Goal: Task Accomplishment & Management: Manage account settings

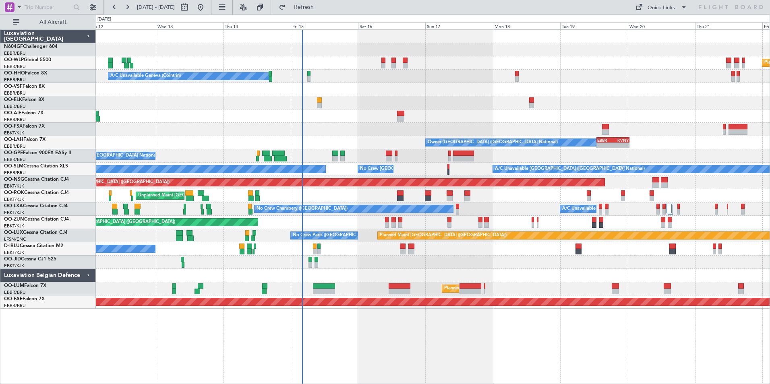
click at [461, 98] on div at bounding box center [433, 102] width 674 height 13
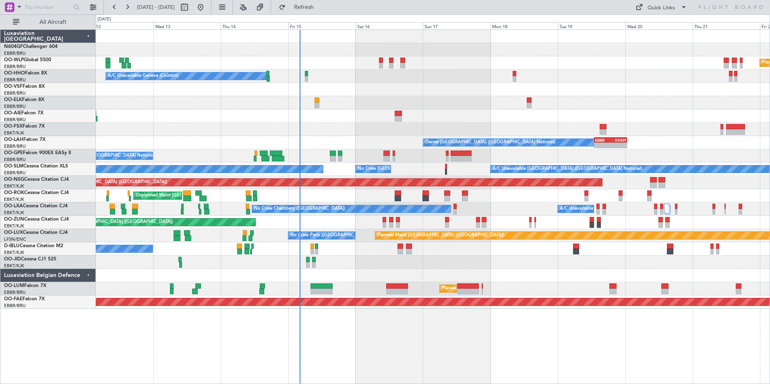
click at [571, 96] on div at bounding box center [433, 102] width 674 height 13
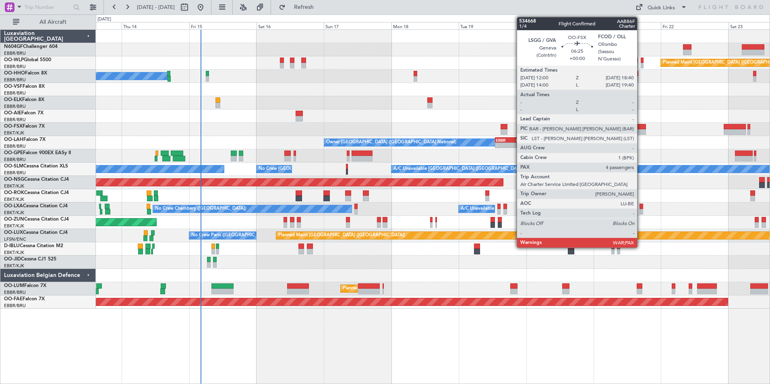
click at [641, 129] on div at bounding box center [636, 132] width 19 height 6
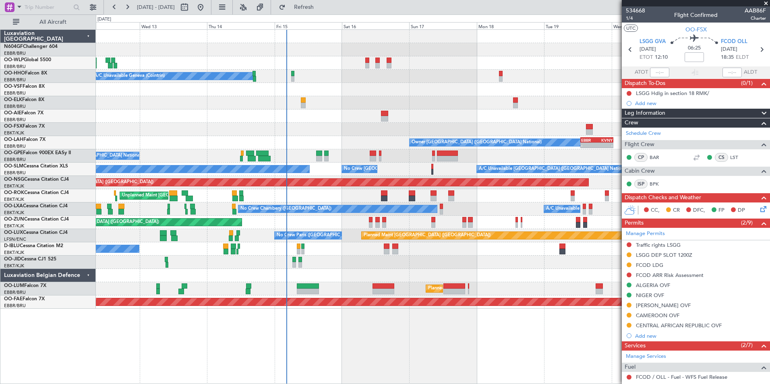
click at [544, 267] on div at bounding box center [433, 262] width 674 height 13
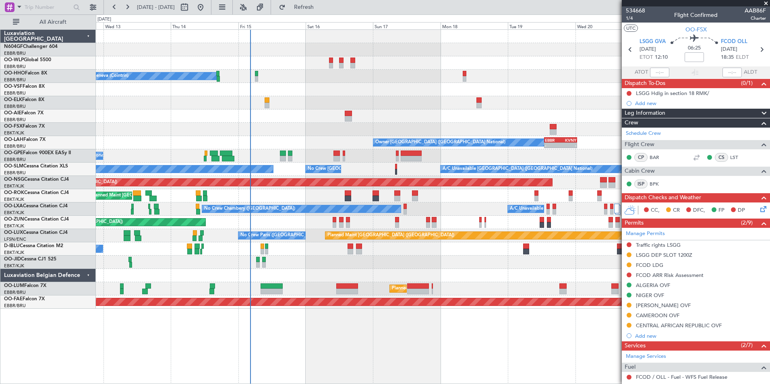
click at [492, 263] on div at bounding box center [433, 262] width 674 height 13
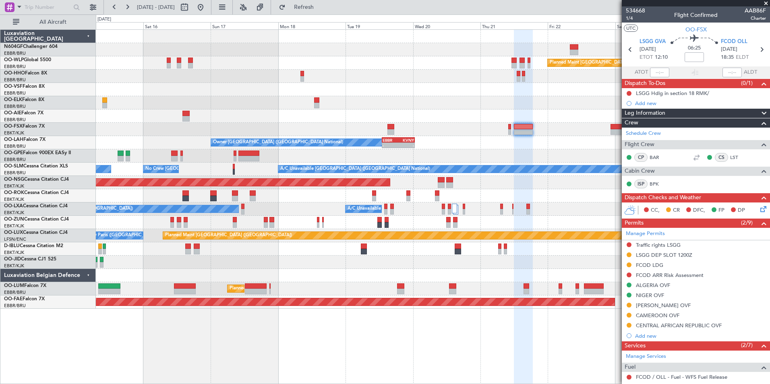
click at [332, 155] on div "Planned Maint Berlin (Brandenburg) A/C Unavailable Geneva (Cointrin) Owner Brus…" at bounding box center [433, 169] width 674 height 279
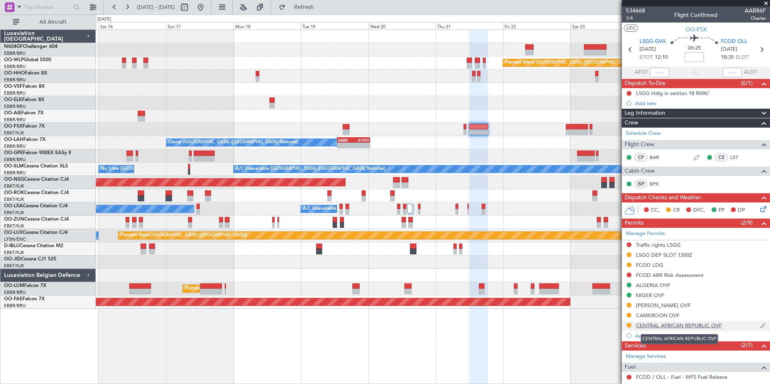
click at [684, 327] on div "CENTRAL AFRICAN REPUBLIC OVF" at bounding box center [679, 325] width 86 height 7
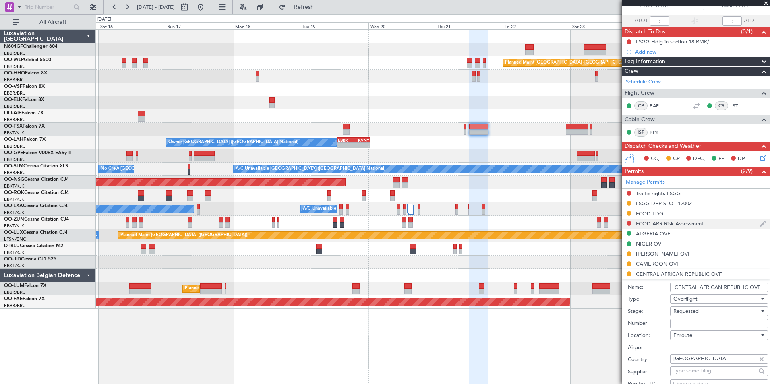
scroll to position [121, 0]
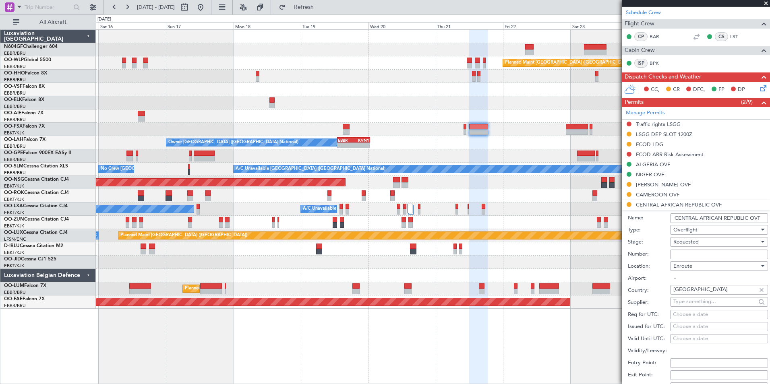
click at [687, 252] on input "Number:" at bounding box center [719, 255] width 98 height 10
paste input "ANAC-CSOV-AUG12-20E108417"
type input "ANAC-CSOV-AUG12-20E108417"
click at [713, 240] on div "Requested" at bounding box center [716, 242] width 86 height 12
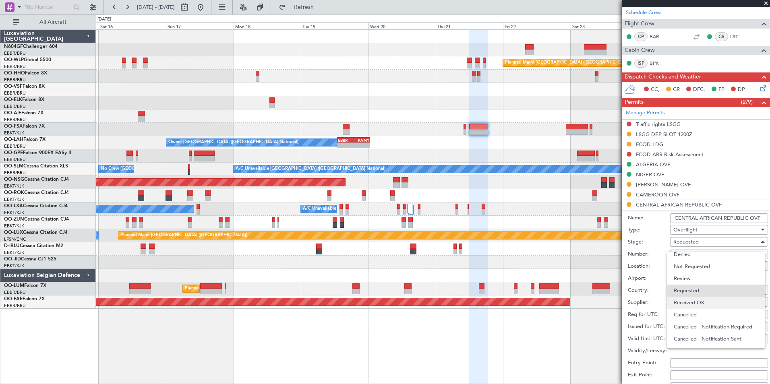
click at [695, 299] on span "Received OK" at bounding box center [716, 303] width 85 height 12
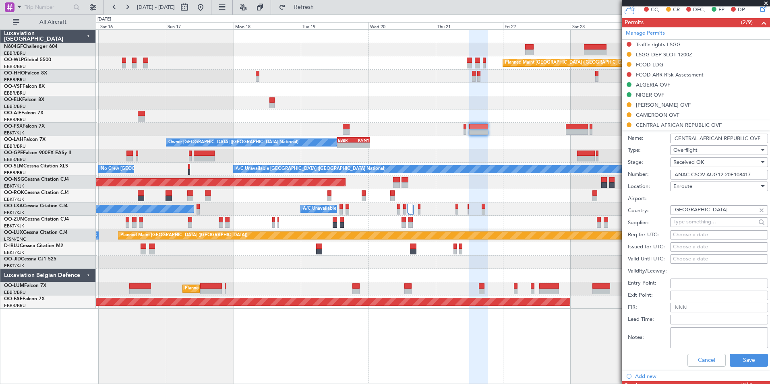
scroll to position [201, 0]
click at [731, 357] on button "Save" at bounding box center [749, 359] width 38 height 13
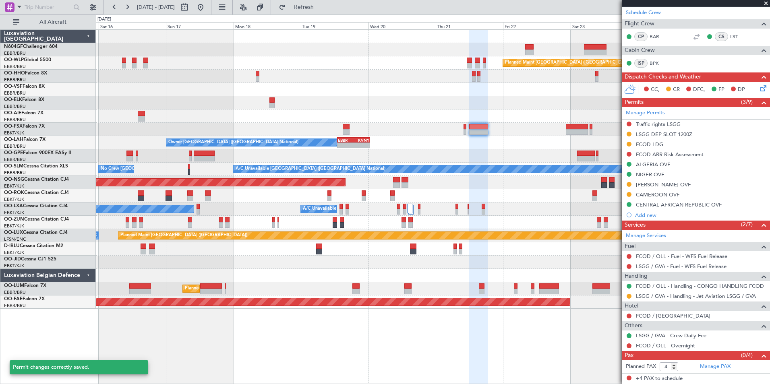
scroll to position [120, 0]
click at [481, 145] on div "Owner [GEOGRAPHIC_DATA] ([GEOGRAPHIC_DATA] National) - - EBBR 13:00 Z KVNY 00:4…" at bounding box center [433, 142] width 674 height 13
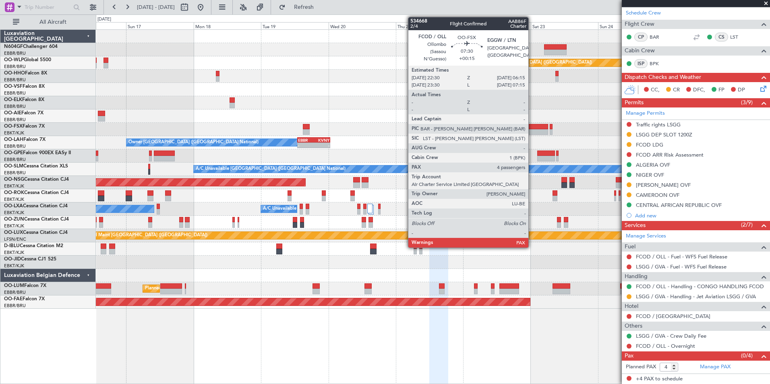
click at [532, 128] on div at bounding box center [537, 127] width 22 height 6
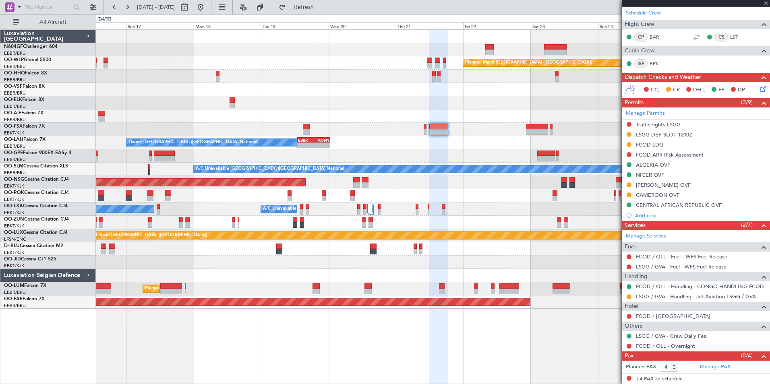
type input "+00:15"
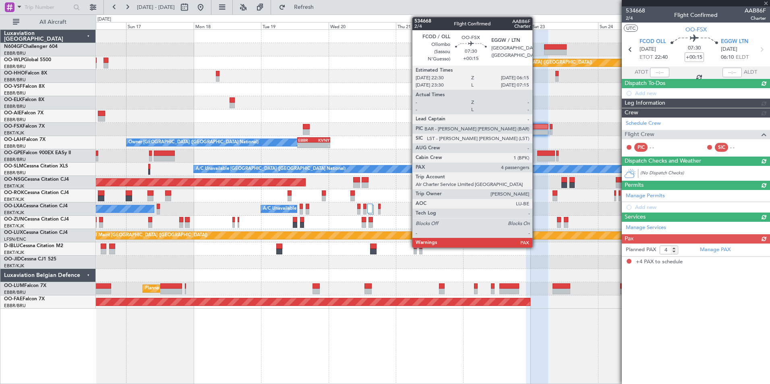
scroll to position [0, 0]
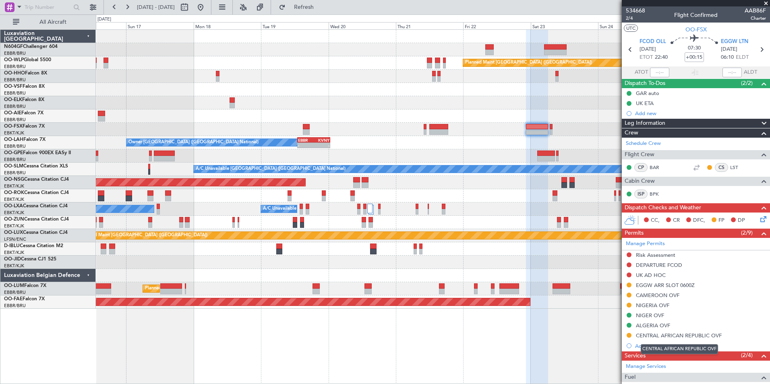
click at [662, 337] on div "CENTRAL AFRICAN REPUBLIC OVF" at bounding box center [679, 335] width 86 height 7
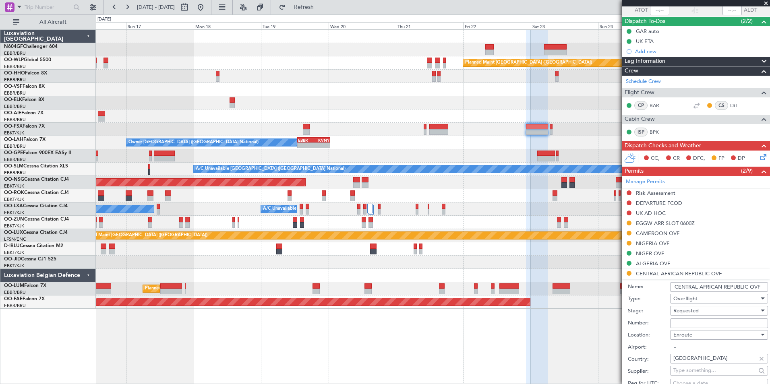
scroll to position [121, 0]
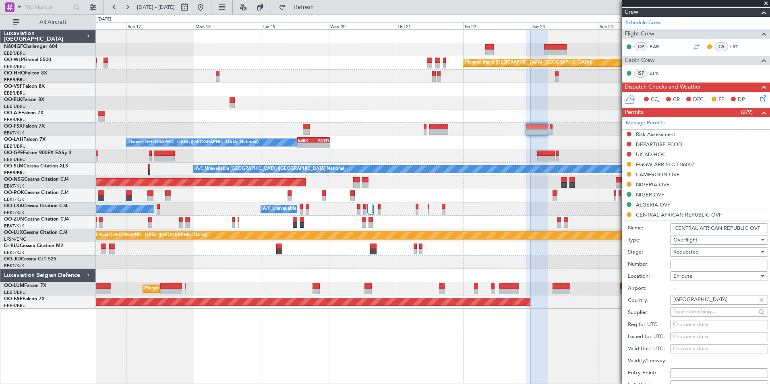
click at [689, 263] on input "Number:" at bounding box center [719, 265] width 98 height 10
paste input "ANAC-CSOV-AUG12-20E108417"
type input "ANAC-CSOV-AUG12-20E108417"
click at [717, 251] on div "Requested" at bounding box center [716, 252] width 86 height 12
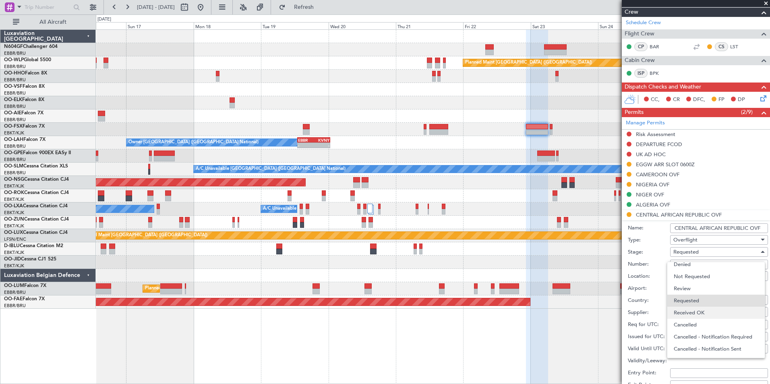
click at [694, 309] on span "Received OK" at bounding box center [716, 313] width 85 height 12
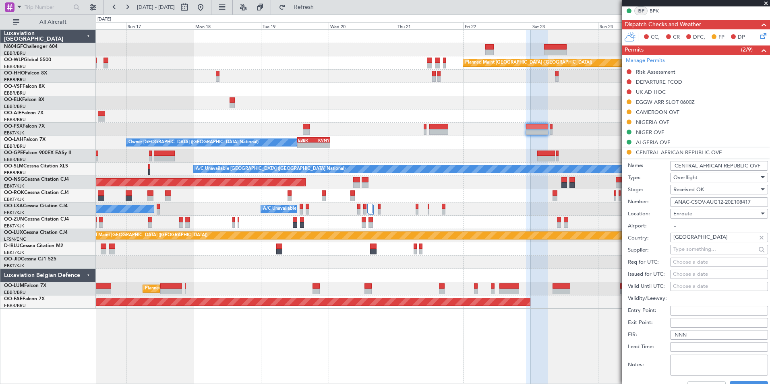
scroll to position [242, 0]
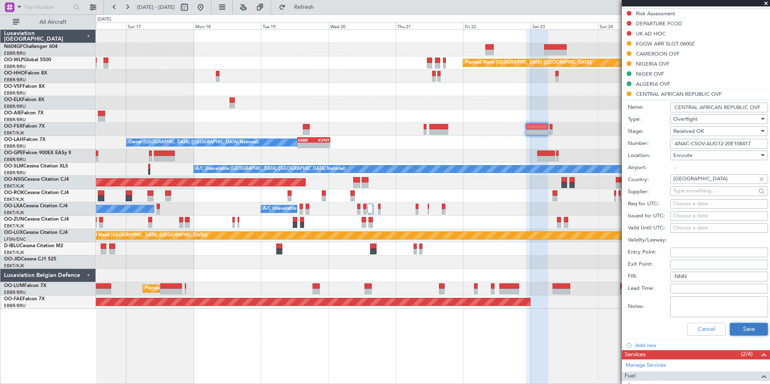
click at [737, 327] on button "Save" at bounding box center [749, 329] width 38 height 13
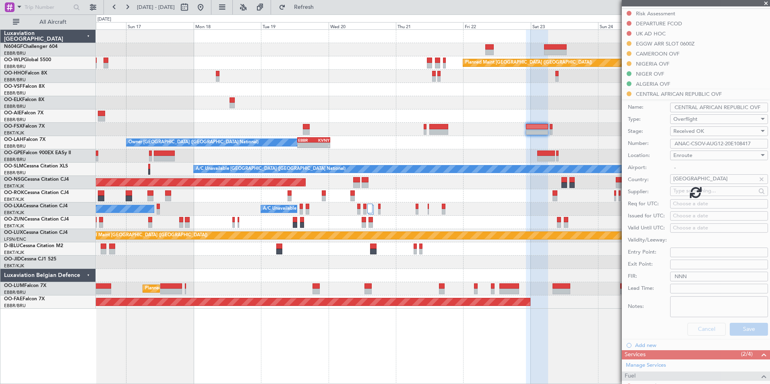
scroll to position [101, 0]
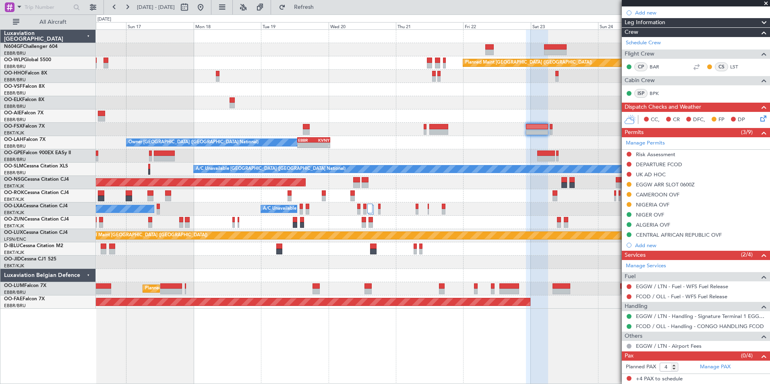
click at [530, 248] on div "Planned Maint Berlin (Brandenburg) A/C Unavailable Geneva (Cointrin) Owner Brus…" at bounding box center [433, 169] width 674 height 279
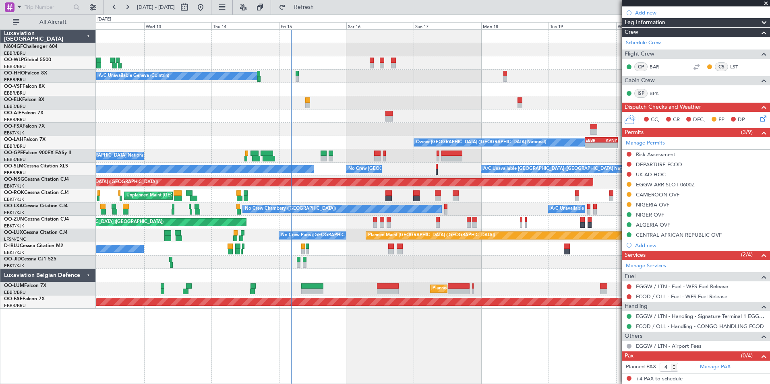
click at [422, 259] on div "Planned Maint Berlin (Brandenburg) A/C Unavailable Geneva (Cointrin) Owner Brus…" at bounding box center [433, 169] width 674 height 279
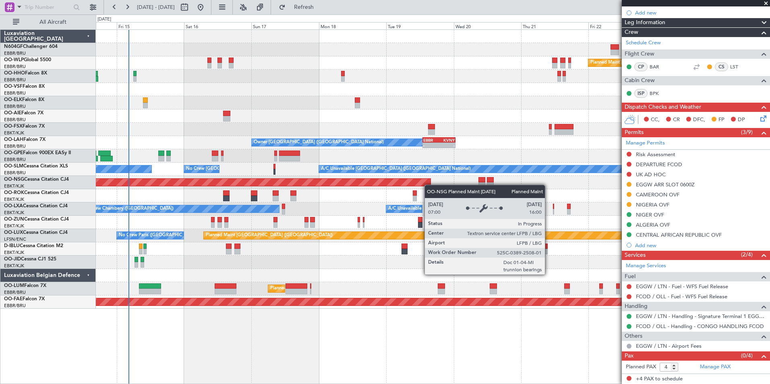
click at [368, 185] on div "Planned Maint Berlin (Brandenburg) A/C Unavailable Geneva (Cointrin) Owner Brus…" at bounding box center [433, 169] width 674 height 279
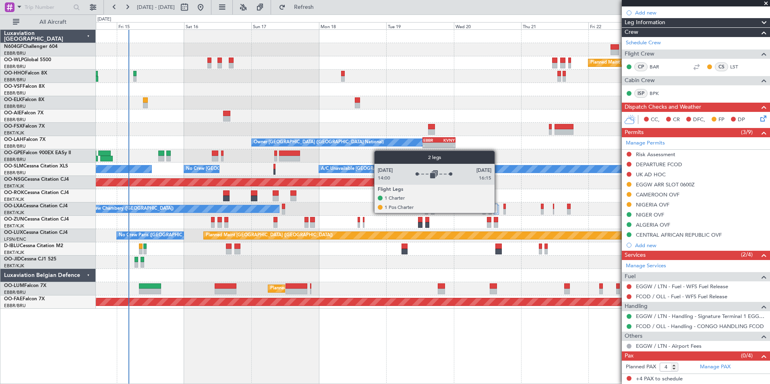
click at [498, 213] on div at bounding box center [496, 210] width 5 height 10
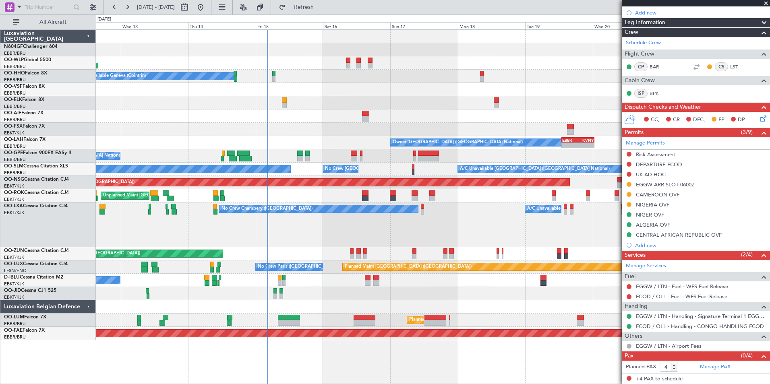
click at [483, 225] on div "No Crew Chambery ([GEOGRAPHIC_DATA]) A/C Unavailable" at bounding box center [433, 225] width 674 height 45
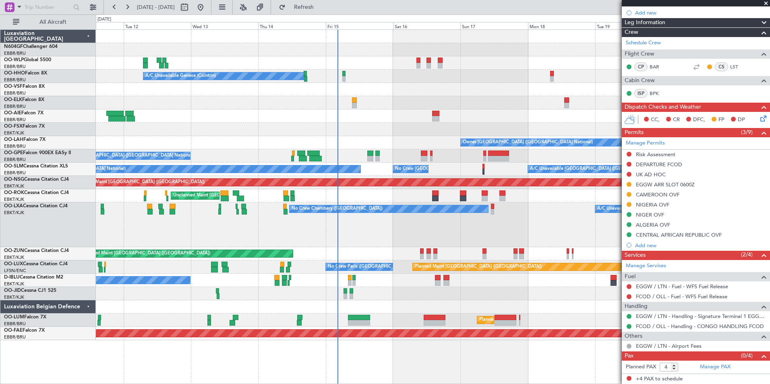
click at [381, 298] on div at bounding box center [433, 293] width 674 height 13
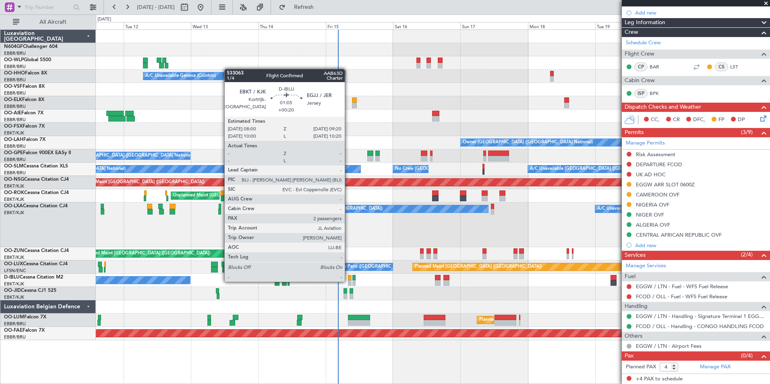
click at [348, 281] on div at bounding box center [350, 283] width 4 height 6
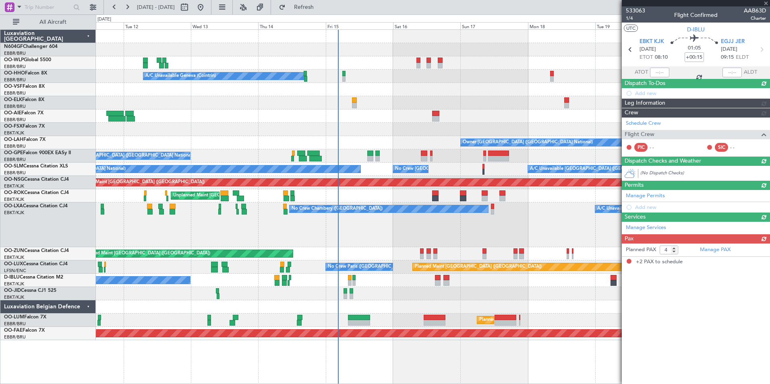
type input "+00:20"
type input "2"
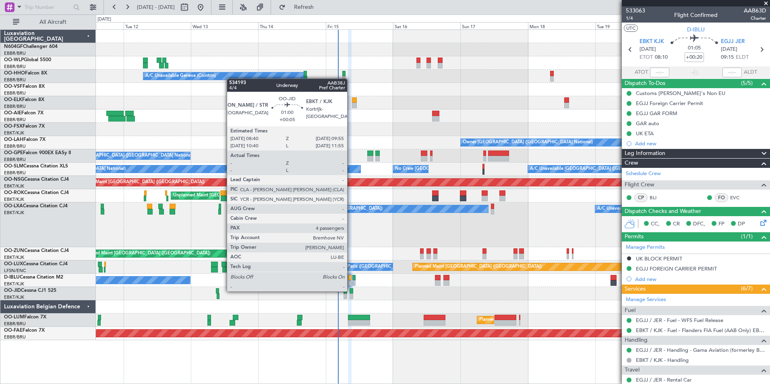
click at [358, 296] on div at bounding box center [433, 293] width 674 height 13
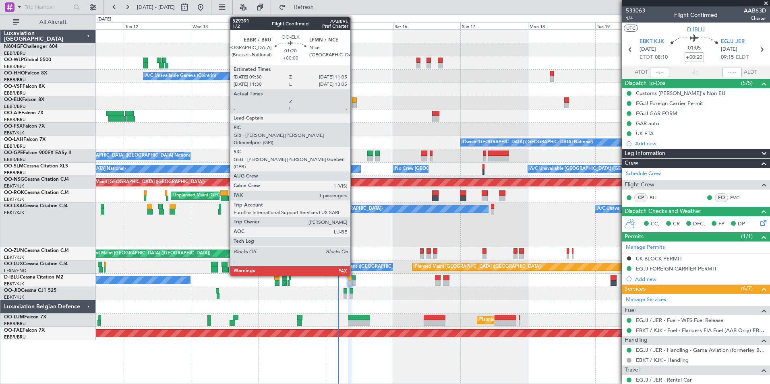
click at [354, 101] on div at bounding box center [354, 100] width 5 height 6
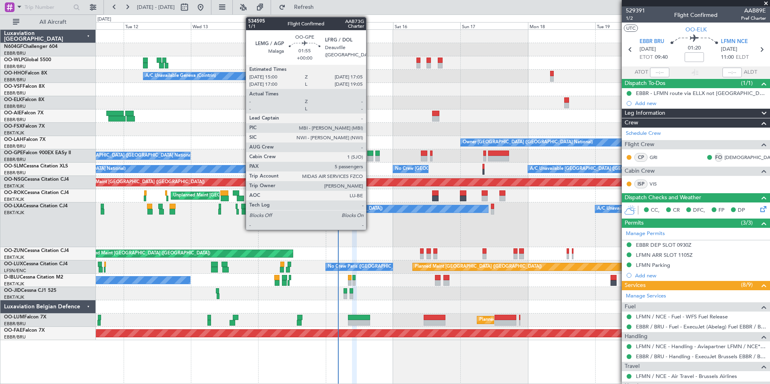
click at [370, 158] on div at bounding box center [370, 159] width 6 height 6
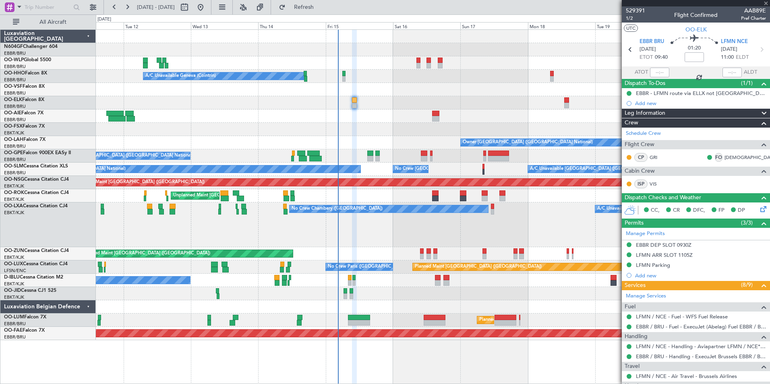
type input "5"
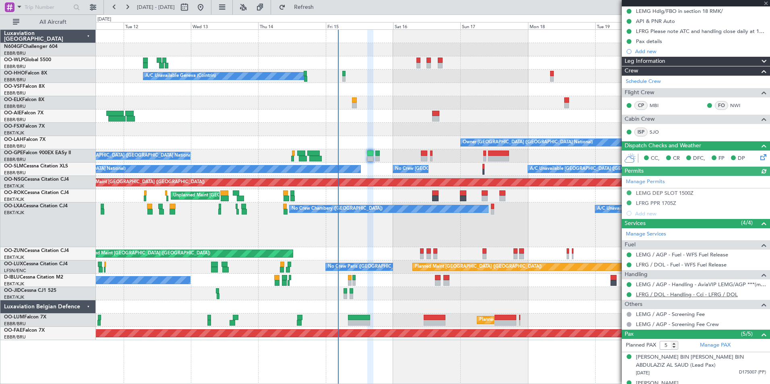
scroll to position [149, 0]
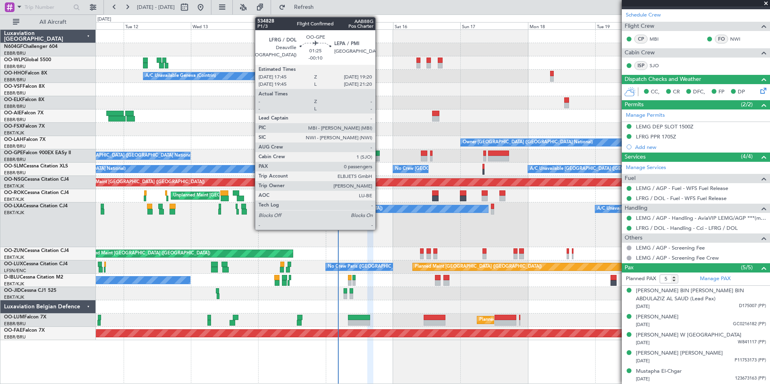
click at [379, 155] on div at bounding box center [377, 154] width 5 height 6
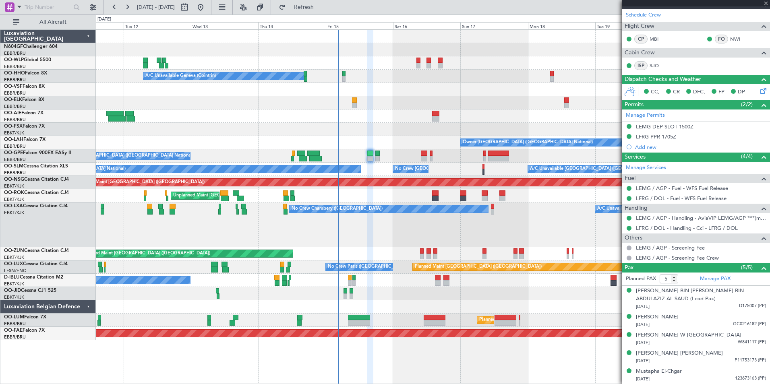
type input "-00:10"
type input "0"
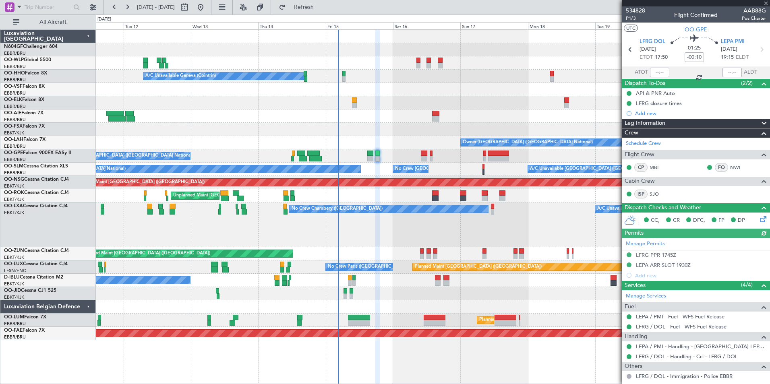
scroll to position [50, 0]
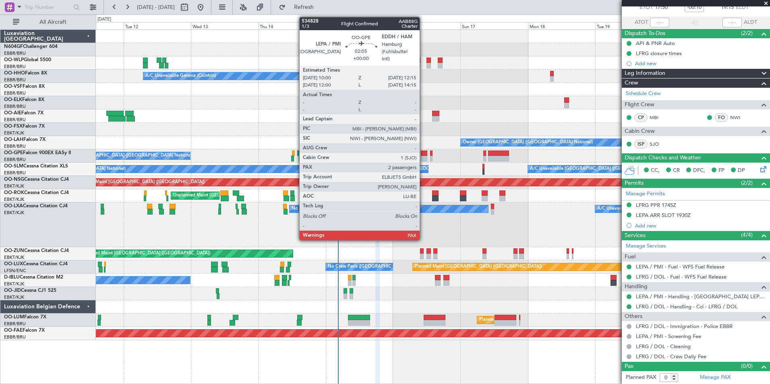
click at [423, 153] on div at bounding box center [424, 154] width 6 height 6
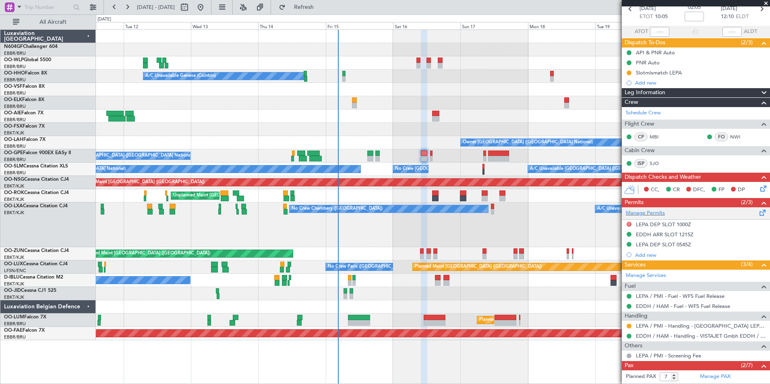
scroll to position [0, 0]
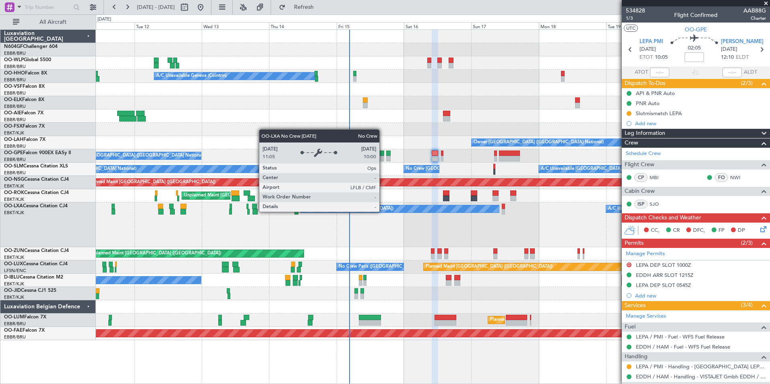
click at [394, 210] on div "No Crew Chambery ([GEOGRAPHIC_DATA])" at bounding box center [399, 208] width 199 height 7
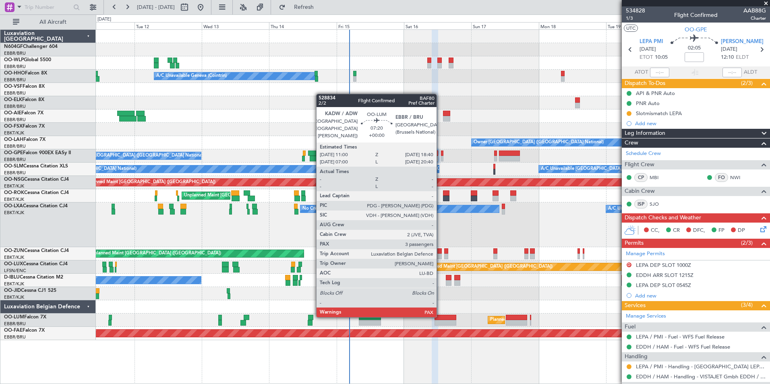
click at [440, 317] on div at bounding box center [445, 318] width 22 height 6
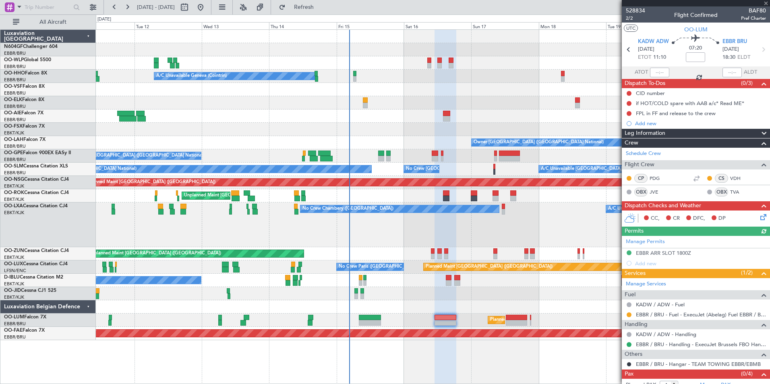
scroll to position [69, 0]
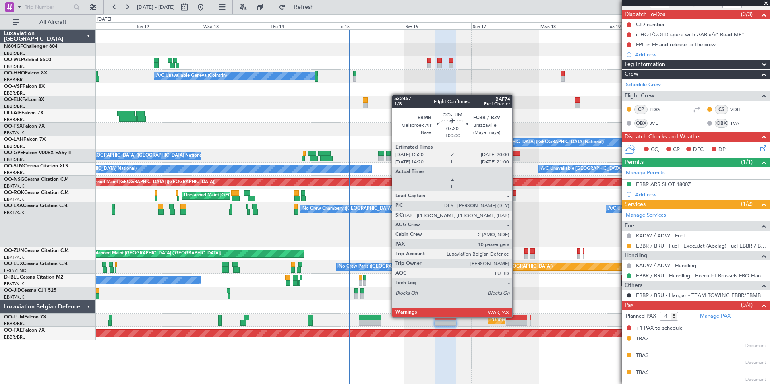
click at [516, 317] on div at bounding box center [517, 318] width 22 height 6
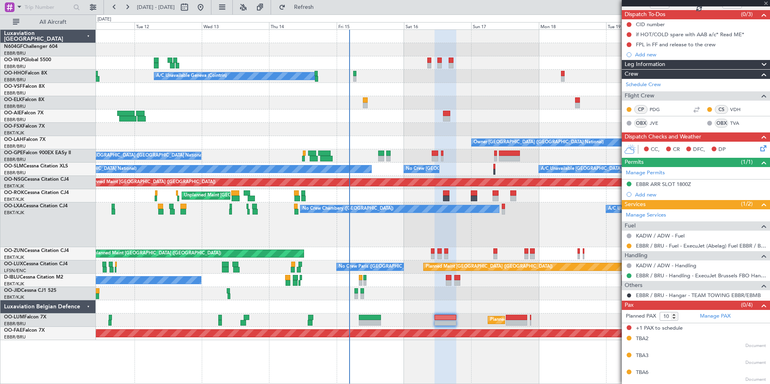
scroll to position [0, 0]
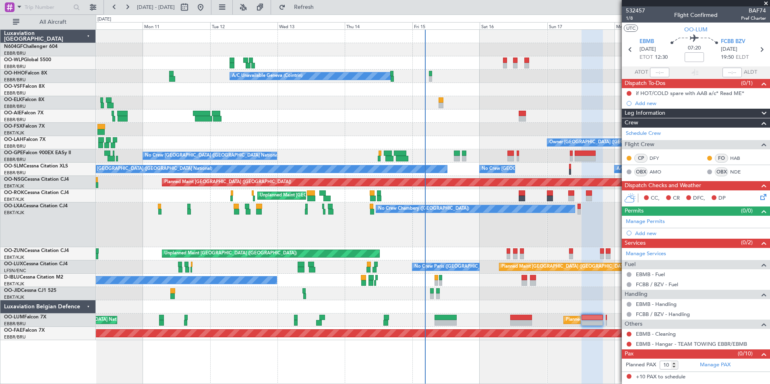
click at [620, 293] on div at bounding box center [433, 293] width 674 height 13
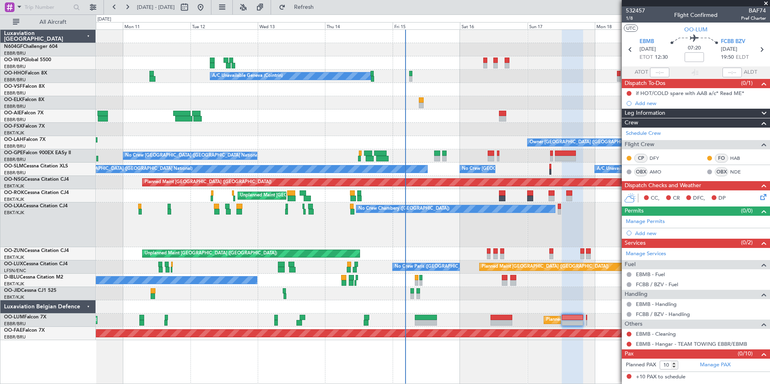
click at [519, 290] on div at bounding box center [433, 293] width 674 height 13
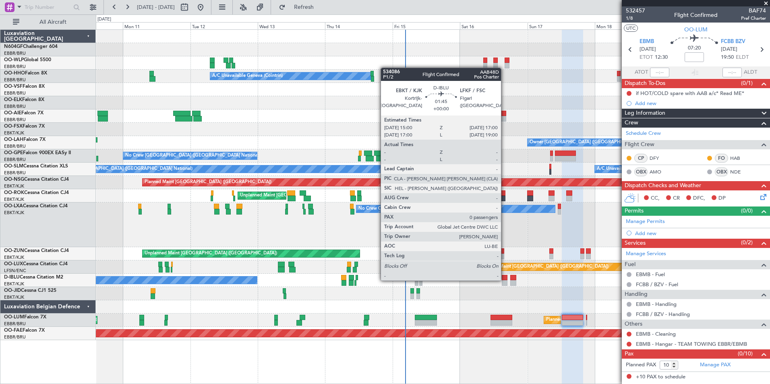
click at [505, 280] on div at bounding box center [505, 278] width 6 height 6
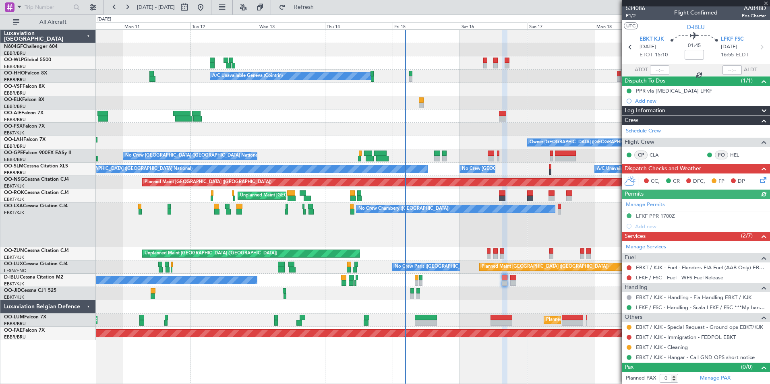
scroll to position [3, 0]
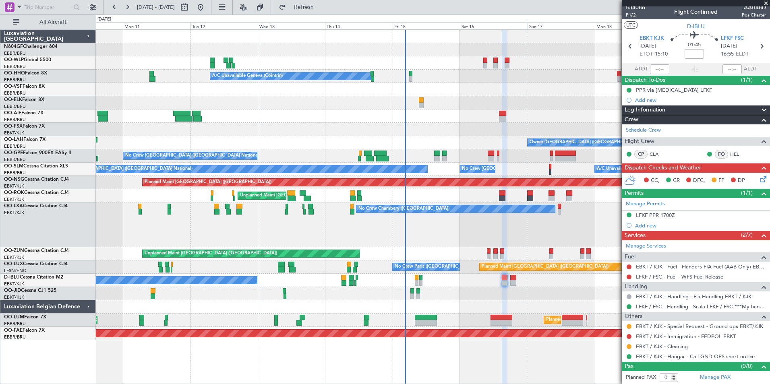
click at [651, 267] on link "EBKT / KJK - Fuel - Flanders FIA Fuel (AAB Only) EBKT / KJK" at bounding box center [701, 266] width 130 height 7
click at [661, 264] on link "EBKT / KJK - Fuel - Flanders FIA Fuel (AAB Only) EBKT / KJK" at bounding box center [701, 266] width 130 height 7
click at [300, 8] on fb-refresh-button "Refresh" at bounding box center [299, 7] width 56 height 14
click at [305, 7] on button "Refresh" at bounding box center [299, 7] width 48 height 13
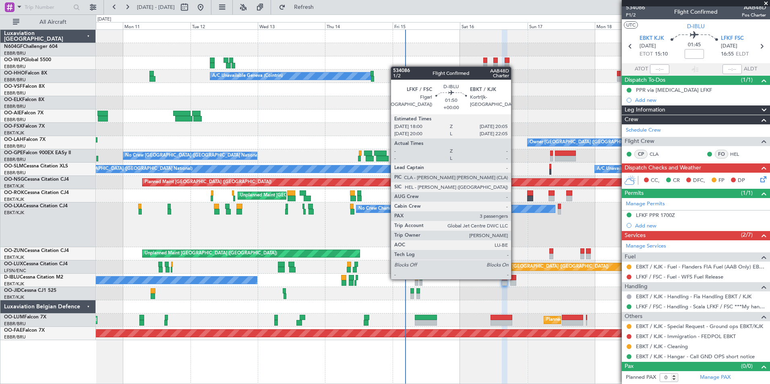
click at [515, 279] on div at bounding box center [513, 278] width 6 height 6
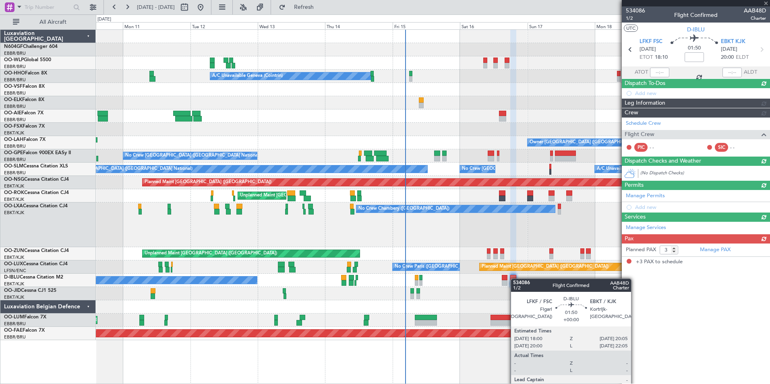
scroll to position [0, 0]
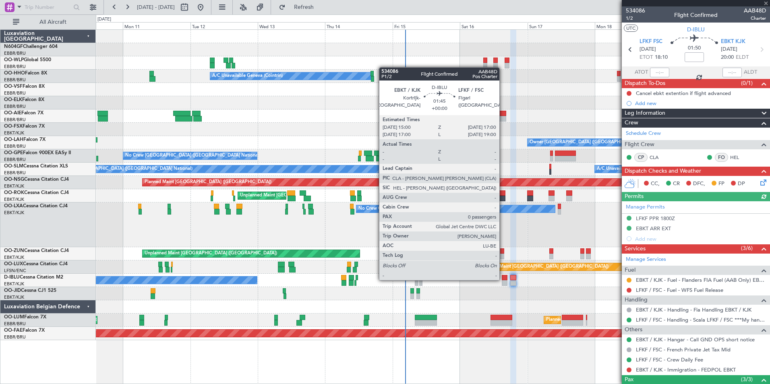
click at [503, 279] on div at bounding box center [505, 278] width 6 height 6
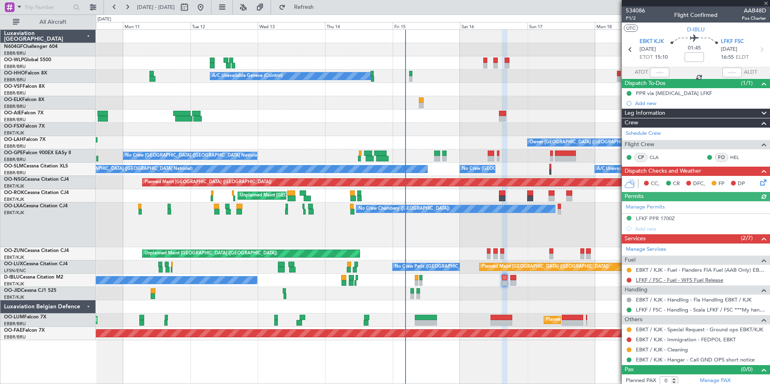
click at [689, 281] on link "LFKF / FSC - Fuel - WFS Fuel Release" at bounding box center [679, 280] width 87 height 7
click at [314, 6] on span "Refresh" at bounding box center [304, 7] width 34 height 6
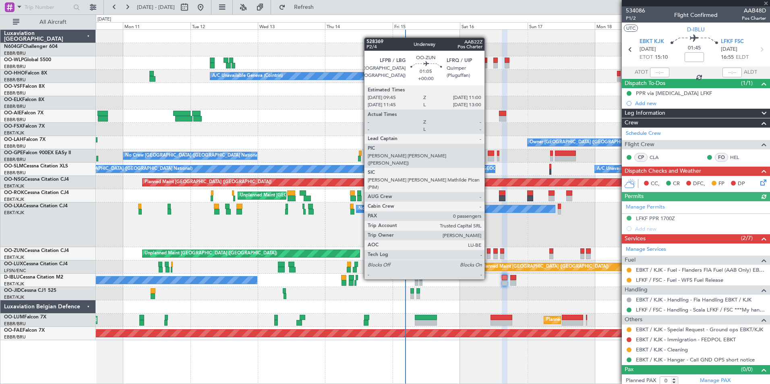
click at [488, 250] on div at bounding box center [489, 251] width 4 height 6
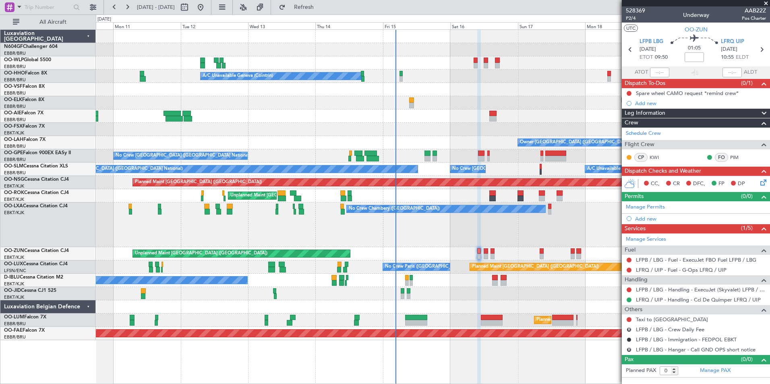
click at [517, 228] on div "No Crew Chambery ([GEOGRAPHIC_DATA]) A/C Unavailable" at bounding box center [433, 225] width 674 height 45
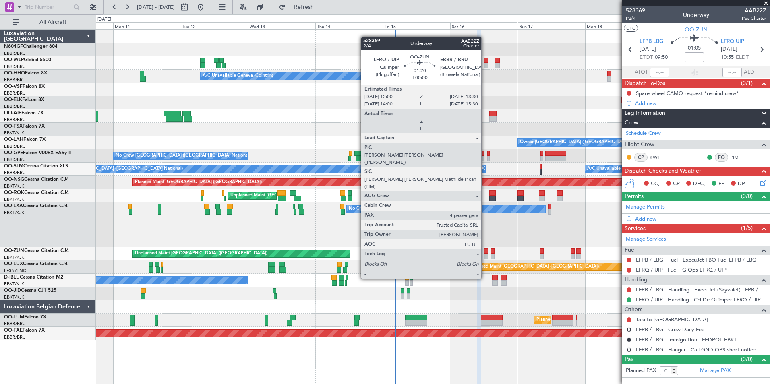
click at [485, 250] on div at bounding box center [486, 251] width 4 height 6
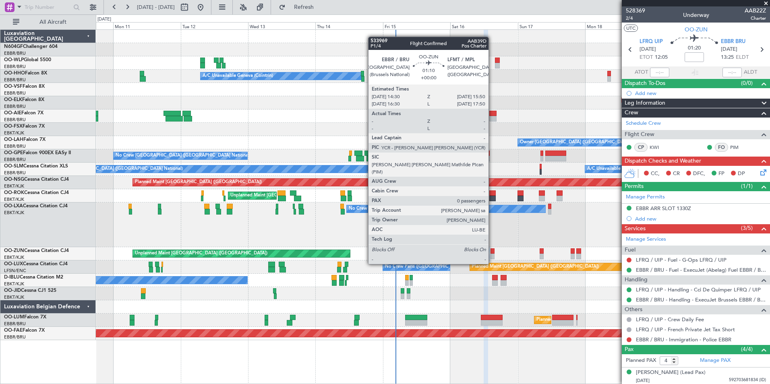
click at [492, 250] on div at bounding box center [492, 251] width 4 height 6
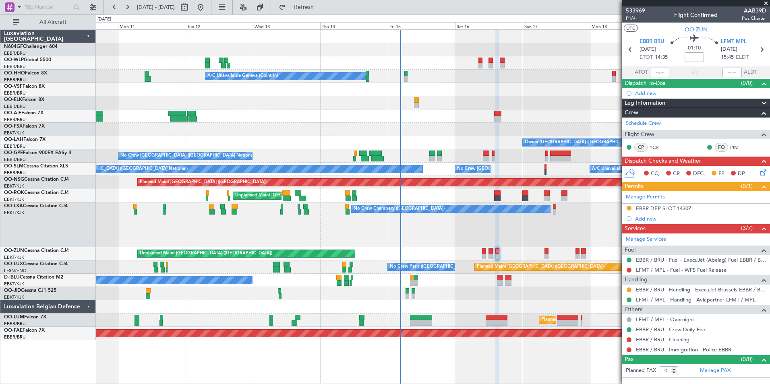
click at [499, 236] on div "No Crew Chambery ([GEOGRAPHIC_DATA]) A/C Unavailable" at bounding box center [433, 225] width 674 height 45
click at [629, 337] on button at bounding box center [629, 339] width 5 height 5
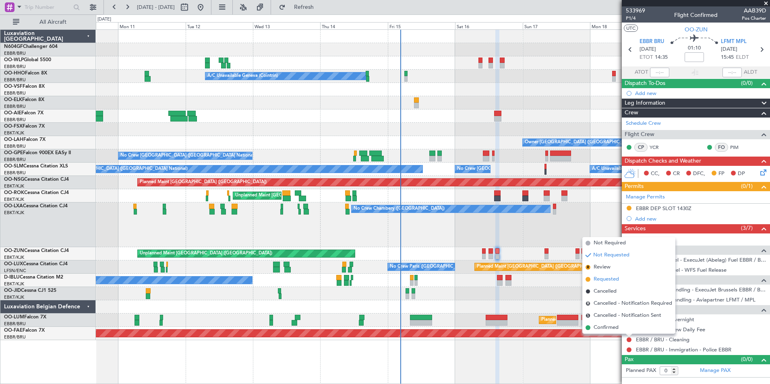
click at [614, 279] on span "Requested" at bounding box center [606, 279] width 25 height 8
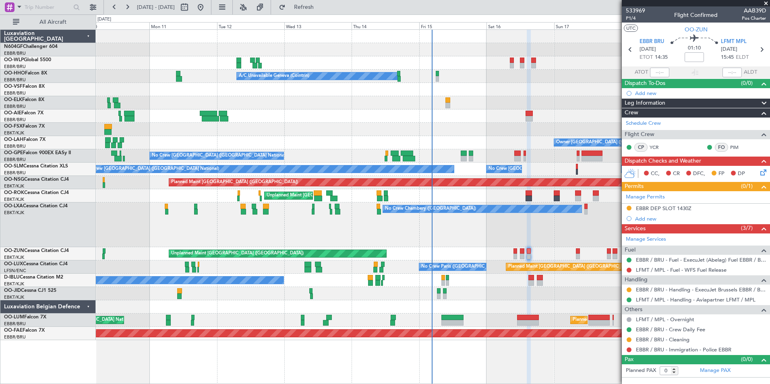
click at [495, 240] on div "No Crew Chambery ([GEOGRAPHIC_DATA]) A/C Unavailable" at bounding box center [433, 225] width 674 height 45
click at [496, 221] on div "No Crew Chambery ([GEOGRAPHIC_DATA]) A/C Unavailable" at bounding box center [433, 225] width 674 height 45
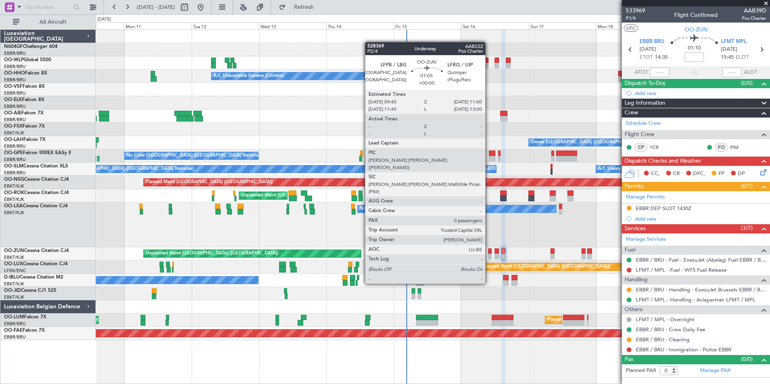
click at [489, 254] on div at bounding box center [490, 257] width 4 height 6
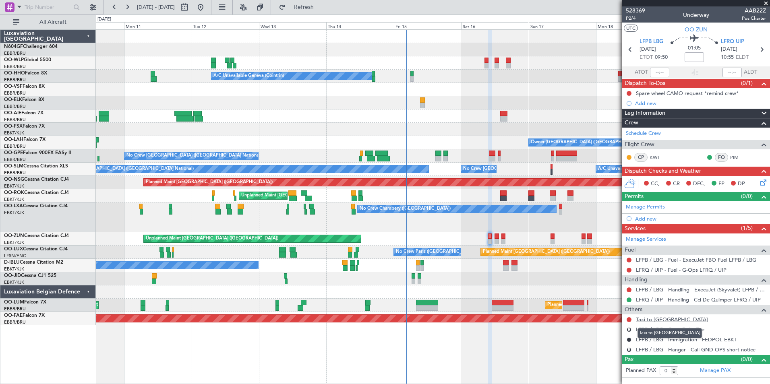
click at [655, 319] on link "Taxi to Le Bourget" at bounding box center [672, 319] width 72 height 7
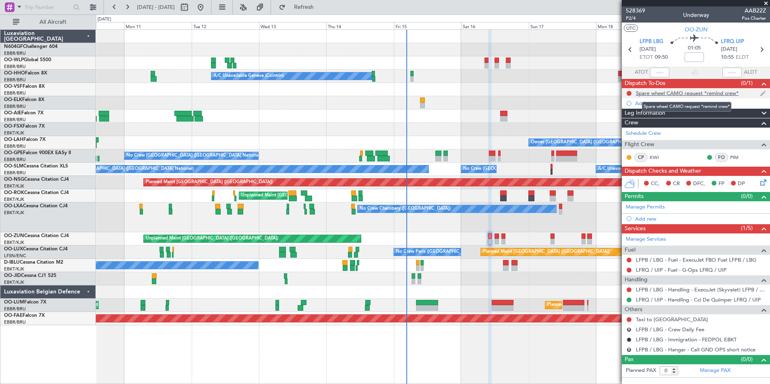
click at [673, 93] on div "Spare wheel CAMO request *remind crew*" at bounding box center [687, 93] width 103 height 7
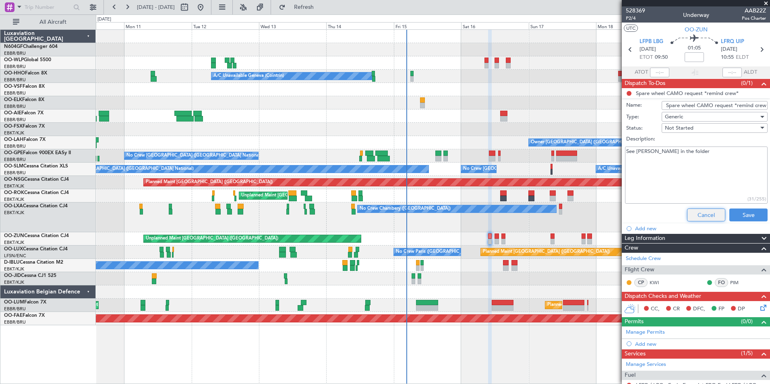
click at [704, 215] on button "Cancel" at bounding box center [706, 215] width 38 height 13
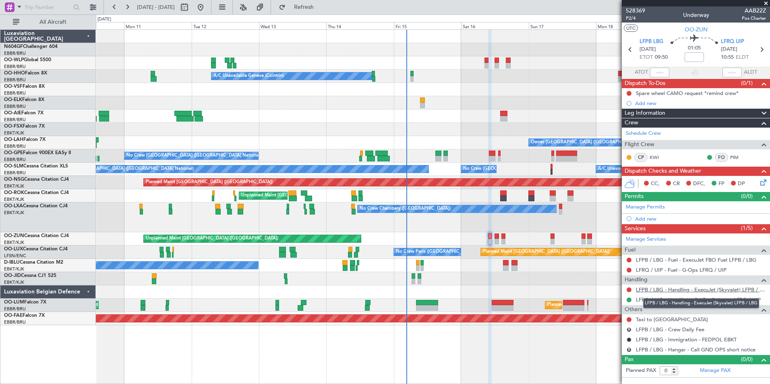
click at [658, 290] on link "LFPB / LBG - Handling - ExecuJet (Skyvalet) LFPB / LBG" at bounding box center [701, 289] width 130 height 7
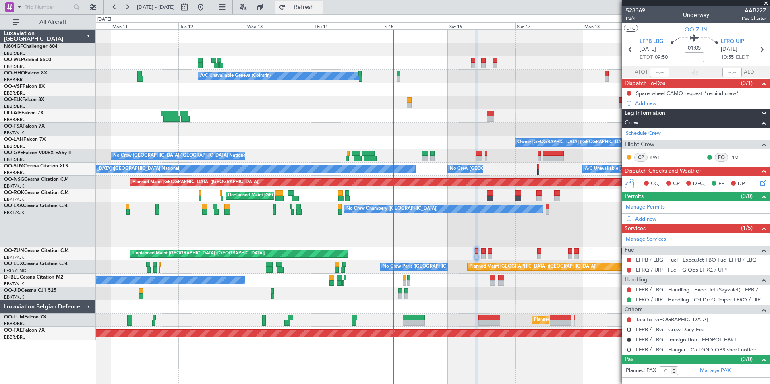
click at [310, 7] on button "Refresh" at bounding box center [299, 7] width 48 height 13
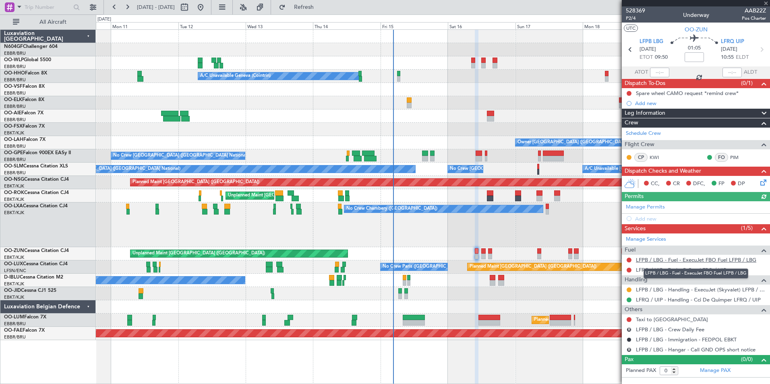
click at [654, 258] on link "LFPB / LBG - Fuel - ExecuJet FBO Fuel LFPB / LBG" at bounding box center [696, 260] width 120 height 7
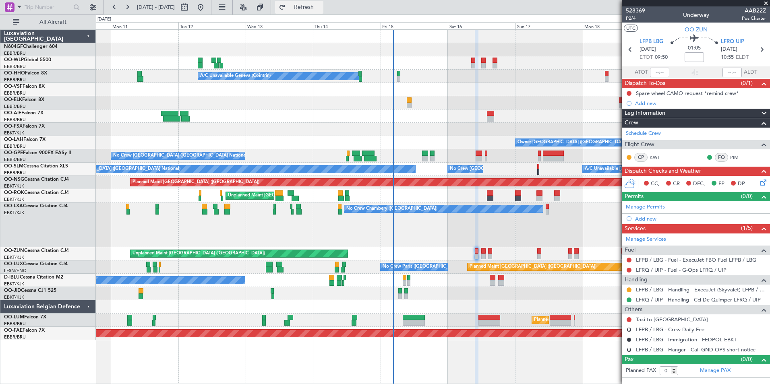
click at [309, 6] on button "Refresh" at bounding box center [299, 7] width 48 height 13
click at [495, 232] on div "No Crew Chambery ([GEOGRAPHIC_DATA]) A/C Unavailable" at bounding box center [433, 225] width 674 height 45
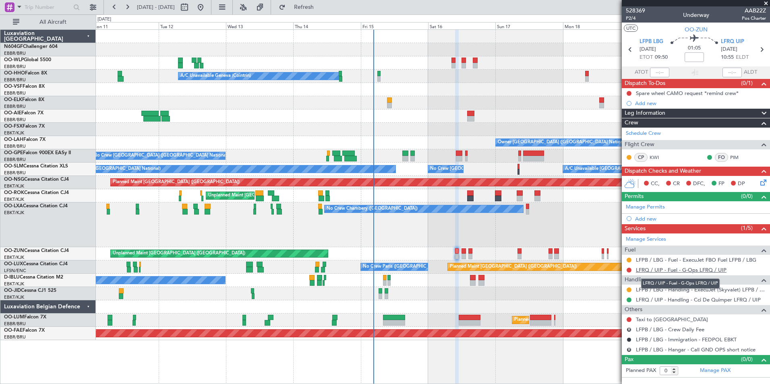
click at [660, 267] on link "LFRQ / UIP - Fuel - G-Ops LFRQ / UIP" at bounding box center [681, 270] width 91 height 7
click at [317, 5] on span "Refresh" at bounding box center [304, 7] width 34 height 6
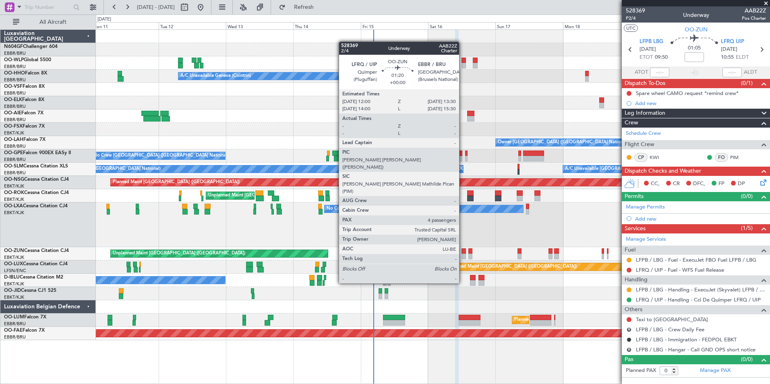
click at [463, 254] on div at bounding box center [463, 257] width 4 height 6
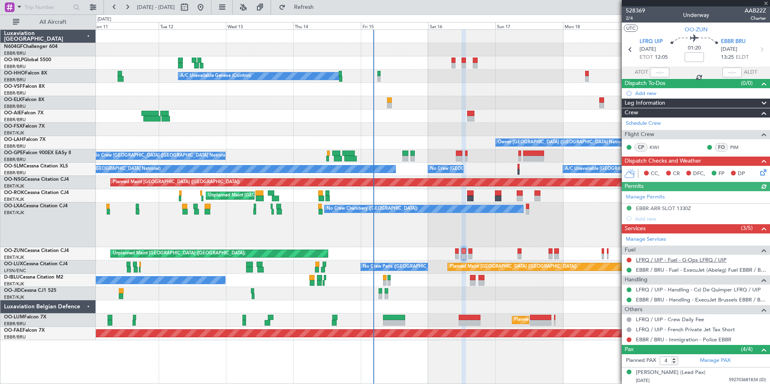
click at [686, 260] on link "LFRQ / UIP - Fuel - G-Ops LFRQ / UIP" at bounding box center [681, 260] width 91 height 7
click at [312, 2] on button "Refresh" at bounding box center [299, 7] width 48 height 13
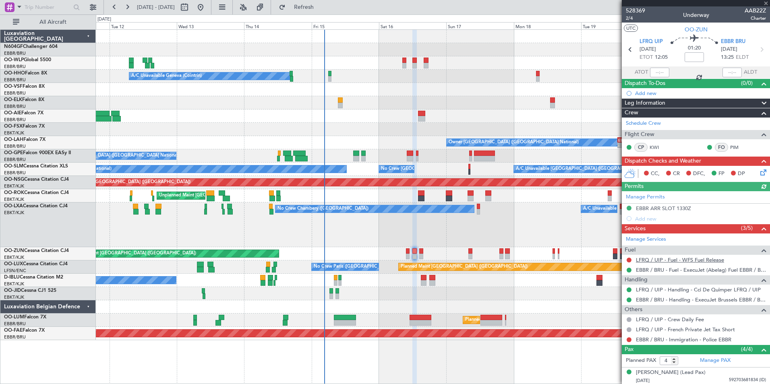
scroll to position [56, 0]
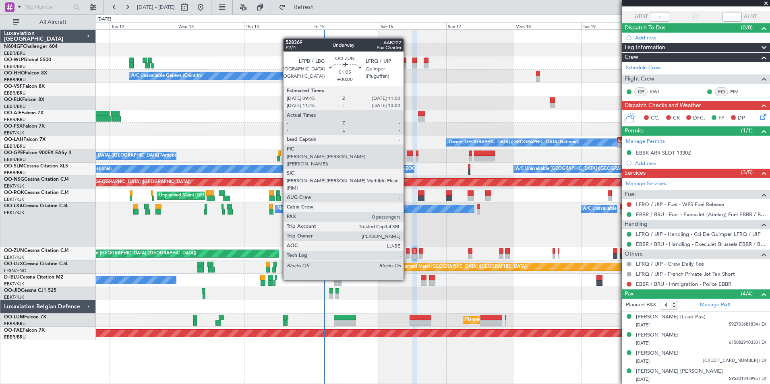
click at [407, 250] on div at bounding box center [408, 251] width 4 height 6
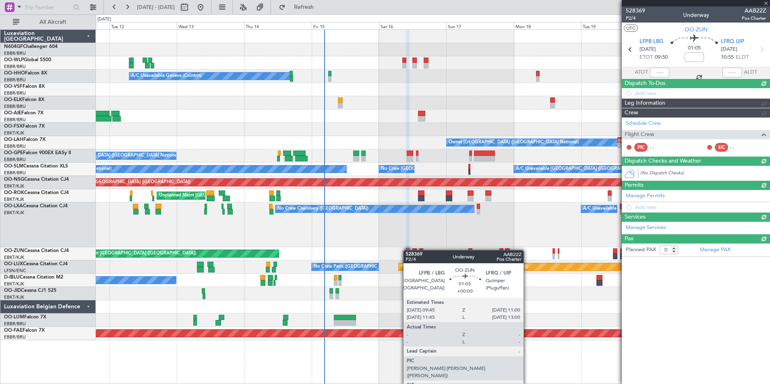
scroll to position [0, 0]
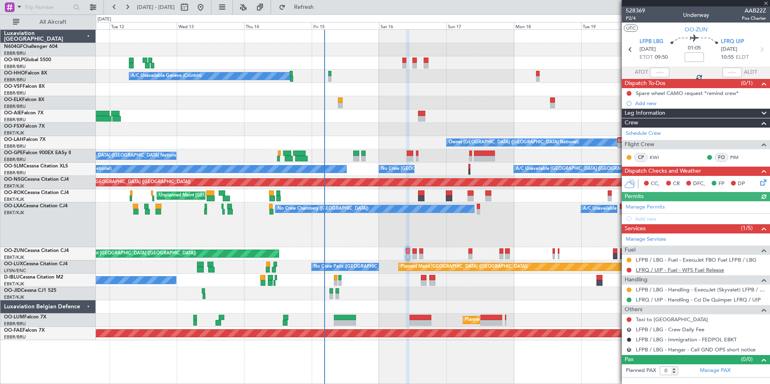
click at [673, 269] on link "LFRQ / UIP - Fuel - WFS Fuel Release" at bounding box center [680, 270] width 88 height 7
click at [307, 6] on button "Refresh" at bounding box center [299, 7] width 48 height 13
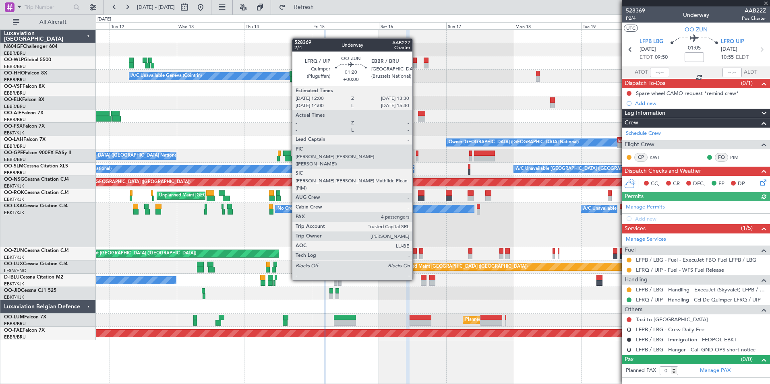
click at [416, 251] on div at bounding box center [414, 251] width 4 height 6
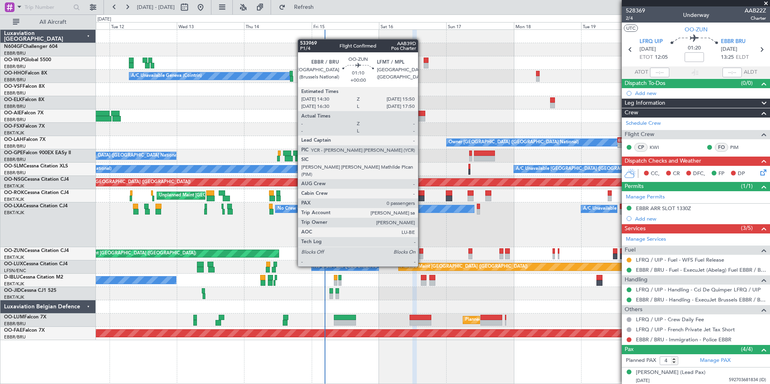
click at [422, 252] on div at bounding box center [421, 251] width 4 height 6
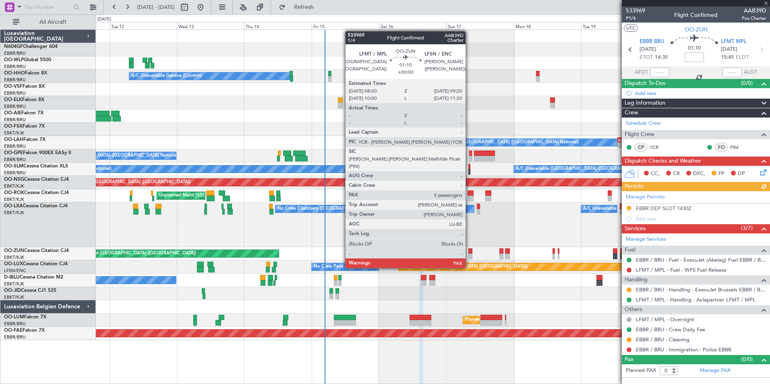
click at [469, 253] on div at bounding box center [470, 251] width 4 height 6
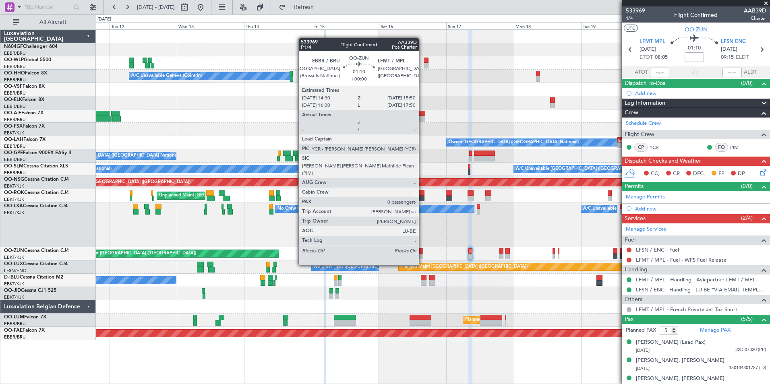
click at [422, 251] on div at bounding box center [421, 251] width 4 height 6
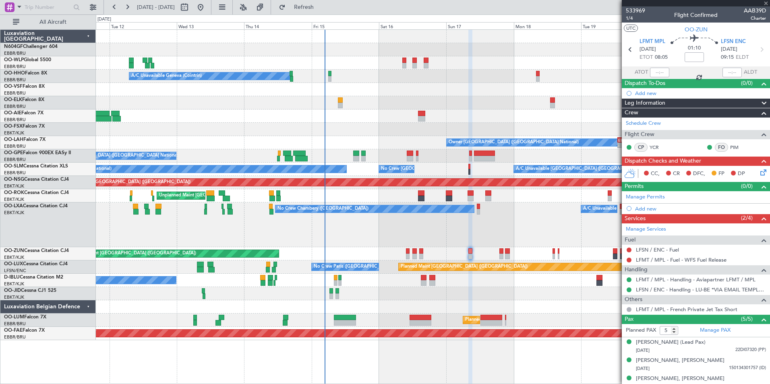
type input "0"
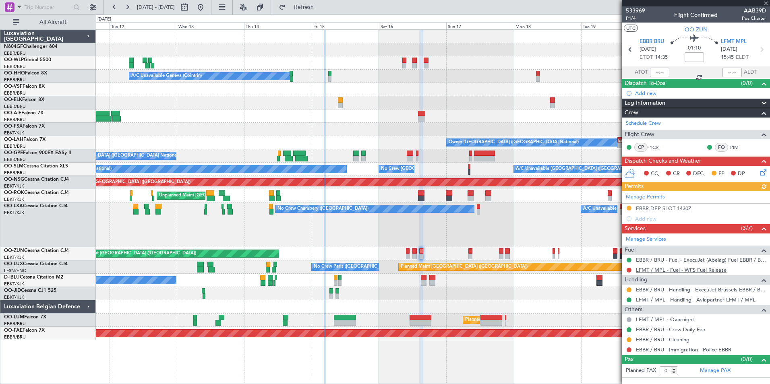
click at [696, 270] on link "LFMT / MPL - Fuel - WFS Fuel Release" at bounding box center [681, 270] width 91 height 7
click at [306, 14] on fb-refresh-button "Refresh" at bounding box center [299, 7] width 56 height 14
click at [311, 11] on button "Refresh" at bounding box center [299, 7] width 48 height 13
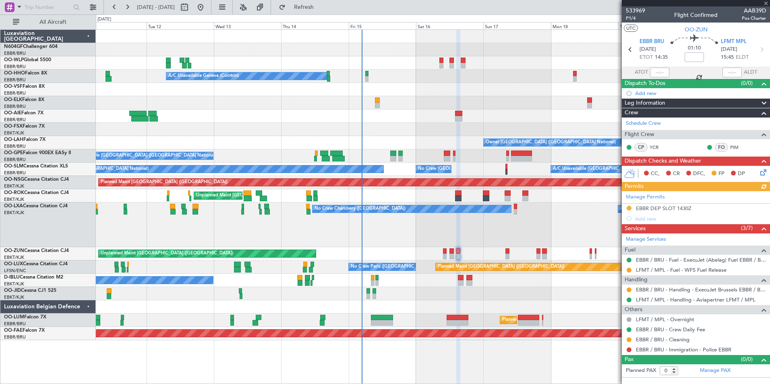
click at [478, 251] on div "Unplanned Maint [GEOGRAPHIC_DATA] ([GEOGRAPHIC_DATA])" at bounding box center [433, 253] width 674 height 13
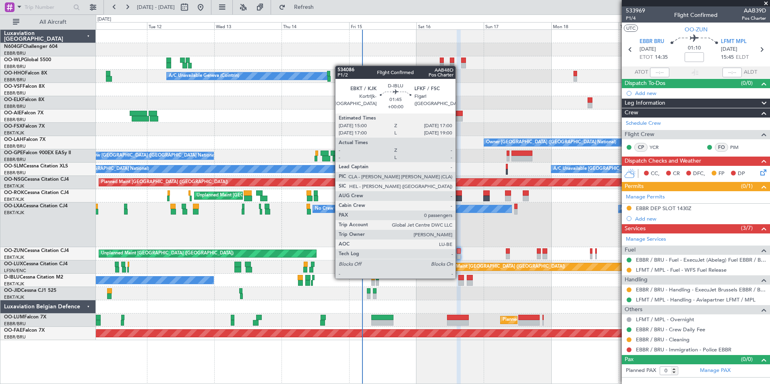
click at [459, 278] on div at bounding box center [461, 278] width 6 height 6
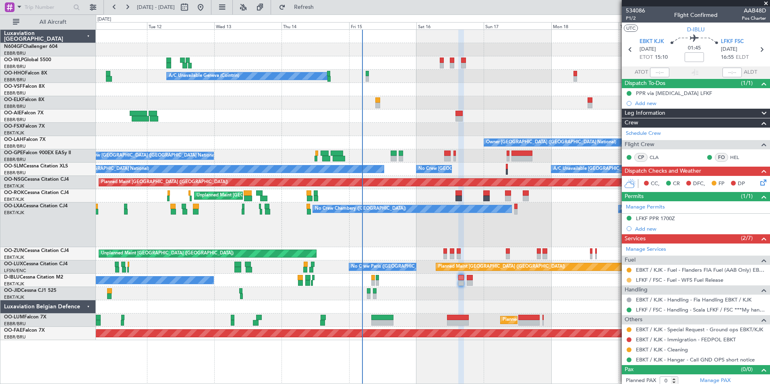
click at [629, 278] on button at bounding box center [629, 280] width 5 height 5
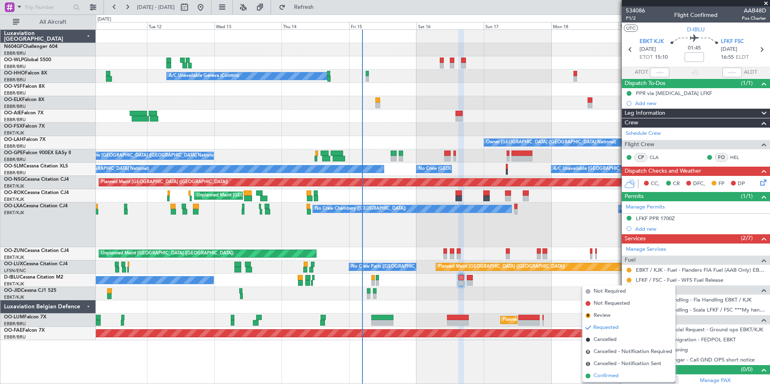
click at [597, 374] on span "Confirmed" at bounding box center [606, 376] width 25 height 8
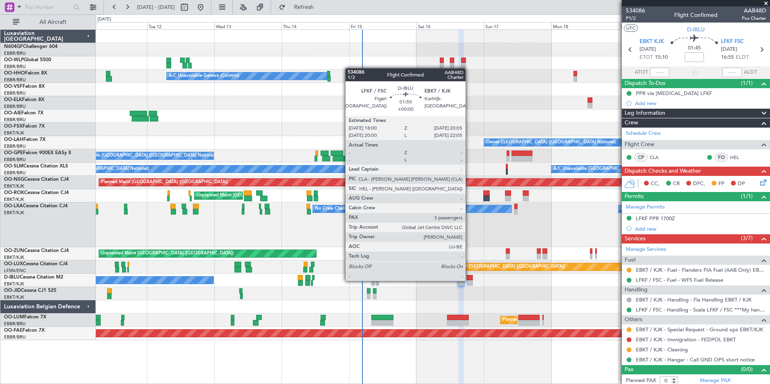
click at [469, 280] on div at bounding box center [470, 283] width 6 height 6
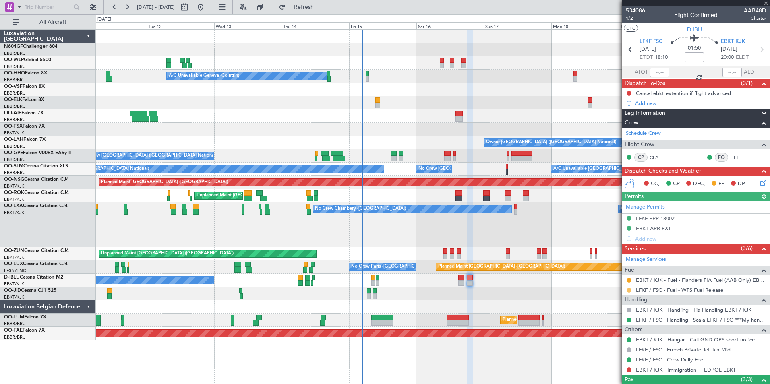
click at [628, 288] on button at bounding box center [629, 290] width 5 height 5
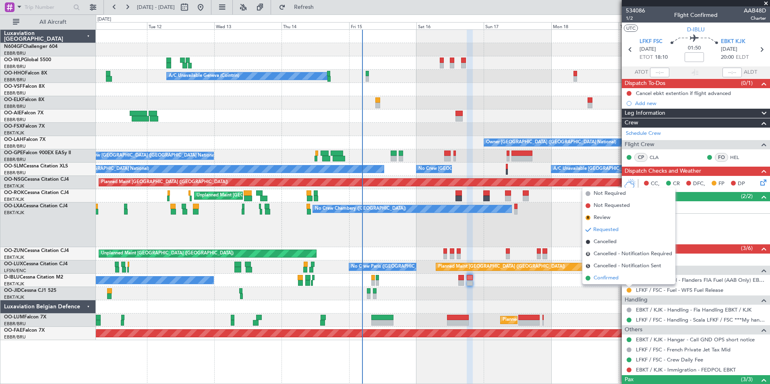
click at [600, 280] on span "Confirmed" at bounding box center [606, 278] width 25 height 8
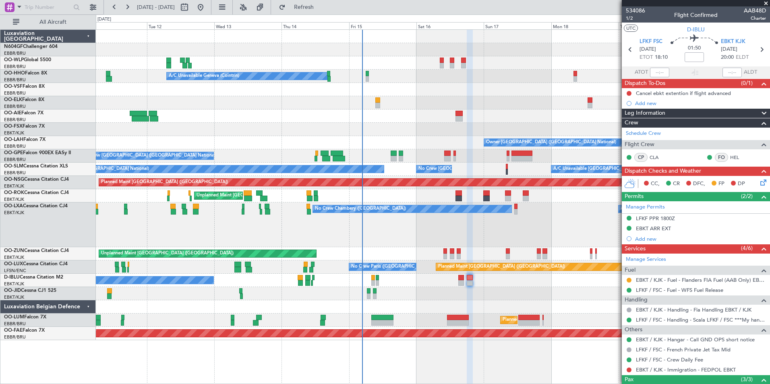
click at [492, 224] on div "No Crew Chambery ([GEOGRAPHIC_DATA]) A/C Unavailable" at bounding box center [433, 225] width 674 height 45
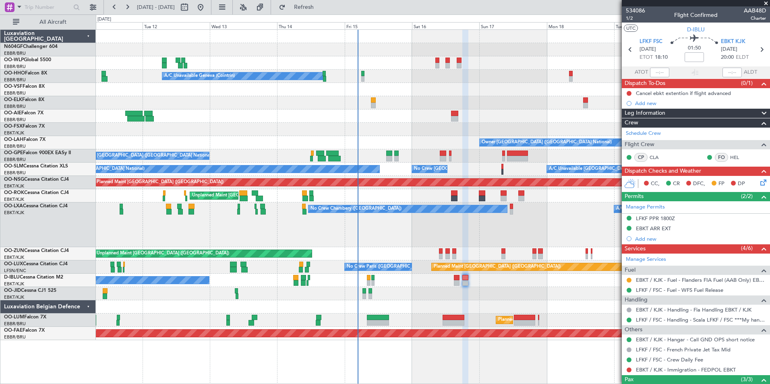
click at [510, 302] on div at bounding box center [433, 306] width 674 height 13
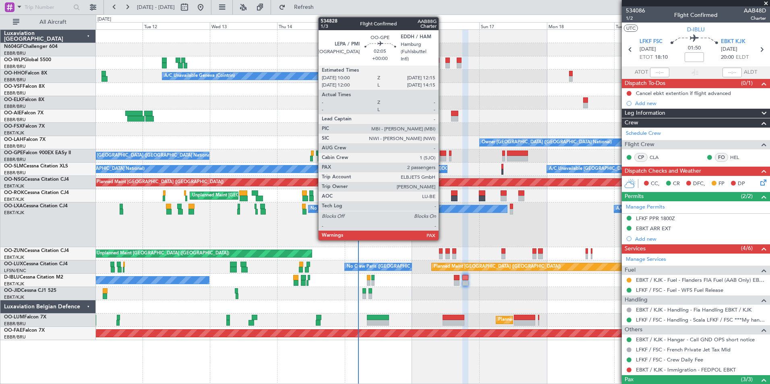
click at [442, 158] on div at bounding box center [443, 159] width 6 height 6
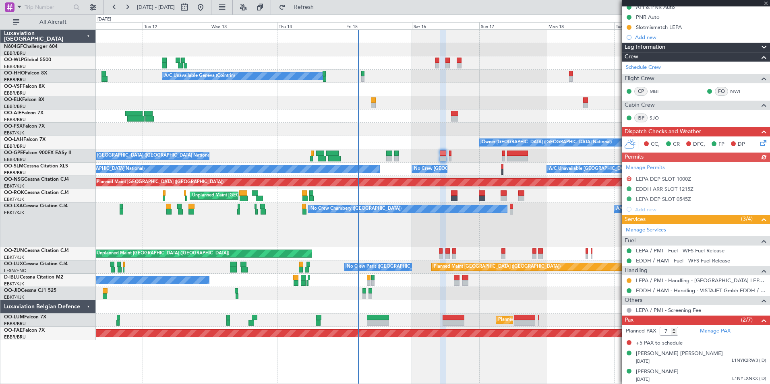
scroll to position [87, 0]
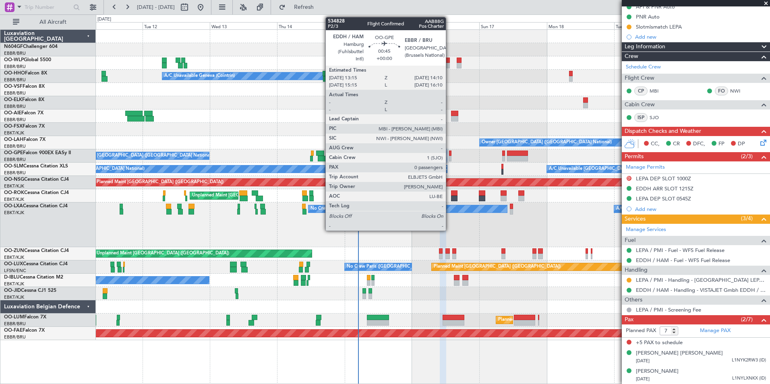
click at [449, 158] on div at bounding box center [450, 159] width 3 height 6
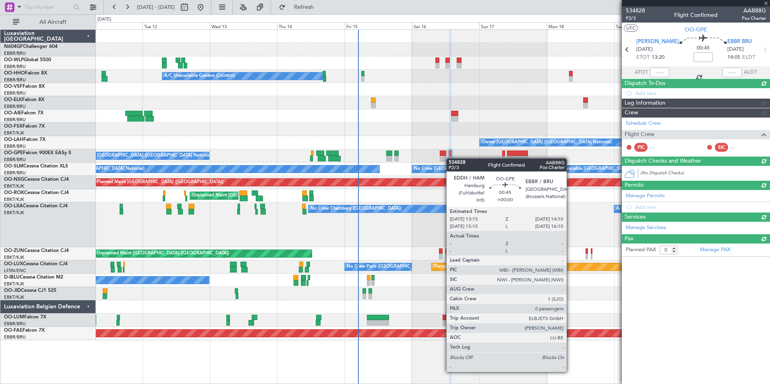
scroll to position [0, 0]
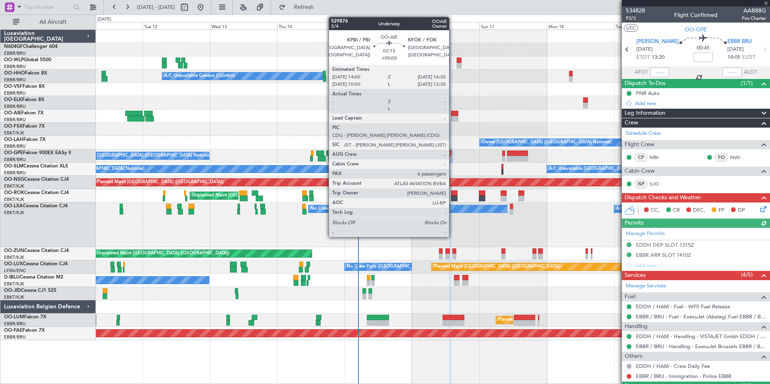
click at [453, 119] on div at bounding box center [454, 119] width 7 height 6
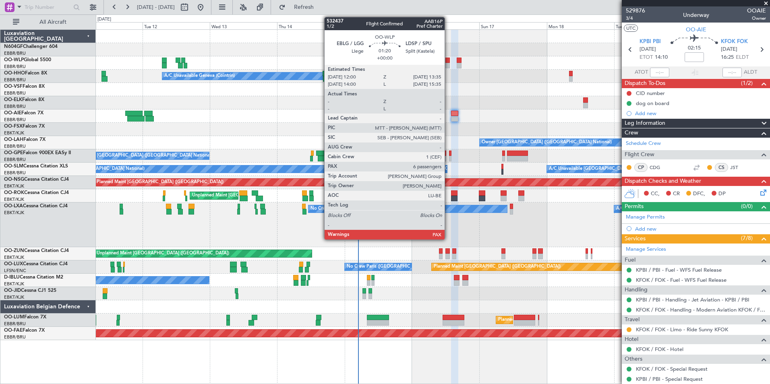
click at [448, 62] on div at bounding box center [447, 61] width 5 height 6
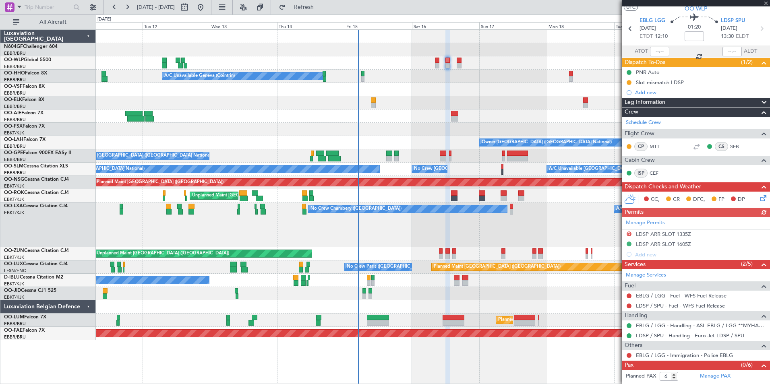
scroll to position [30, 0]
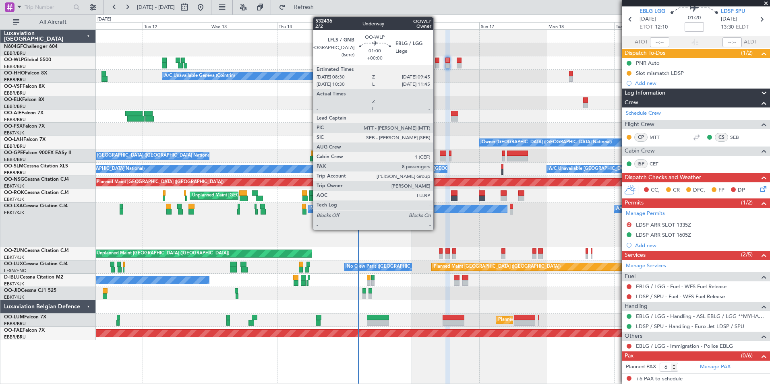
click at [437, 64] on div at bounding box center [437, 66] width 4 height 6
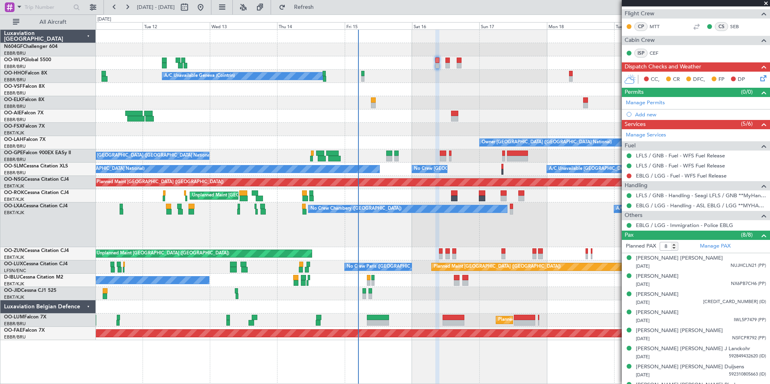
scroll to position [0, 0]
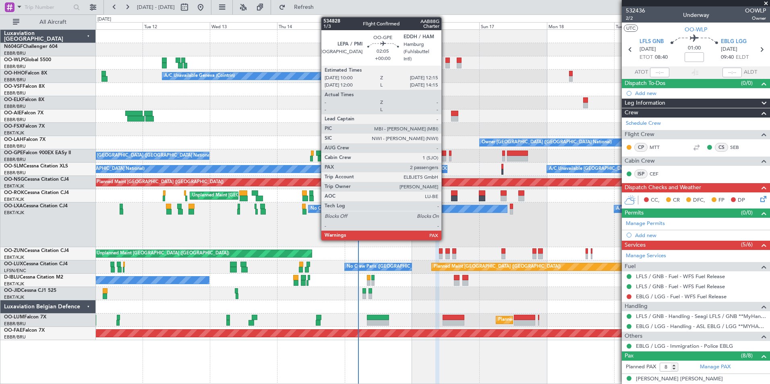
click at [445, 157] on div at bounding box center [443, 159] width 6 height 6
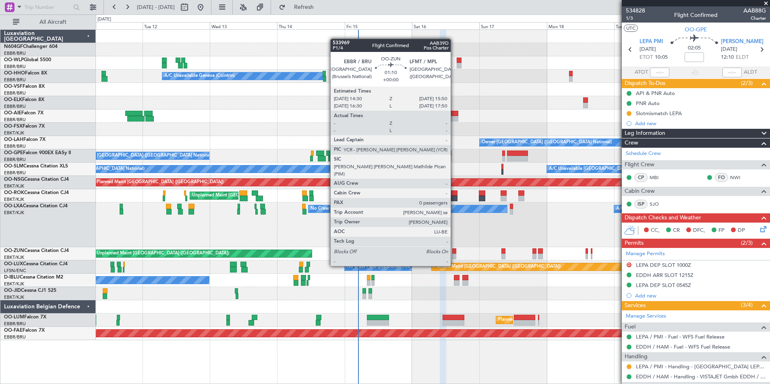
click at [454, 252] on div at bounding box center [454, 251] width 4 height 6
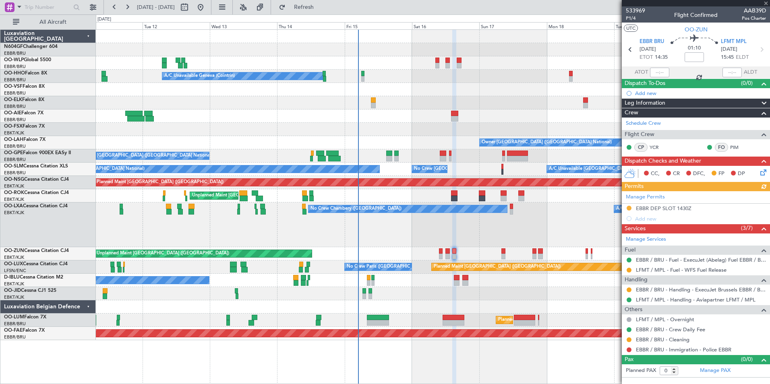
click at [631, 267] on div at bounding box center [629, 270] width 6 height 6
click at [629, 268] on button at bounding box center [629, 270] width 5 height 5
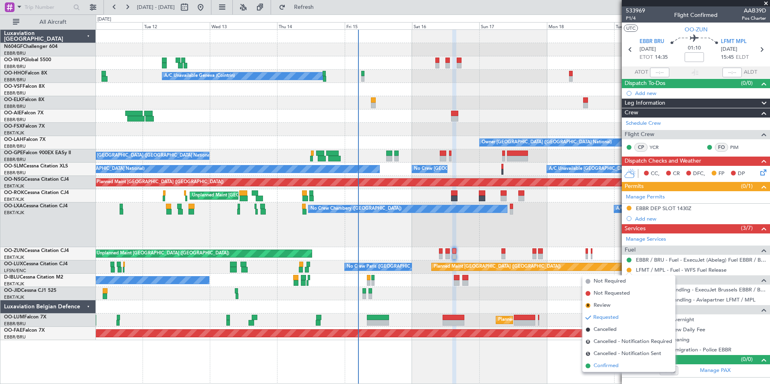
click at [605, 366] on span "Confirmed" at bounding box center [606, 366] width 25 height 8
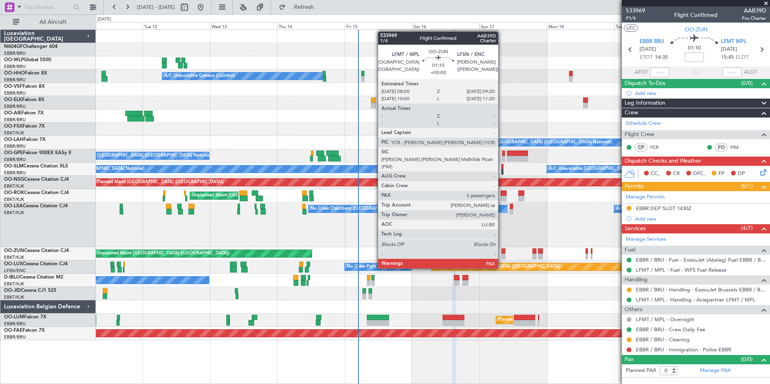
click at [502, 253] on div at bounding box center [503, 251] width 4 height 6
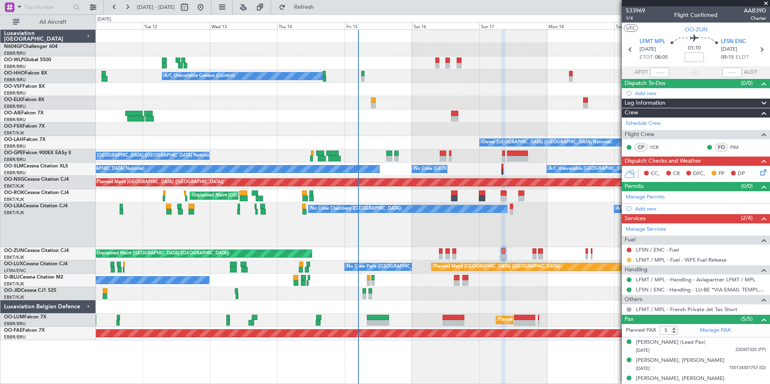
click at [629, 258] on button at bounding box center [629, 260] width 5 height 5
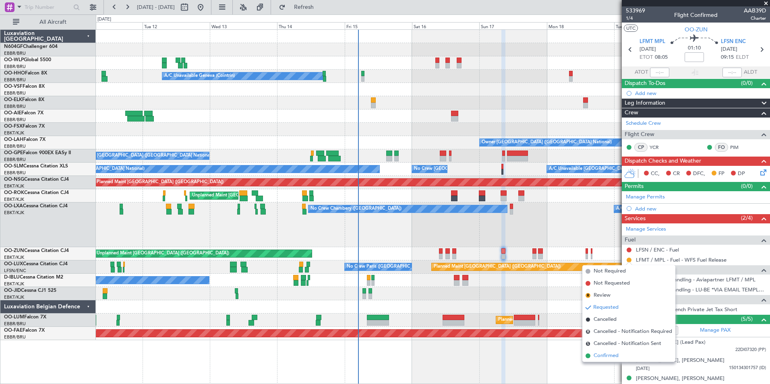
click at [605, 356] on span "Confirmed" at bounding box center [606, 356] width 25 height 8
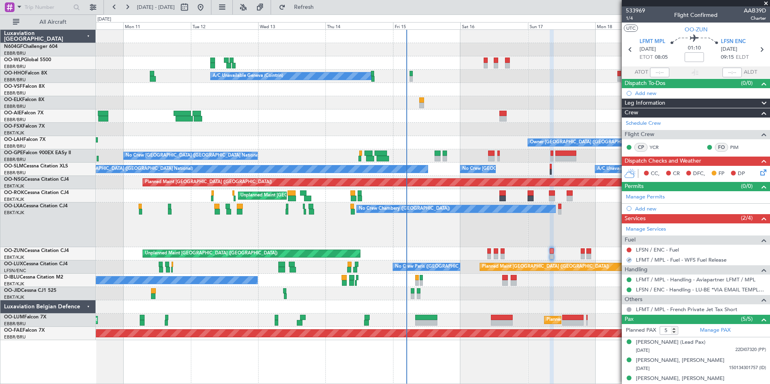
click at [572, 288] on div at bounding box center [433, 293] width 674 height 13
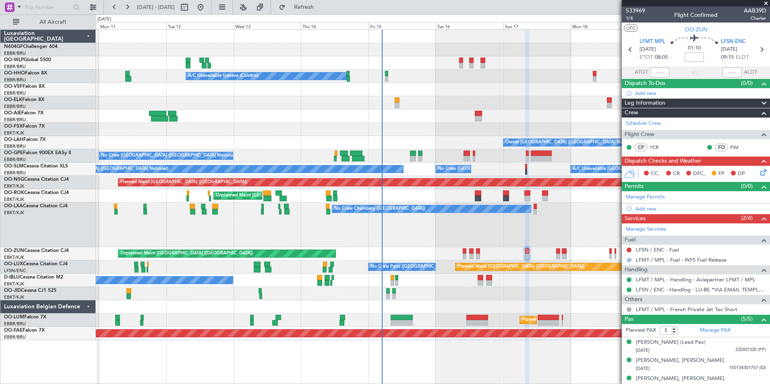
click at [539, 279] on div "No Crew [GEOGRAPHIC_DATA] ([GEOGRAPHIC_DATA] National)" at bounding box center [433, 280] width 674 height 13
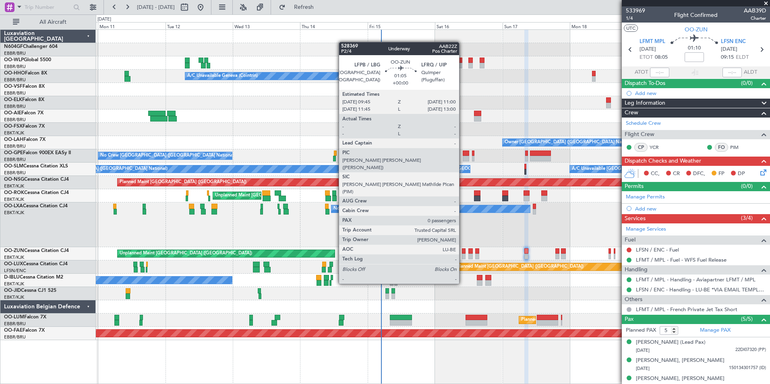
click at [463, 254] on div at bounding box center [464, 257] width 4 height 6
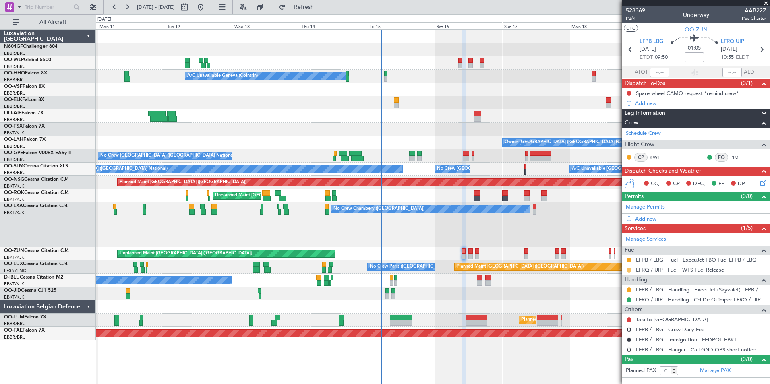
click at [631, 271] on button at bounding box center [629, 270] width 5 height 5
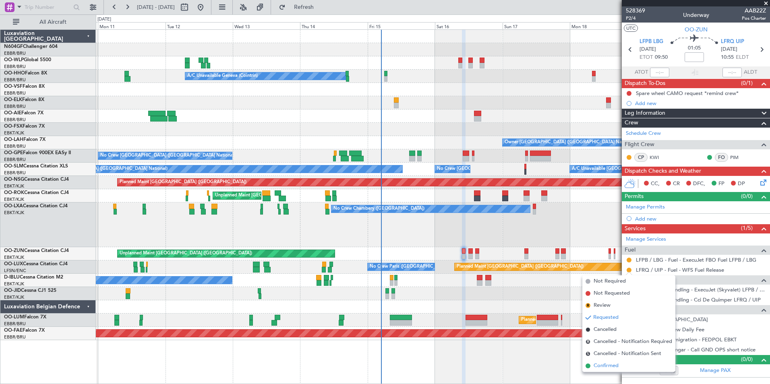
click at [600, 366] on span "Confirmed" at bounding box center [606, 366] width 25 height 8
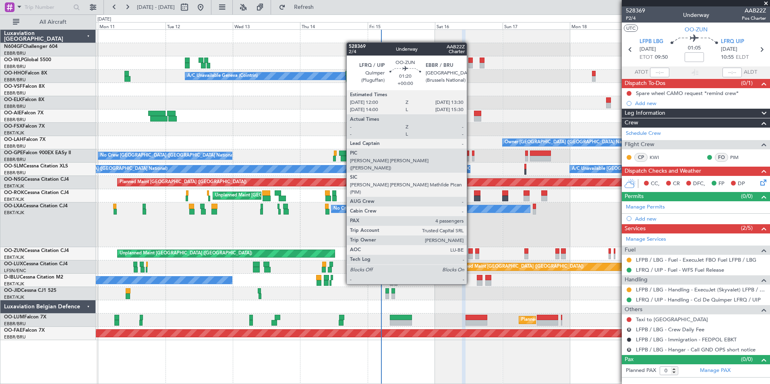
click at [470, 255] on div at bounding box center [470, 257] width 4 height 6
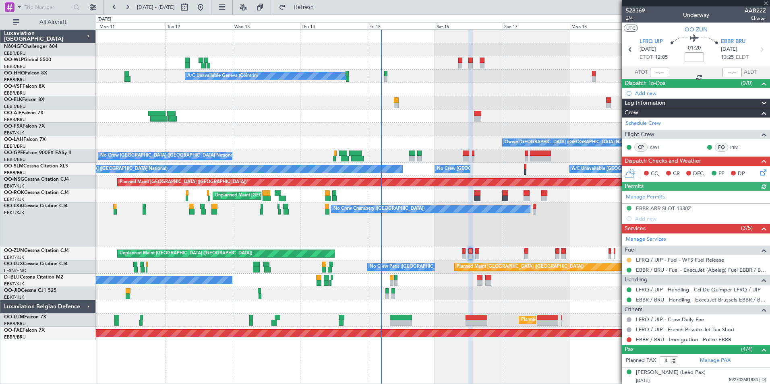
click at [629, 260] on button at bounding box center [629, 260] width 5 height 5
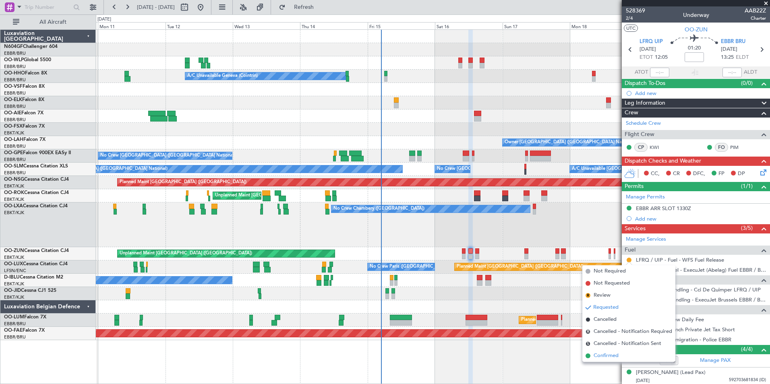
click at [609, 356] on span "Confirmed" at bounding box center [606, 356] width 25 height 8
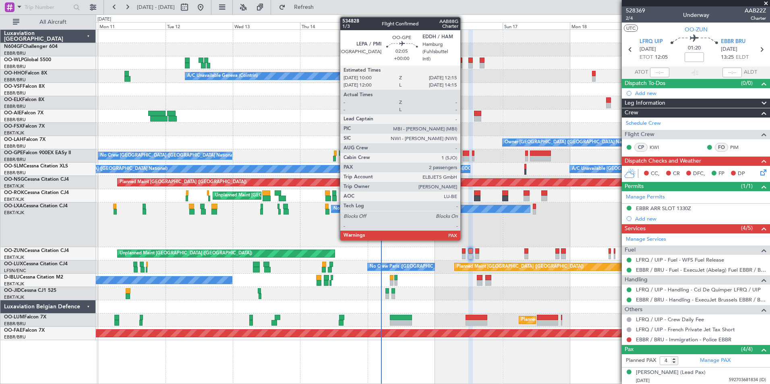
click at [464, 158] on div at bounding box center [466, 159] width 6 height 6
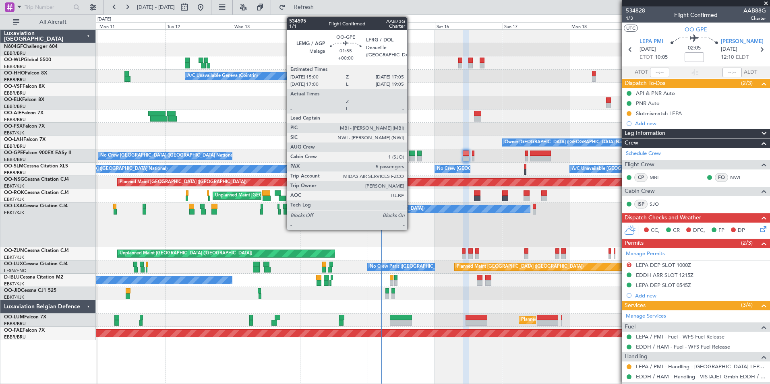
click at [411, 155] on div at bounding box center [412, 154] width 6 height 6
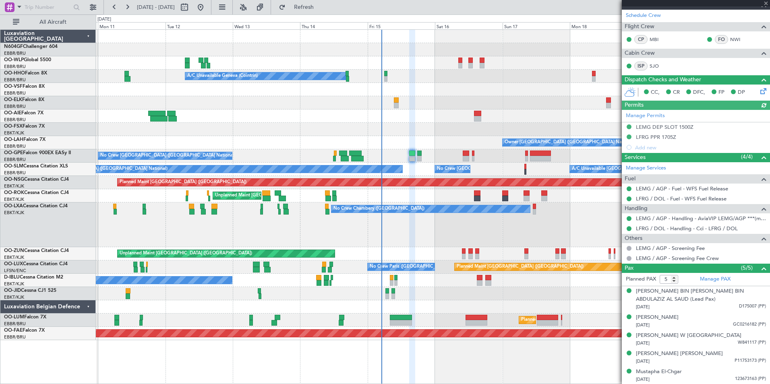
scroll to position [149, 0]
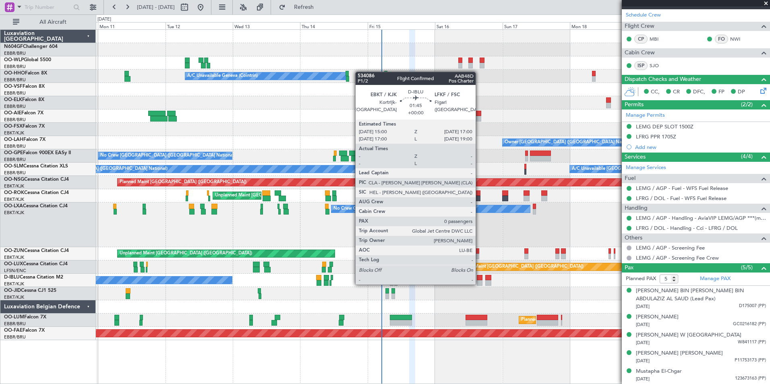
click at [479, 284] on div at bounding box center [480, 283] width 6 height 6
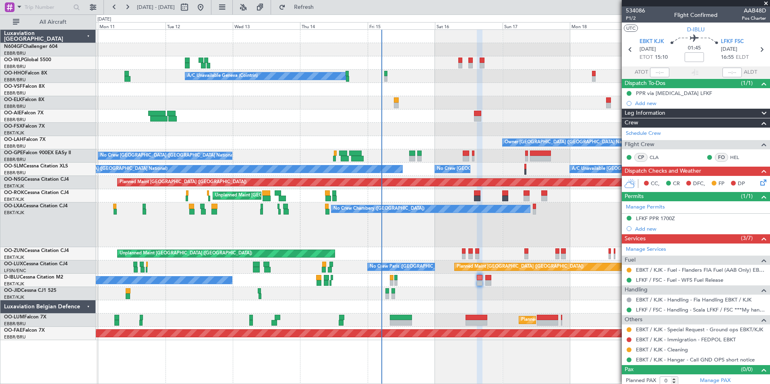
scroll to position [3, 0]
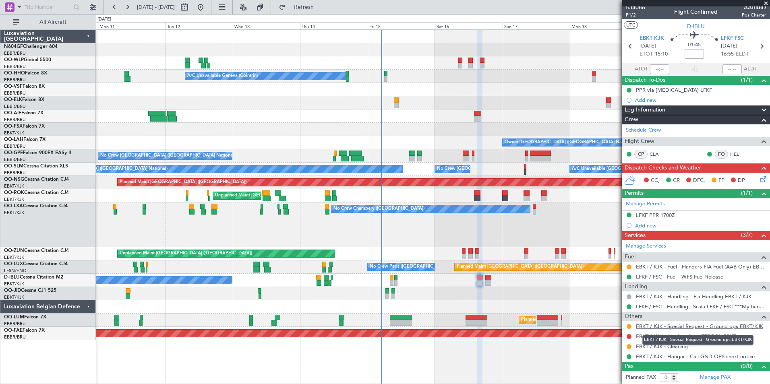
click at [664, 327] on link "EBKT / KJK - Special Request - Ground ops EBKT/KJK" at bounding box center [699, 326] width 127 height 7
click at [684, 215] on div "LFKF PPR 1700Z" at bounding box center [696, 216] width 148 height 10
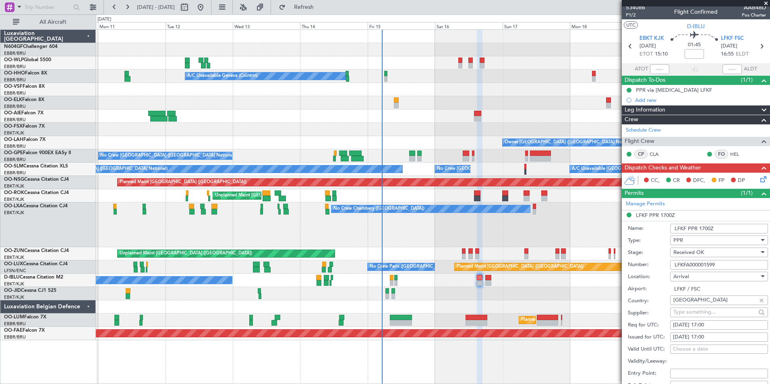
drag, startPoint x: 720, startPoint y: 263, endPoint x: 662, endPoint y: 256, distance: 57.7
click at [662, 256] on form "Name: LFKF PPR 1700Z Type: PPR Stage: Received OK Number: LFKFA000001599 Locati…" at bounding box center [696, 341] width 148 height 240
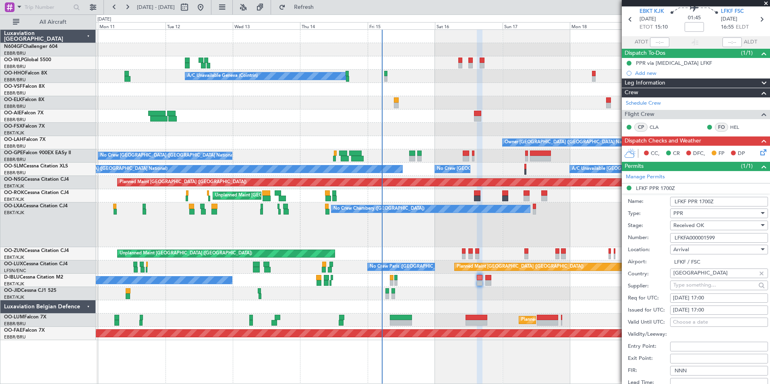
scroll to position [124, 0]
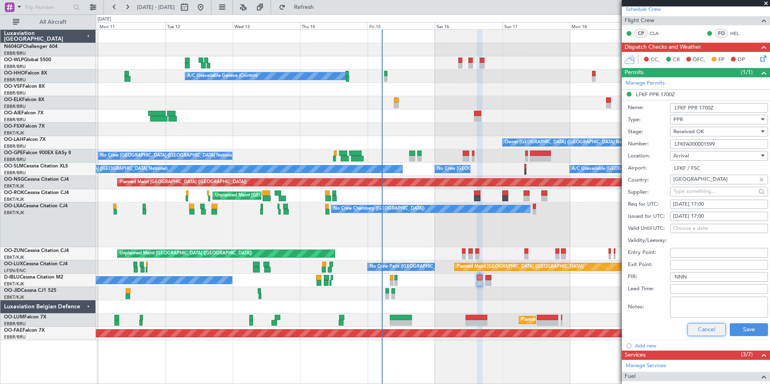
click at [697, 326] on button "Cancel" at bounding box center [706, 329] width 38 height 13
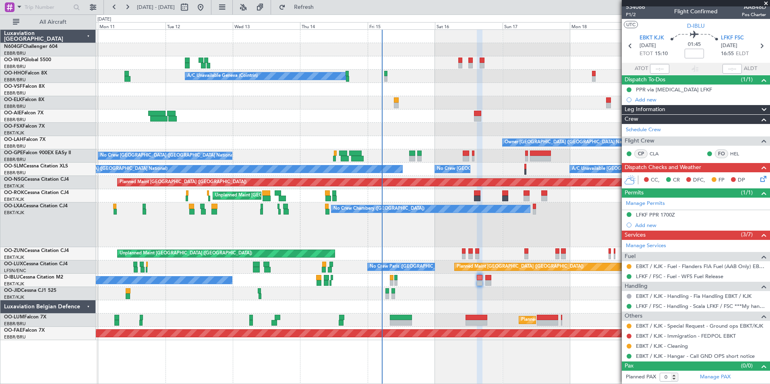
scroll to position [3, 0]
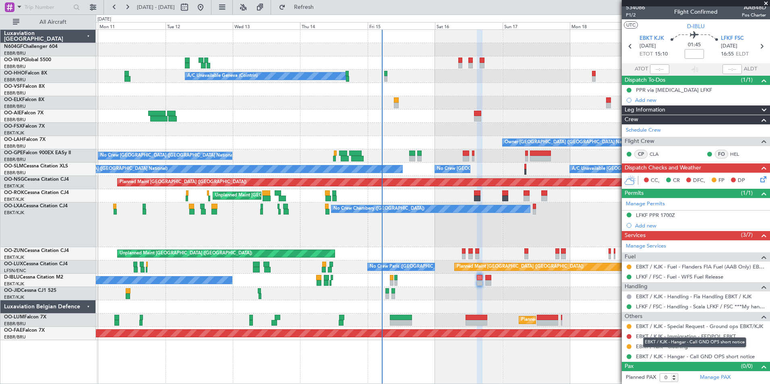
click at [695, 335] on mat-tooltip-component "EBKT / KJK - Hangar - Call GND OPS short notice" at bounding box center [694, 342] width 114 height 21
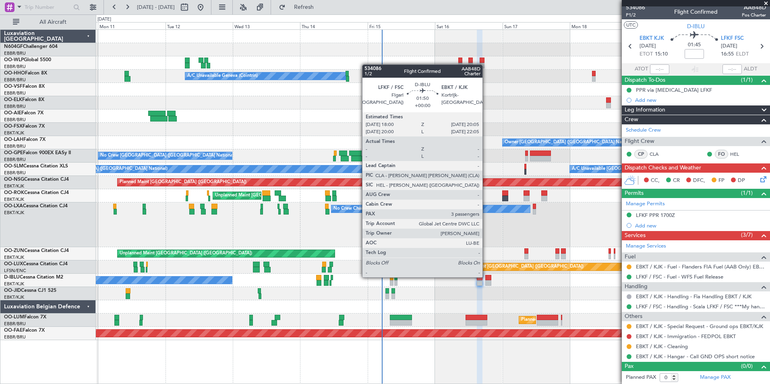
click at [486, 277] on div at bounding box center [488, 278] width 6 height 6
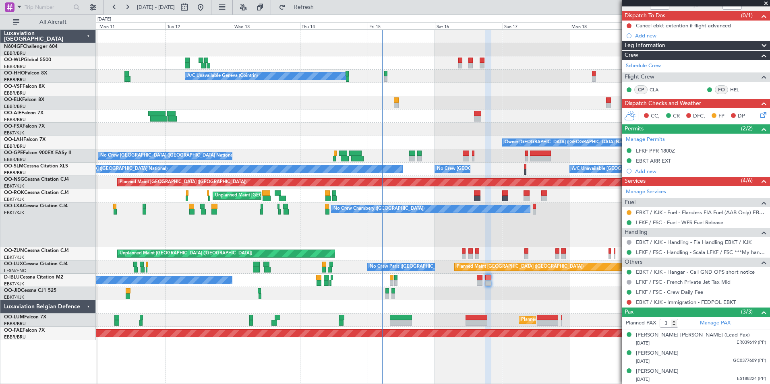
scroll to position [0, 0]
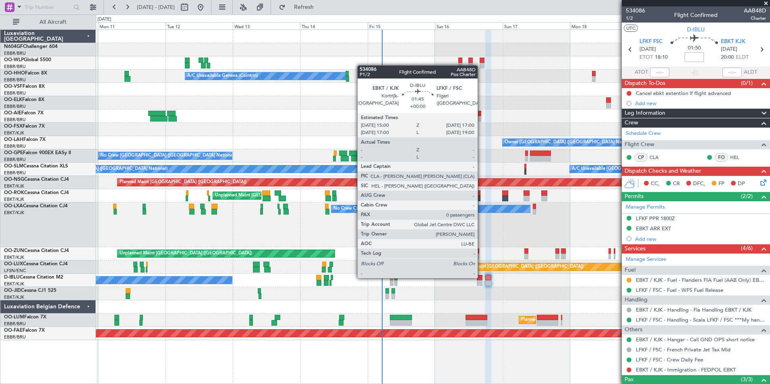
click at [481, 277] on div at bounding box center [480, 278] width 6 height 6
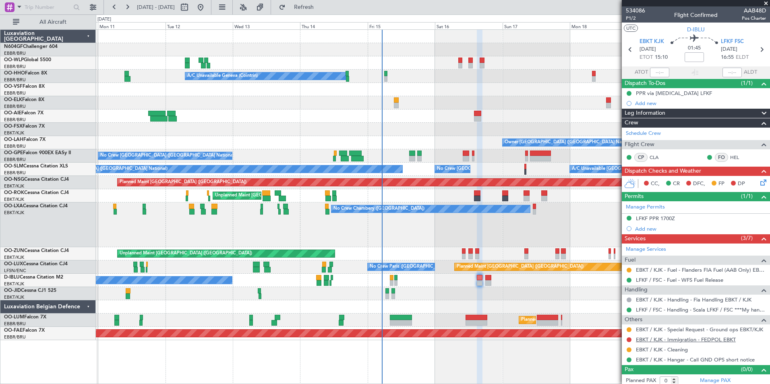
click at [637, 339] on link "EBKT / KJK - Immigration - FEDPOL EBKT" at bounding box center [686, 339] width 100 height 7
click at [310, 2] on button "Refresh" at bounding box center [299, 7] width 48 height 13
click at [631, 339] on button at bounding box center [629, 339] width 5 height 5
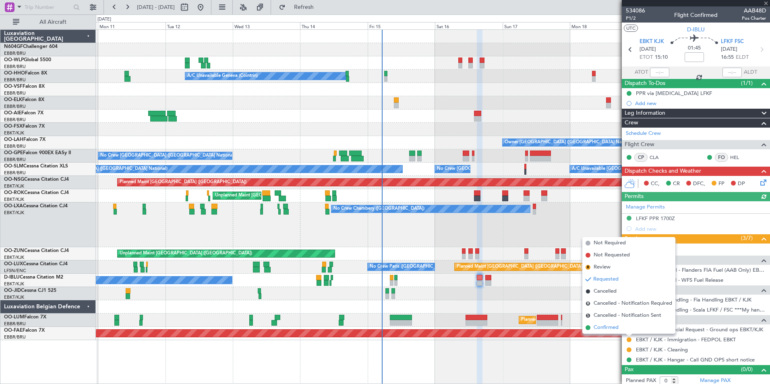
click at [611, 329] on span "Confirmed" at bounding box center [606, 328] width 25 height 8
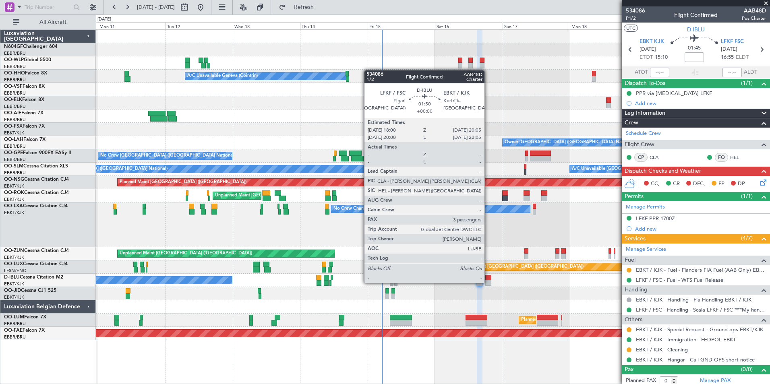
click at [488, 282] on div at bounding box center [488, 283] width 6 height 6
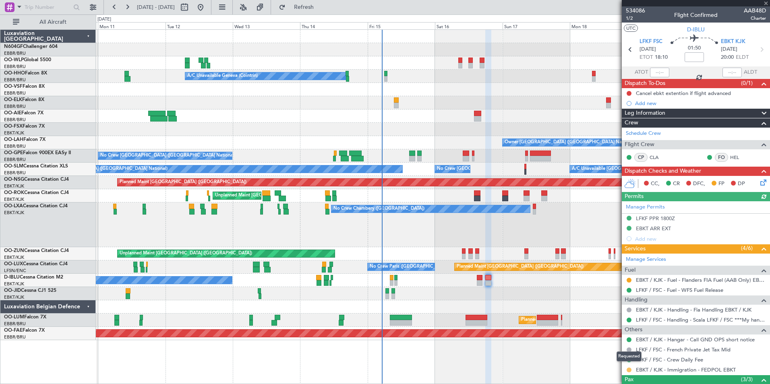
click at [627, 370] on button at bounding box center [629, 370] width 5 height 5
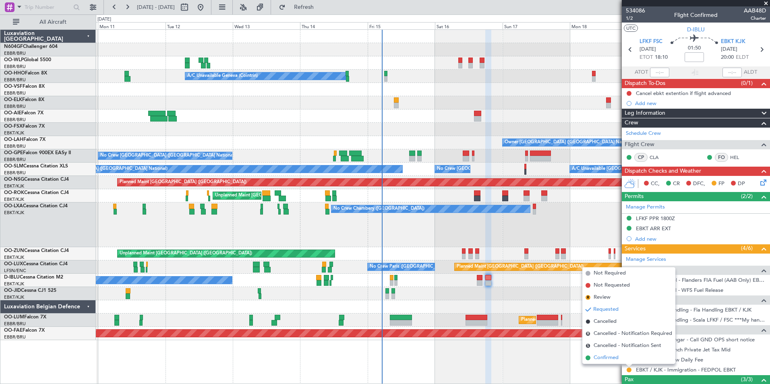
click at [613, 358] on span "Confirmed" at bounding box center [606, 358] width 25 height 8
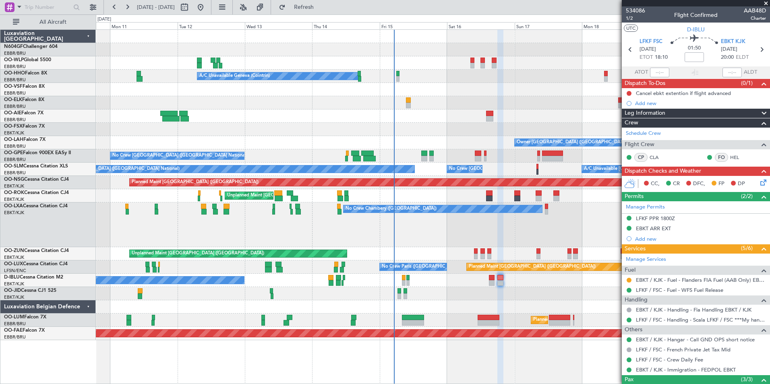
click at [524, 276] on div "No Crew [GEOGRAPHIC_DATA] ([GEOGRAPHIC_DATA] National)" at bounding box center [433, 280] width 674 height 13
click at [662, 225] on div "EBKT ARR EXT" at bounding box center [653, 228] width 35 height 7
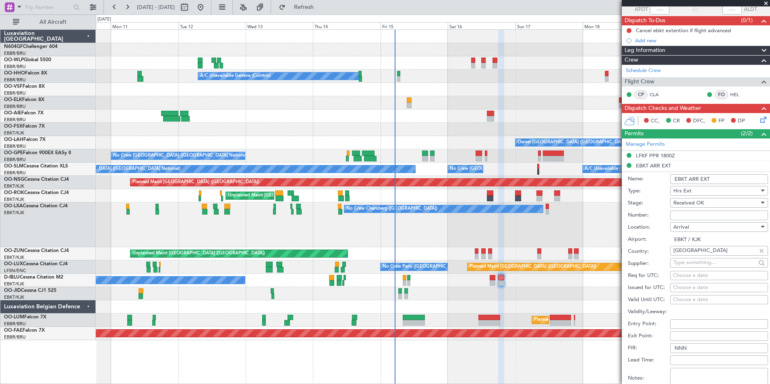
scroll to position [121, 0]
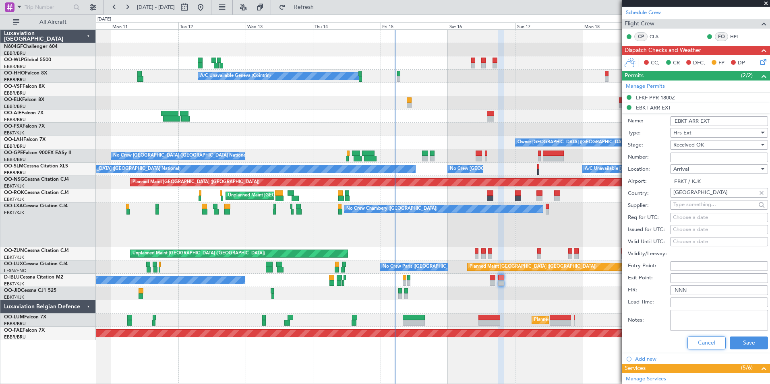
click at [694, 341] on button "Cancel" at bounding box center [706, 343] width 38 height 13
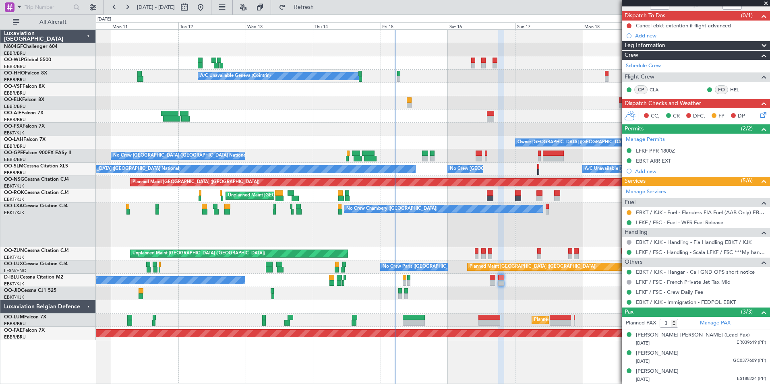
scroll to position [0, 0]
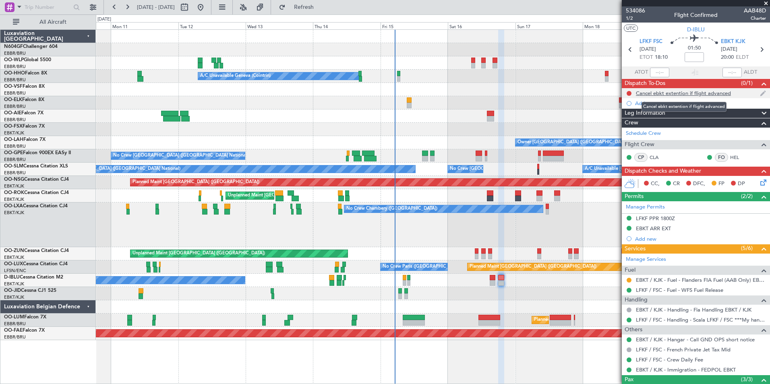
click at [687, 90] on div "Cancel ebkt extention if flight advanced" at bounding box center [683, 93] width 95 height 7
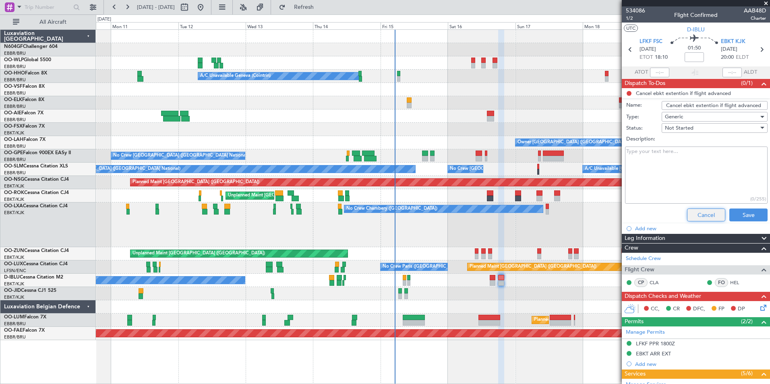
click at [696, 215] on button "Cancel" at bounding box center [706, 215] width 38 height 13
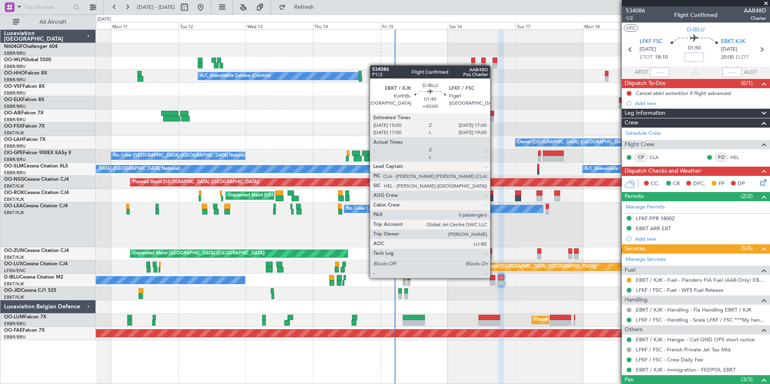
click at [494, 277] on div at bounding box center [493, 278] width 6 height 6
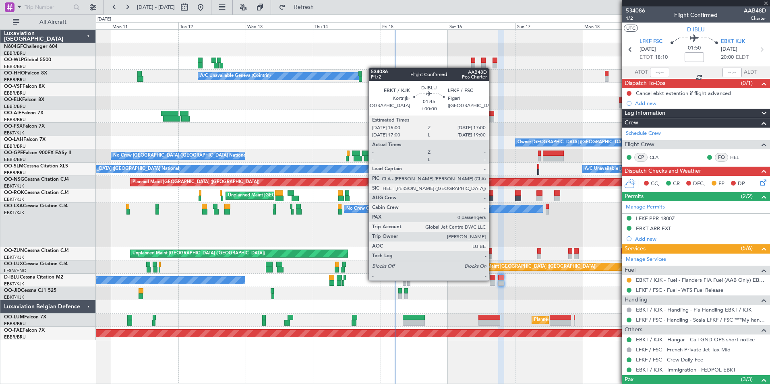
type input "0"
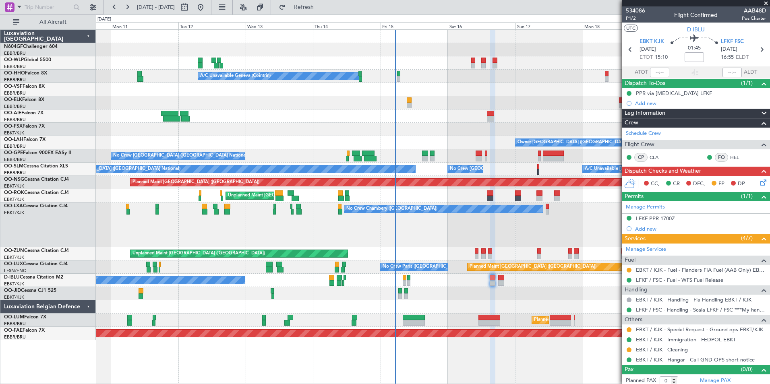
click at [759, 181] on icon at bounding box center [762, 181] width 6 height 6
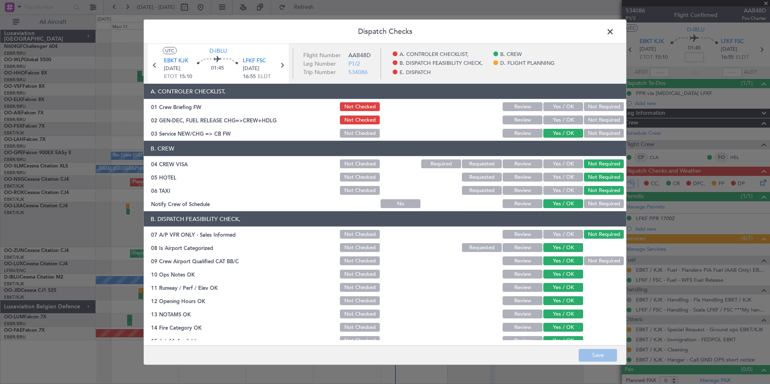
scroll to position [149, 0]
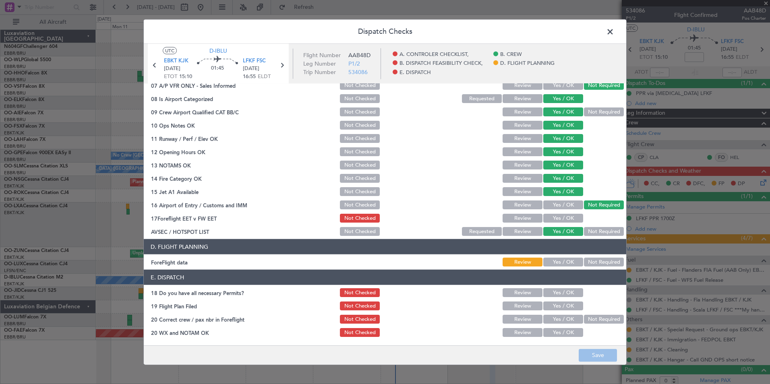
click at [564, 220] on button "Yes / OK" at bounding box center [563, 218] width 40 height 9
click at [561, 259] on button "Yes / OK" at bounding box center [563, 262] width 40 height 9
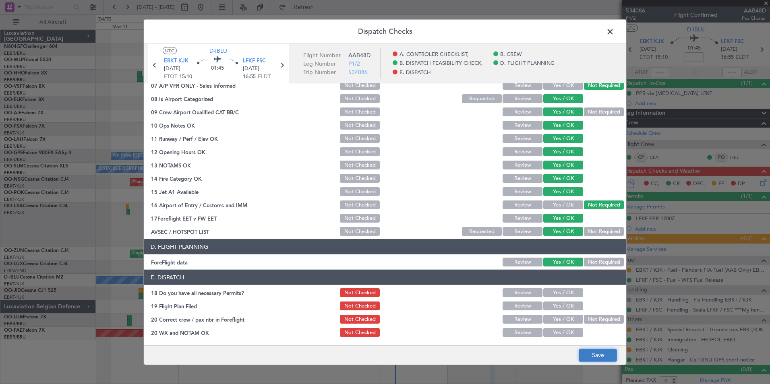
click at [594, 359] on button "Save" at bounding box center [598, 355] width 38 height 13
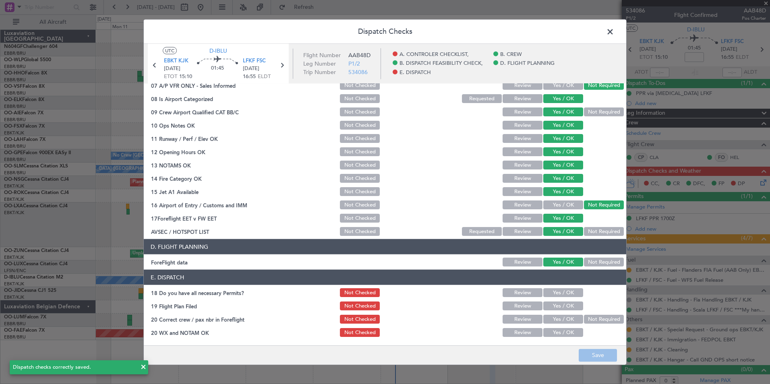
click at [614, 37] on span at bounding box center [614, 34] width 0 height 16
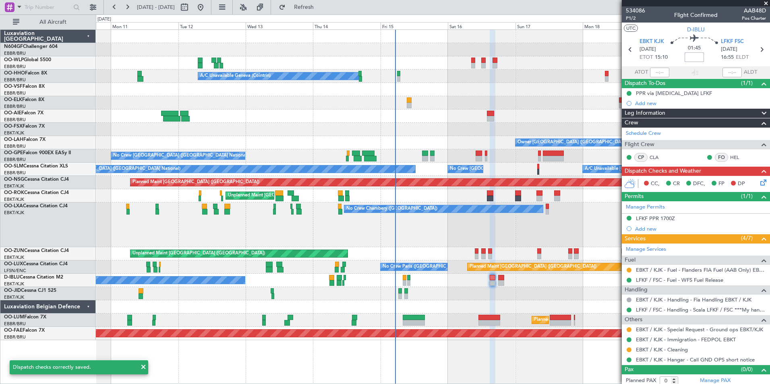
click at [690, 56] on input at bounding box center [694, 57] width 19 height 10
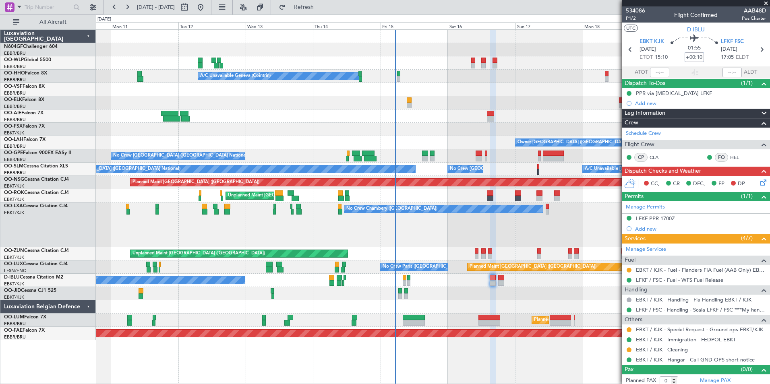
type input "+00:10"
click at [759, 184] on icon at bounding box center [762, 181] width 6 height 6
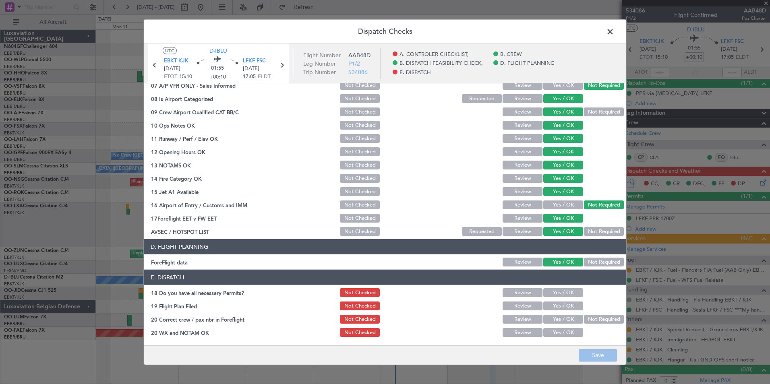
click at [559, 296] on button "Yes / OK" at bounding box center [563, 292] width 40 height 9
click at [588, 357] on button "Save" at bounding box center [598, 355] width 38 height 13
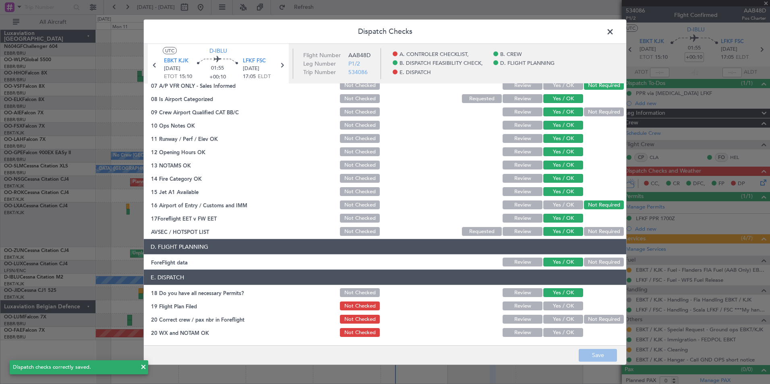
click at [614, 35] on span at bounding box center [614, 34] width 0 height 16
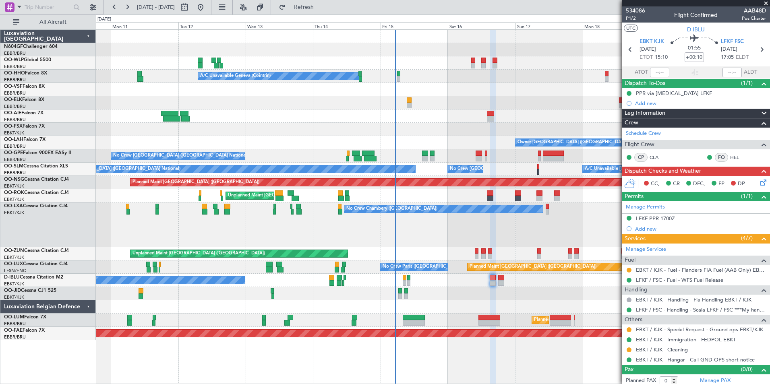
click at [759, 184] on icon at bounding box center [762, 181] width 6 height 6
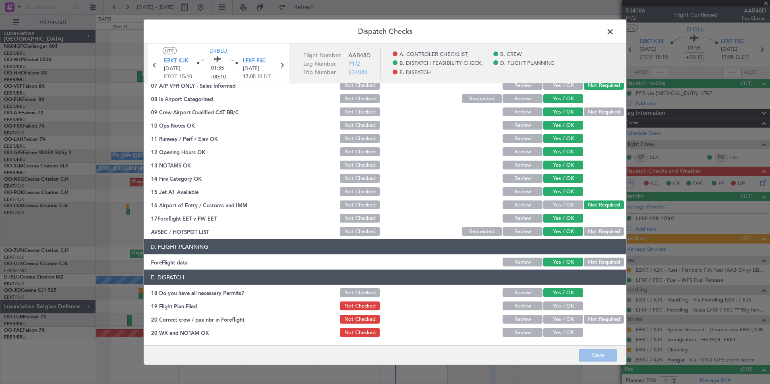
click at [558, 308] on button "Yes / OK" at bounding box center [563, 306] width 40 height 9
click at [555, 317] on button "Yes / OK" at bounding box center [563, 319] width 40 height 9
click at [561, 331] on button "Yes / OK" at bounding box center [563, 332] width 40 height 9
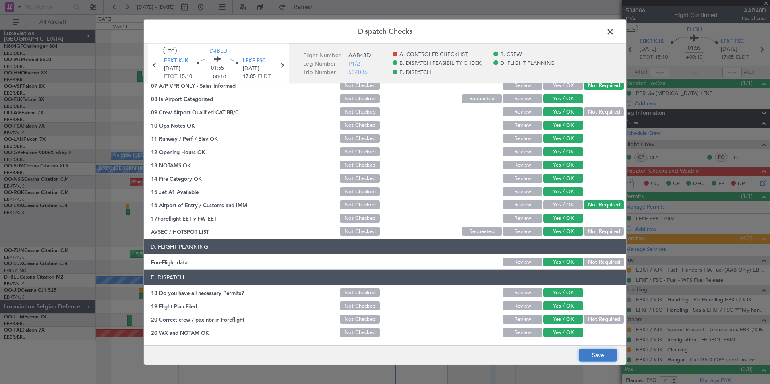
click at [604, 359] on button "Save" at bounding box center [598, 355] width 38 height 13
click at [614, 32] on span at bounding box center [614, 34] width 0 height 16
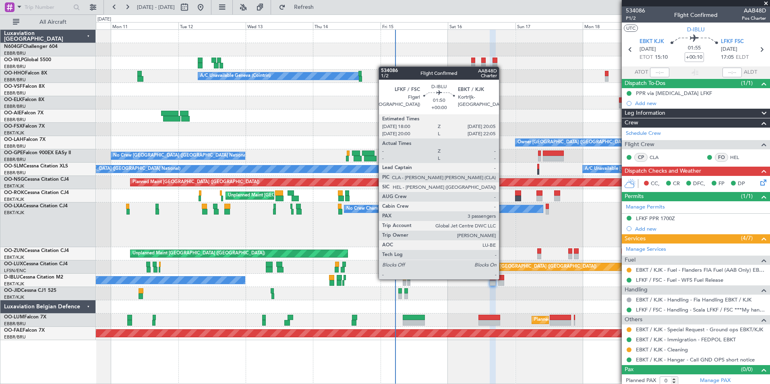
click at [503, 279] on div at bounding box center [501, 278] width 6 height 6
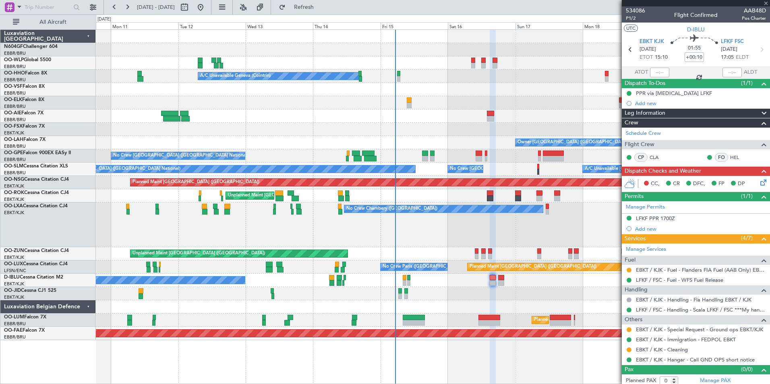
type input "3"
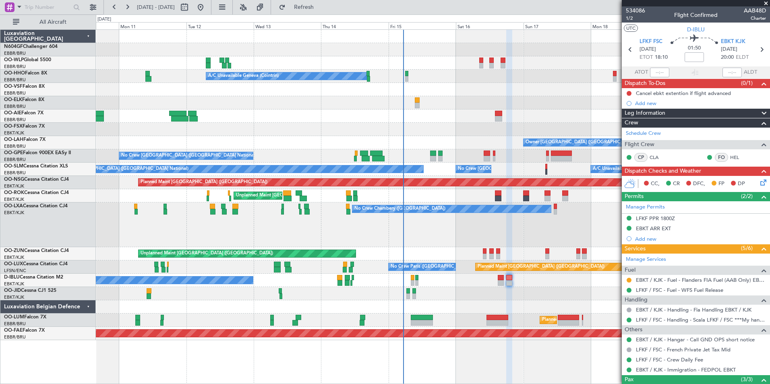
click at [458, 219] on div "No Crew Chambery ([GEOGRAPHIC_DATA]) A/C Unavailable" at bounding box center [433, 225] width 674 height 45
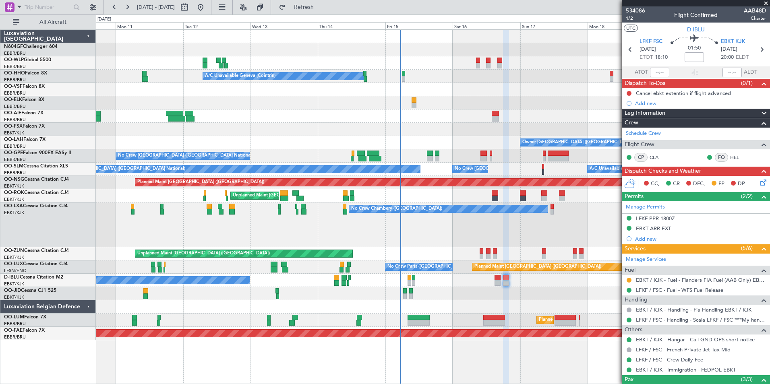
click at [454, 248] on div "Planned Maint [GEOGRAPHIC_DATA] ([GEOGRAPHIC_DATA]) A/C Unavailable Geneva (Coi…" at bounding box center [433, 185] width 674 height 310
click at [668, 219] on div "LFKF PPR 1800Z" at bounding box center [655, 218] width 39 height 7
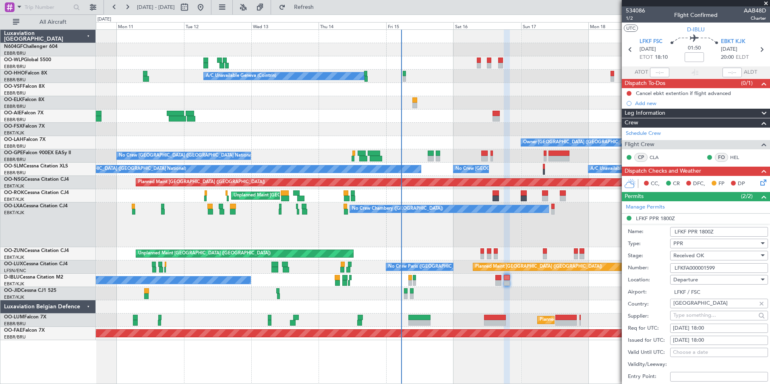
drag, startPoint x: 725, startPoint y: 267, endPoint x: 663, endPoint y: 274, distance: 62.4
click at [663, 274] on form "Name: LFKF PPR 1800Z Type: PPR Stage: Received OK Number: LFKFA000001599 Locati…" at bounding box center [696, 344] width 148 height 240
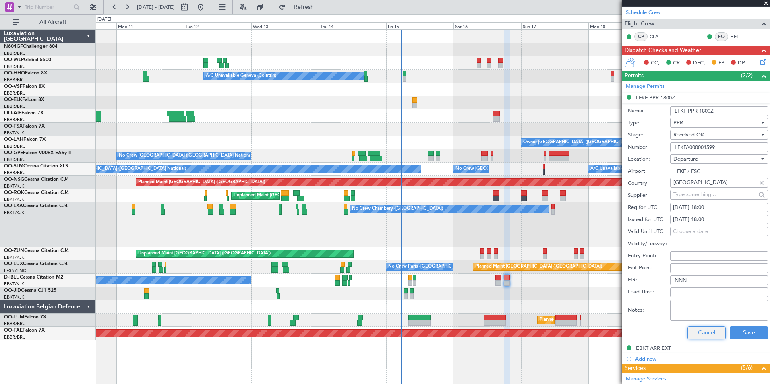
click at [688, 338] on button "Cancel" at bounding box center [706, 333] width 38 height 13
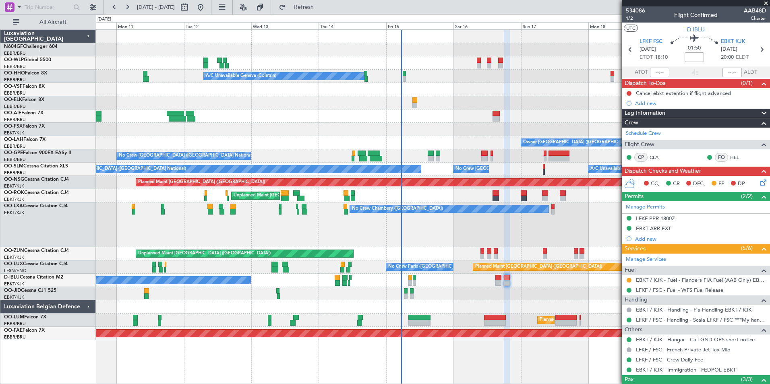
click at [484, 128] on div at bounding box center [433, 129] width 674 height 13
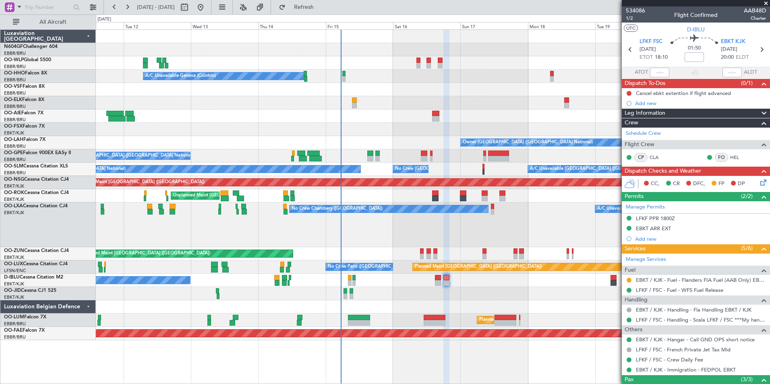
click at [470, 115] on div at bounding box center [433, 116] width 674 height 13
click at [631, 93] on button at bounding box center [629, 93] width 5 height 5
click at [628, 116] on span "In Progress" at bounding box center [632, 117] width 27 height 8
click at [600, 115] on div at bounding box center [433, 116] width 674 height 13
click at [759, 182] on icon at bounding box center [762, 181] width 6 height 6
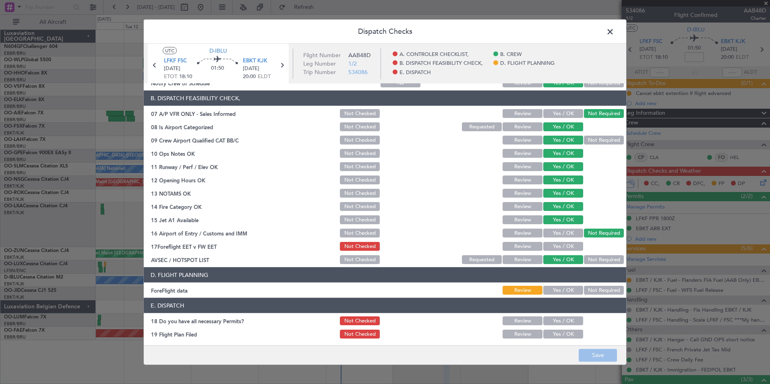
scroll to position [149, 0]
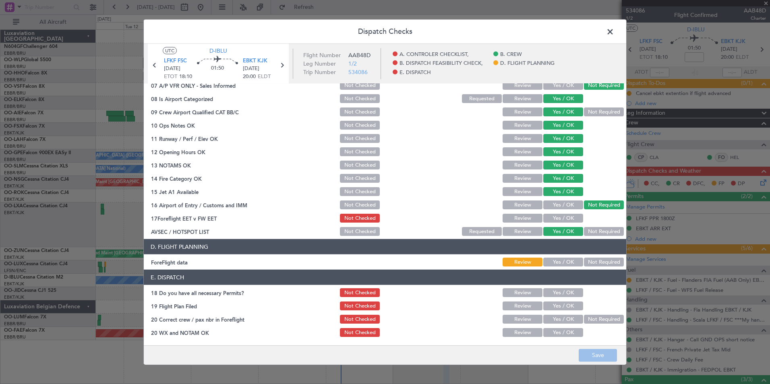
click at [557, 219] on button "Yes / OK" at bounding box center [563, 218] width 40 height 9
click at [553, 259] on button "Yes / OK" at bounding box center [563, 262] width 40 height 9
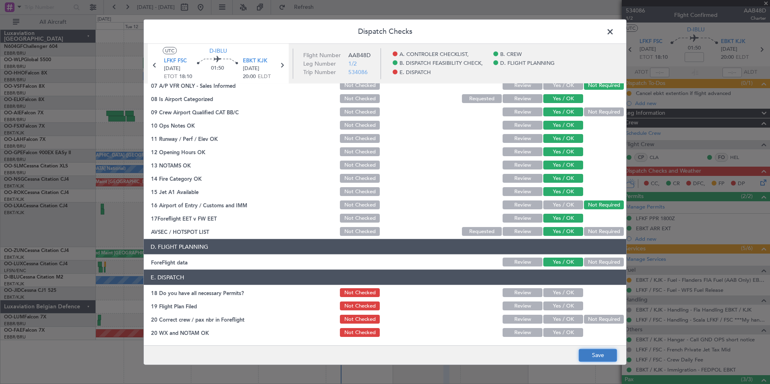
click at [585, 356] on button "Save" at bounding box center [598, 355] width 38 height 13
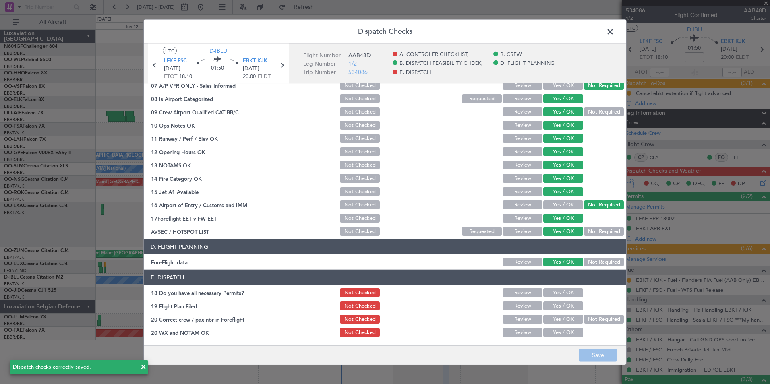
click at [613, 39] on header "Dispatch Checks" at bounding box center [385, 32] width 482 height 24
click at [614, 36] on span at bounding box center [614, 34] width 0 height 16
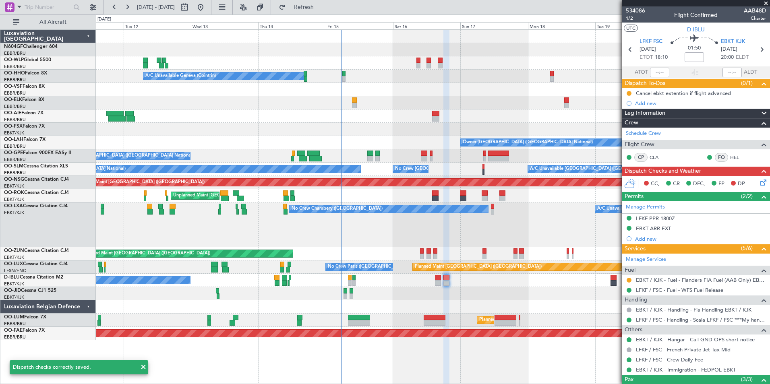
click at [691, 56] on mat-tooltip-component "Flight Time" at bounding box center [692, 62] width 37 height 21
click at [687, 58] on input at bounding box center [694, 57] width 19 height 10
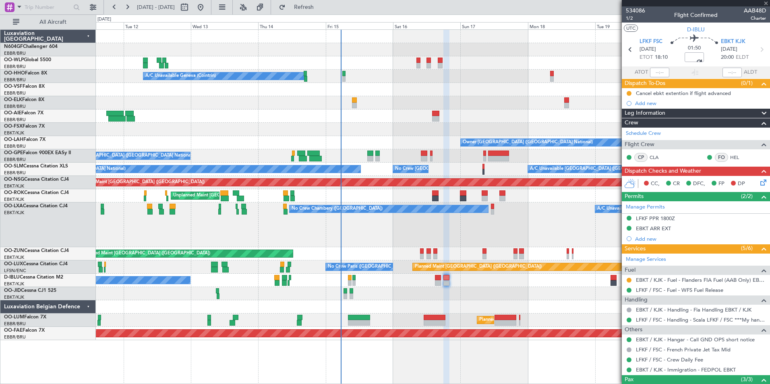
click at [655, 31] on section "UTC D-IBLU" at bounding box center [696, 29] width 148 height 12
click at [506, 211] on div "No Crew Chambery ([GEOGRAPHIC_DATA]) A/C Unavailable" at bounding box center [433, 225] width 674 height 45
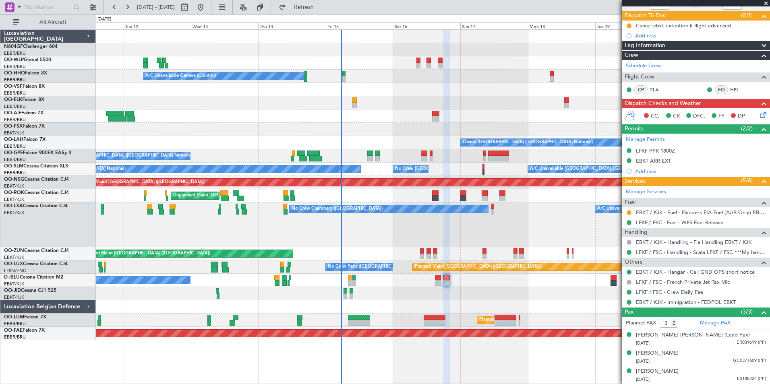
click at [759, 110] on icon at bounding box center [762, 113] width 6 height 6
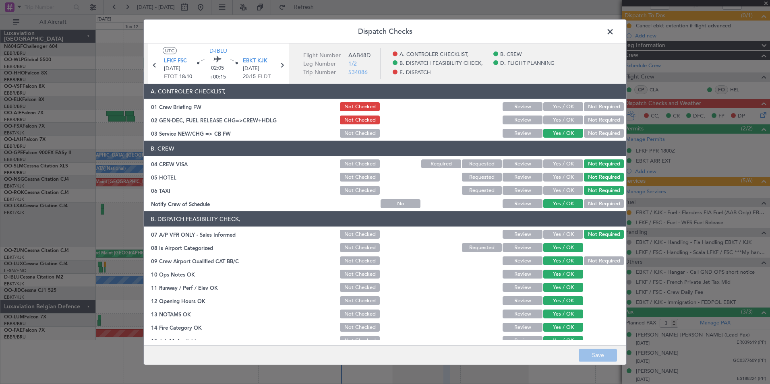
scroll to position [149, 0]
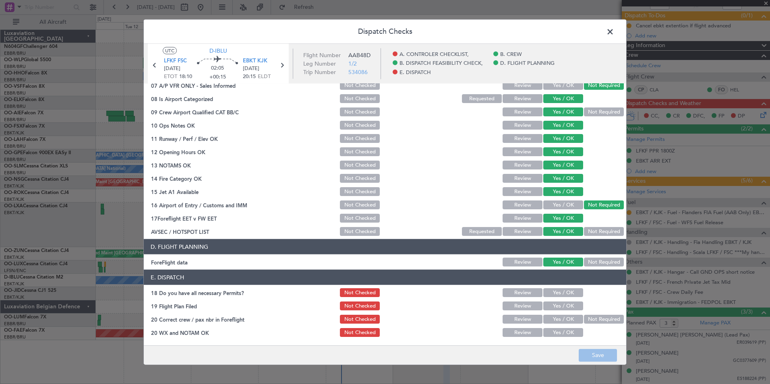
click at [614, 37] on span at bounding box center [614, 34] width 0 height 16
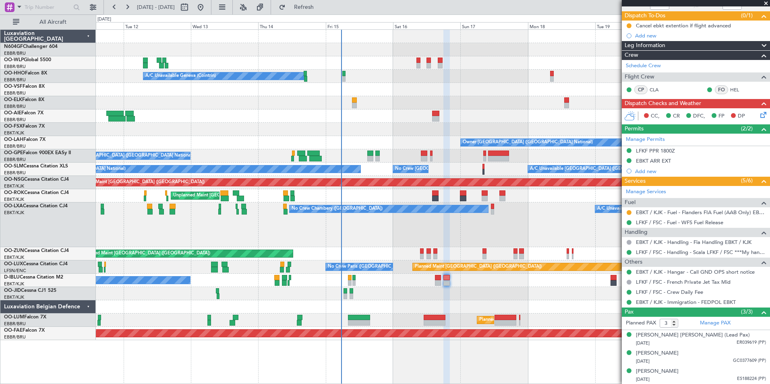
scroll to position [0, 0]
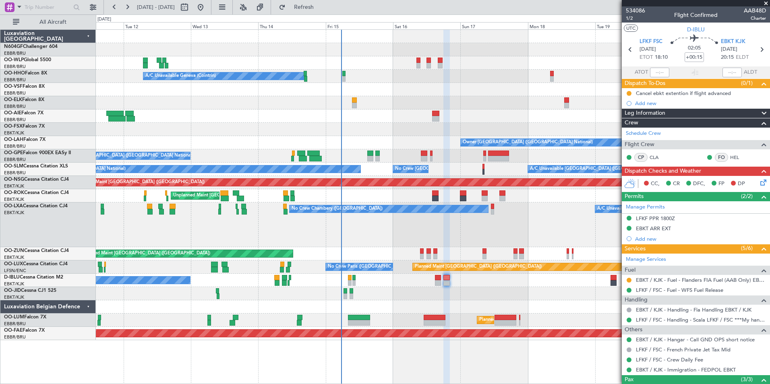
click at [760, 179] on icon at bounding box center [762, 181] width 6 height 6
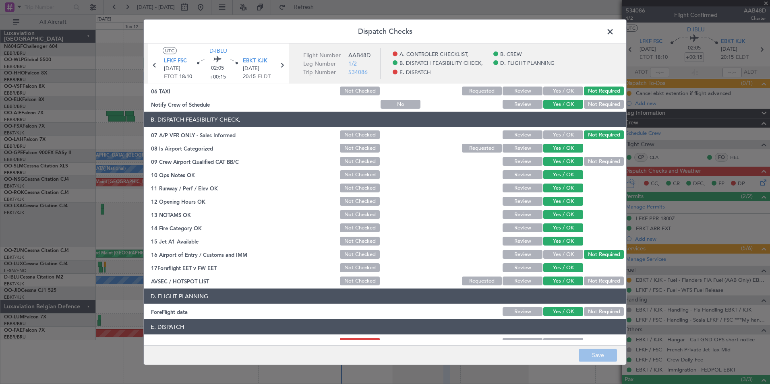
scroll to position [149, 0]
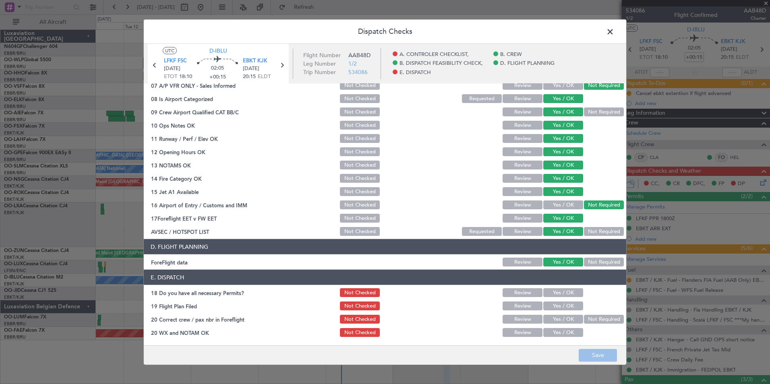
click at [411, 139] on div at bounding box center [399, 138] width 41 height 11
click at [451, 328] on div at bounding box center [440, 332] width 41 height 11
click at [563, 292] on button "Yes / OK" at bounding box center [563, 292] width 40 height 9
click at [560, 308] on button "Yes / OK" at bounding box center [563, 306] width 40 height 9
click at [554, 318] on button "Yes / OK" at bounding box center [563, 319] width 40 height 9
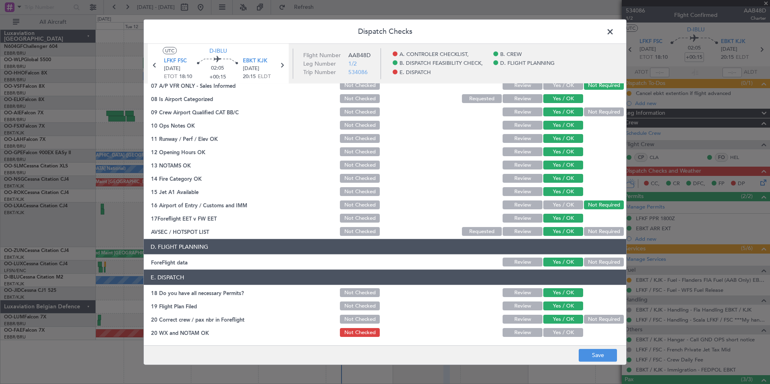
click at [560, 331] on button "Yes / OK" at bounding box center [563, 332] width 40 height 9
click at [597, 351] on button "Save" at bounding box center [598, 355] width 38 height 13
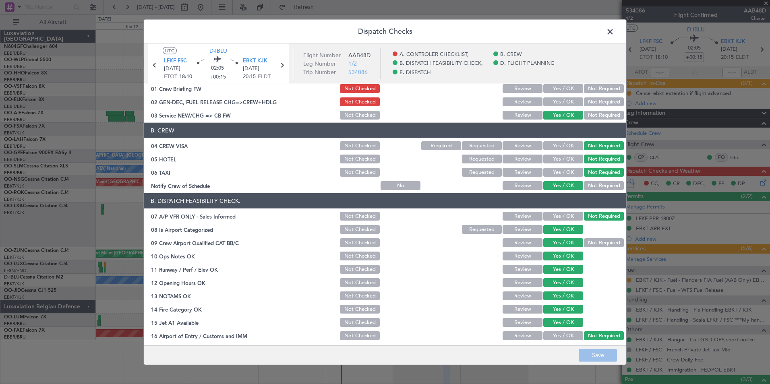
scroll to position [0, 0]
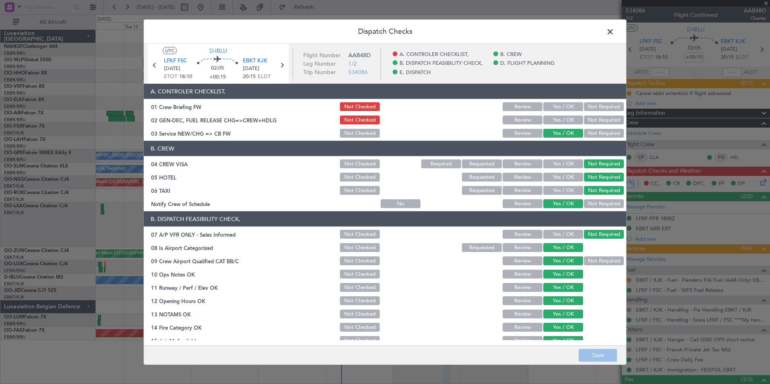
click at [614, 36] on span at bounding box center [614, 34] width 0 height 16
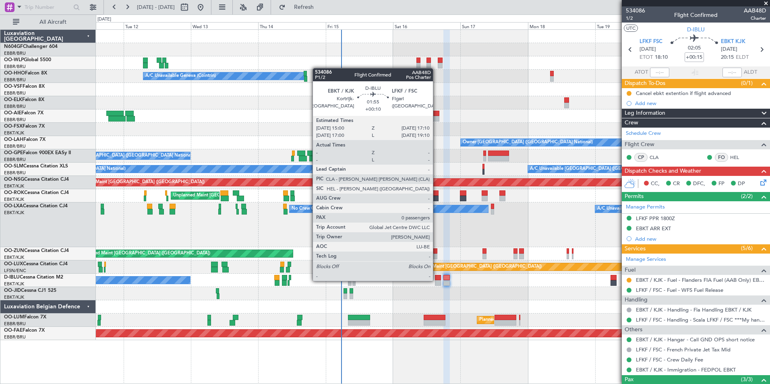
click at [437, 280] on div at bounding box center [438, 283] width 6 height 6
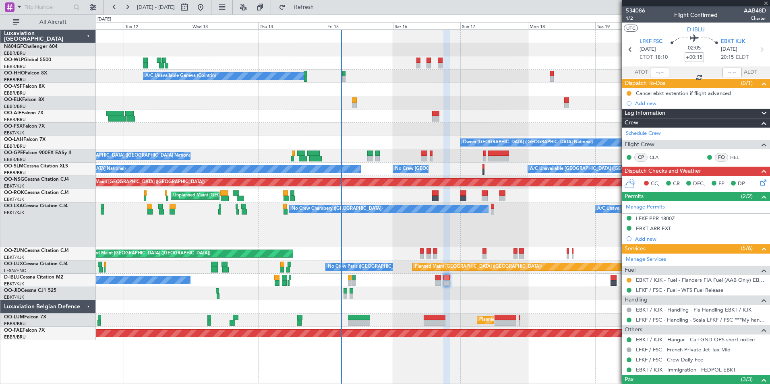
type input "+00:10"
type input "0"
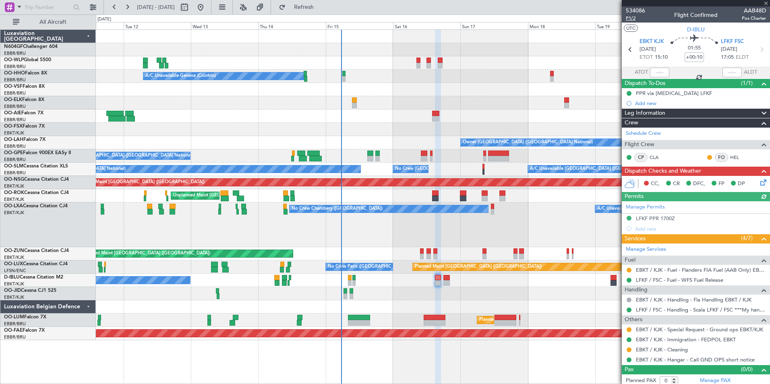
click at [630, 19] on span "P1/2" at bounding box center [635, 18] width 19 height 7
click at [633, 16] on span "P1/2" at bounding box center [635, 18] width 19 height 7
click at [759, 183] on icon at bounding box center [762, 181] width 6 height 6
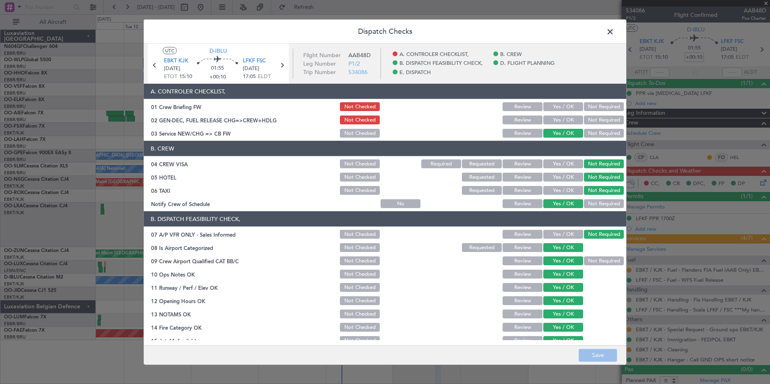
click at [565, 106] on button "Yes / OK" at bounding box center [563, 106] width 40 height 9
click at [559, 116] on button "Yes / OK" at bounding box center [563, 120] width 40 height 9
click at [589, 352] on button "Save" at bounding box center [598, 355] width 38 height 13
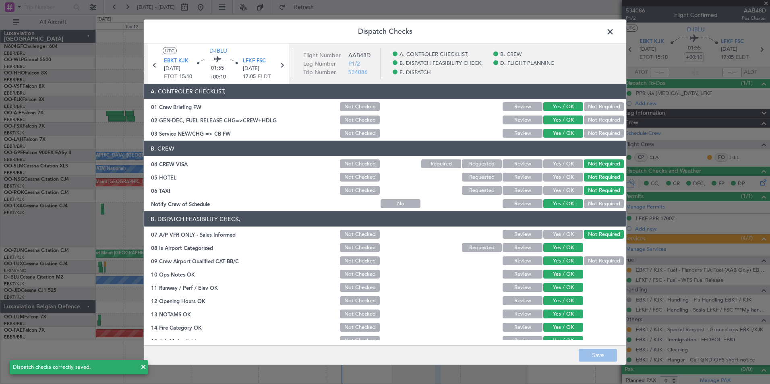
click at [614, 32] on span at bounding box center [614, 34] width 0 height 16
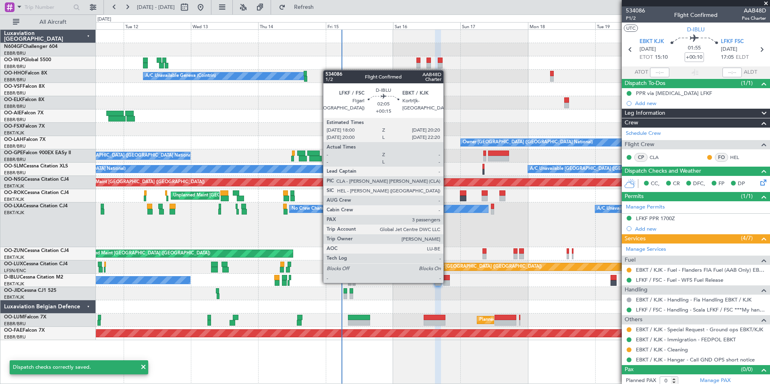
click at [447, 282] on div at bounding box center [446, 283] width 7 height 6
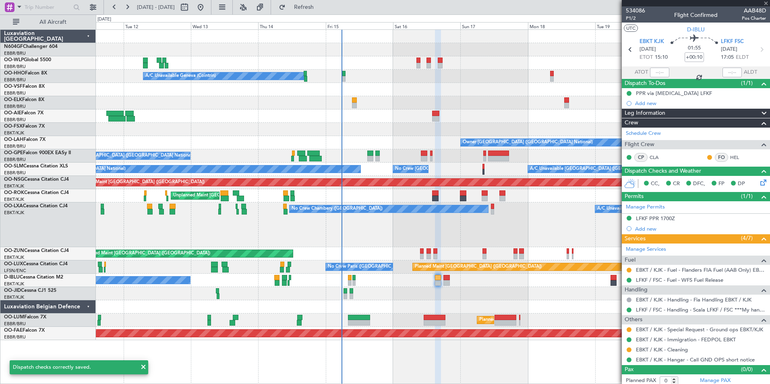
type input "+00:15"
type input "3"
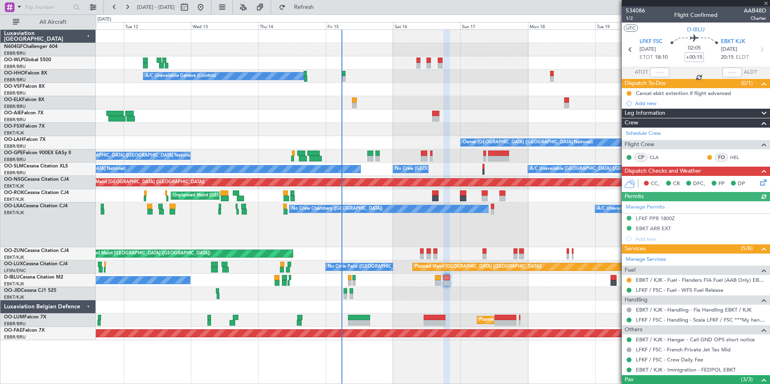
click at [759, 184] on icon at bounding box center [762, 181] width 6 height 6
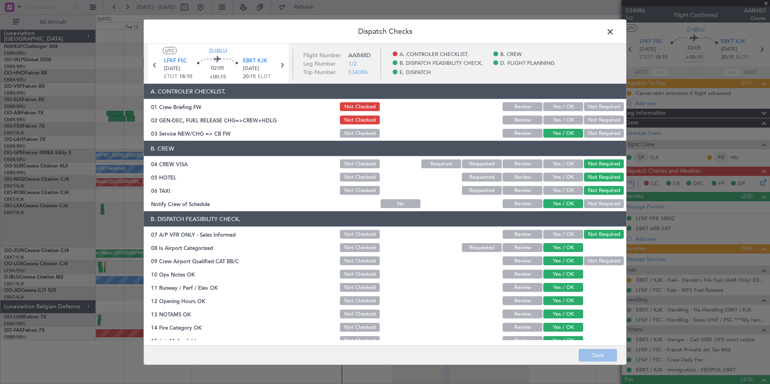
click at [563, 106] on button "Yes / OK" at bounding box center [563, 106] width 40 height 9
click at [561, 115] on div "Yes / OK" at bounding box center [562, 119] width 41 height 11
click at [559, 119] on button "Yes / OK" at bounding box center [563, 120] width 40 height 9
click at [589, 352] on button "Save" at bounding box center [598, 355] width 38 height 13
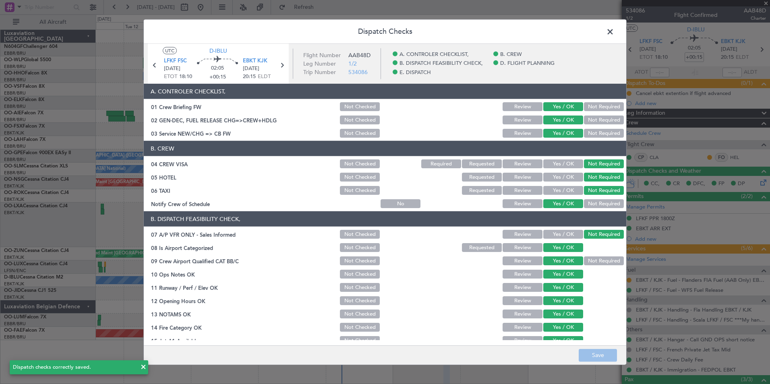
click at [614, 31] on span at bounding box center [614, 34] width 0 height 16
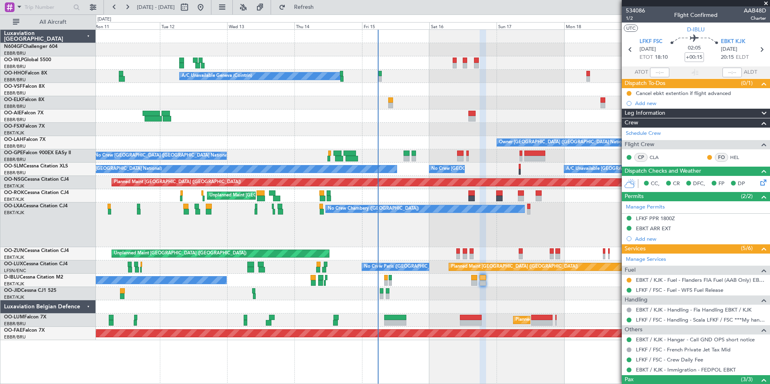
click at [510, 283] on div "No Crew [GEOGRAPHIC_DATA] ([GEOGRAPHIC_DATA] National)" at bounding box center [433, 280] width 674 height 13
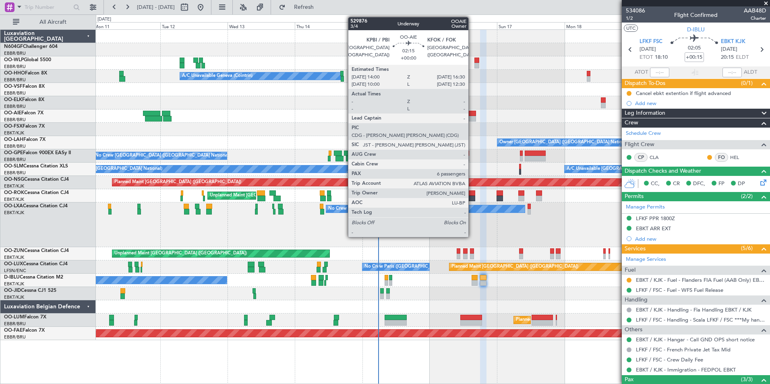
click at [472, 120] on div at bounding box center [472, 119] width 7 height 6
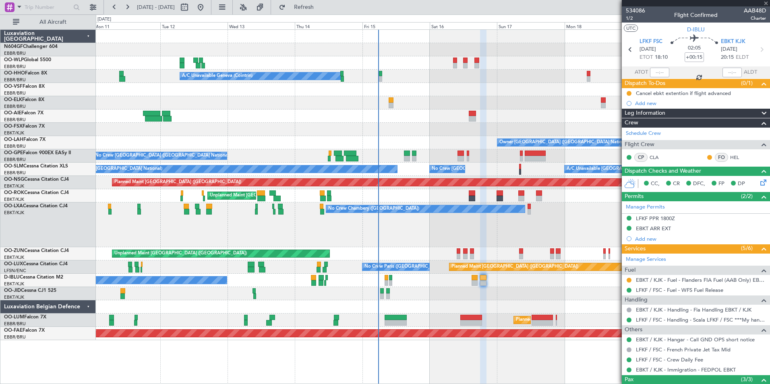
type input "6"
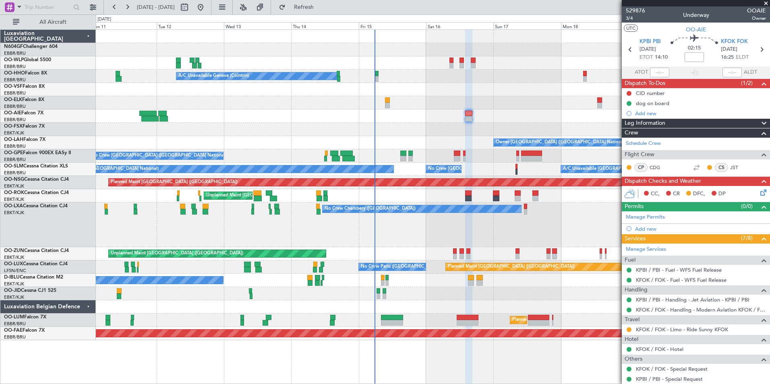
click at [493, 96] on div "Planned Maint Berlin (Brandenburg) A/C Unavailable Geneva (Cointrin) Planned Ma…" at bounding box center [433, 185] width 674 height 310
click at [759, 192] on icon at bounding box center [762, 191] width 6 height 6
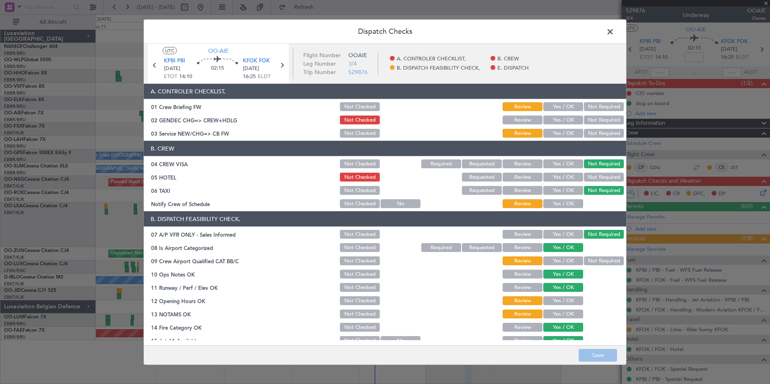
click at [563, 106] on button "Yes / OK" at bounding box center [563, 106] width 40 height 9
click at [519, 106] on button "Review" at bounding box center [523, 106] width 40 height 9
click at [553, 131] on button "Yes / OK" at bounding box center [563, 133] width 40 height 9
click at [588, 176] on button "Not Required" at bounding box center [604, 177] width 40 height 9
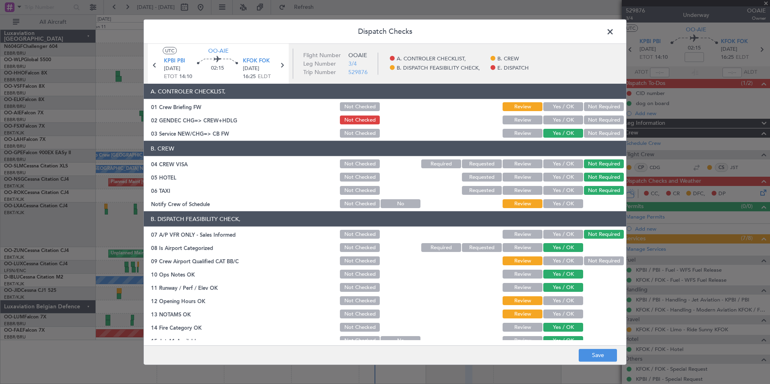
click at [547, 205] on button "Yes / OK" at bounding box center [563, 203] width 40 height 9
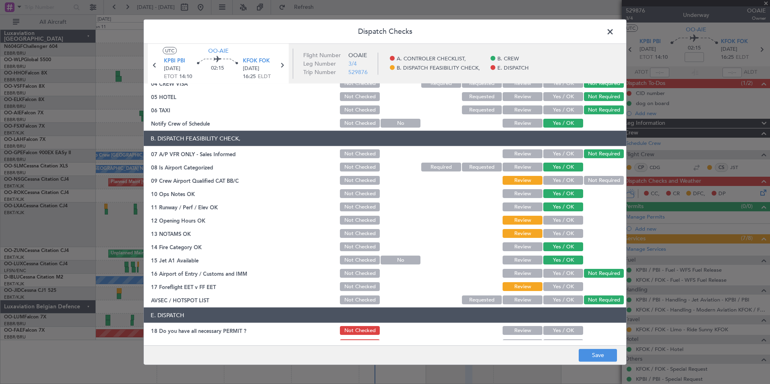
click at [584, 179] on button "Not Required" at bounding box center [604, 180] width 40 height 9
click at [550, 219] on button "Yes / OK" at bounding box center [563, 220] width 40 height 9
click at [551, 232] on button "Yes / OK" at bounding box center [563, 233] width 40 height 9
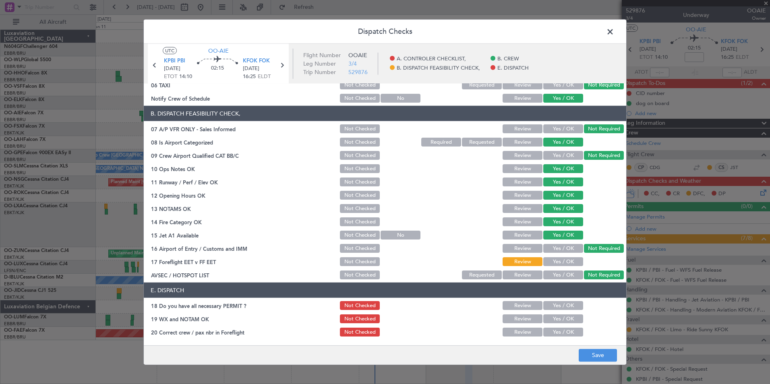
scroll to position [118, 0]
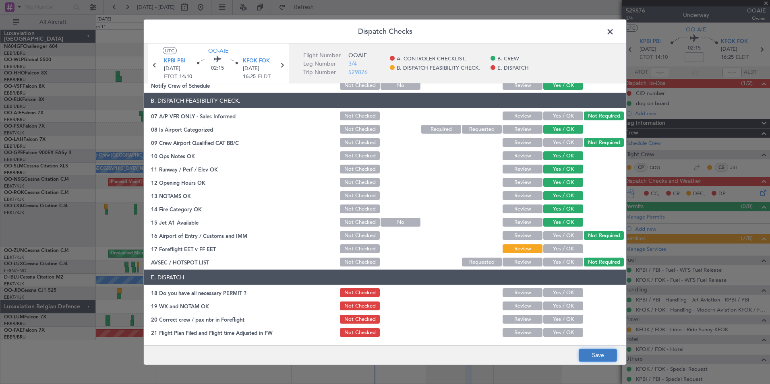
click at [596, 354] on button "Save" at bounding box center [598, 355] width 38 height 13
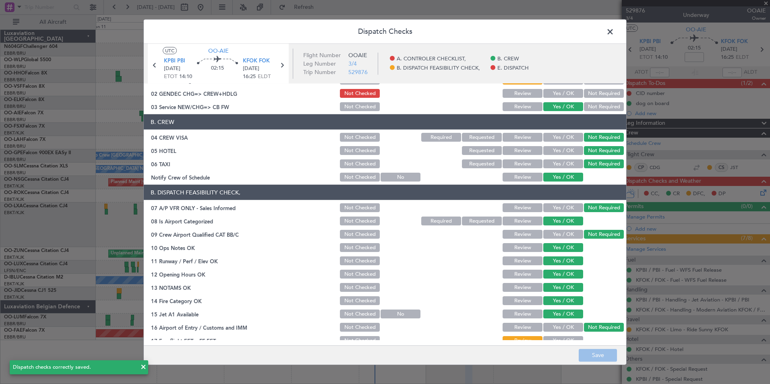
scroll to position [0, 0]
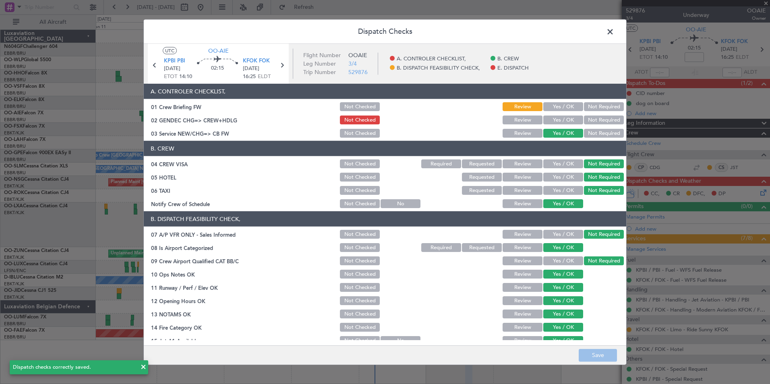
click at [614, 31] on span at bounding box center [614, 34] width 0 height 16
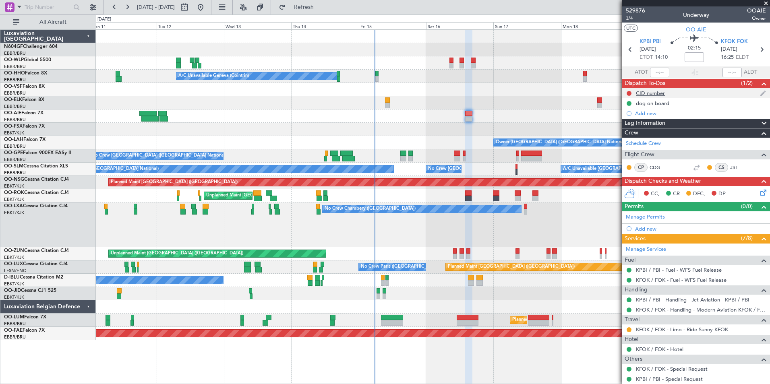
click at [646, 91] on div "CID number" at bounding box center [650, 93] width 29 height 7
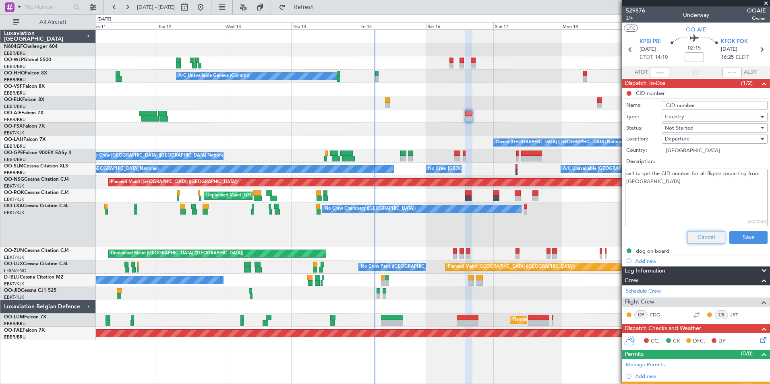
click at [700, 232] on button "Cancel" at bounding box center [706, 237] width 38 height 13
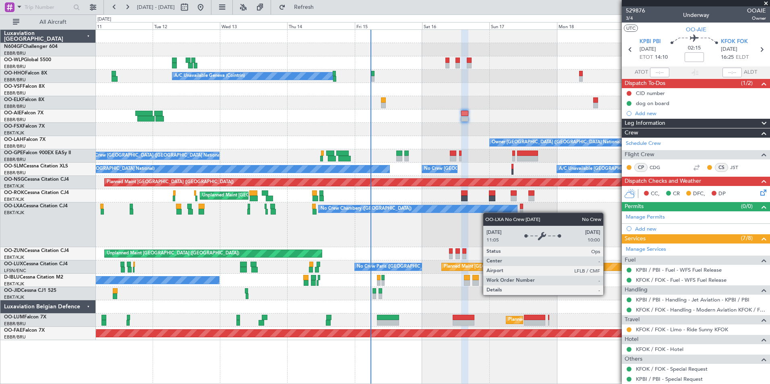
click at [485, 211] on div "No Crew Chambery ([GEOGRAPHIC_DATA]) A/C Unavailable" at bounding box center [433, 225] width 674 height 45
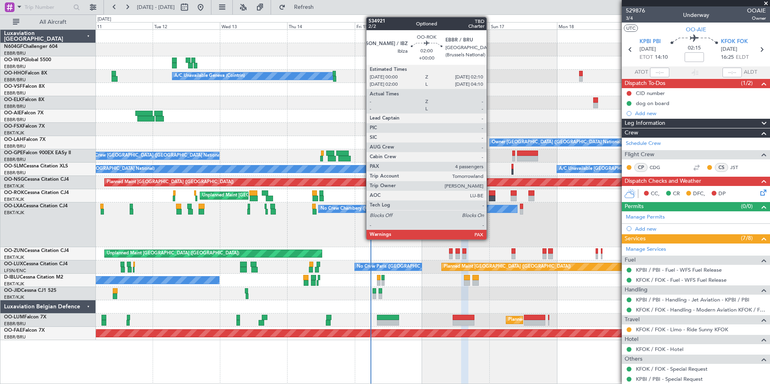
click at [499, 222] on div "No Crew Chambery ([GEOGRAPHIC_DATA]) A/C Unavailable" at bounding box center [433, 225] width 674 height 45
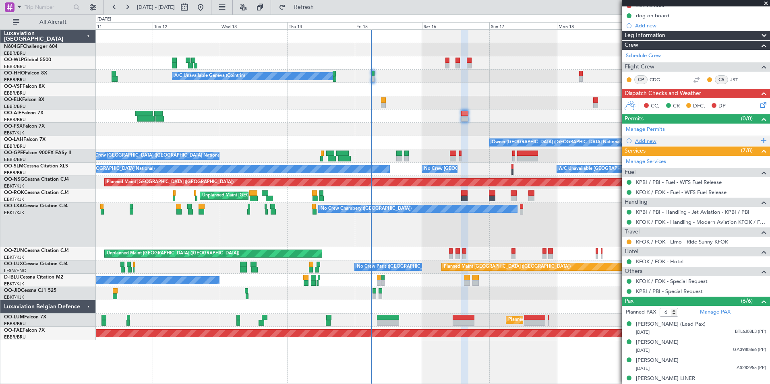
scroll to position [139, 0]
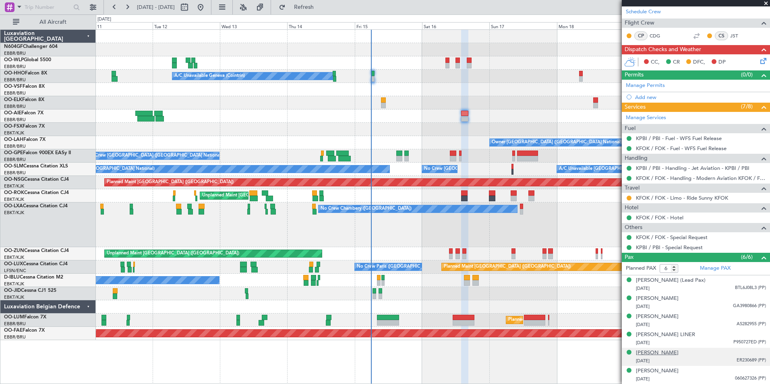
click at [666, 355] on div "Marian Casian" at bounding box center [657, 353] width 43 height 8
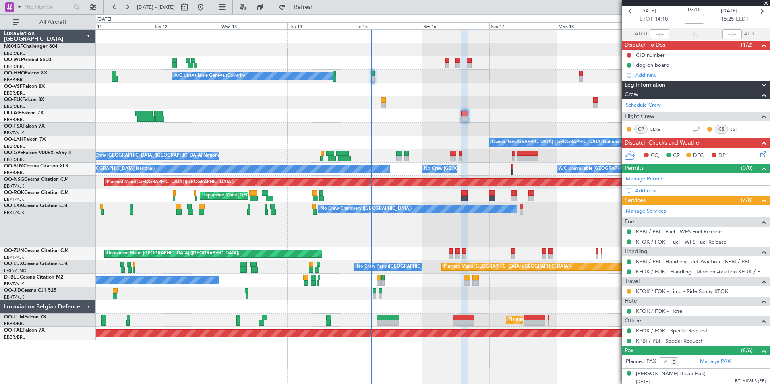
scroll to position [0, 0]
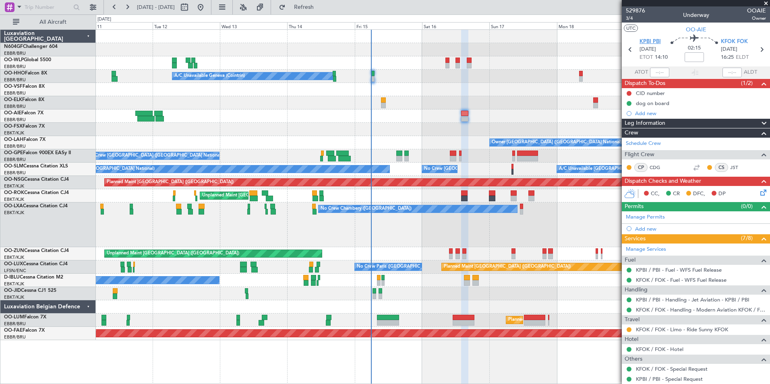
click at [648, 39] on span "KPBI PBI" at bounding box center [649, 42] width 21 height 8
click at [731, 41] on span "KFOK FOK" at bounding box center [734, 42] width 27 height 8
click at [759, 194] on icon at bounding box center [762, 191] width 6 height 6
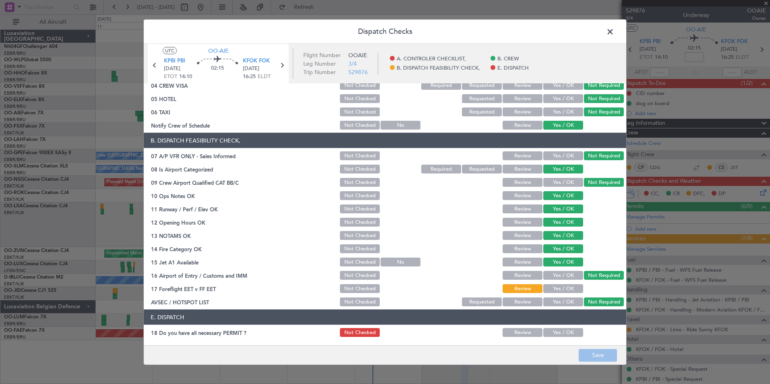
scroll to position [118, 0]
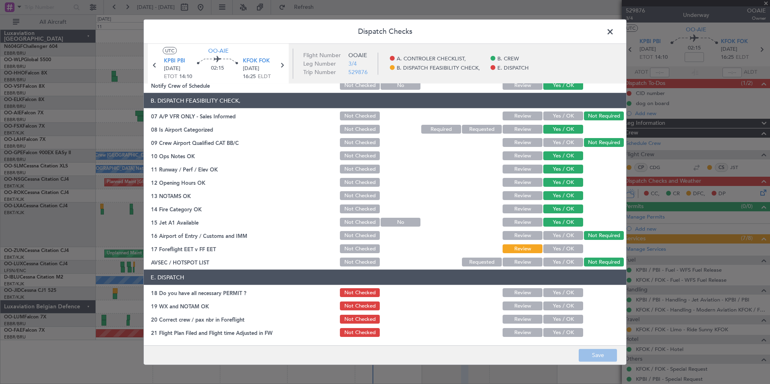
click at [549, 248] on button "Yes / OK" at bounding box center [563, 248] width 40 height 9
click at [602, 350] on button "Save" at bounding box center [598, 355] width 38 height 13
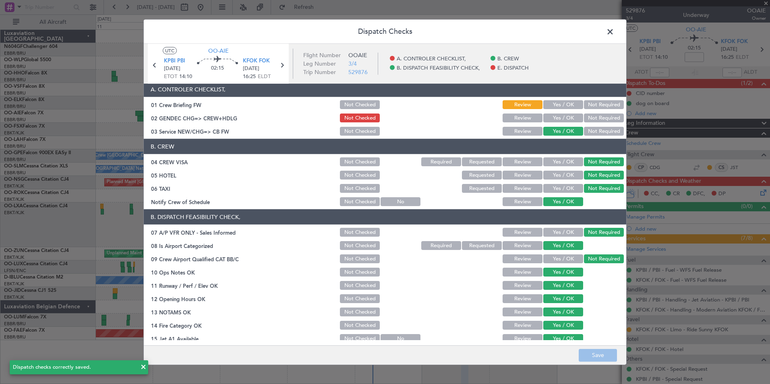
scroll to position [0, 0]
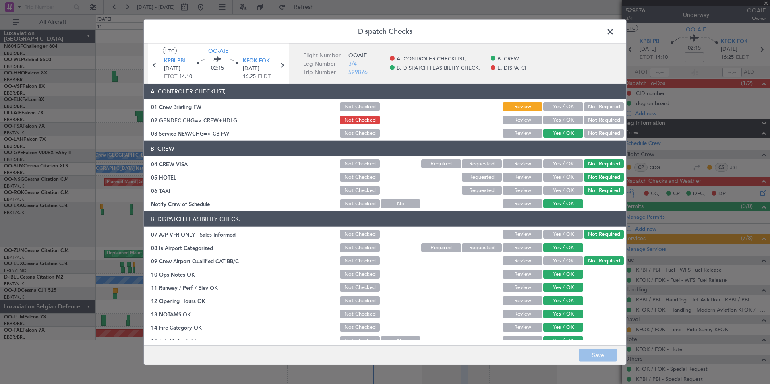
click at [614, 30] on span at bounding box center [614, 34] width 0 height 16
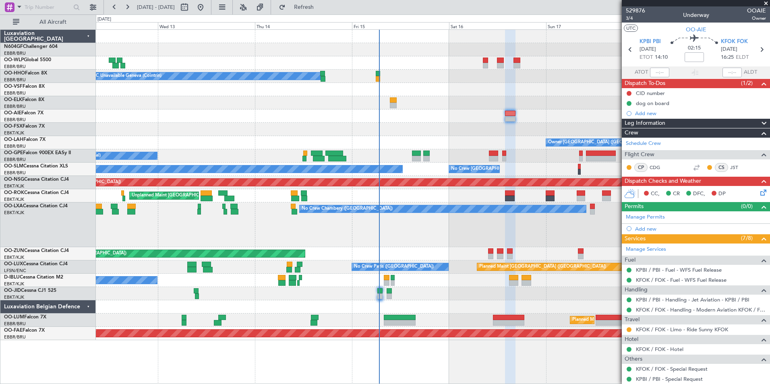
click at [430, 242] on div "No Crew Chambery ([GEOGRAPHIC_DATA]) A/C Unavailable" at bounding box center [433, 225] width 674 height 45
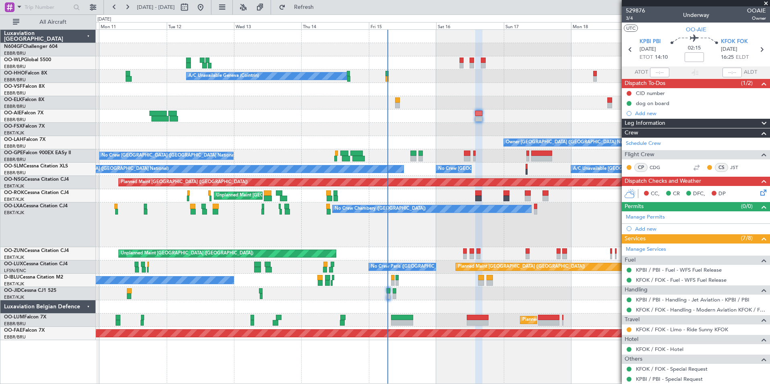
click at [375, 279] on div "No Crew [GEOGRAPHIC_DATA] ([GEOGRAPHIC_DATA] National)" at bounding box center [433, 280] width 674 height 13
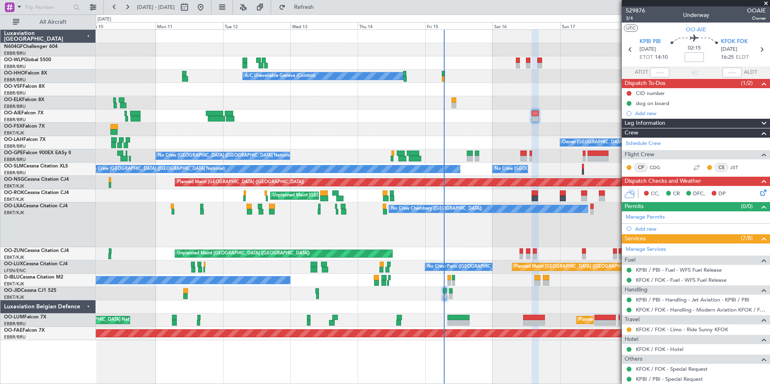
click at [465, 257] on div "Planned Maint [GEOGRAPHIC_DATA] ([GEOGRAPHIC_DATA]) A/C Unavailable Geneva (Coi…" at bounding box center [433, 185] width 674 height 310
click at [479, 248] on div "Unplanned Maint [GEOGRAPHIC_DATA] ([GEOGRAPHIC_DATA])" at bounding box center [433, 253] width 674 height 13
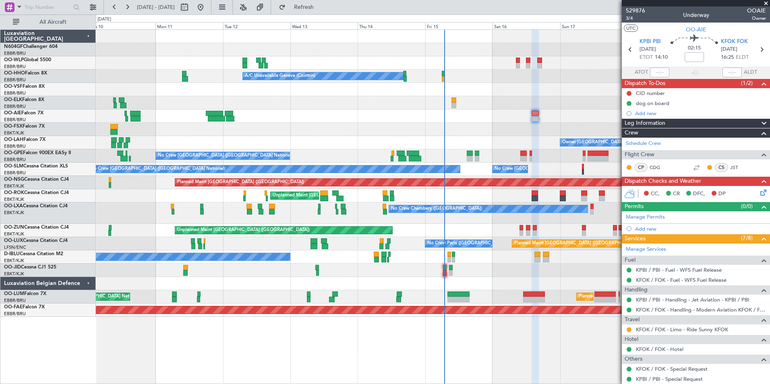
click at [759, 191] on icon at bounding box center [762, 191] width 6 height 6
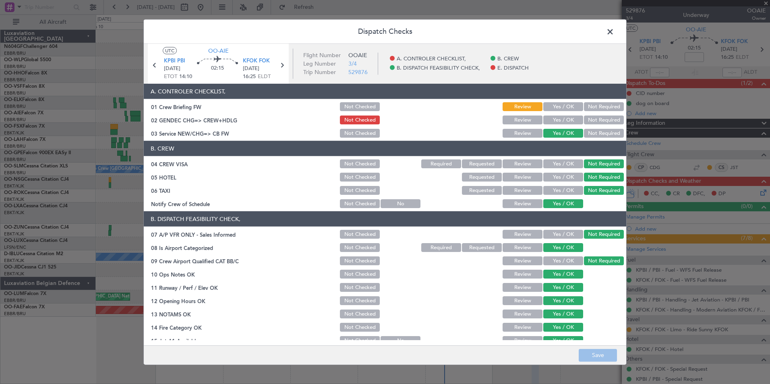
click at [563, 104] on button "Yes / OK" at bounding box center [563, 106] width 40 height 9
click at [602, 356] on button "Save" at bounding box center [598, 355] width 38 height 13
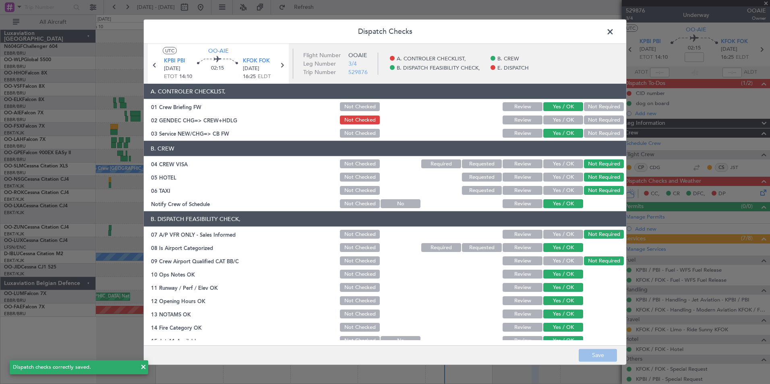
click at [614, 33] on span at bounding box center [614, 34] width 0 height 16
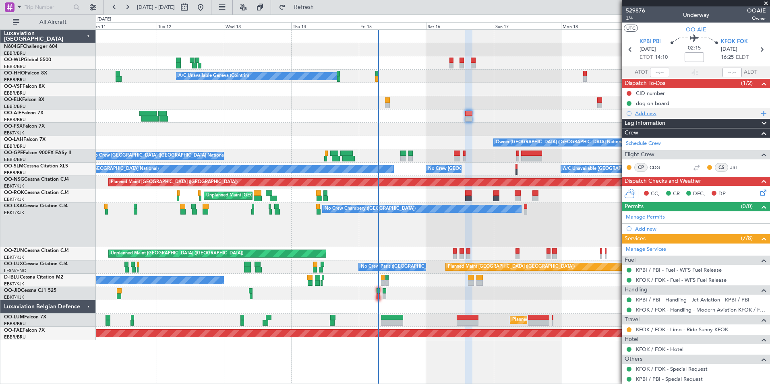
click at [642, 112] on div "Add new" at bounding box center [697, 113] width 124 height 7
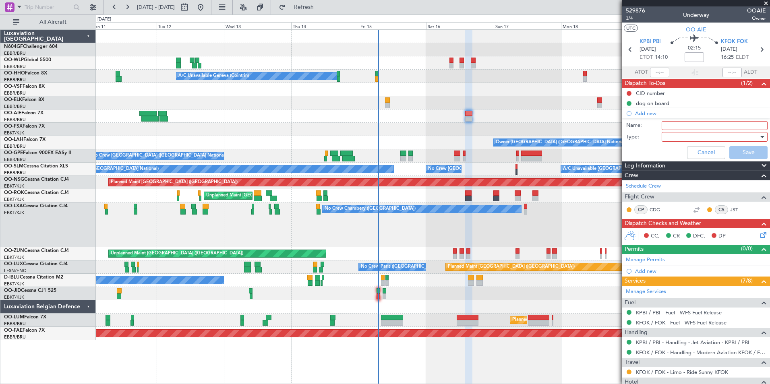
click at [682, 124] on input "Name:" at bounding box center [715, 125] width 106 height 9
click at [728, 124] on input "Schedule" at bounding box center [715, 125] width 106 height 9
click at [727, 125] on input "Schedule" at bounding box center [715, 125] width 106 height 9
click at [731, 126] on input "Schedule" at bounding box center [715, 125] width 106 height 9
click at [728, 127] on input "Scheduled to be filed at 13:00Z" at bounding box center [715, 125] width 106 height 9
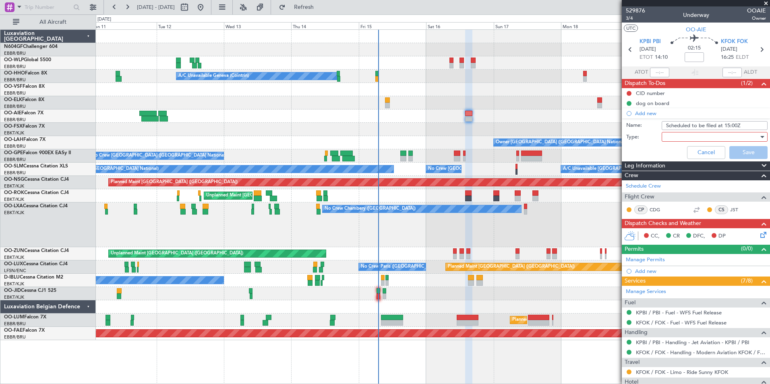
type input "Scheduled to be filed at 15:00Z"
click at [681, 136] on div at bounding box center [712, 137] width 94 height 12
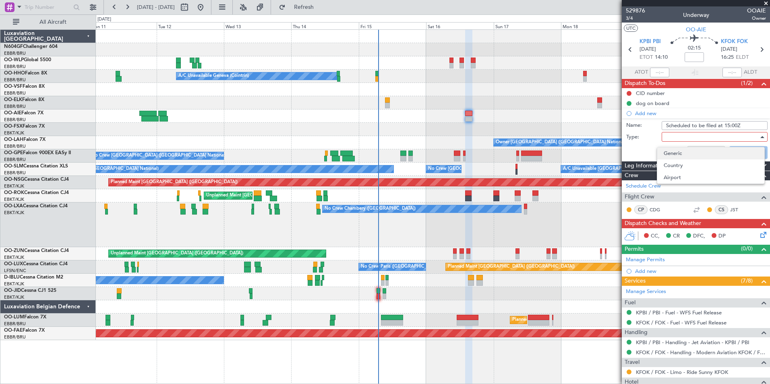
click at [672, 153] on span "Generic" at bounding box center [711, 153] width 94 height 12
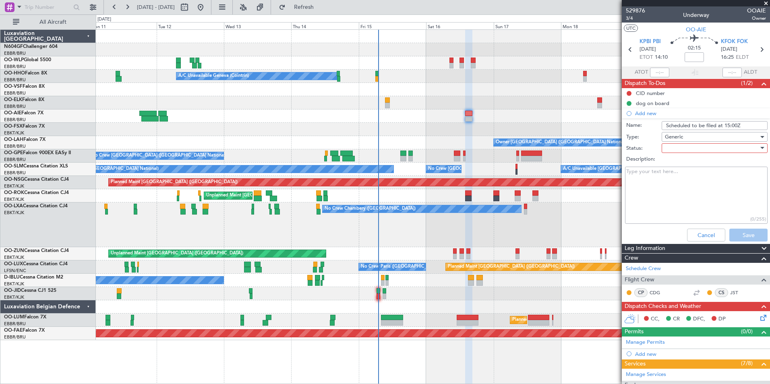
click at [671, 152] on div at bounding box center [712, 148] width 94 height 12
click at [680, 176] on span "In Progress" at bounding box center [711, 176] width 94 height 12
click at [736, 233] on button "Save" at bounding box center [748, 235] width 38 height 13
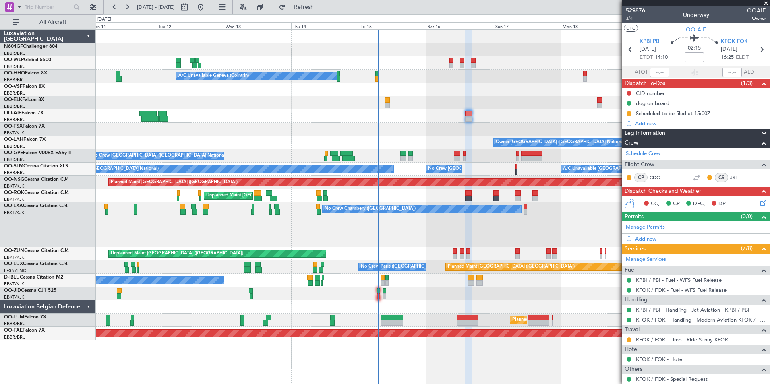
click at [761, 205] on icon at bounding box center [762, 201] width 6 height 6
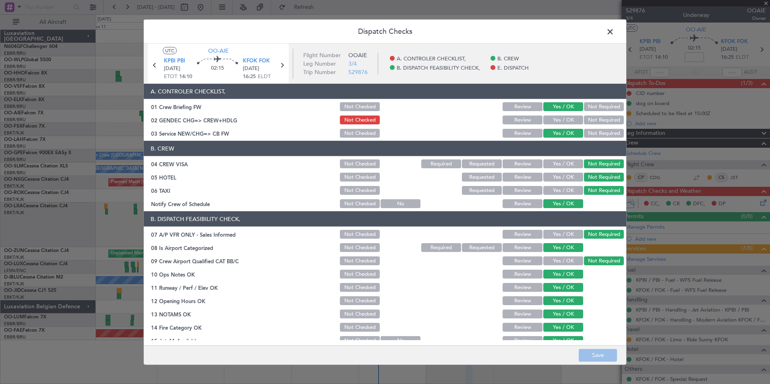
scroll to position [118, 0]
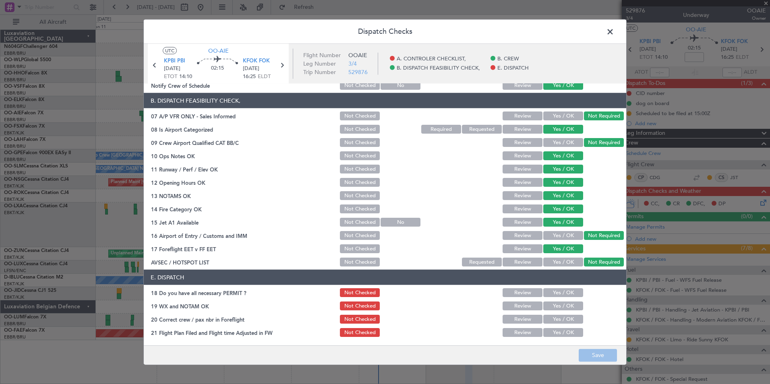
click at [559, 297] on button "Yes / OK" at bounding box center [563, 292] width 40 height 9
click at [559, 302] on button "Yes / OK" at bounding box center [563, 306] width 40 height 9
click at [555, 316] on button "Yes / OK" at bounding box center [563, 319] width 40 height 9
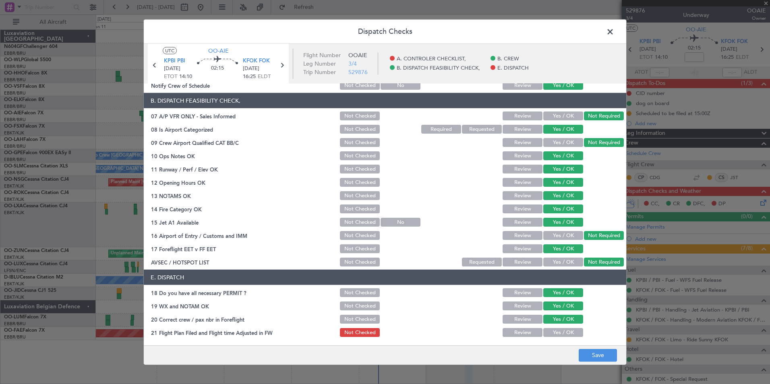
click at [513, 334] on button "Review" at bounding box center [523, 332] width 40 height 9
click at [351, 339] on article "A. CONTROLER CHECKLIST, 01 Crew Briefing FW Not Checked Review Yes / OK Not Req…" at bounding box center [385, 212] width 482 height 257
click at [348, 335] on button "Not Checked" at bounding box center [360, 332] width 40 height 9
click at [583, 358] on button "Save" at bounding box center [598, 355] width 38 height 13
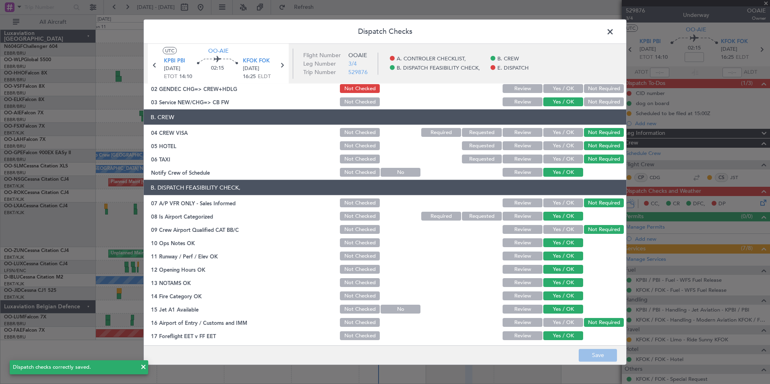
scroll to position [0, 0]
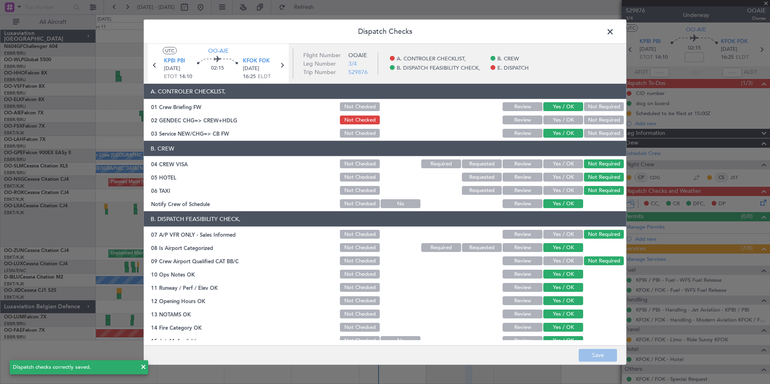
click at [614, 36] on span at bounding box center [614, 34] width 0 height 16
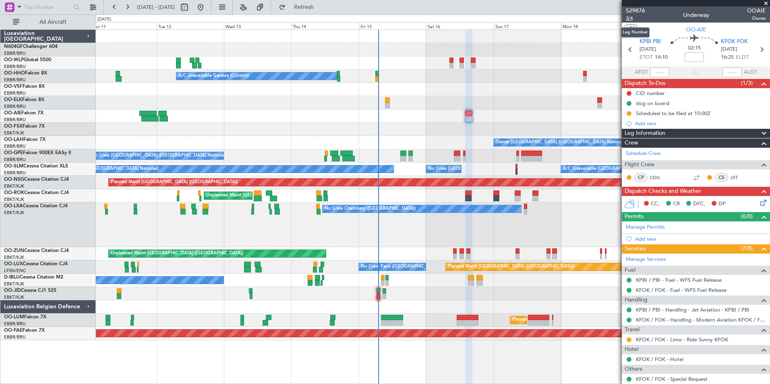
click at [631, 20] on span "3/4" at bounding box center [635, 18] width 19 height 7
click at [759, 201] on icon at bounding box center [762, 201] width 6 height 6
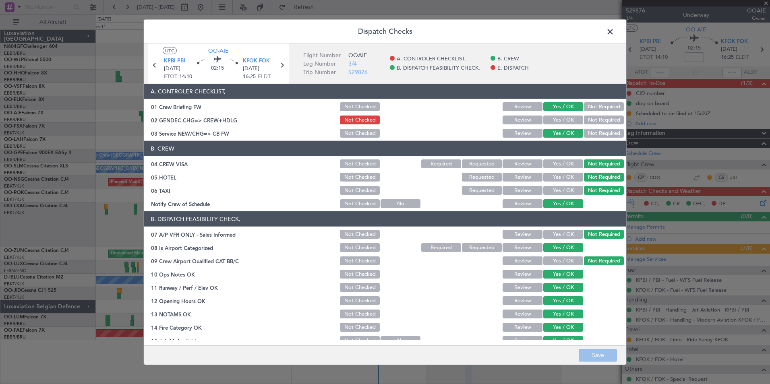
click at [614, 29] on span at bounding box center [614, 34] width 0 height 16
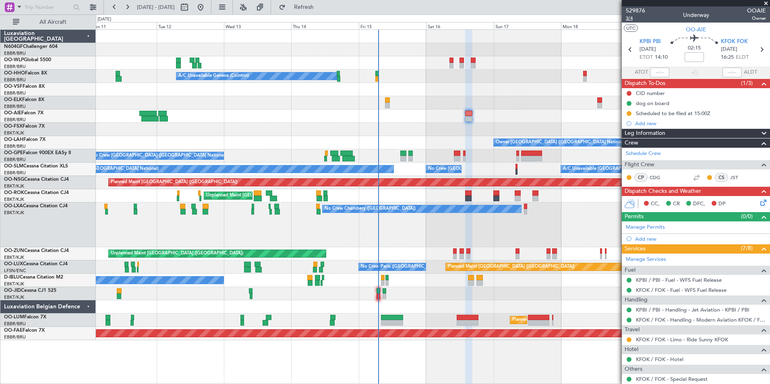
click at [629, 19] on span "3/4" at bounding box center [635, 18] width 19 height 7
click at [757, 200] on mat-tooltip-component "Janick Juliaan M. Struys (JST)" at bounding box center [730, 195] width 79 height 28
click at [759, 203] on icon at bounding box center [762, 201] width 6 height 6
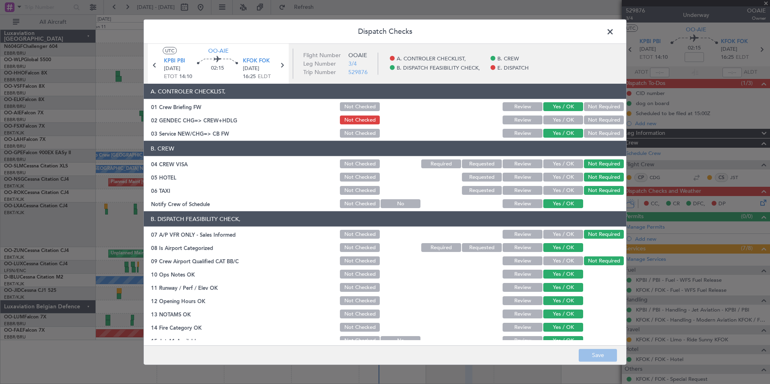
click at [551, 120] on button "Yes / OK" at bounding box center [563, 120] width 40 height 9
click at [599, 356] on button "Save" at bounding box center [598, 355] width 38 height 13
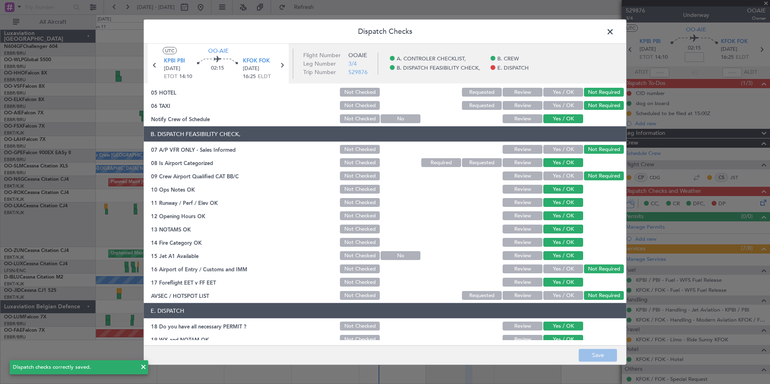
scroll to position [118, 0]
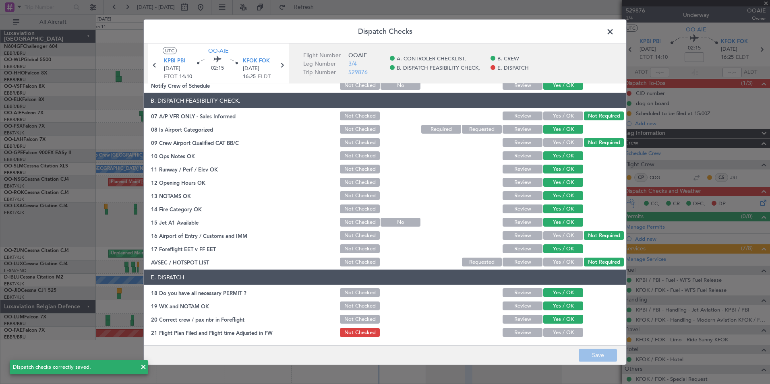
click at [563, 332] on button "Yes / OK" at bounding box center [563, 332] width 40 height 9
click at [585, 349] on button "Save" at bounding box center [598, 355] width 38 height 13
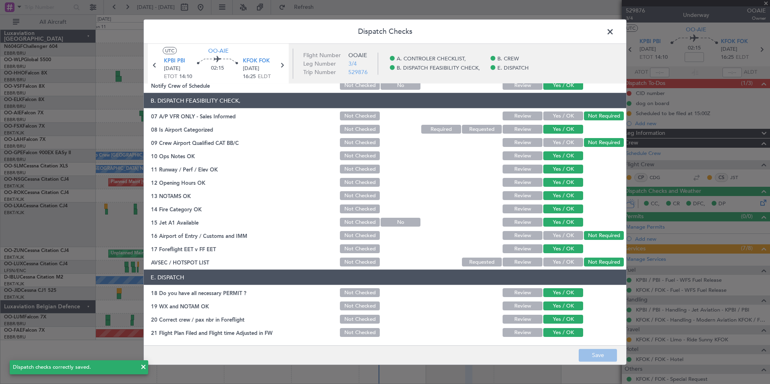
click at [614, 33] on span at bounding box center [614, 34] width 0 height 16
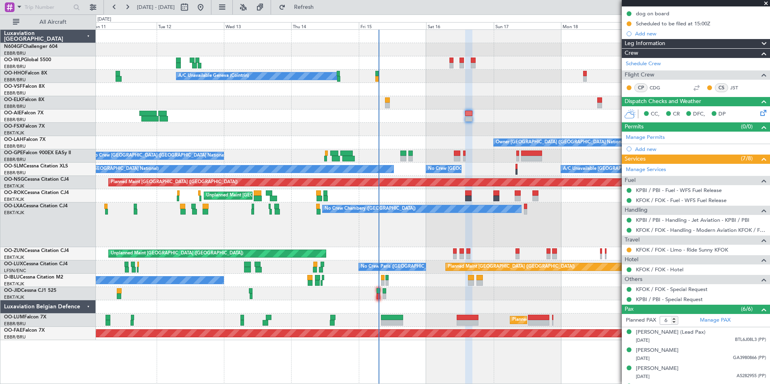
scroll to position [161, 0]
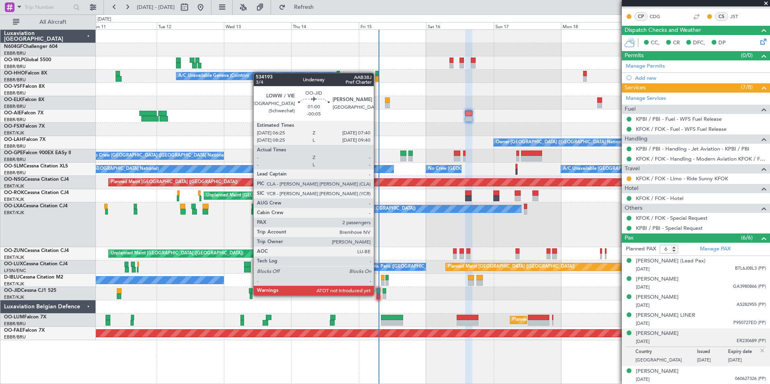
click at [377, 295] on div at bounding box center [379, 297] width 4 height 6
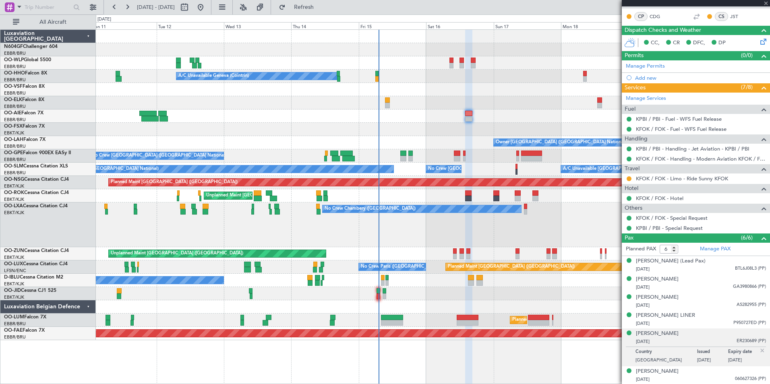
type input "-00:05"
type input "2"
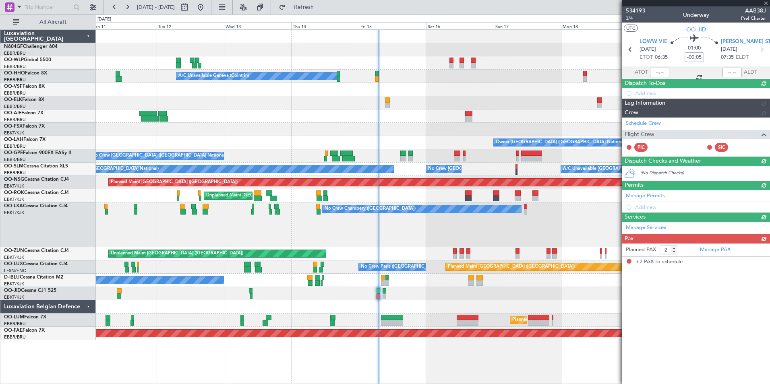
scroll to position [0, 0]
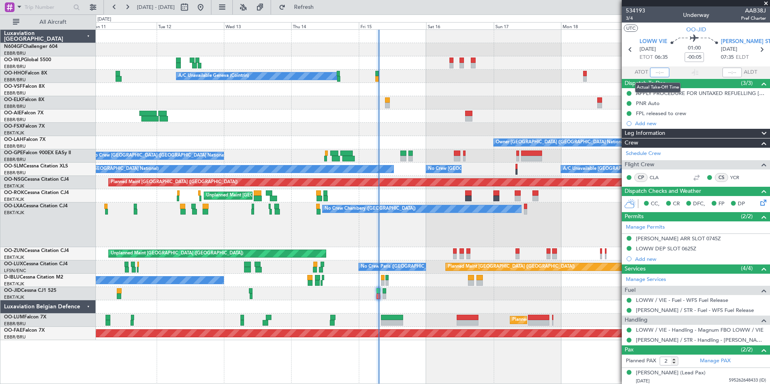
click at [659, 72] on input "text" at bounding box center [659, 73] width 19 height 10
type input "06:41"
click at [661, 29] on section "UTC OO-JID" at bounding box center [696, 29] width 148 height 12
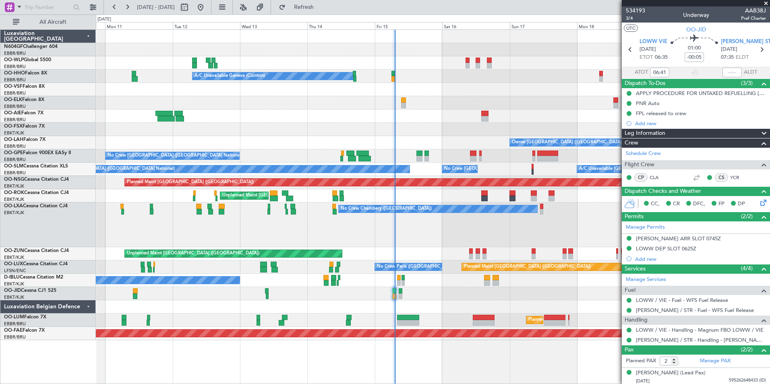
click at [519, 230] on div "No Crew Chambery ([GEOGRAPHIC_DATA]) A/C Unavailable" at bounding box center [433, 225] width 674 height 45
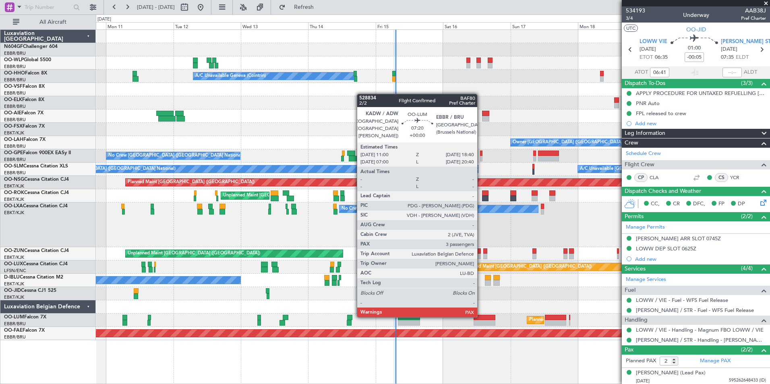
click at [481, 317] on div at bounding box center [485, 318] width 22 height 6
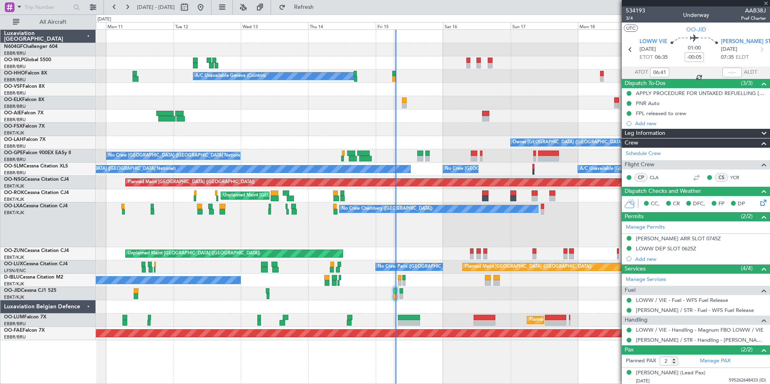
type input "4"
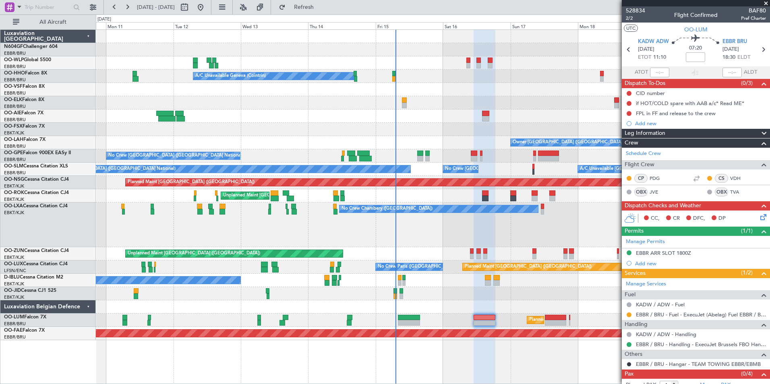
click at [759, 217] on icon at bounding box center [762, 216] width 6 height 6
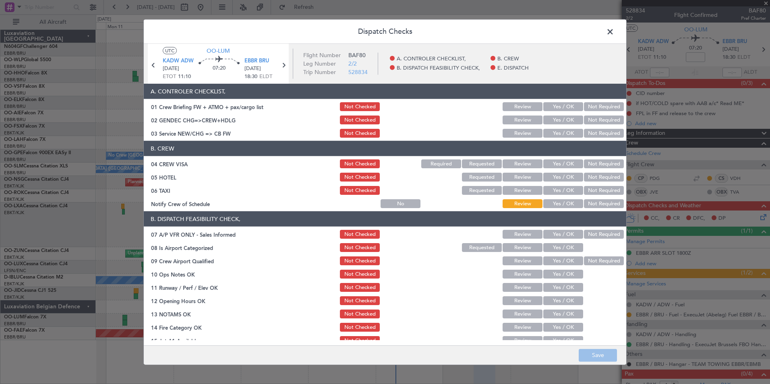
click at [615, 25] on header "Dispatch Checks" at bounding box center [385, 32] width 482 height 24
click at [614, 31] on span at bounding box center [614, 34] width 0 height 16
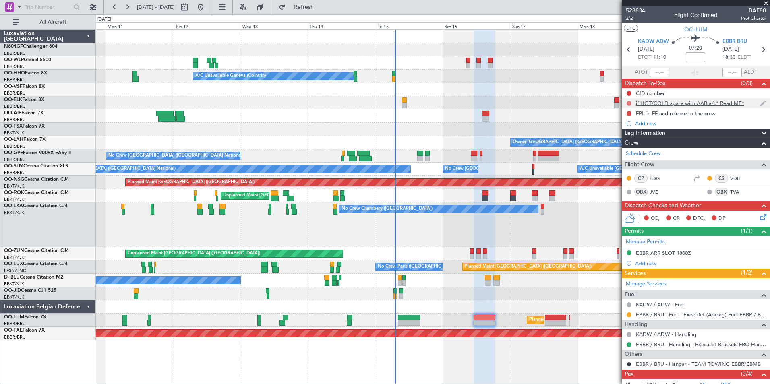
click at [630, 101] on button at bounding box center [629, 103] width 5 height 5
click at [616, 152] on li "Cancelled" at bounding box center [629, 151] width 43 height 12
click at [628, 112] on button at bounding box center [629, 113] width 5 height 5
click at [627, 137] on span "In Progress" at bounding box center [632, 137] width 27 height 8
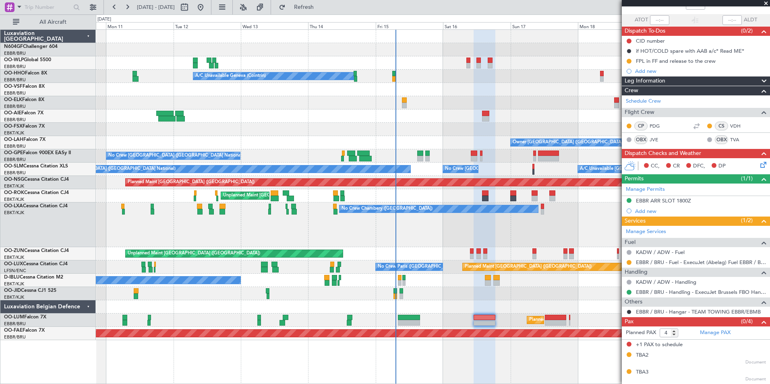
scroll to position [69, 0]
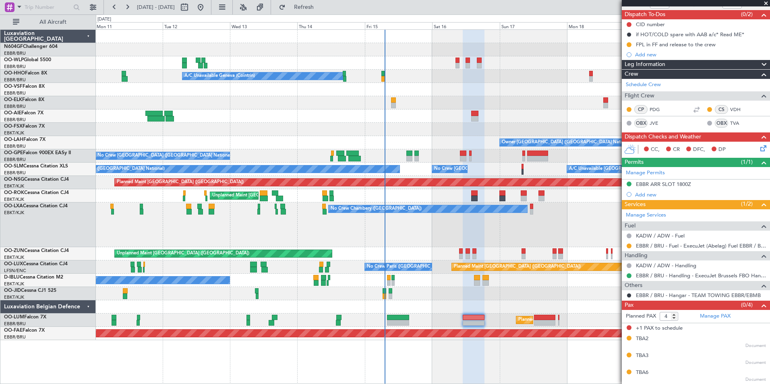
click at [569, 238] on div "No Crew Chambery ([GEOGRAPHIC_DATA]) A/C Unavailable" at bounding box center [433, 225] width 674 height 45
click at [759, 149] on icon at bounding box center [762, 147] width 6 height 6
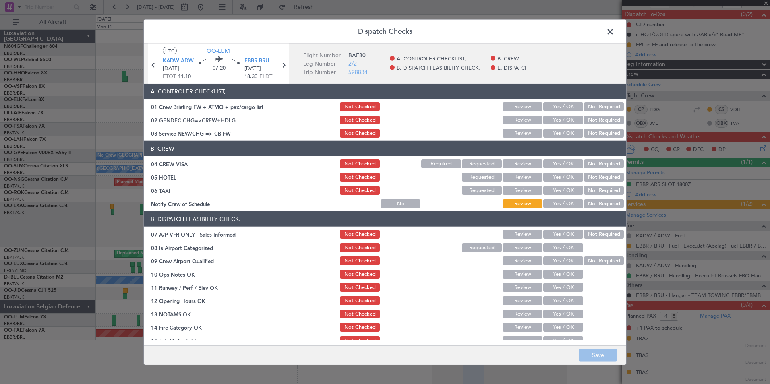
click at [590, 123] on button "Not Required" at bounding box center [604, 120] width 40 height 9
click at [563, 137] on button "Yes / OK" at bounding box center [563, 133] width 40 height 9
click at [565, 106] on button "Yes / OK" at bounding box center [563, 106] width 40 height 9
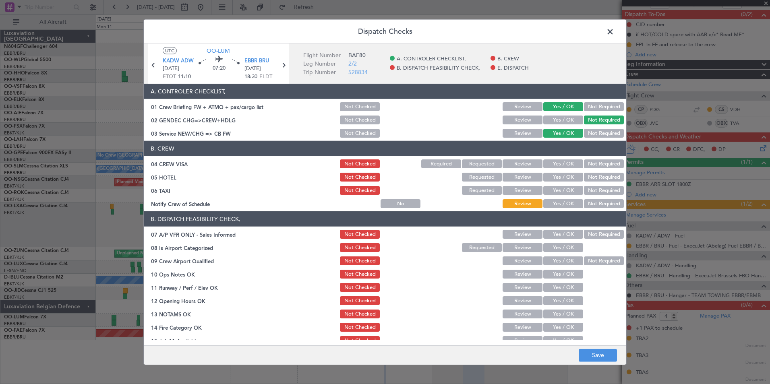
click at [591, 160] on button "Not Required" at bounding box center [604, 163] width 40 height 9
click at [591, 176] on button "Not Required" at bounding box center [604, 177] width 40 height 9
click at [592, 188] on button "Not Required" at bounding box center [604, 190] width 40 height 9
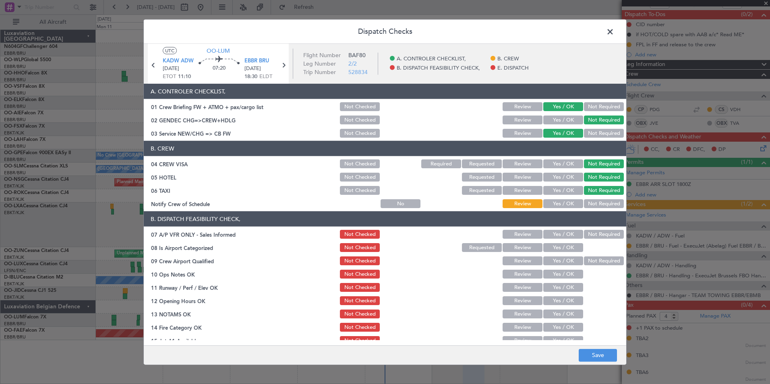
click at [569, 199] on div "Yes / OK" at bounding box center [562, 203] width 41 height 11
click at [557, 210] on article "A. CONTROLER CHECKLIST, 01 Crew Briefing FW + ATMO + pax/cargo list Not Checked…" at bounding box center [385, 212] width 482 height 257
click at [556, 203] on button "Yes / OK" at bounding box center [563, 203] width 40 height 9
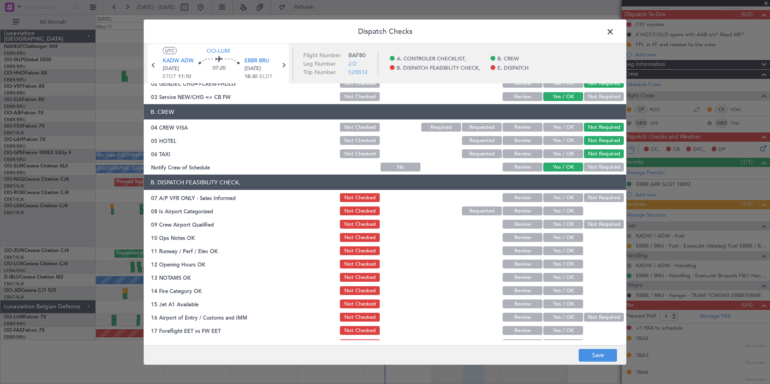
scroll to position [81, 0]
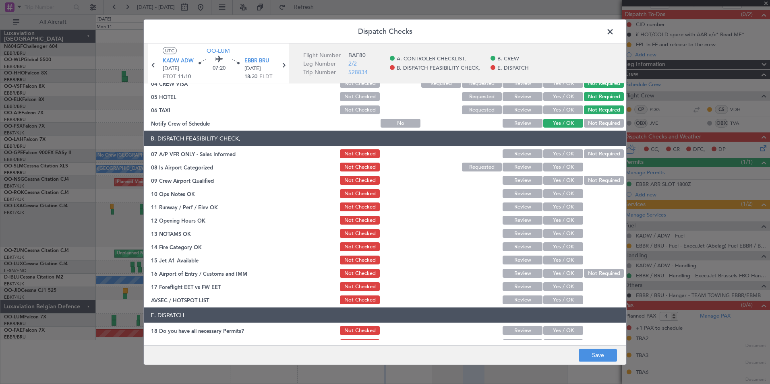
click at [592, 156] on button "Not Required" at bounding box center [604, 153] width 40 height 9
click at [569, 168] on button "Yes / OK" at bounding box center [563, 167] width 40 height 9
click at [585, 185] on div "Not Required" at bounding box center [603, 180] width 41 height 11
click at [598, 179] on button "Not Required" at bounding box center [604, 180] width 40 height 9
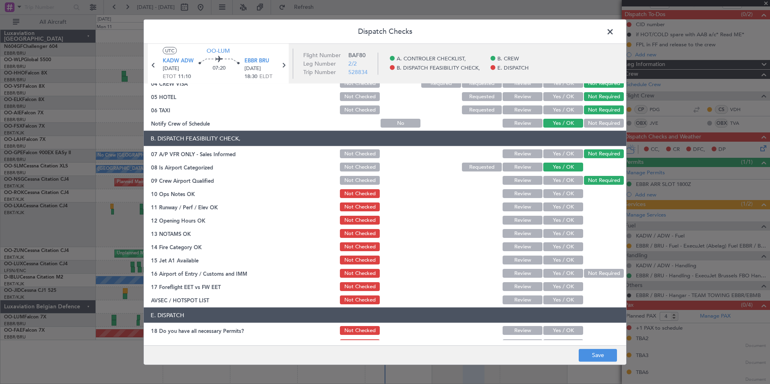
click at [565, 196] on button "Yes / OK" at bounding box center [563, 193] width 40 height 9
click at [561, 208] on button "Yes / OK" at bounding box center [563, 207] width 40 height 9
click at [561, 220] on button "Yes / OK" at bounding box center [563, 220] width 40 height 9
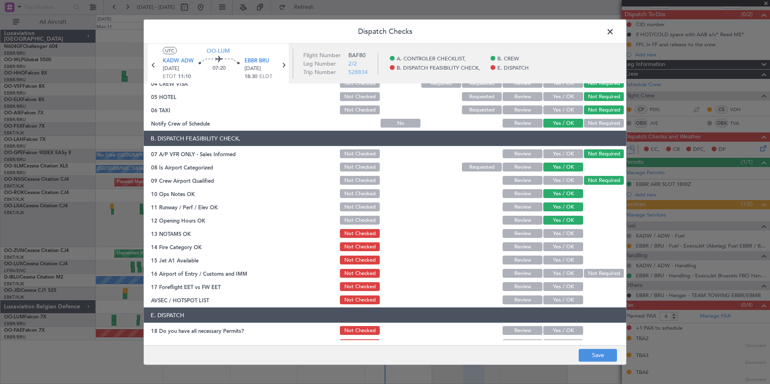
click at [561, 230] on button "Yes / OK" at bounding box center [563, 233] width 40 height 9
drag, startPoint x: 557, startPoint y: 243, endPoint x: 555, endPoint y: 252, distance: 9.8
click at [557, 243] on button "Yes / OK" at bounding box center [563, 246] width 40 height 9
click at [554, 255] on div "Yes / OK" at bounding box center [562, 259] width 41 height 11
click at [555, 261] on button "Yes / OK" at bounding box center [563, 260] width 40 height 9
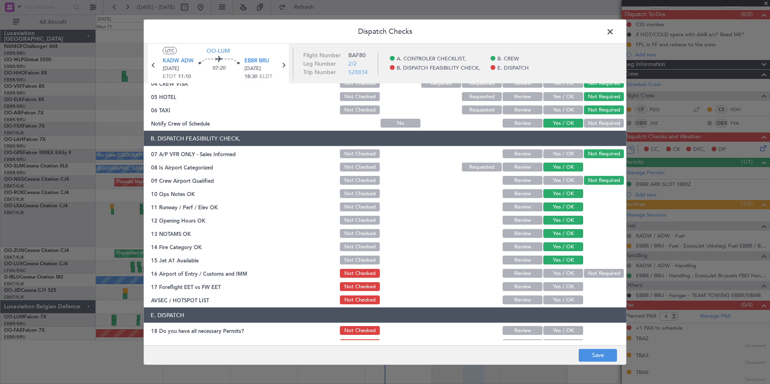
click at [593, 275] on button "Not Required" at bounding box center [604, 273] width 40 height 9
click at [560, 300] on button "Yes / OK" at bounding box center [563, 300] width 40 height 9
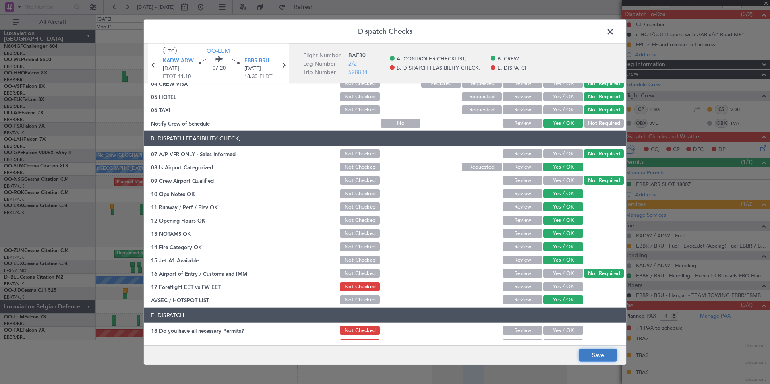
click at [589, 353] on button "Save" at bounding box center [598, 355] width 38 height 13
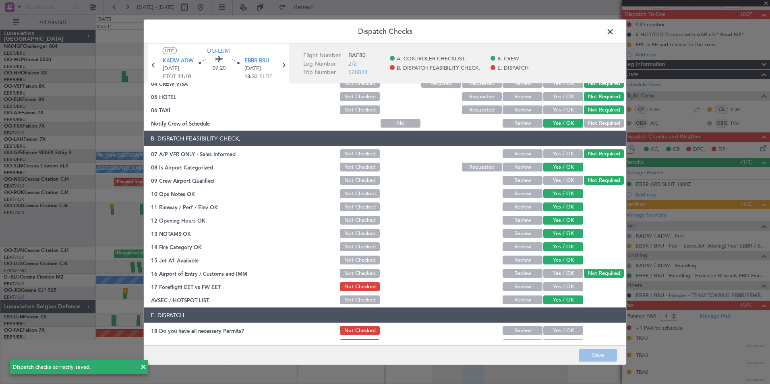
click at [614, 37] on span at bounding box center [614, 34] width 0 height 16
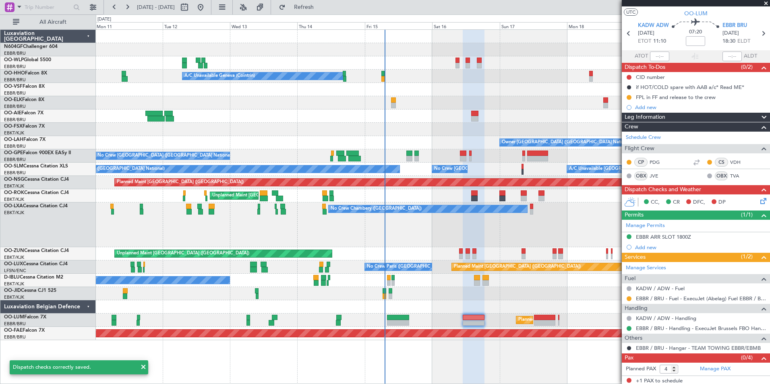
scroll to position [0, 0]
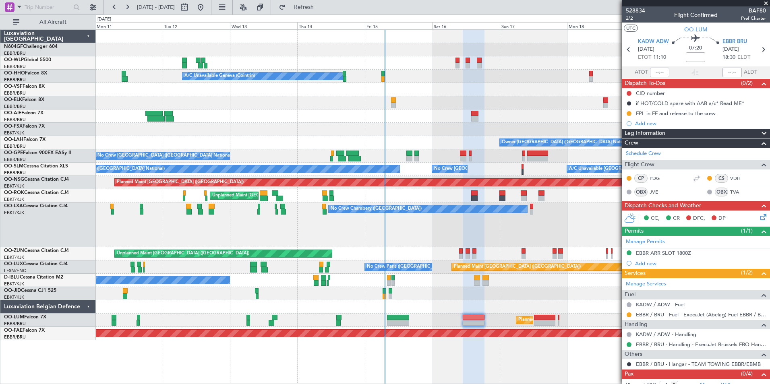
click at [759, 216] on icon at bounding box center [762, 216] width 6 height 6
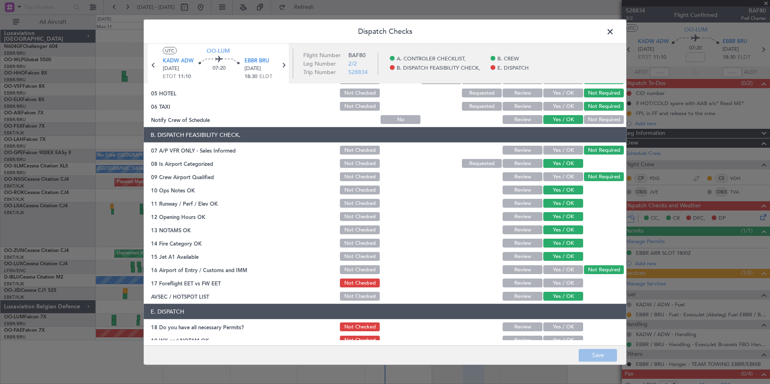
scroll to position [118, 0]
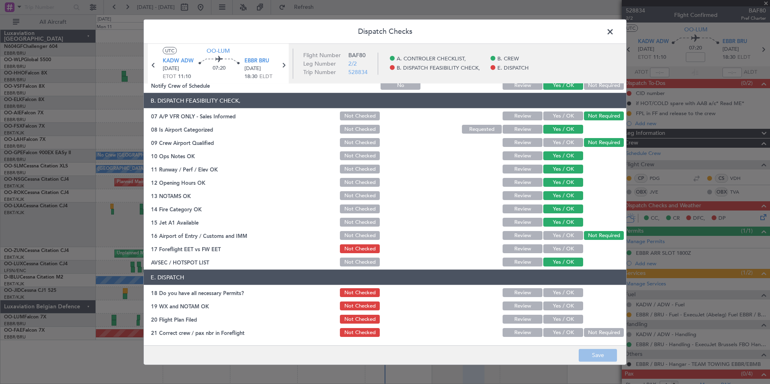
click at [556, 248] on button "Yes / OK" at bounding box center [563, 248] width 40 height 9
click at [595, 352] on button "Save" at bounding box center [598, 355] width 38 height 13
click at [614, 34] on span at bounding box center [614, 34] width 0 height 16
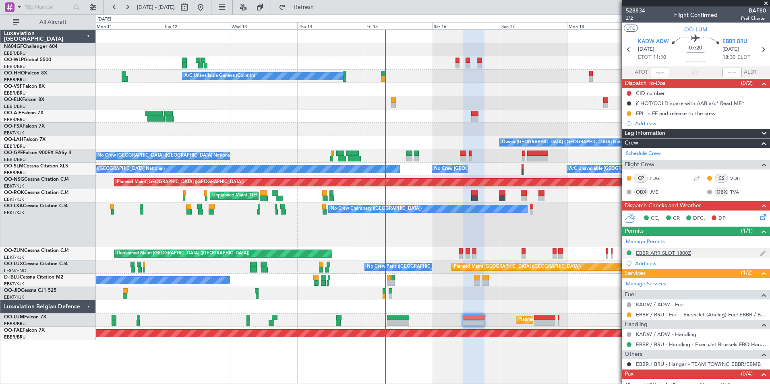
click at [668, 251] on div "EBBR ARR SLOT 1800Z" at bounding box center [663, 253] width 55 height 7
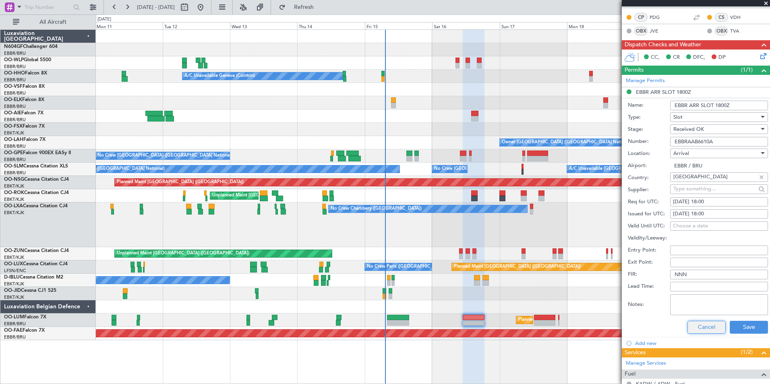
click at [708, 333] on button "Cancel" at bounding box center [706, 327] width 38 height 13
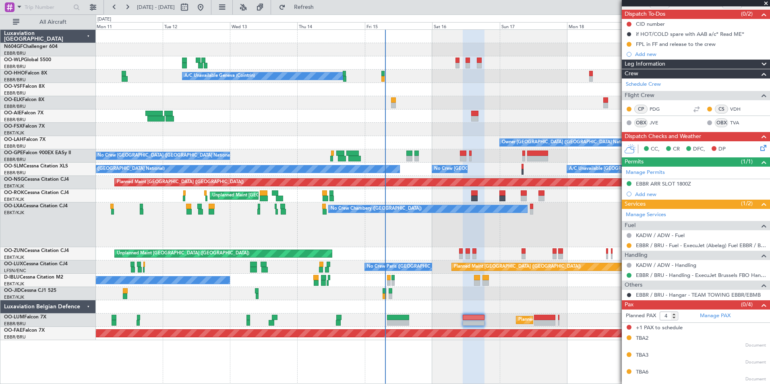
scroll to position [69, 0]
click at [759, 146] on icon at bounding box center [762, 147] width 6 height 6
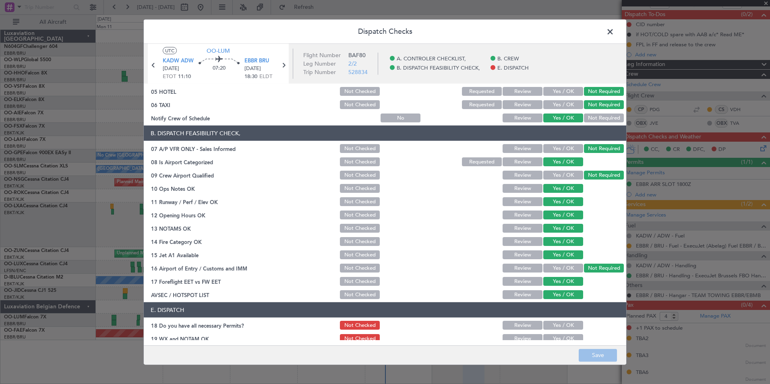
scroll to position [118, 0]
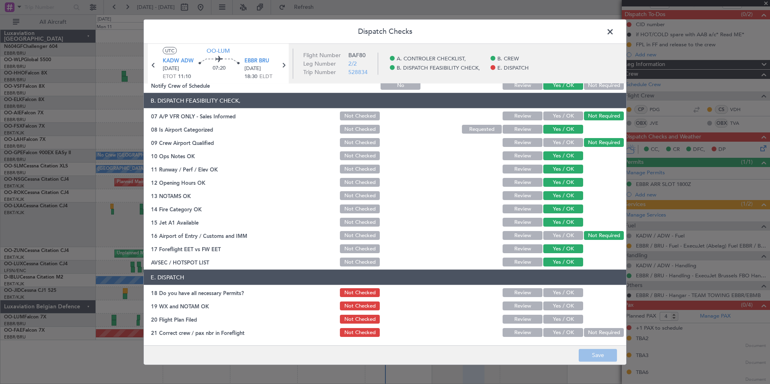
click at [562, 295] on button "Yes / OK" at bounding box center [563, 292] width 40 height 9
click at [557, 305] on button "Yes / OK" at bounding box center [563, 306] width 40 height 9
click at [553, 318] on button "Yes / OK" at bounding box center [563, 319] width 40 height 9
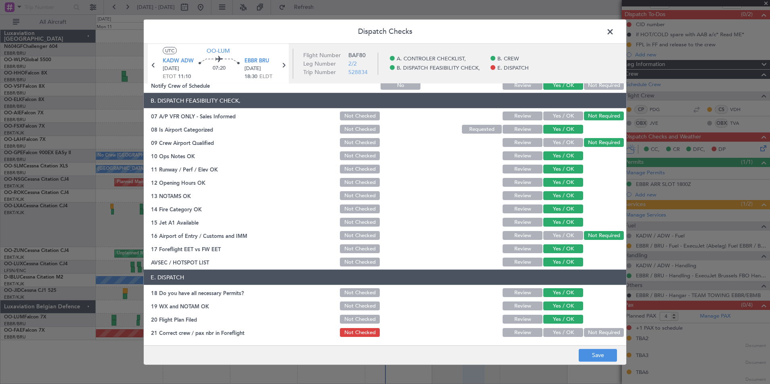
click at [550, 337] on div "Yes / OK" at bounding box center [562, 332] width 41 height 11
click at [550, 331] on button "Yes / OK" at bounding box center [563, 332] width 40 height 9
click at [596, 355] on button "Save" at bounding box center [598, 355] width 38 height 13
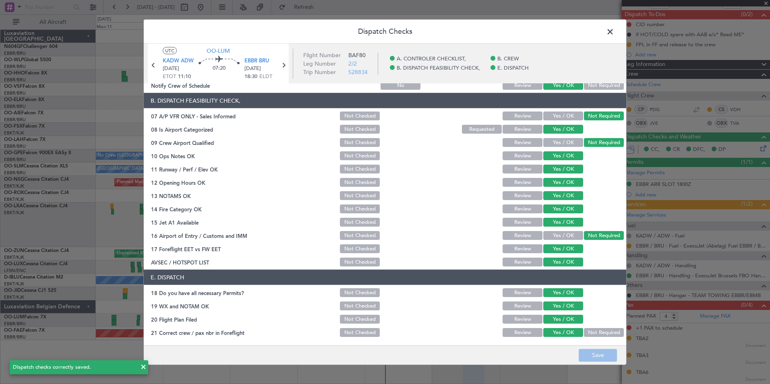
scroll to position [0, 0]
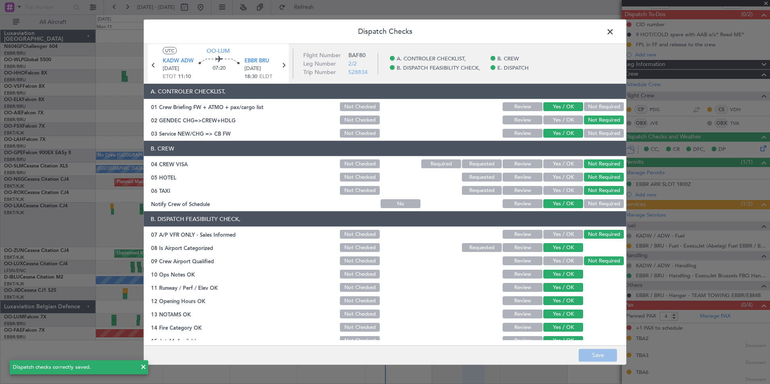
click at [614, 31] on span at bounding box center [614, 34] width 0 height 16
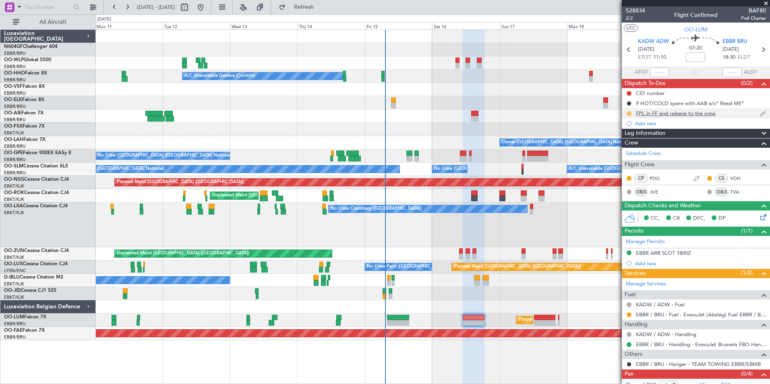
click at [629, 114] on button at bounding box center [629, 113] width 5 height 5
click at [624, 148] on span "Completed" at bounding box center [632, 149] width 27 height 8
click at [643, 125] on div "Add new" at bounding box center [697, 123] width 124 height 7
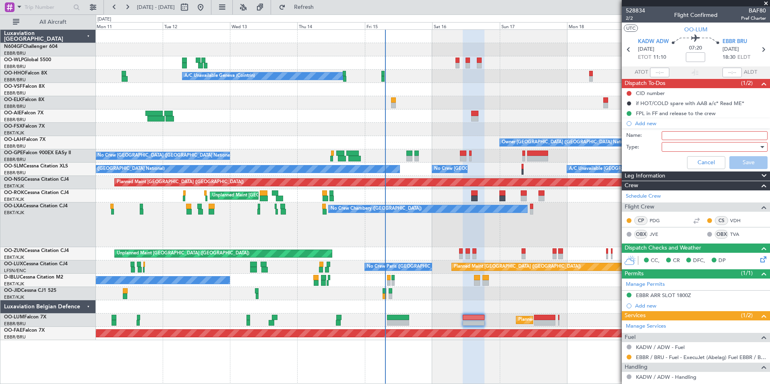
click at [663, 134] on input "Name:" at bounding box center [715, 135] width 106 height 9
type input "Scheduled to be filed at 13:00Z"
click at [698, 143] on div at bounding box center [712, 147] width 94 height 12
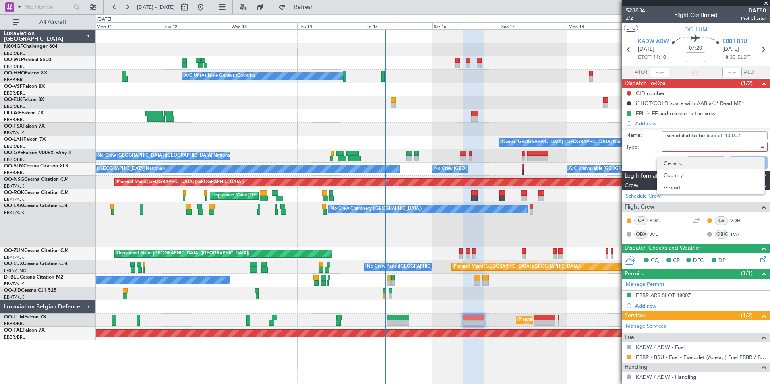
click at [678, 157] on span "Generic" at bounding box center [711, 163] width 94 height 12
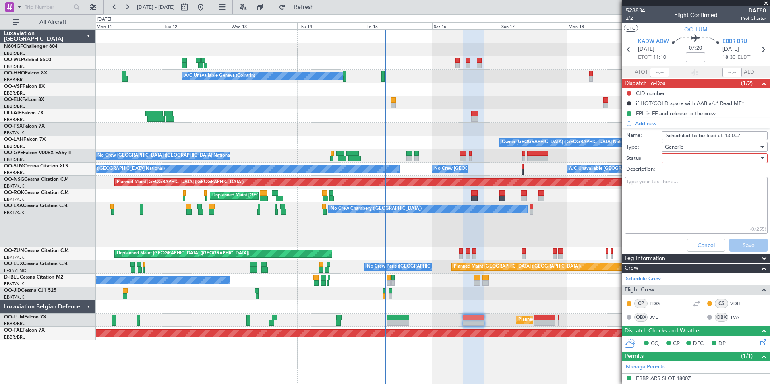
click at [676, 157] on div at bounding box center [712, 158] width 94 height 12
click at [678, 189] on span "In Progress" at bounding box center [711, 186] width 94 height 12
click at [734, 239] on button "Save" at bounding box center [748, 245] width 38 height 13
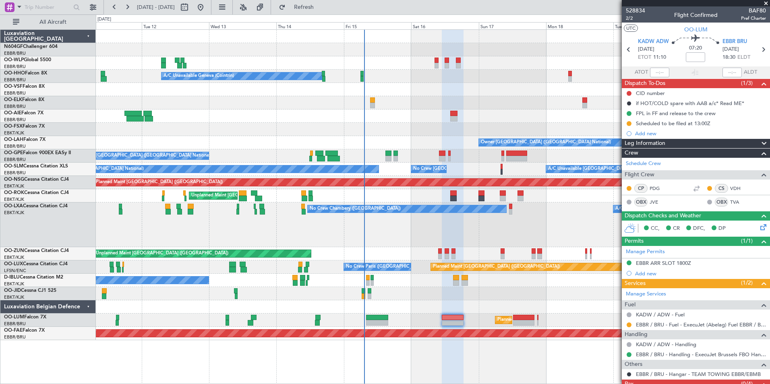
click at [466, 219] on div "No Crew Chambery ([GEOGRAPHIC_DATA]) A/C Unavailable" at bounding box center [433, 225] width 674 height 45
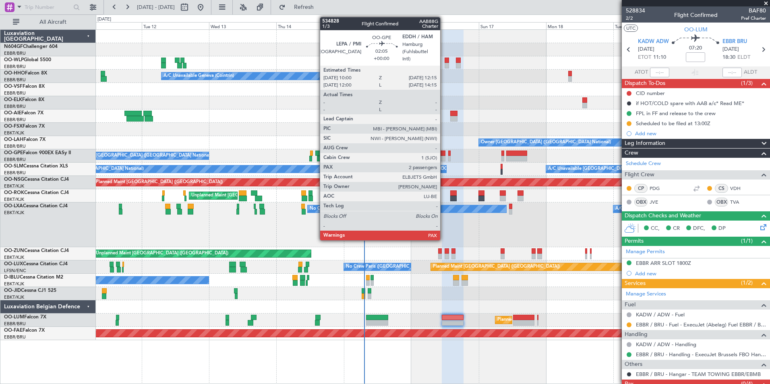
click at [444, 155] on div at bounding box center [442, 154] width 6 height 6
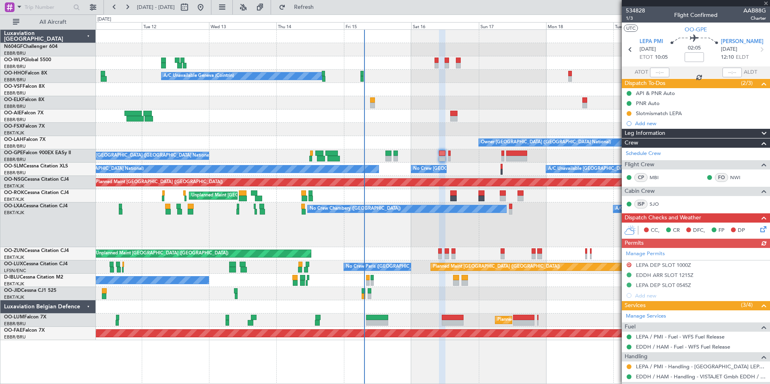
scroll to position [87, 0]
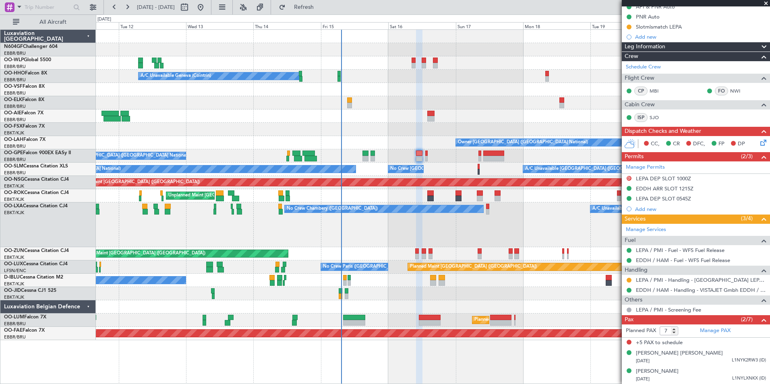
click at [492, 221] on div "No Crew Chambery ([GEOGRAPHIC_DATA]) A/C Unavailable" at bounding box center [433, 225] width 674 height 45
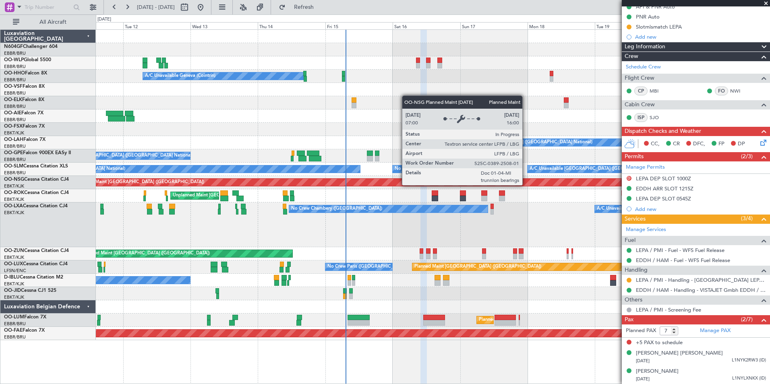
click at [526, 185] on div "Planned Maint [GEOGRAPHIC_DATA] ([GEOGRAPHIC_DATA])" at bounding box center [357, 182] width 564 height 7
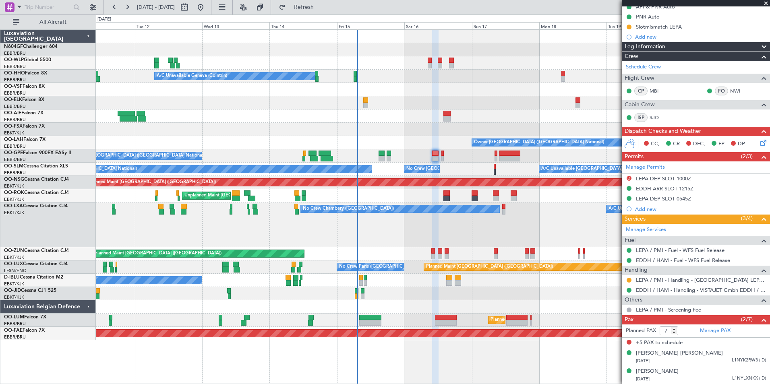
click at [445, 286] on div "No Crew [GEOGRAPHIC_DATA] ([GEOGRAPHIC_DATA] National)" at bounding box center [433, 280] width 674 height 13
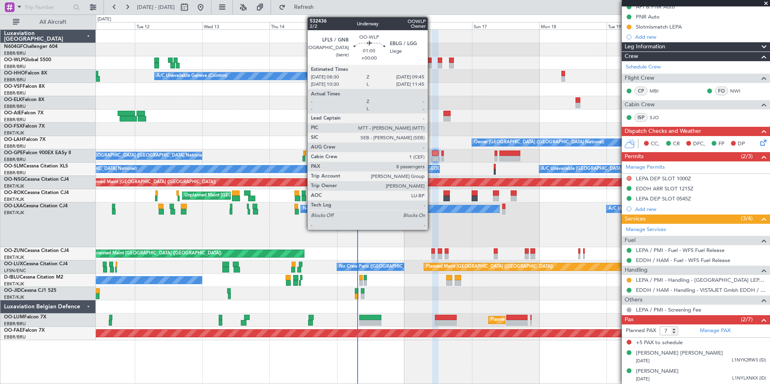
click at [432, 61] on div "Planned Maint [GEOGRAPHIC_DATA] ([GEOGRAPHIC_DATA])" at bounding box center [433, 62] width 674 height 13
click at [427, 61] on div "Planned Maint [GEOGRAPHIC_DATA] ([GEOGRAPHIC_DATA])" at bounding box center [433, 62] width 674 height 13
click at [428, 61] on div at bounding box center [430, 61] width 4 height 6
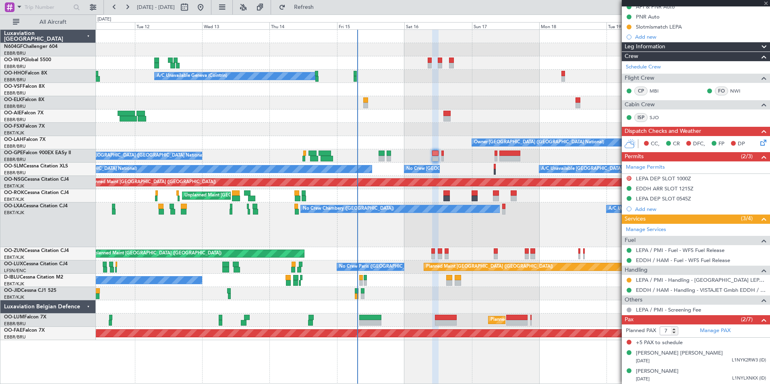
type input "8"
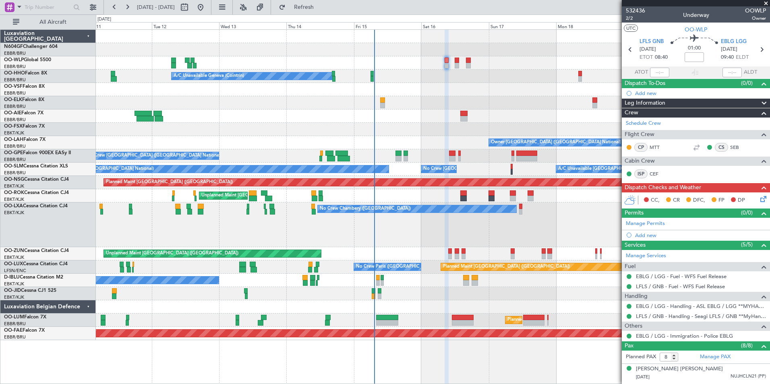
click at [544, 110] on div "Planned Maint Berlin (Brandenburg) A/C Unavailable Geneva (Cointrin) Planned Ma…" at bounding box center [433, 185] width 674 height 310
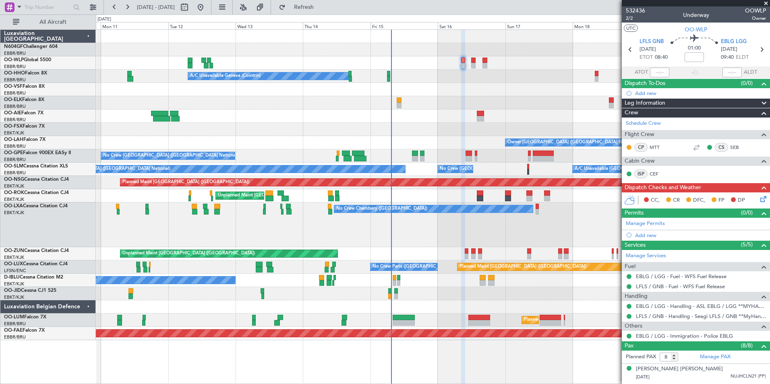
click at [519, 237] on div "No Crew Chambery ([GEOGRAPHIC_DATA]) A/C Unavailable" at bounding box center [433, 225] width 674 height 45
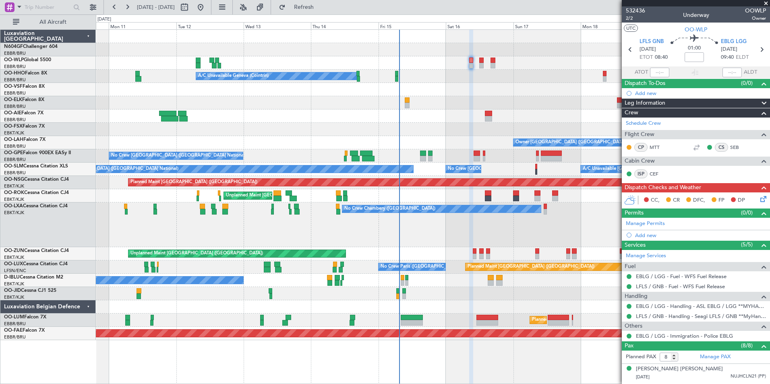
click at [499, 139] on div "Owner Brussels (Brussels National) - - EBBR 13:00 Z KVNY 00:45 Z" at bounding box center [433, 142] width 674 height 13
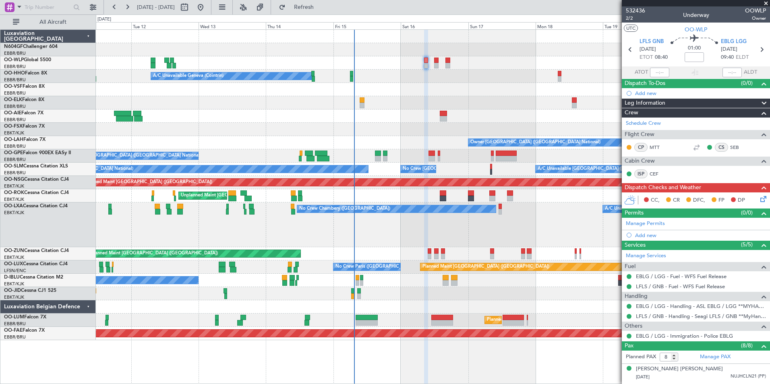
click at [426, 108] on div "Planned Maint Berlin (Brandenburg) A/C Unavailable Geneva (Cointrin) Owner Brus…" at bounding box center [433, 185] width 674 height 310
click at [389, 92] on div at bounding box center [433, 89] width 674 height 13
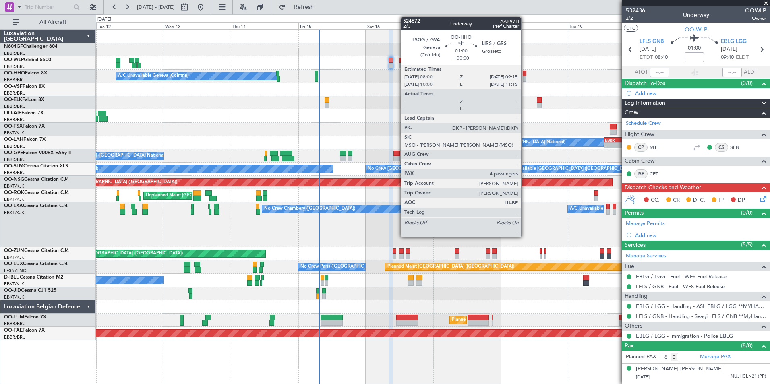
click at [548, 60] on div "Planned Maint [GEOGRAPHIC_DATA] ([GEOGRAPHIC_DATA])" at bounding box center [433, 62] width 674 height 13
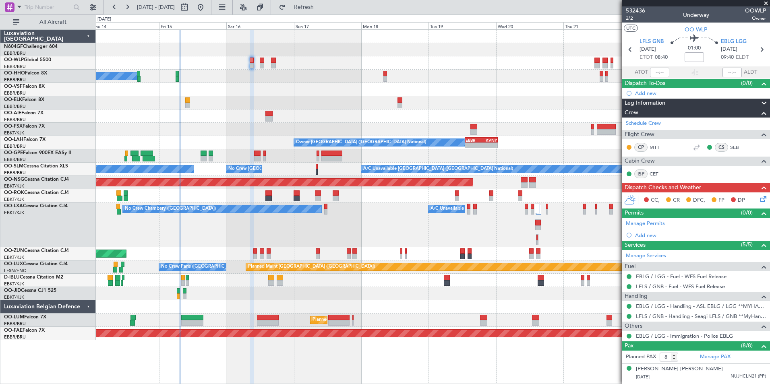
click at [428, 79] on div "A/C Unavailable Geneva (Cointrin)" at bounding box center [433, 76] width 674 height 13
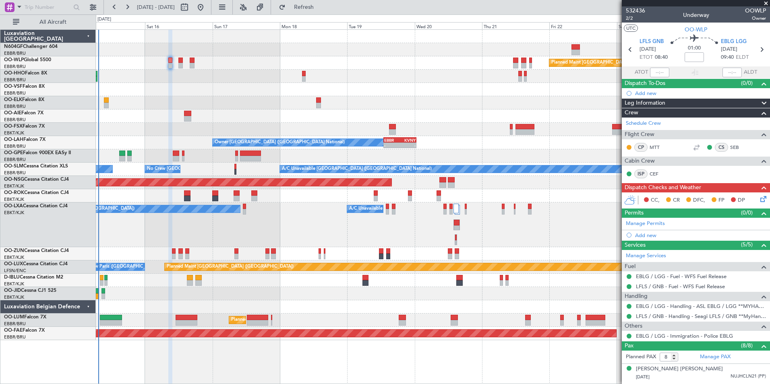
click at [464, 109] on div at bounding box center [433, 102] width 674 height 13
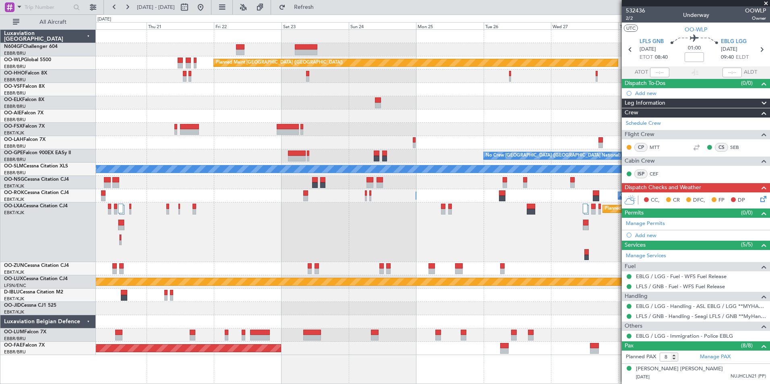
click at [356, 127] on div "Planned Maint Berlin (Brandenburg) Planned Maint London (Farnborough) EBBR 13:0…" at bounding box center [433, 192] width 674 height 325
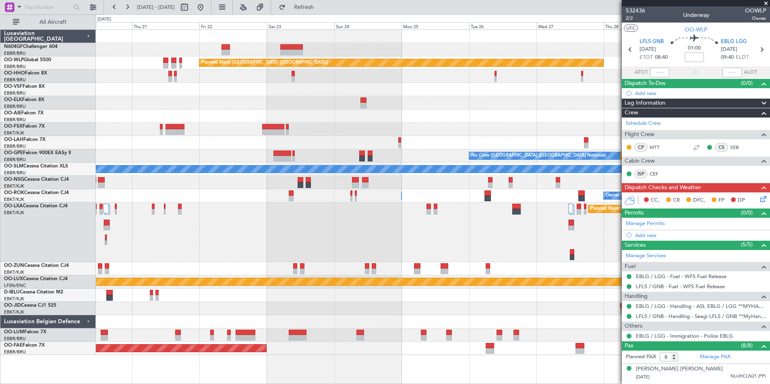
click at [511, 83] on div at bounding box center [433, 89] width 674 height 13
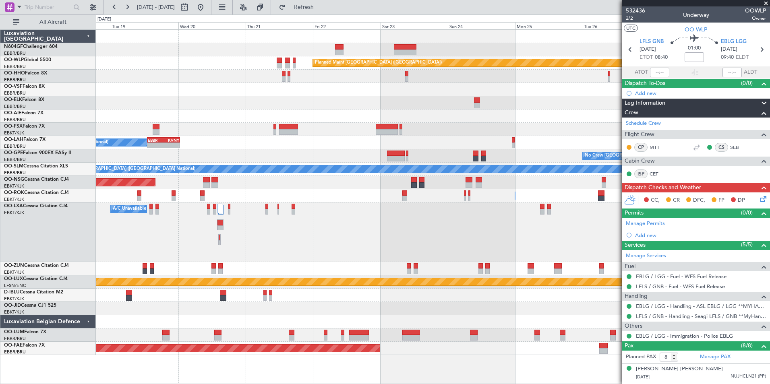
click at [490, 93] on div "Planned Maint Berlin (Brandenburg) EBBR 13:00 Z KVNY 00:45 Z - - Owner Brussels…" at bounding box center [433, 192] width 674 height 325
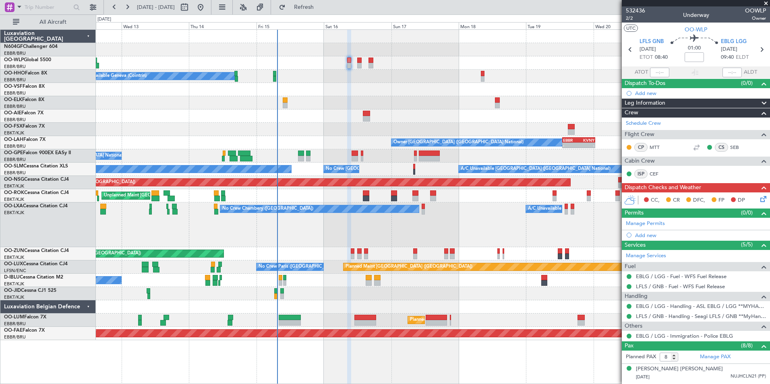
click at [542, 91] on div at bounding box center [433, 89] width 674 height 13
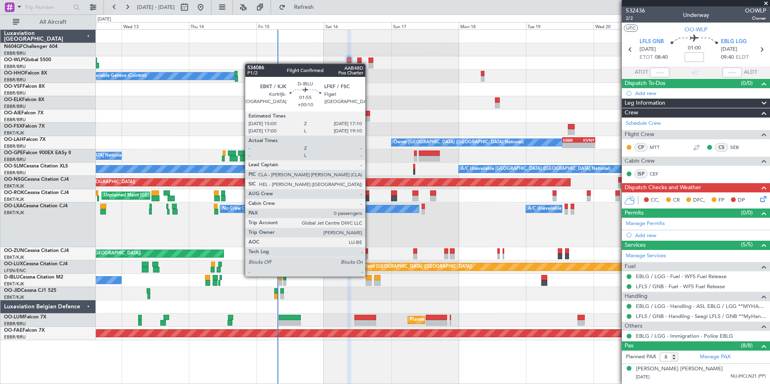
click at [369, 276] on div at bounding box center [369, 278] width 6 height 6
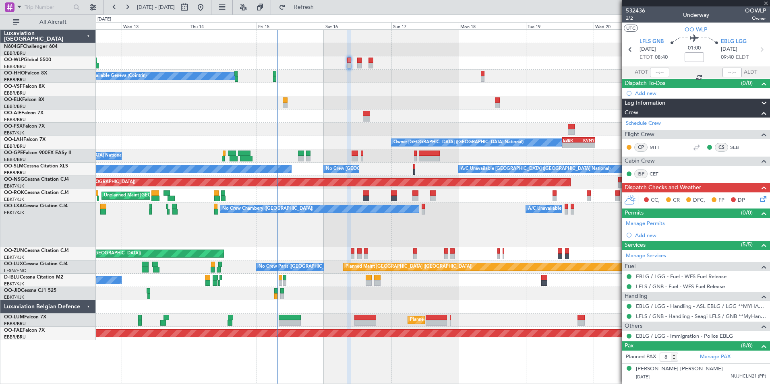
type input "+00:10"
type input "0"
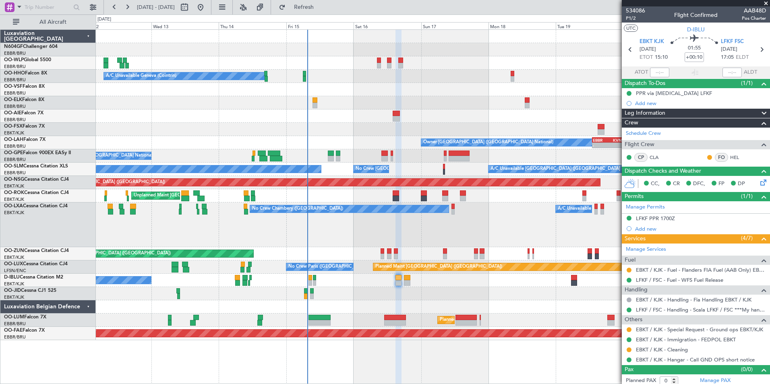
click at [428, 283] on div "No Crew [GEOGRAPHIC_DATA] ([GEOGRAPHIC_DATA] National)" at bounding box center [433, 280] width 674 height 13
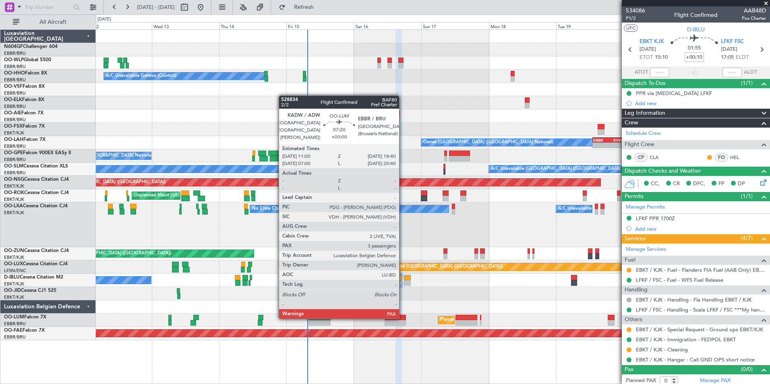
click at [403, 318] on div at bounding box center [396, 318] width 22 height 6
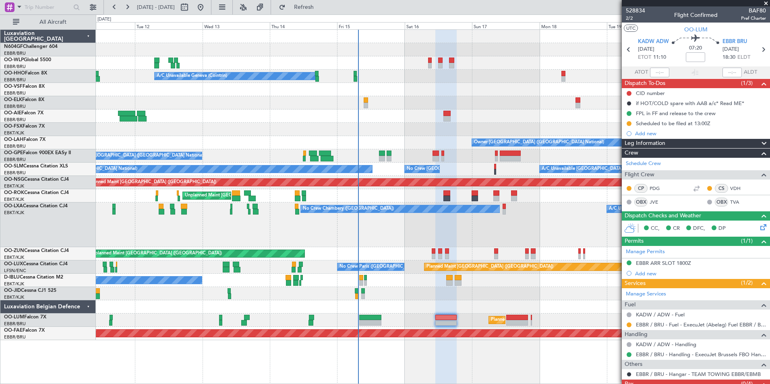
click at [446, 97] on div at bounding box center [433, 102] width 674 height 13
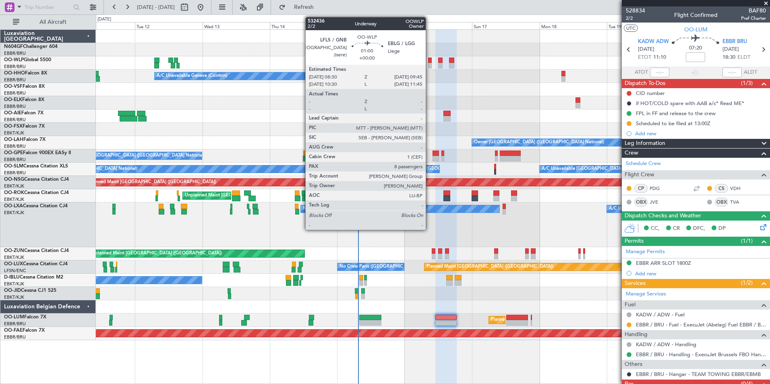
click at [429, 60] on div at bounding box center [430, 61] width 4 height 6
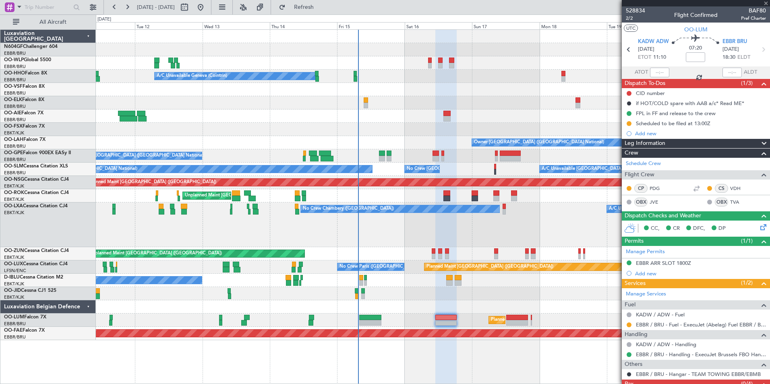
type input "8"
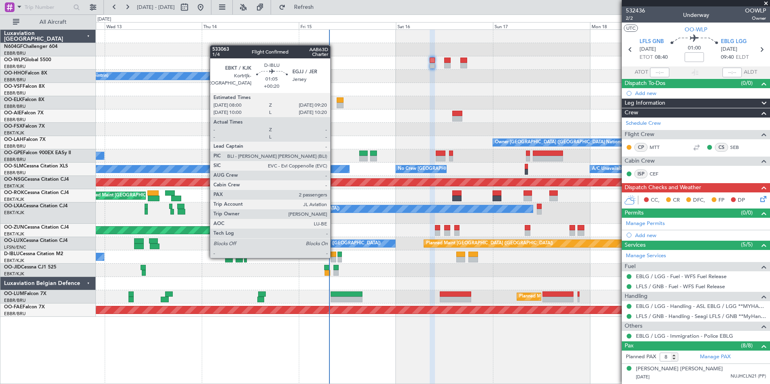
click at [334, 257] on div at bounding box center [334, 260] width 6 height 6
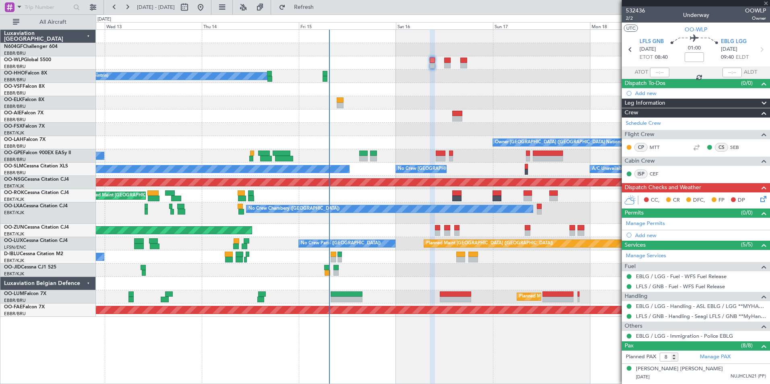
type input "+00:20"
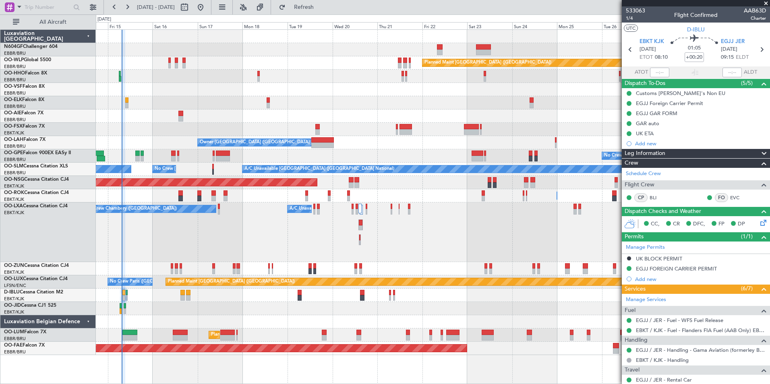
click at [354, 114] on div "Planned Maint [GEOGRAPHIC_DATA] ([GEOGRAPHIC_DATA]) A/C Unavailable Geneva (Coi…" at bounding box center [433, 192] width 674 height 325
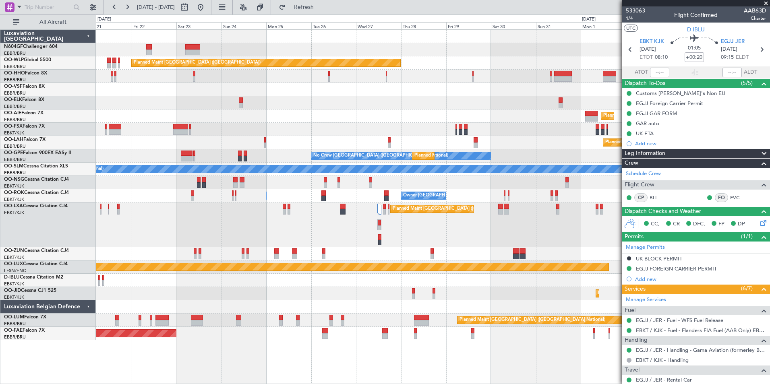
click at [465, 116] on div "Planned Maint [GEOGRAPHIC_DATA] ([GEOGRAPHIC_DATA])" at bounding box center [433, 116] width 674 height 13
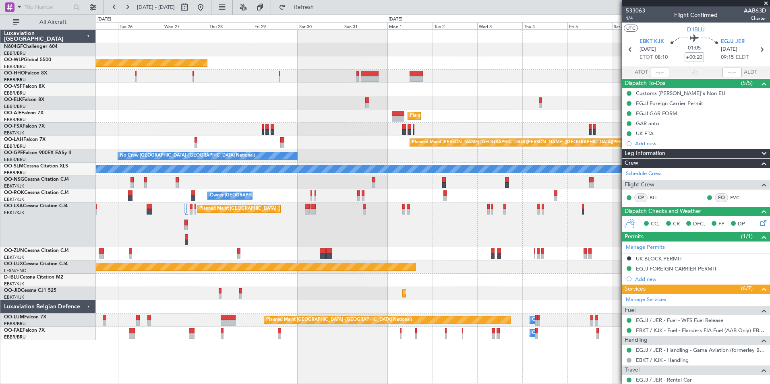
click at [323, 117] on div "Planned Maint [GEOGRAPHIC_DATA] ([GEOGRAPHIC_DATA]) Planned Maint [GEOGRAPHIC_D…" at bounding box center [433, 185] width 674 height 310
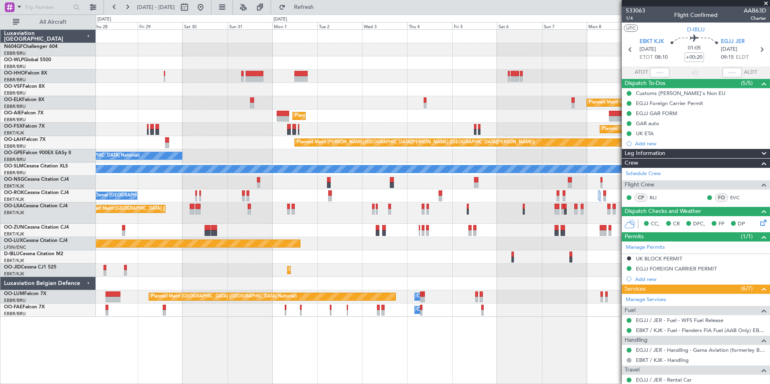
click at [413, 118] on div "Planned Maint [GEOGRAPHIC_DATA] ([GEOGRAPHIC_DATA])" at bounding box center [433, 116] width 674 height 13
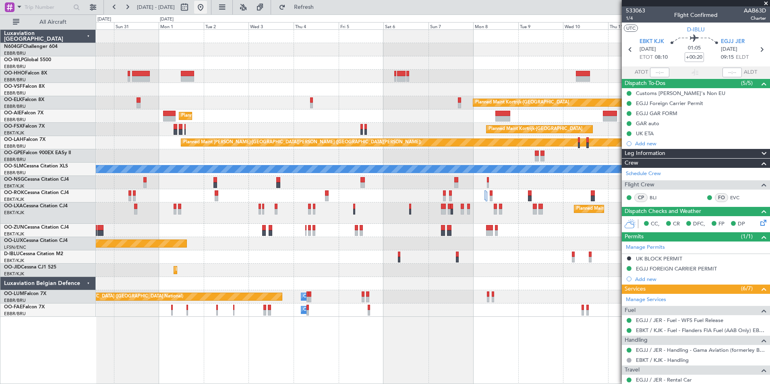
click at [207, 10] on button at bounding box center [200, 7] width 13 height 13
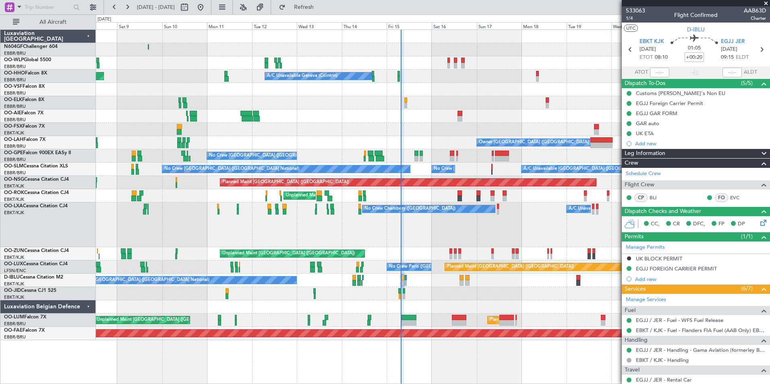
click at [768, 4] on span at bounding box center [766, 3] width 8 height 7
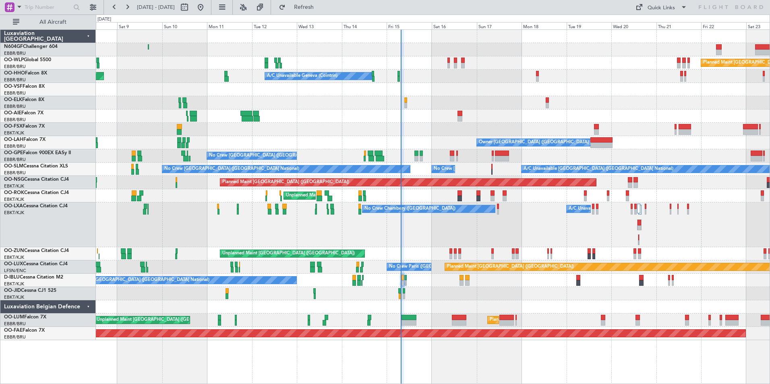
type input "0"
click at [191, 5] on button at bounding box center [184, 7] width 13 height 13
select select "8"
select select "2025"
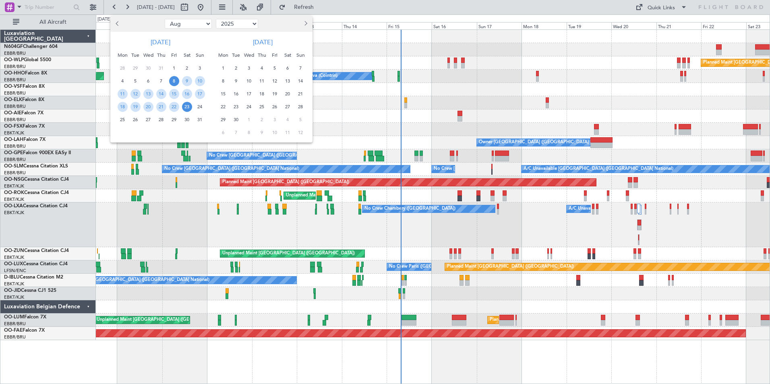
click at [194, 24] on select "Jan Feb Mar Apr May Jun [DATE] Aug Sep Oct Nov Dec" at bounding box center [188, 24] width 47 height 10
select select "9"
click at [165, 19] on select "Jan Feb Mar Apr May Jun [DATE] Aug Sep Oct Nov Dec" at bounding box center [188, 24] width 47 height 10
click at [175, 106] on span "26" at bounding box center [174, 107] width 10 height 10
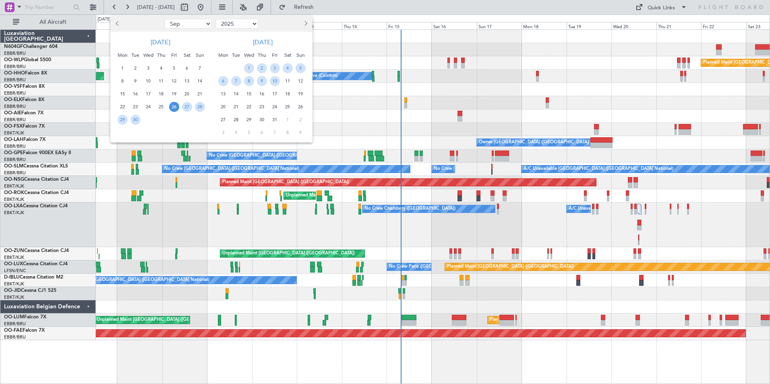
click at [174, 106] on span "26" at bounding box center [174, 107] width 10 height 10
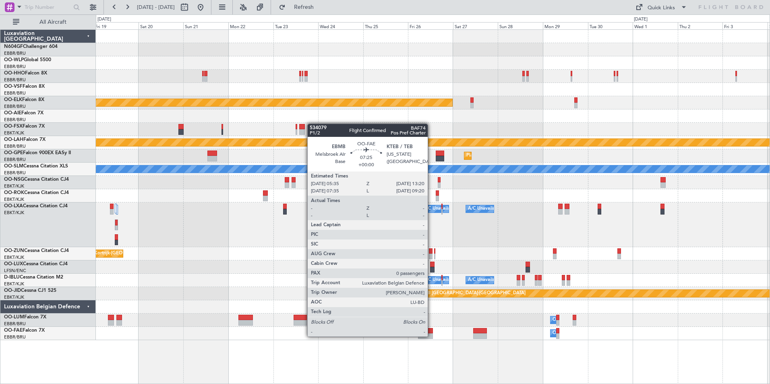
click at [431, 336] on div at bounding box center [425, 336] width 15 height 6
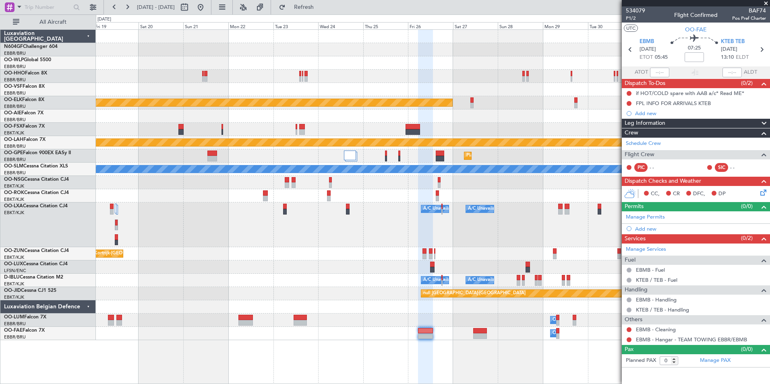
click at [764, 1] on span at bounding box center [766, 3] width 8 height 7
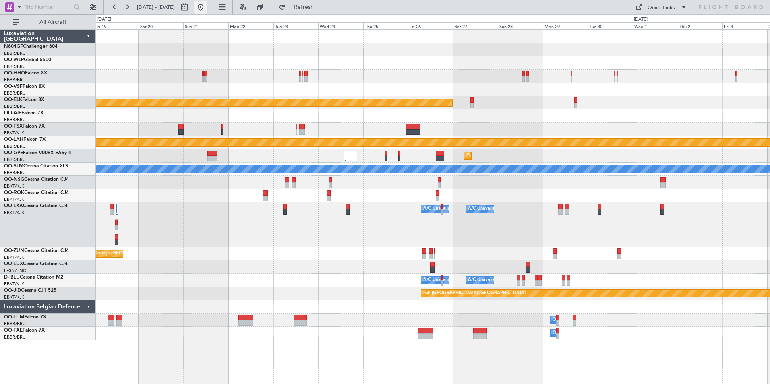
click at [207, 12] on button at bounding box center [200, 7] width 13 height 13
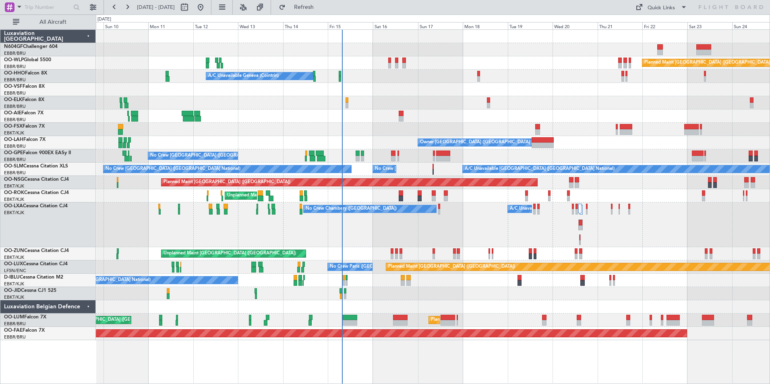
click at [397, 281] on div "No Crew [GEOGRAPHIC_DATA] ([GEOGRAPHIC_DATA] National)" at bounding box center [433, 280] width 674 height 13
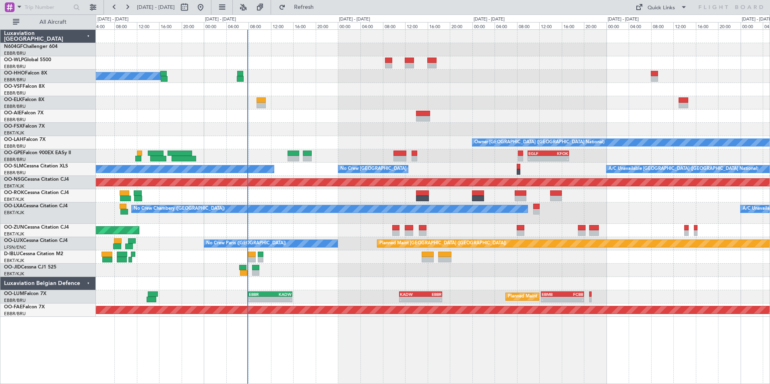
click at [390, 237] on div "A/C Unavailable Geneva (Cointrin) Owner Brussels (Brussels National) - - EBBR 1…" at bounding box center [433, 173] width 674 height 287
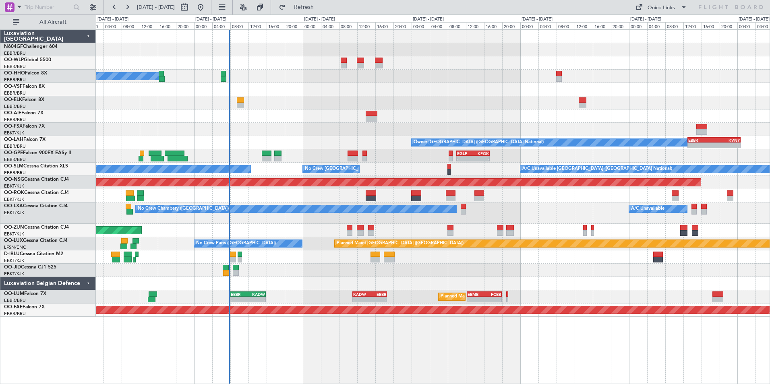
click at [316, 273] on div "A/C Unavailable Geneva (Cointrin) Owner Brussels (Brussels National) - - EBBR 1…" at bounding box center [433, 173] width 674 height 287
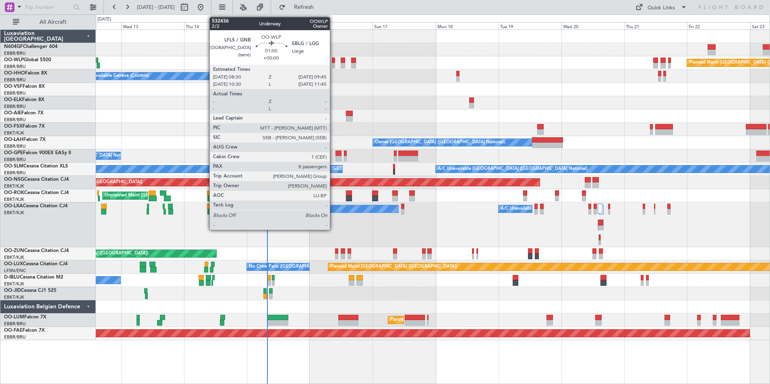
click at [333, 65] on div at bounding box center [334, 66] width 4 height 6
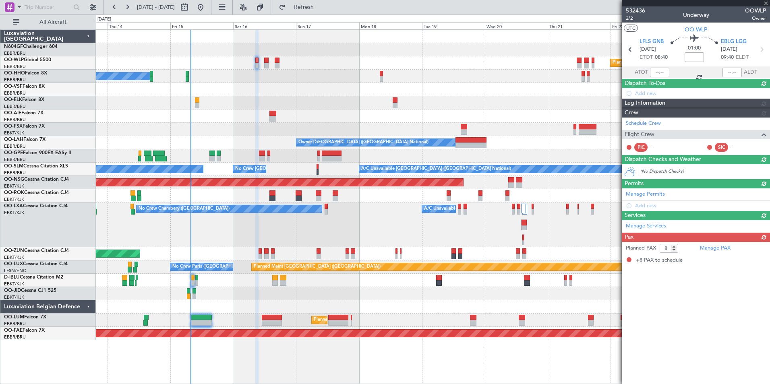
click at [296, 76] on div "A/C Unavailable Geneva (Cointrin)" at bounding box center [433, 76] width 674 height 13
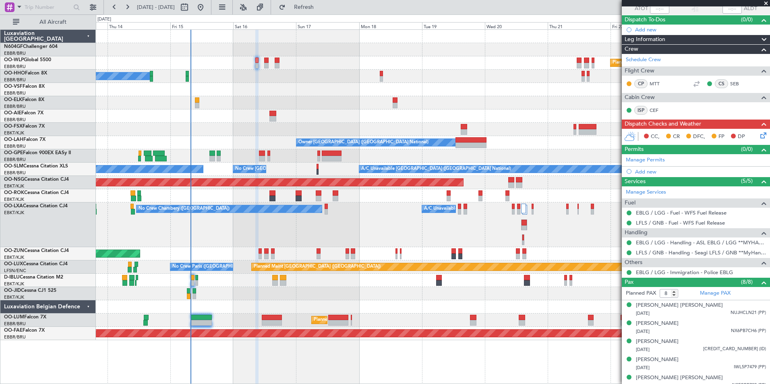
scroll to position [4, 0]
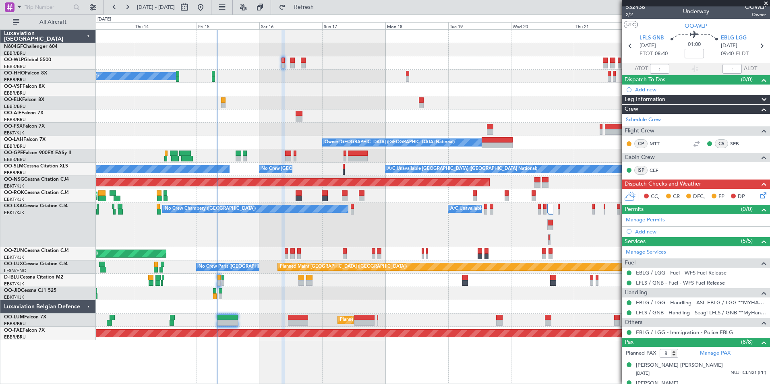
click at [336, 85] on div at bounding box center [433, 89] width 674 height 13
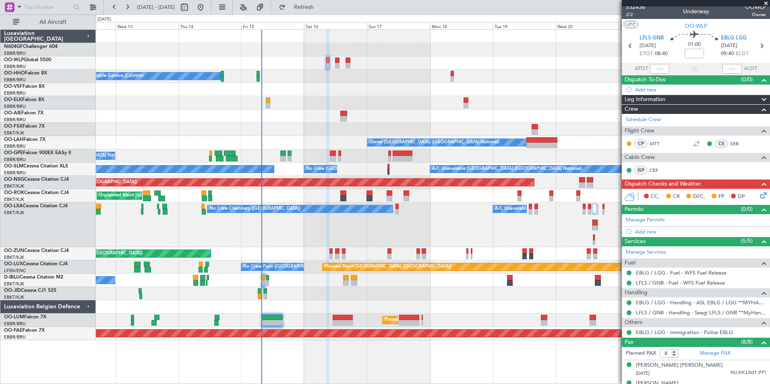
click at [296, 221] on div "No Crew Chambery ([GEOGRAPHIC_DATA]) A/C Unavailable" at bounding box center [433, 225] width 674 height 45
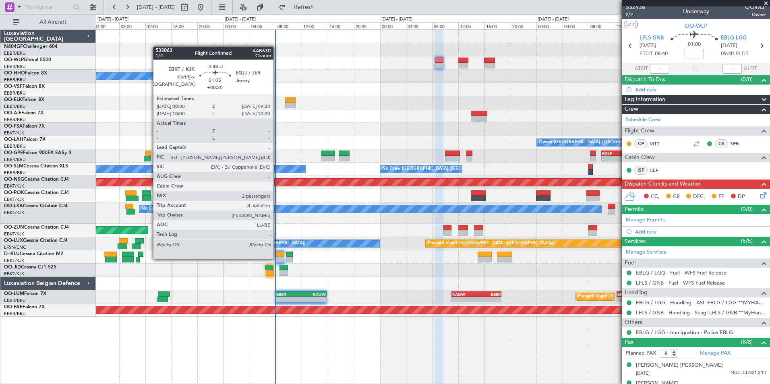
click at [277, 259] on div at bounding box center [279, 260] width 9 height 6
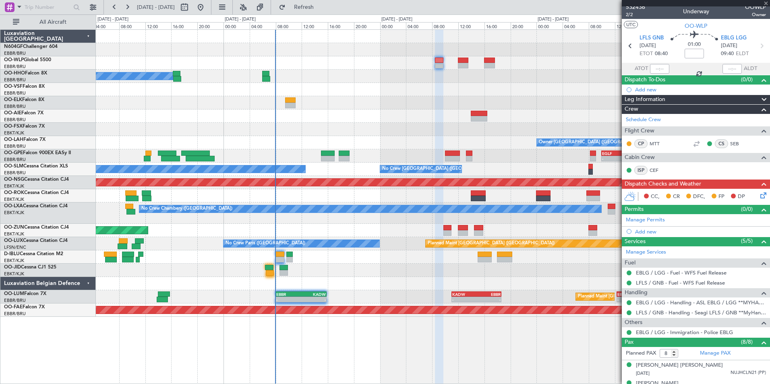
type input "+00:20"
type input "2"
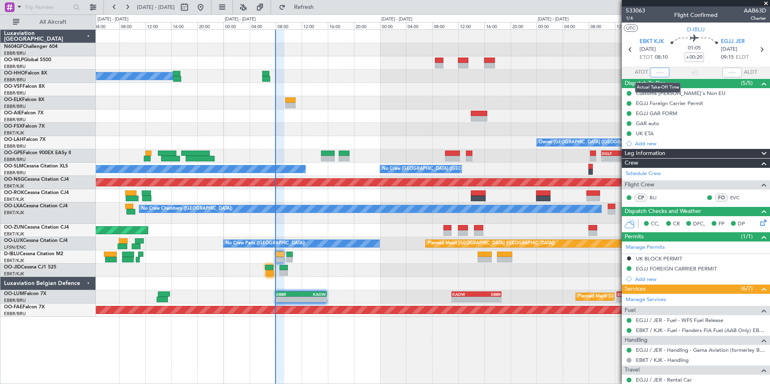
click at [663, 70] on input "text" at bounding box center [659, 73] width 19 height 10
click at [339, 276] on div at bounding box center [433, 270] width 674 height 13
type input "07:51"
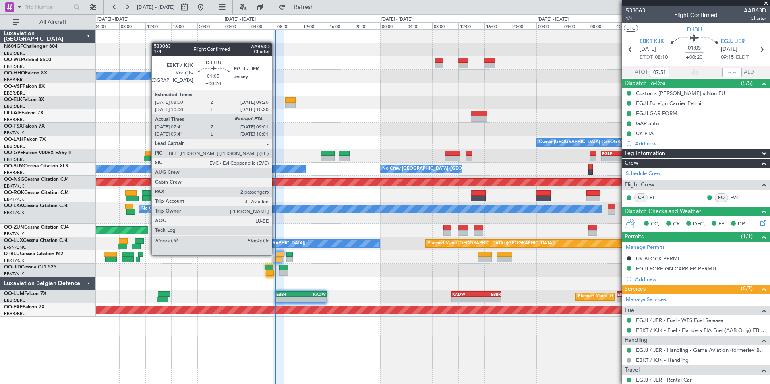
click at [315, 275] on div at bounding box center [433, 270] width 674 height 13
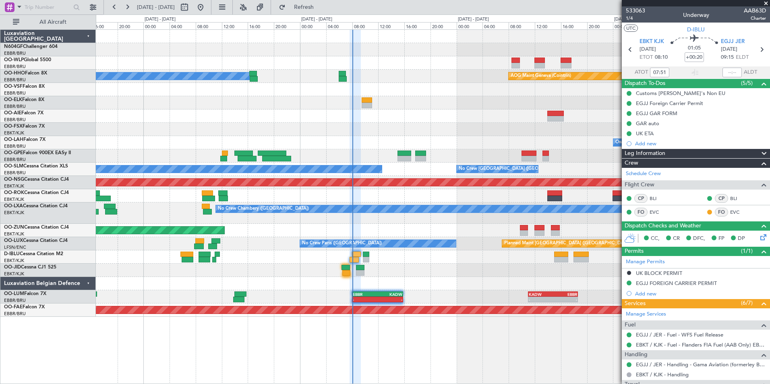
click at [368, 277] on div at bounding box center [433, 283] width 674 height 13
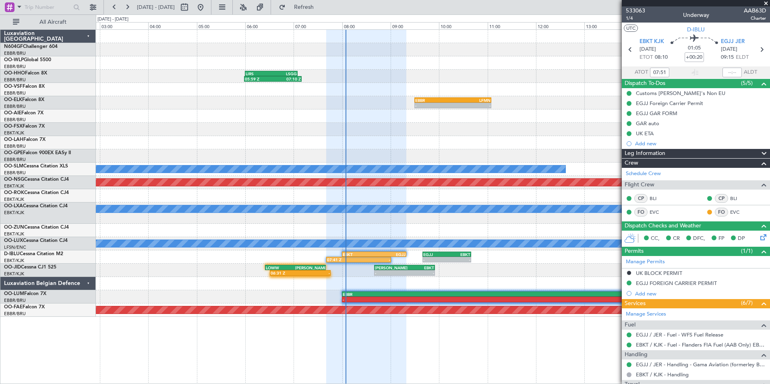
click at [451, 267] on div "06:31 Z - LOWW 06:25 Z EDDS 07:40 Z - - EDDS 08:40 Z EBKT 09:55 Z" at bounding box center [433, 270] width 674 height 13
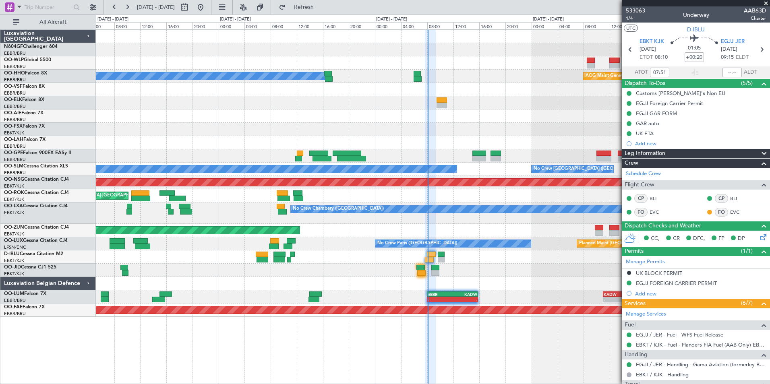
click at [391, 270] on div "A/C Unavailable Geneva (Cointrin) AOG Maint Geneva (Cointrin) Owner Brussels (B…" at bounding box center [433, 173] width 674 height 287
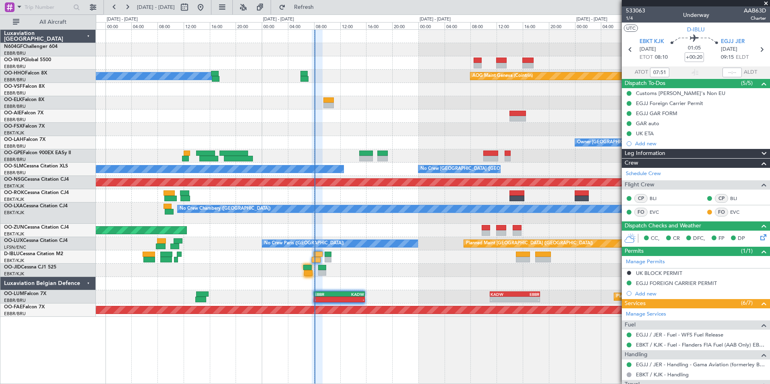
click at [389, 234] on div "A/C Unavailable Geneva (Cointrin) AOG Maint Geneva (Cointrin) Owner Brussels (B…" at bounding box center [433, 173] width 674 height 287
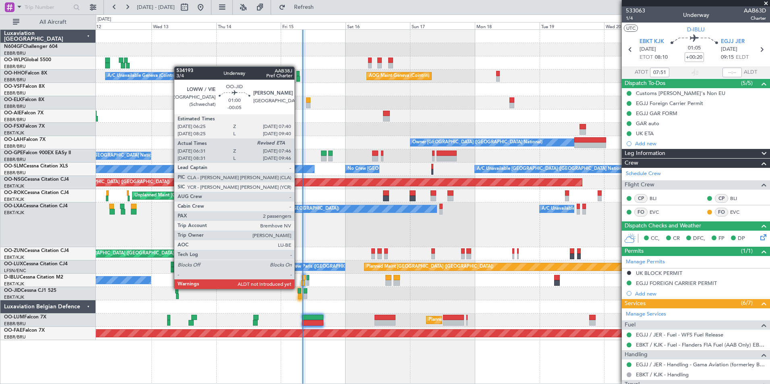
click at [298, 288] on div at bounding box center [300, 291] width 4 height 6
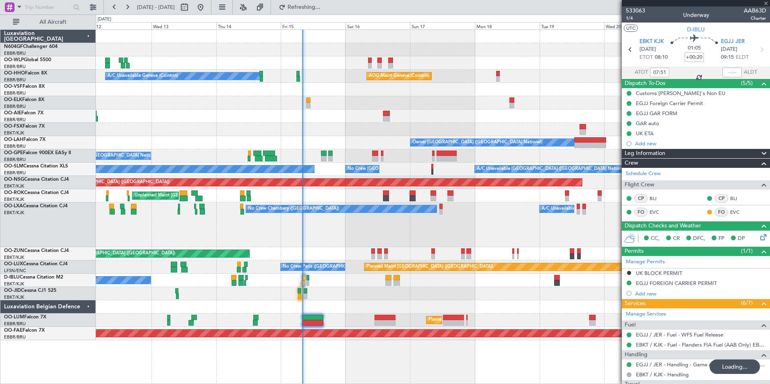
type input "-00:05"
type input "06:41"
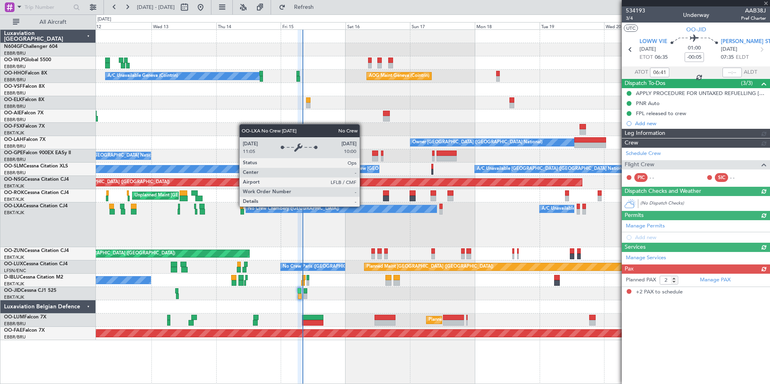
type input "+00:20"
type input "07:51"
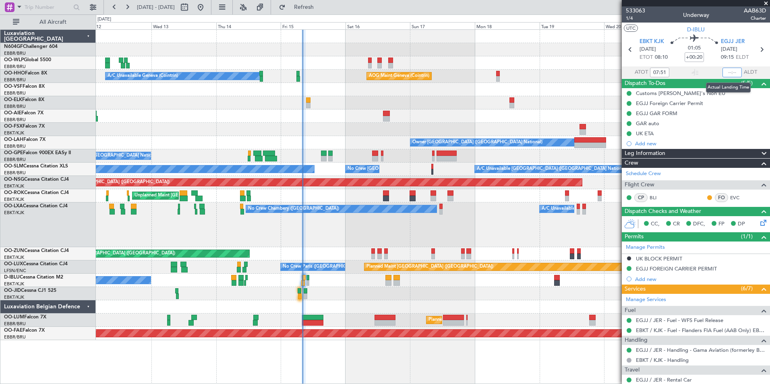
click at [731, 70] on input "text" at bounding box center [731, 73] width 19 height 10
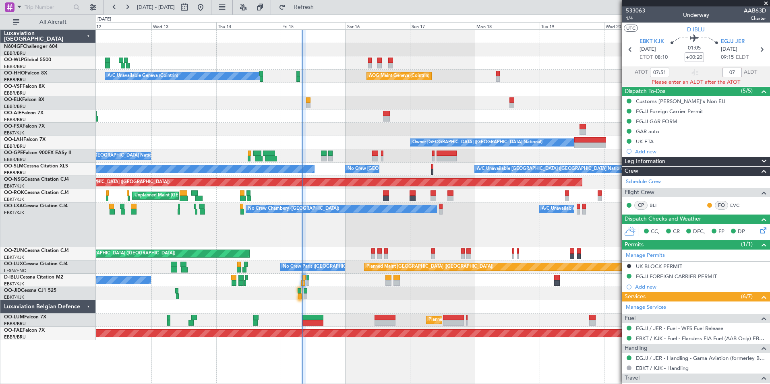
type input "0"
type input "07:45"
click at [766, 2] on span at bounding box center [766, 3] width 8 height 7
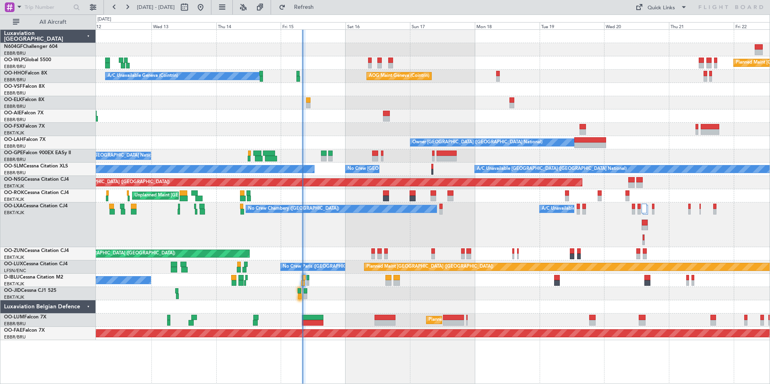
type input "0"
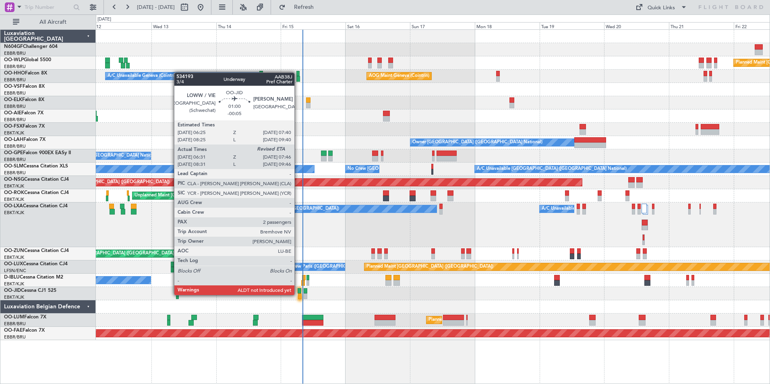
click at [298, 294] on div at bounding box center [300, 297] width 4 height 6
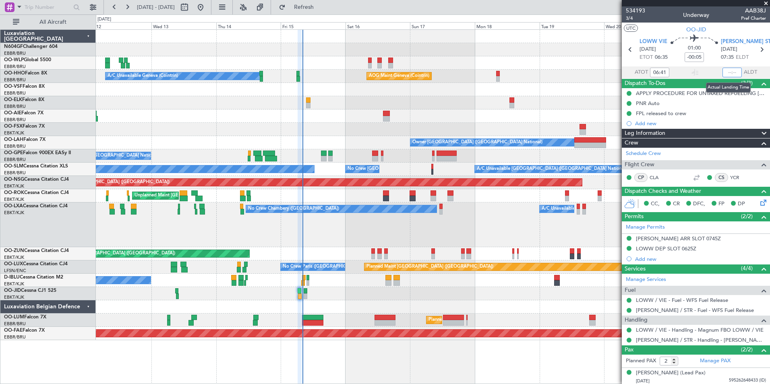
click at [730, 73] on input "text" at bounding box center [731, 73] width 19 height 10
click at [741, 27] on section "UTC OO-JID" at bounding box center [696, 29] width 148 height 12
type input "07:45"
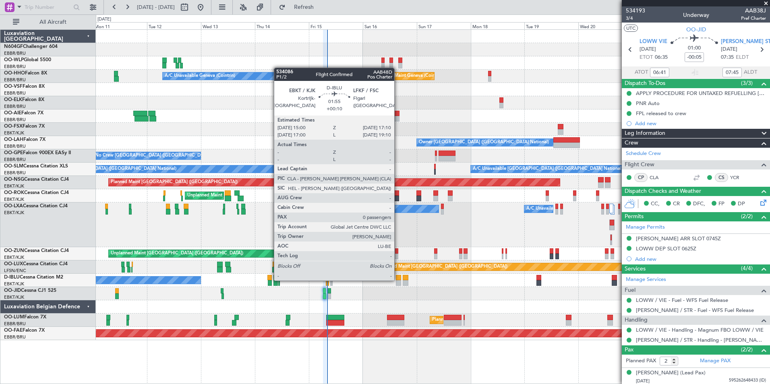
click at [398, 280] on div at bounding box center [398, 278] width 5 height 6
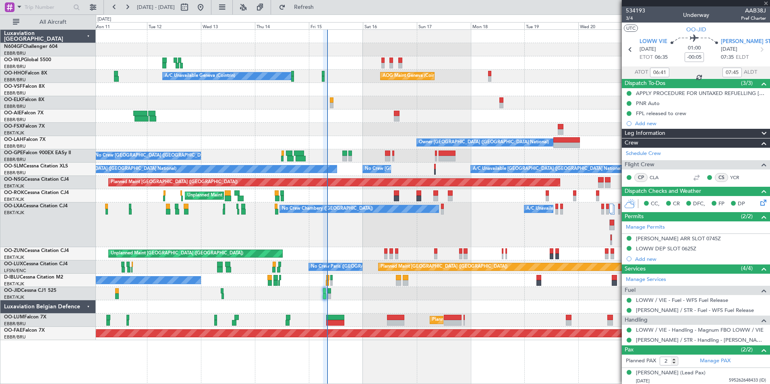
type input "+00:10"
type input "0"
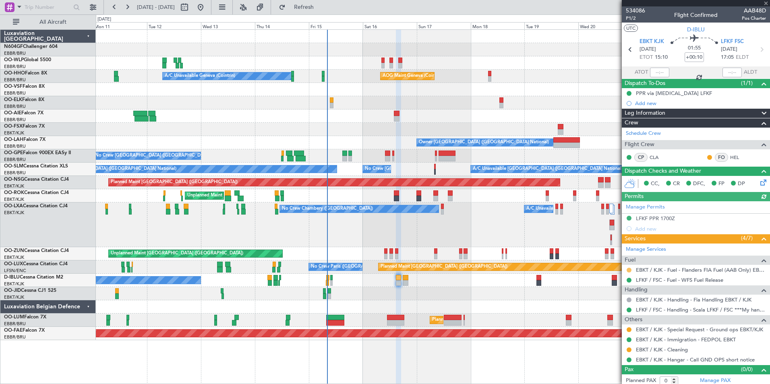
click at [630, 269] on button at bounding box center [629, 270] width 5 height 5
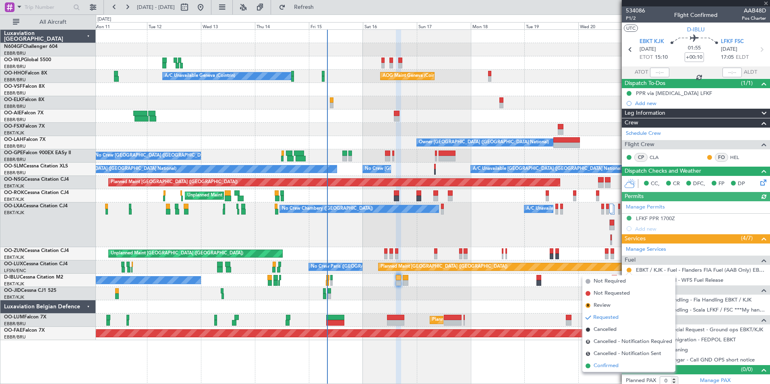
click at [595, 368] on span "Confirmed" at bounding box center [606, 366] width 25 height 8
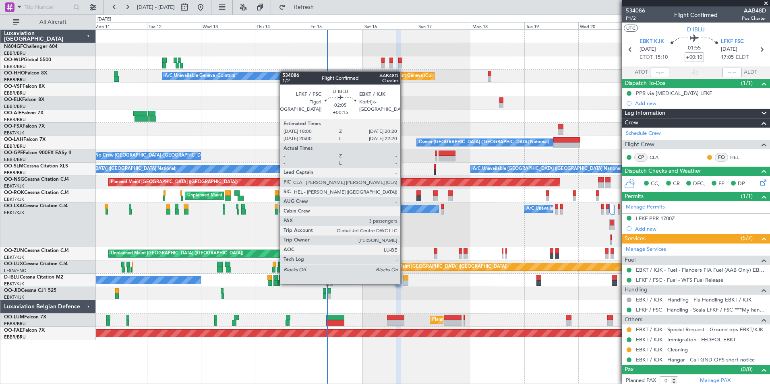
click at [404, 283] on div at bounding box center [406, 283] width 6 height 6
type input "+00:15"
type input "3"
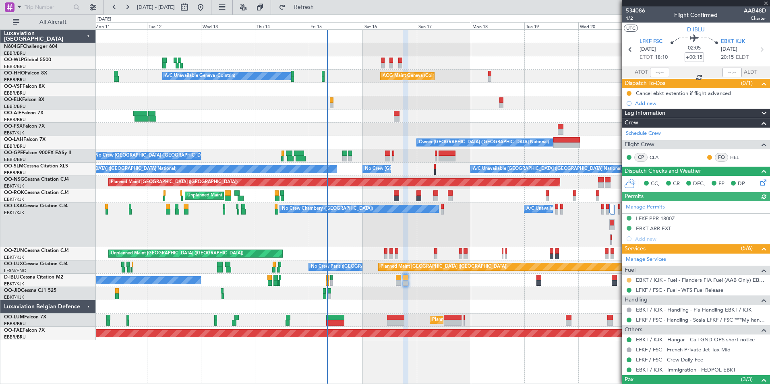
click at [629, 279] on button at bounding box center [629, 280] width 5 height 5
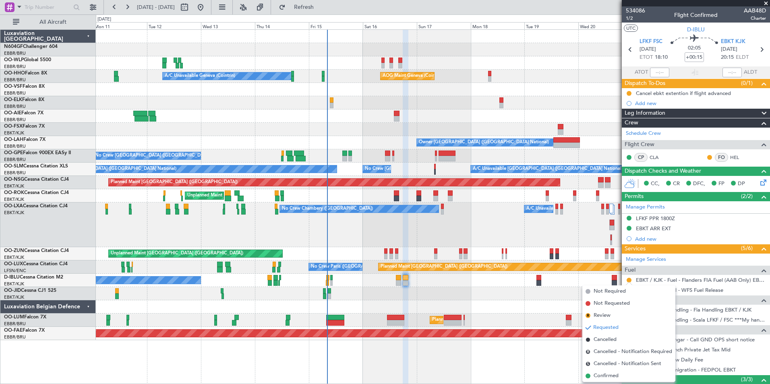
click at [606, 378] on span "Confirmed" at bounding box center [606, 376] width 25 height 8
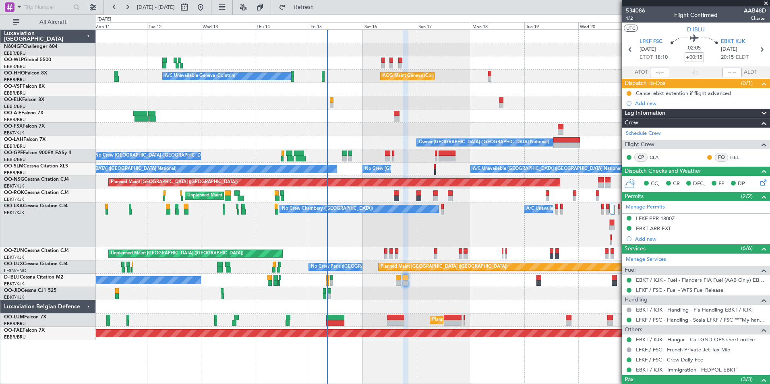
click at [478, 308] on div at bounding box center [433, 306] width 674 height 13
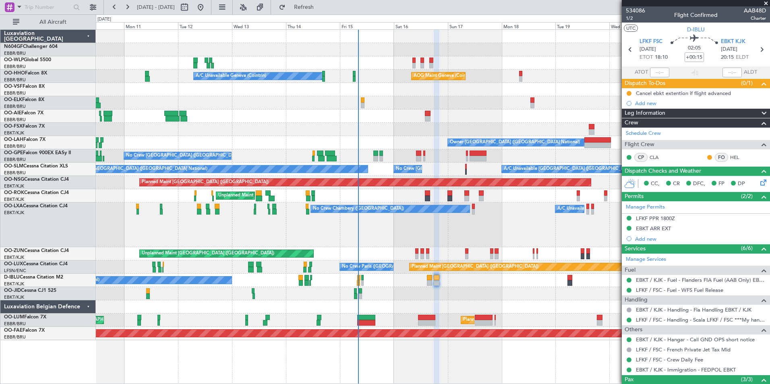
click at [458, 274] on div "No Crew [GEOGRAPHIC_DATA] ([GEOGRAPHIC_DATA] National)" at bounding box center [433, 280] width 674 height 13
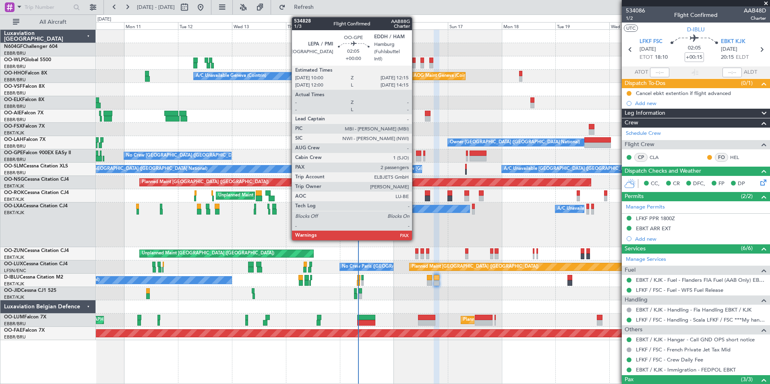
click at [416, 153] on div at bounding box center [418, 154] width 5 height 6
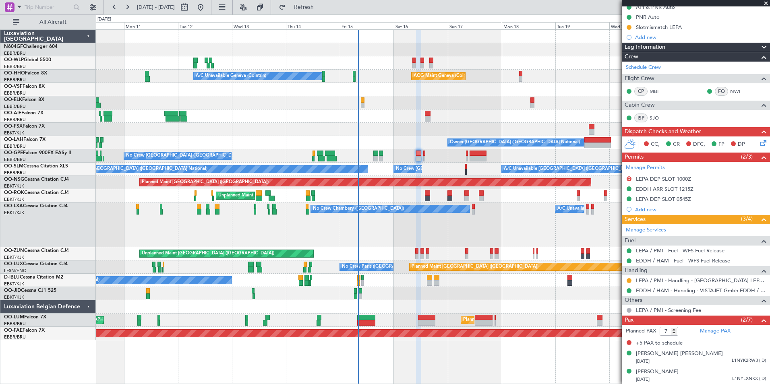
scroll to position [87, 0]
click at [630, 279] on button at bounding box center [629, 280] width 5 height 5
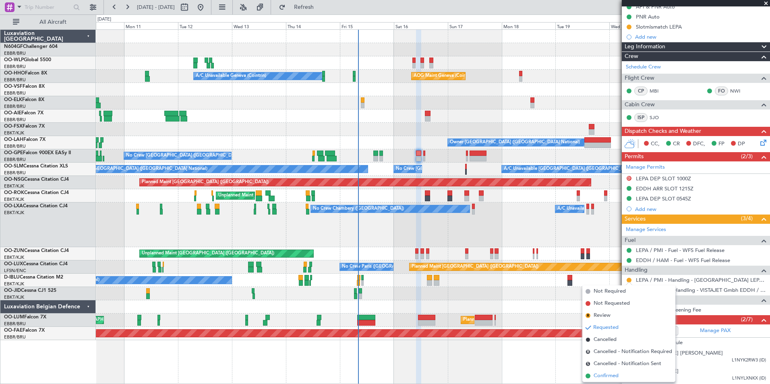
click at [604, 377] on span "Confirmed" at bounding box center [606, 376] width 25 height 8
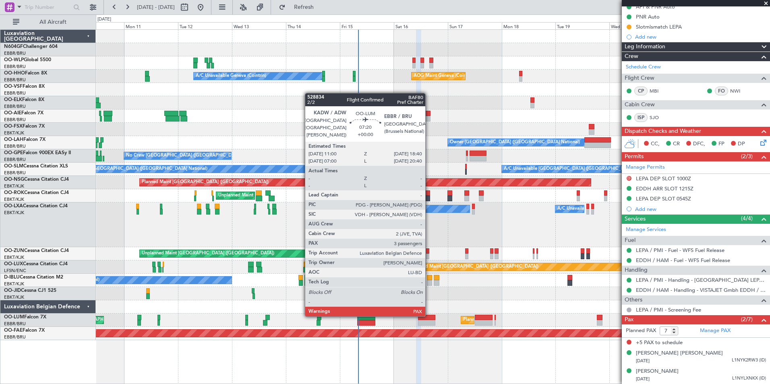
click at [429, 316] on div at bounding box center [426, 318] width 17 height 6
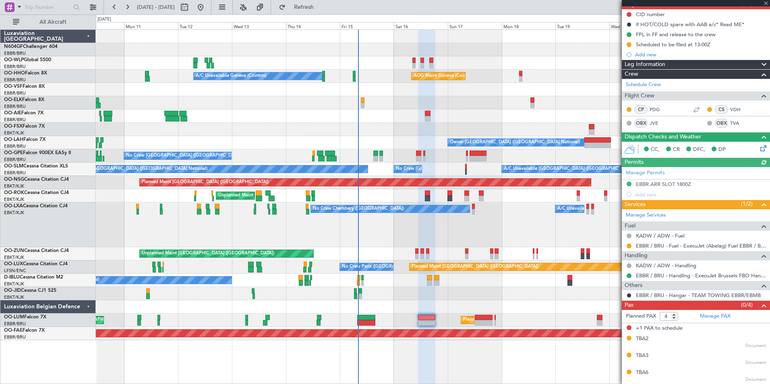
scroll to position [0, 0]
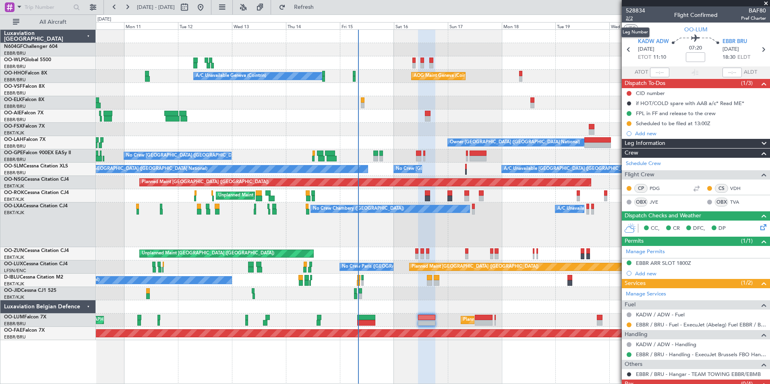
click at [627, 17] on span "2/2" at bounding box center [635, 18] width 19 height 7
click at [321, 6] on span "Refresh" at bounding box center [304, 7] width 34 height 6
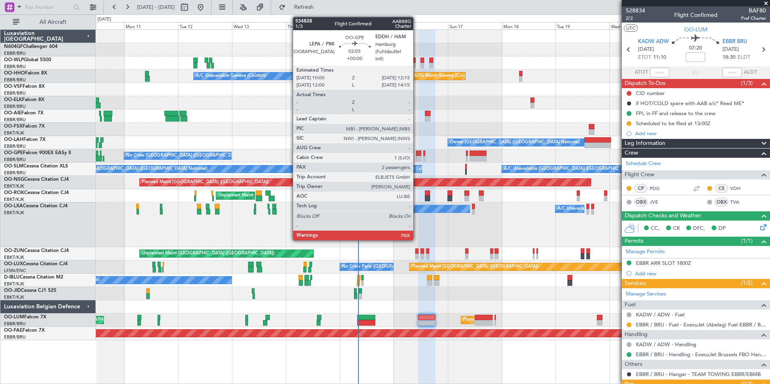
click at [417, 156] on div at bounding box center [418, 159] width 5 height 6
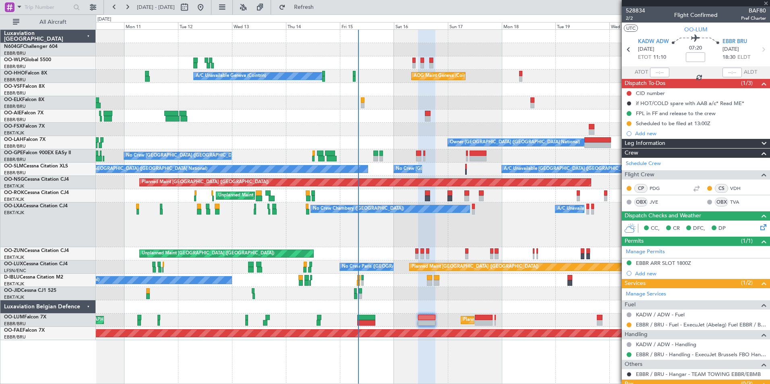
type input "7"
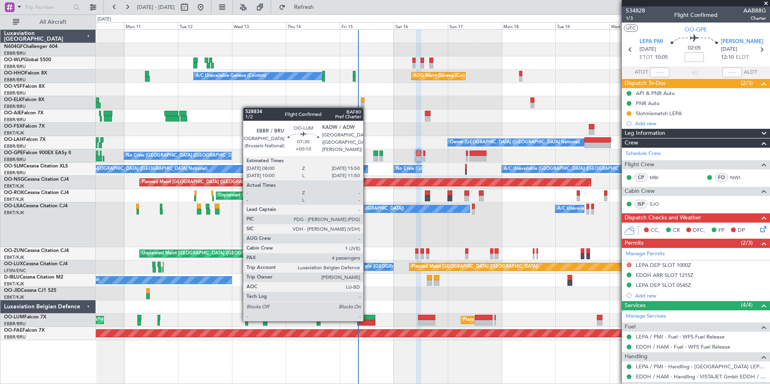
click at [368, 321] on div at bounding box center [366, 323] width 18 height 6
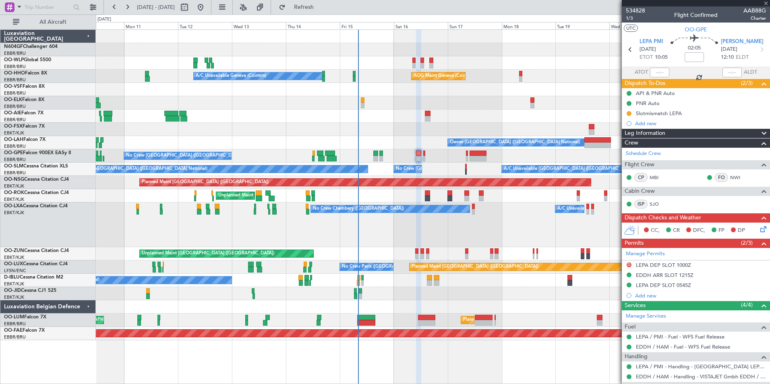
type input "+00:10"
type input "4"
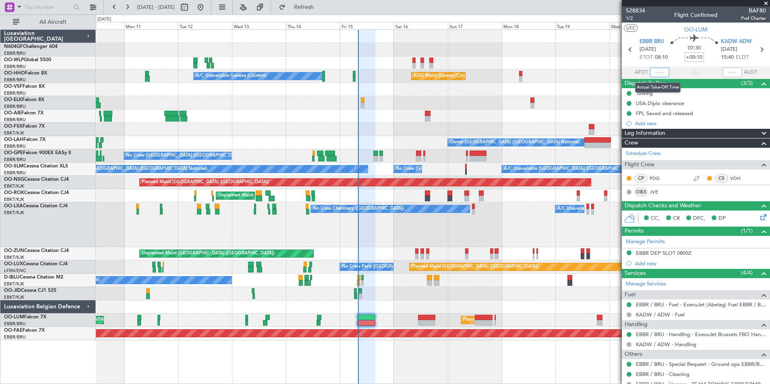
click at [660, 77] on input "text" at bounding box center [659, 73] width 19 height 10
click at [657, 28] on section "UTC OO-LUM" at bounding box center [696, 29] width 148 height 12
type input "08:11"
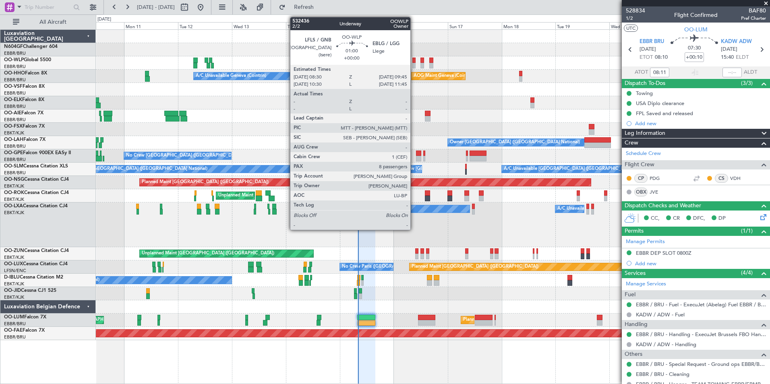
click at [414, 64] on div at bounding box center [413, 66] width 3 height 6
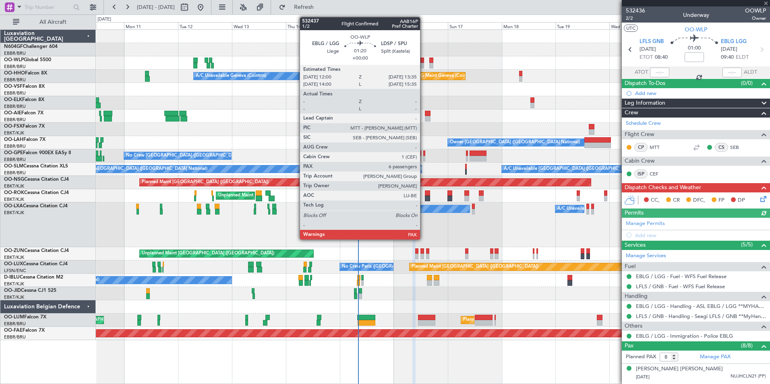
click at [424, 63] on div at bounding box center [422, 66] width 4 height 6
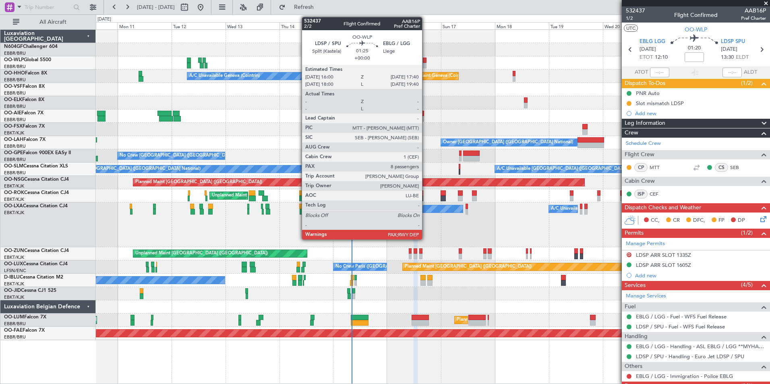
click at [426, 62] on div at bounding box center [425, 61] width 4 height 6
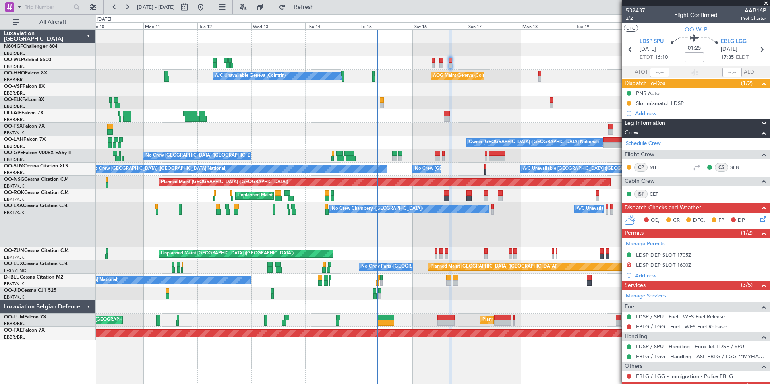
click at [420, 222] on div "No Crew Chambery (Aix-les-bains) A/C Unavailable Planned Maint Kortrijk-Wevelgem" at bounding box center [433, 225] width 674 height 45
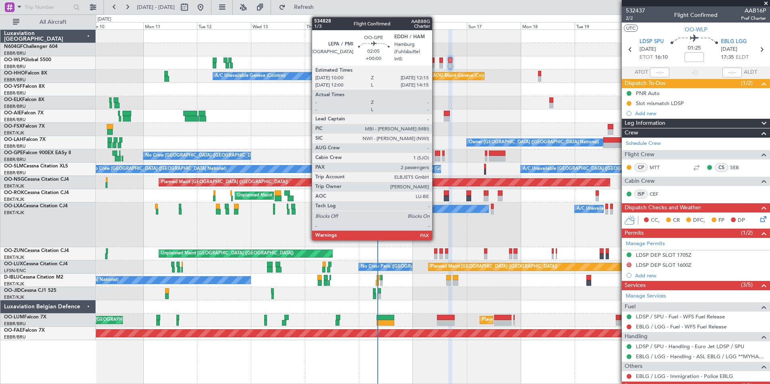
click at [436, 154] on div at bounding box center [437, 154] width 5 height 6
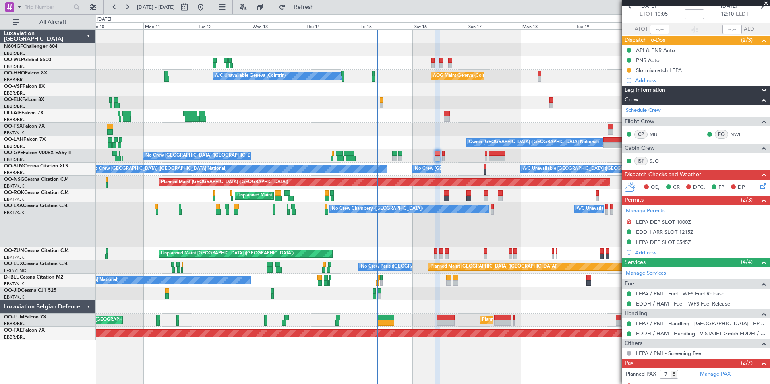
scroll to position [81, 0]
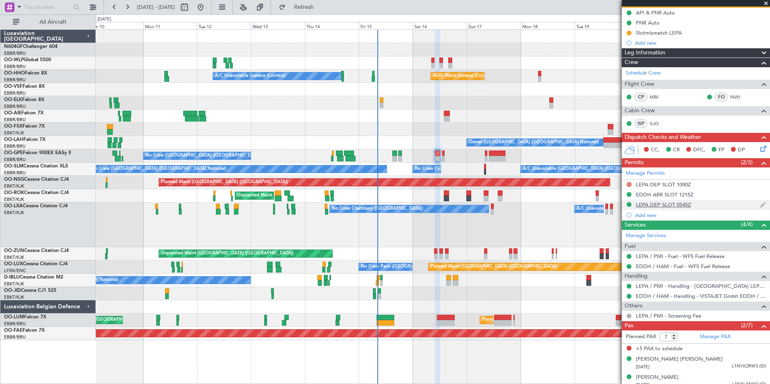
click at [656, 204] on div "LEPA DEP SLOT 0545Z" at bounding box center [663, 204] width 55 height 7
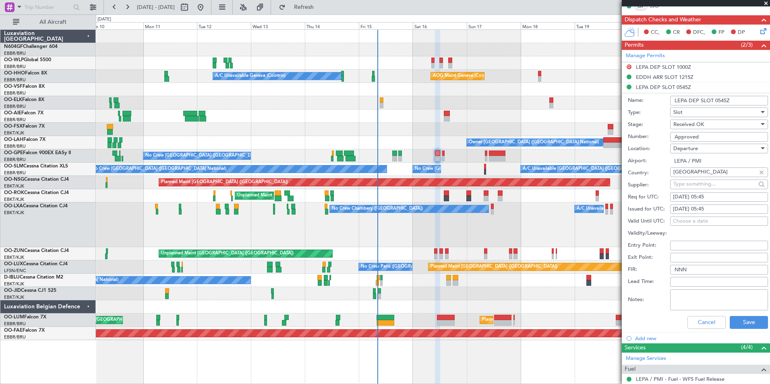
scroll to position [201, 0]
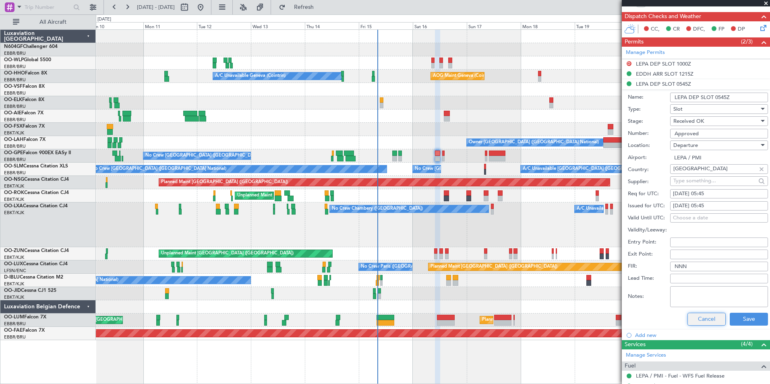
click at [696, 317] on button "Cancel" at bounding box center [706, 319] width 38 height 13
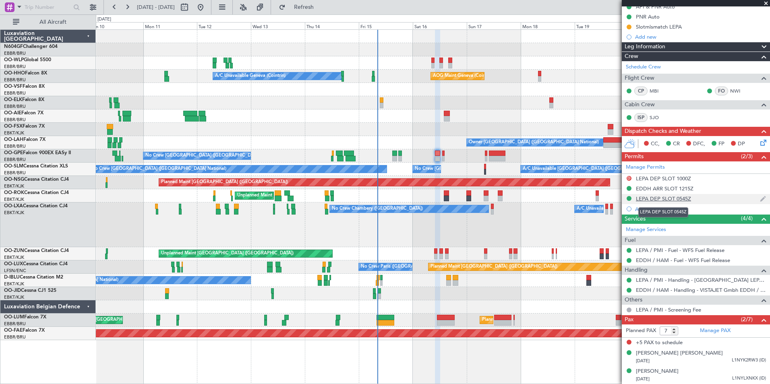
click at [547, 227] on div "No Crew Chambery (Aix-les-bains) A/C Unavailable Planned Maint Kortrijk-Wevelgem" at bounding box center [433, 225] width 674 height 45
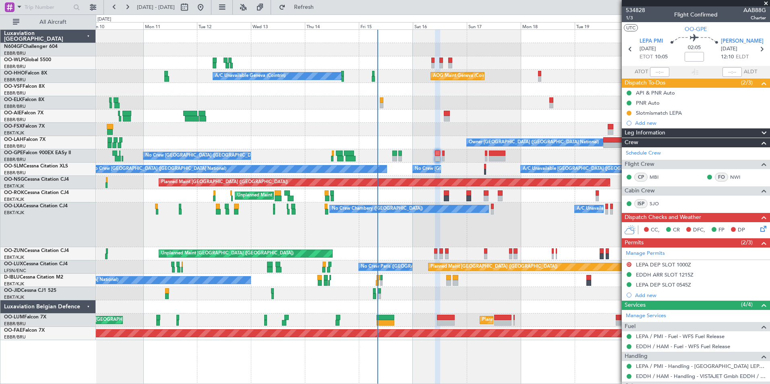
scroll to position [0, 0]
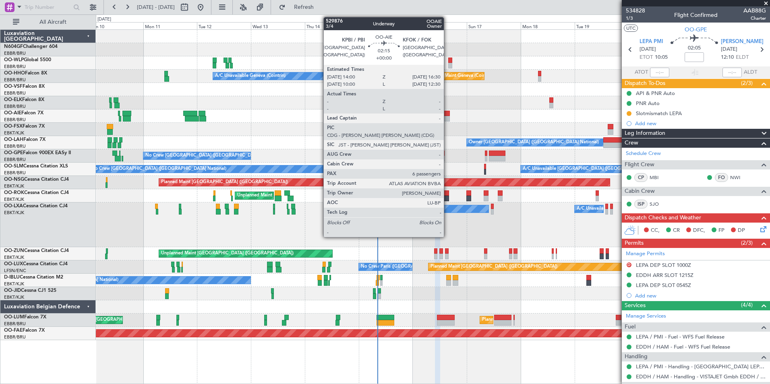
click at [447, 114] on div at bounding box center [447, 114] width 6 height 6
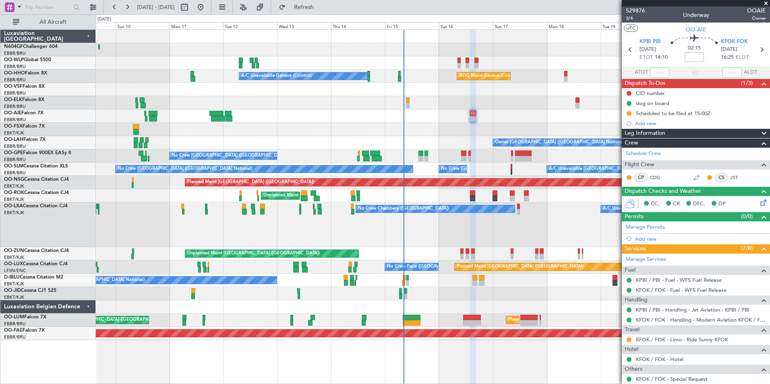
click at [471, 231] on div "No Crew Chambery (Aix-les-bains) A/C Unavailable Planned Maint Kortrijk-Wevelgem" at bounding box center [433, 225] width 674 height 45
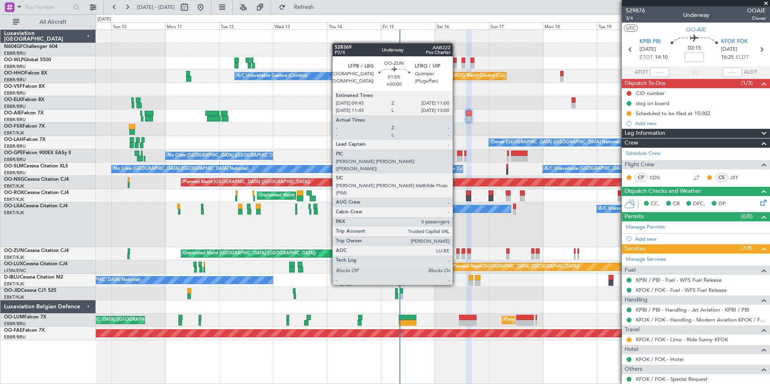
click at [456, 255] on div at bounding box center [457, 257] width 3 height 6
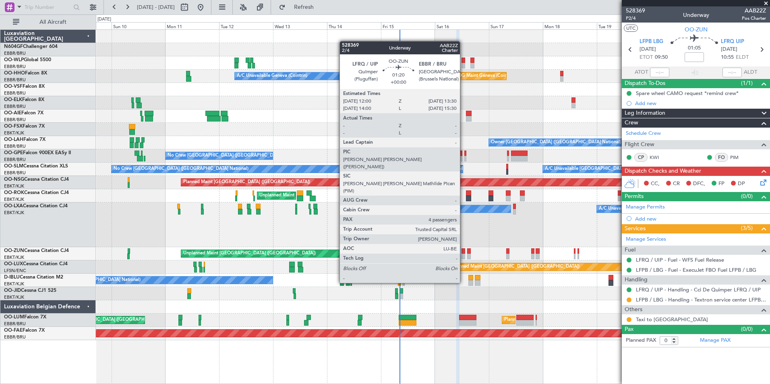
click at [463, 254] on div at bounding box center [463, 257] width 4 height 6
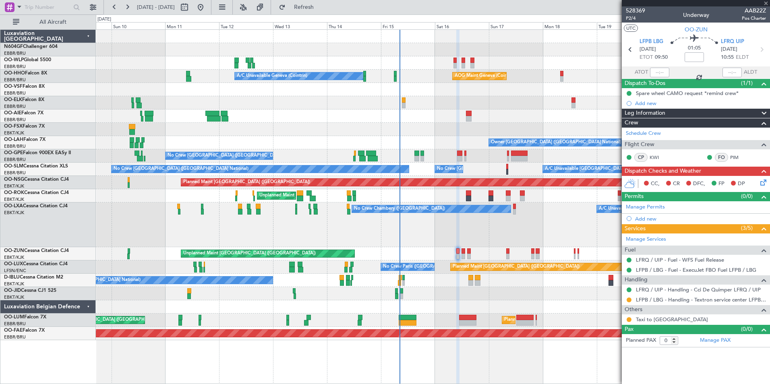
type input "4"
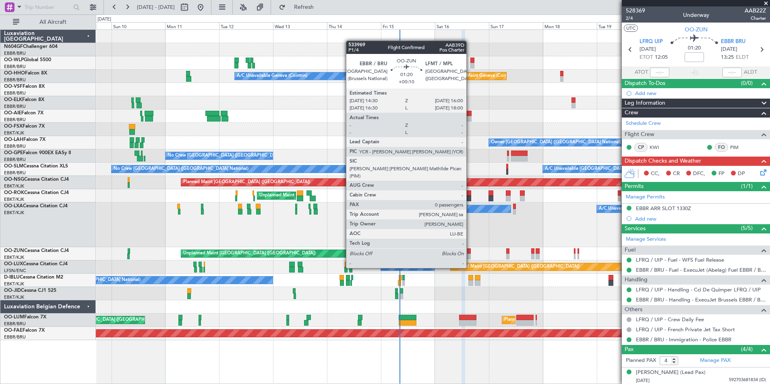
click at [470, 254] on div at bounding box center [469, 257] width 4 height 6
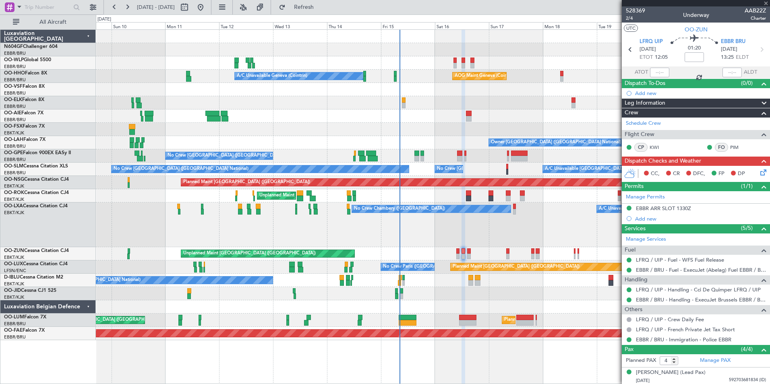
type input "+00:10"
type input "0"
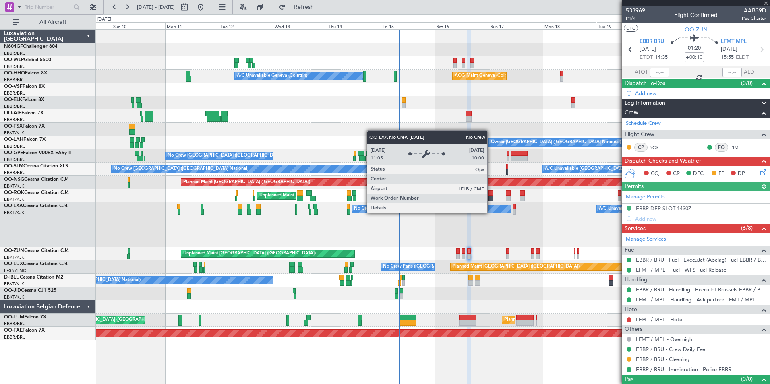
click at [491, 213] on div "No Crew Chambery ([GEOGRAPHIC_DATA])" at bounding box center [431, 209] width 159 height 8
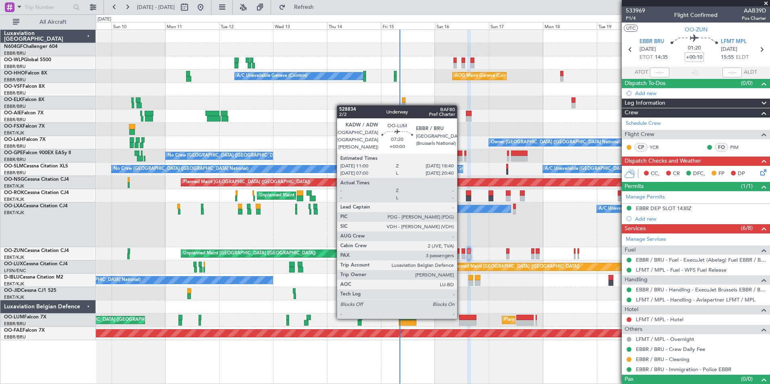
click at [461, 318] on div at bounding box center [467, 318] width 17 height 6
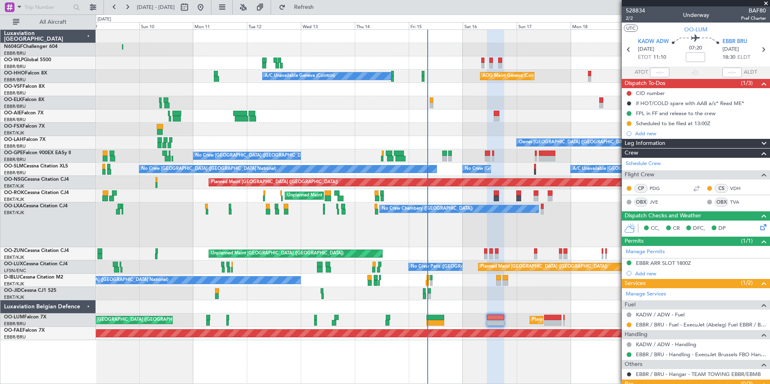
click at [528, 120] on div at bounding box center [433, 116] width 674 height 13
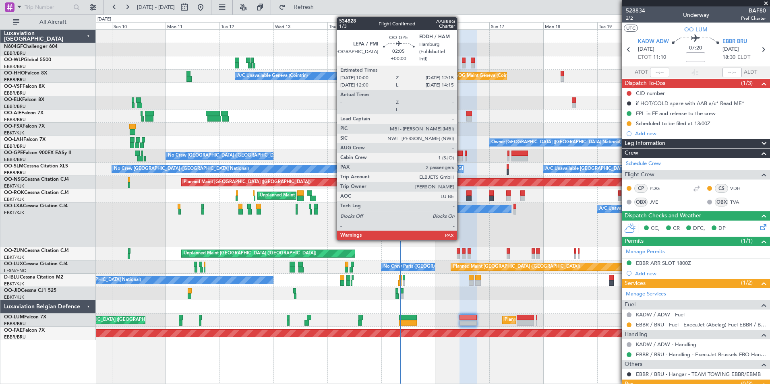
click at [461, 157] on div at bounding box center [459, 159] width 5 height 6
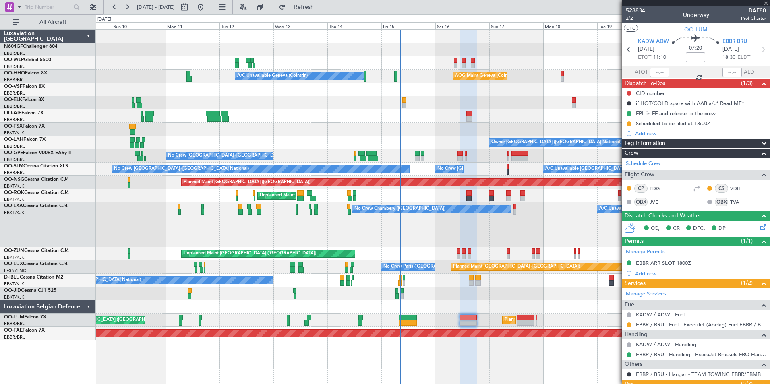
type input "7"
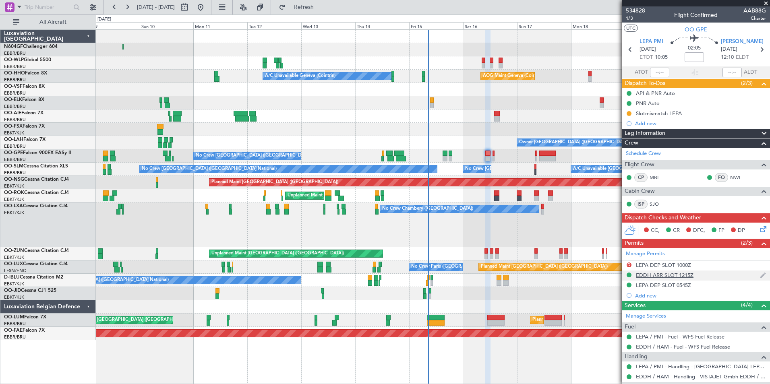
click at [664, 277] on div "EDDH ARR SLOT 1215Z" at bounding box center [665, 275] width 58 height 7
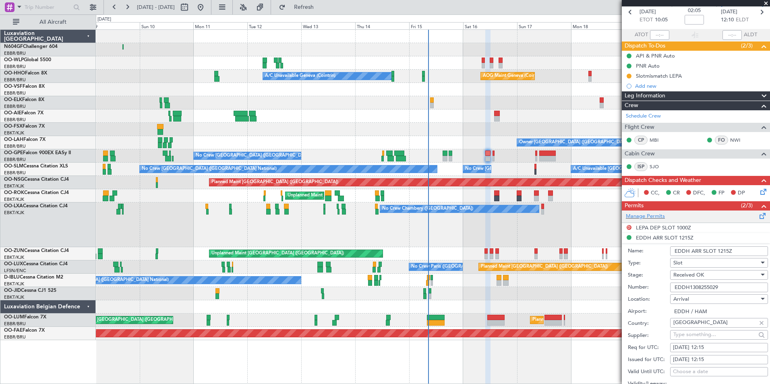
scroll to position [121, 0]
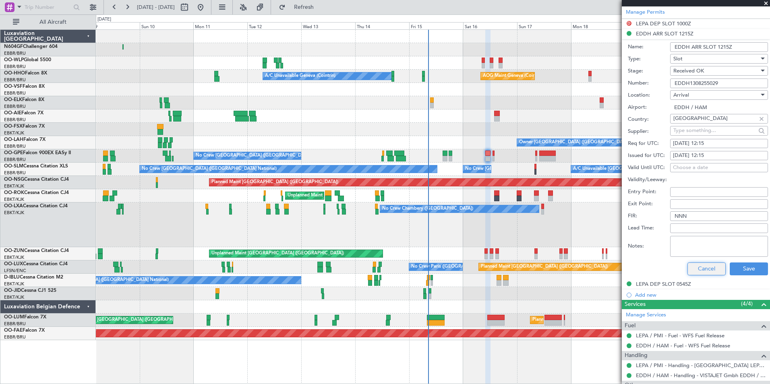
click at [695, 269] on button "Cancel" at bounding box center [706, 269] width 38 height 13
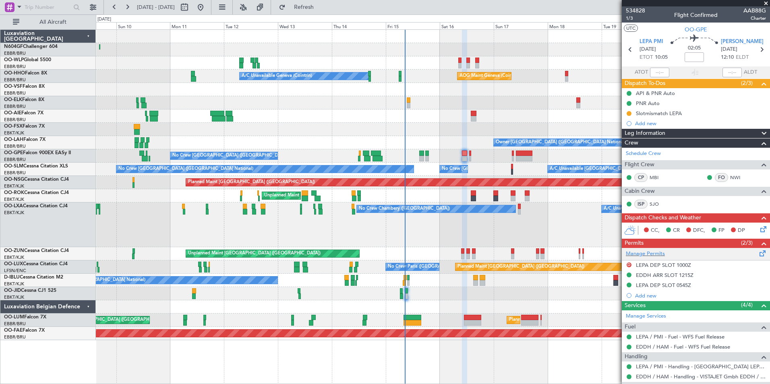
scroll to position [87, 0]
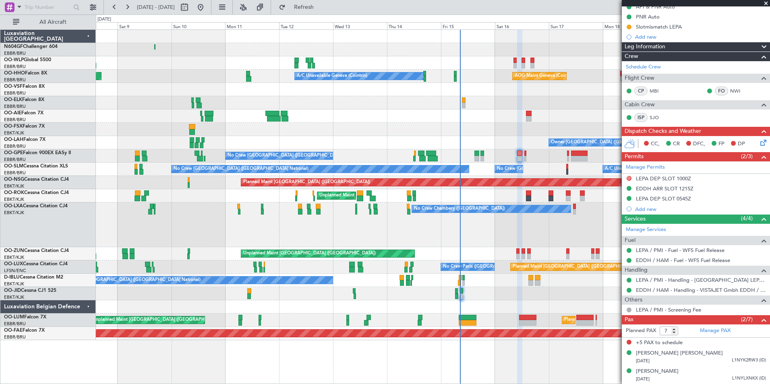
click at [581, 226] on div "No Crew Chambery (Aix-les-bains) A/C Unavailable AOG Maint Kortrijk-Wevelgem Pl…" at bounding box center [433, 225] width 674 height 45
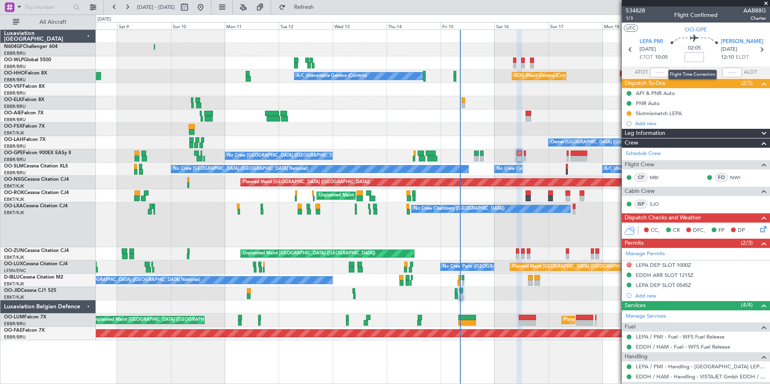
click at [694, 58] on input at bounding box center [694, 57] width 19 height 10
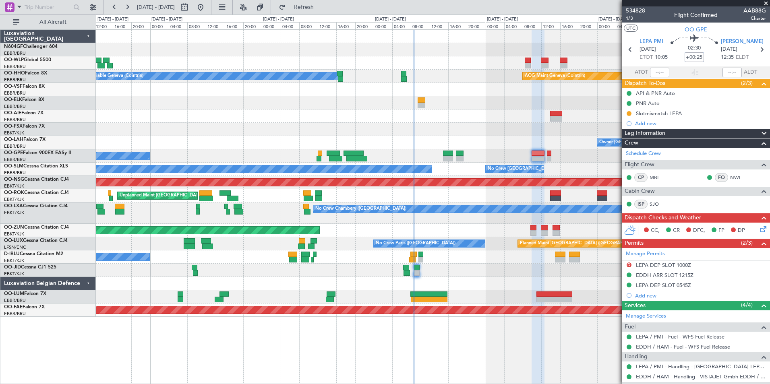
click at [559, 146] on div "AOG Maint Geneva (Cointrin) A/C Unavailable Geneva (Cointrin) Owner Brussels (B…" at bounding box center [433, 173] width 674 height 287
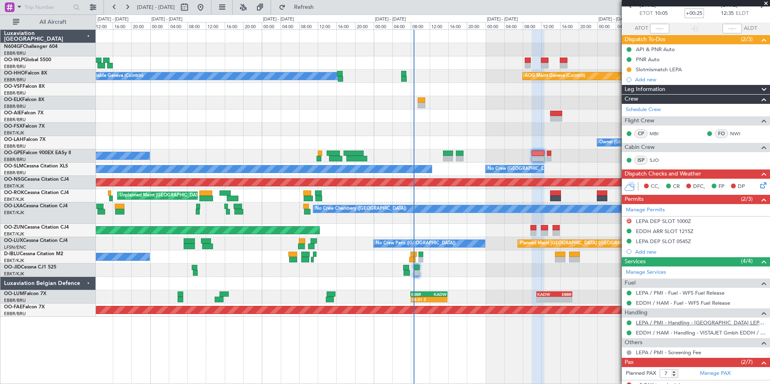
scroll to position [87, 0]
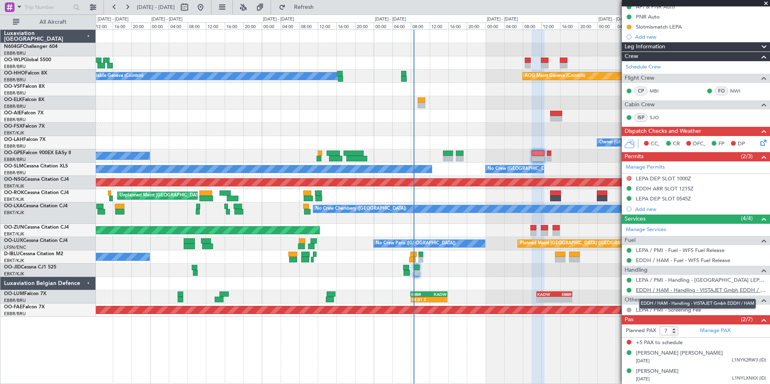
type input "+00:25"
click at [657, 290] on link "EDDH / HAM - Handling - VISTAJET Gmbh EDDH / HAM" at bounding box center [701, 290] width 130 height 7
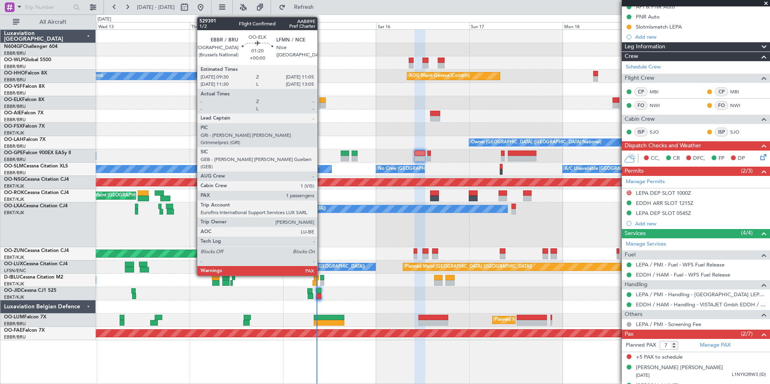
click at [321, 103] on div at bounding box center [322, 106] width 6 height 6
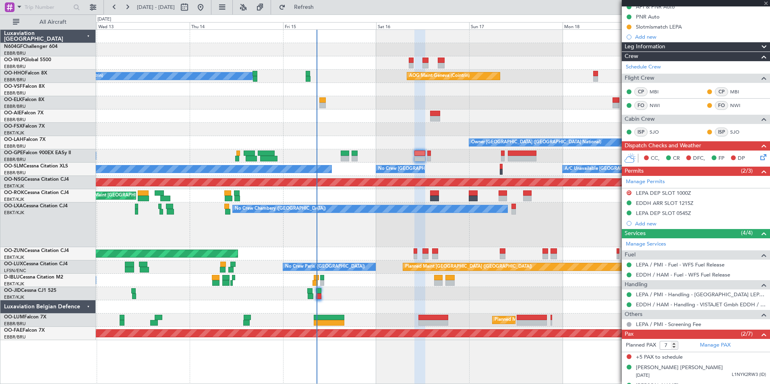
type input "1"
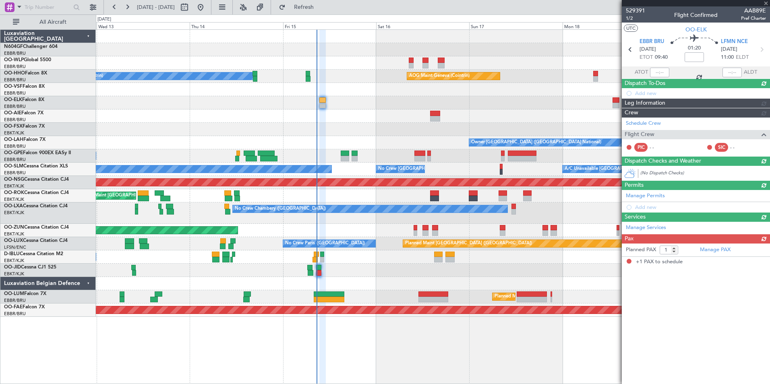
scroll to position [0, 0]
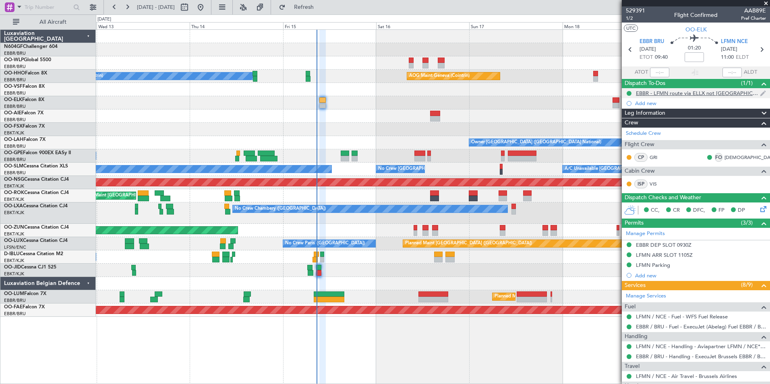
click at [698, 93] on div "EBBR - LFMN route via ELLX not Paris" at bounding box center [698, 93] width 124 height 7
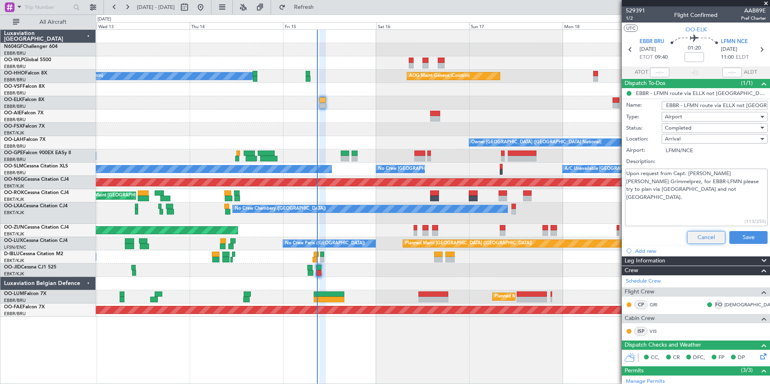
click at [690, 231] on button "Cancel" at bounding box center [706, 237] width 38 height 13
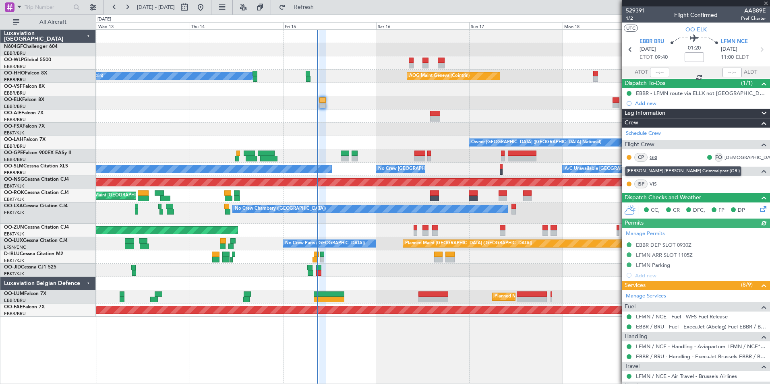
click at [652, 157] on link "GRI" at bounding box center [659, 157] width 18 height 7
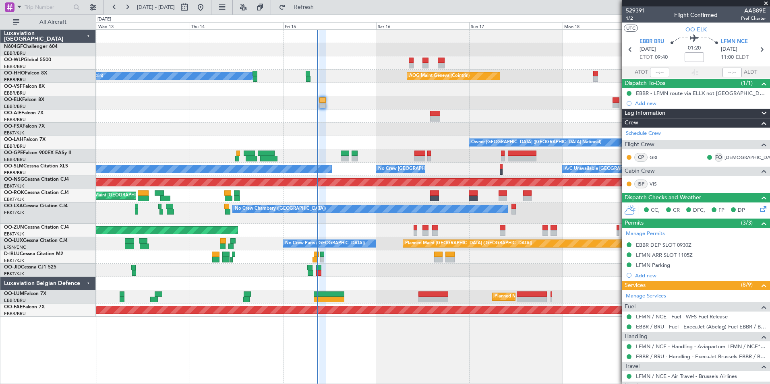
scroll to position [97, 0]
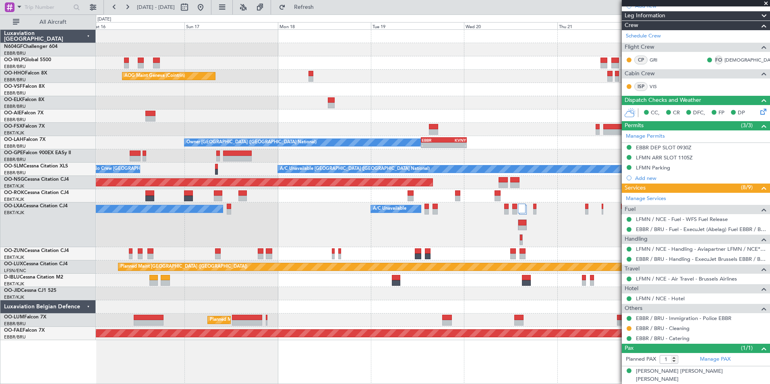
click at [352, 273] on div "Planned Maint Berlin (Brandenburg) AOG Maint Geneva (Cointrin) A/C Unavailable …" at bounding box center [433, 185] width 674 height 310
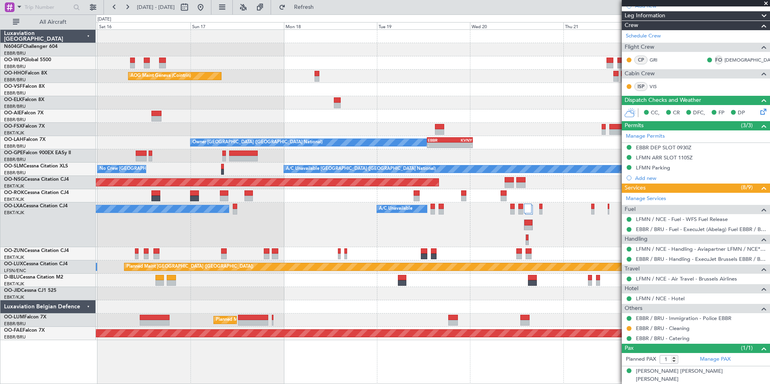
click at [543, 236] on div "No Crew Chambery ([GEOGRAPHIC_DATA]) A/C Unavailable" at bounding box center [433, 225] width 674 height 45
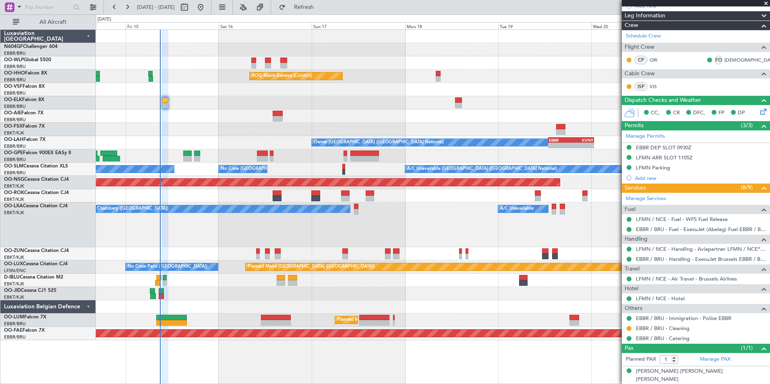
click at [408, 201] on div "Unplanned Maint [GEOGRAPHIC_DATA]-[GEOGRAPHIC_DATA]" at bounding box center [433, 195] width 674 height 13
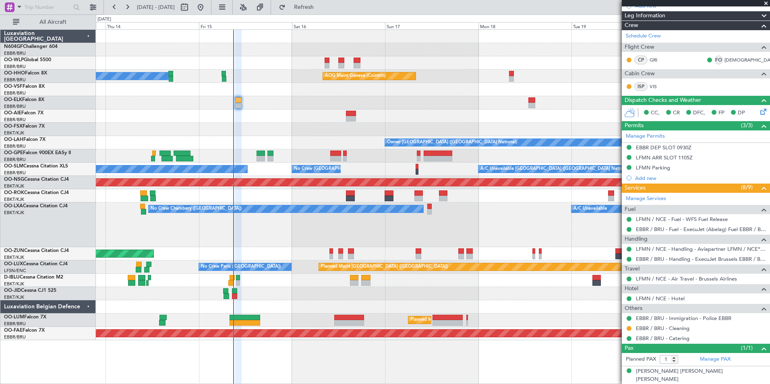
click at [276, 278] on div "No Crew [GEOGRAPHIC_DATA] ([GEOGRAPHIC_DATA] National)" at bounding box center [433, 280] width 674 height 13
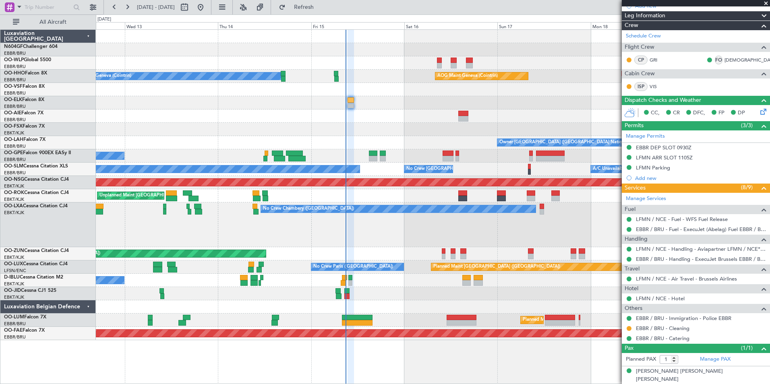
click at [364, 217] on div "No Crew Chambery ([GEOGRAPHIC_DATA]) A/C Unavailable" at bounding box center [433, 225] width 674 height 45
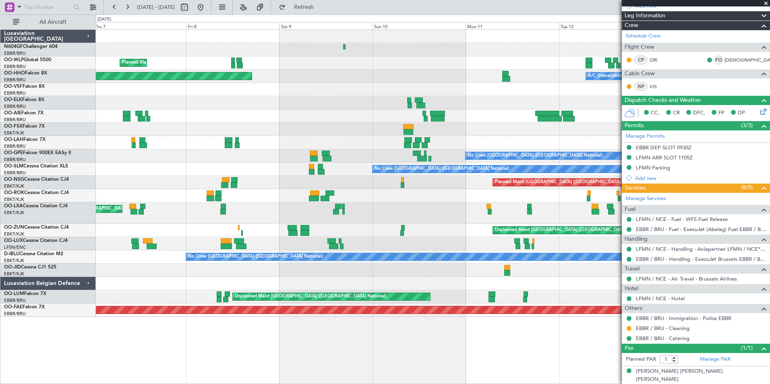
click at [437, 183] on div "Planned Maint Milan (Linate) A/C Unavailable Geneva (Cointrin) Planned Maint Ge…" at bounding box center [433, 173] width 674 height 287
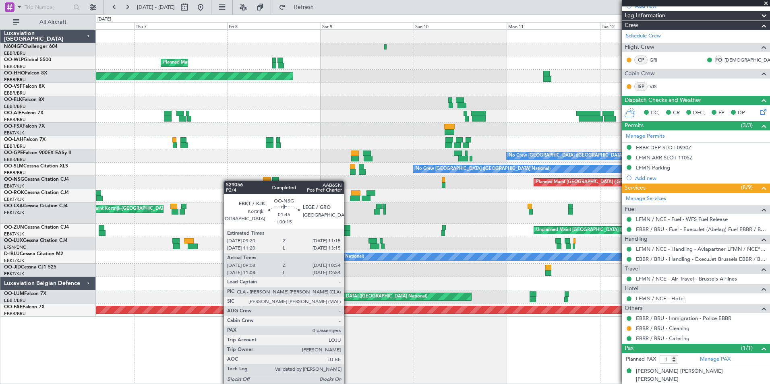
click at [470, 176] on div "Planned Maint [GEOGRAPHIC_DATA] ([GEOGRAPHIC_DATA])" at bounding box center [433, 182] width 674 height 13
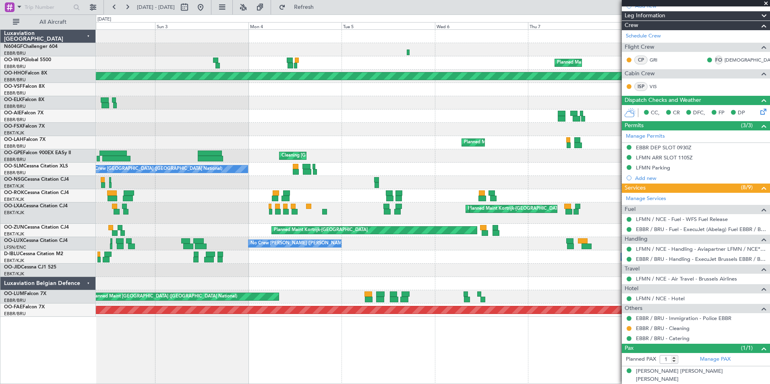
click at [400, 159] on div "Planned Maint Milan (Linate) Planned Maint Geneva (Cointrin) Planned Maint Brus…" at bounding box center [433, 173] width 674 height 287
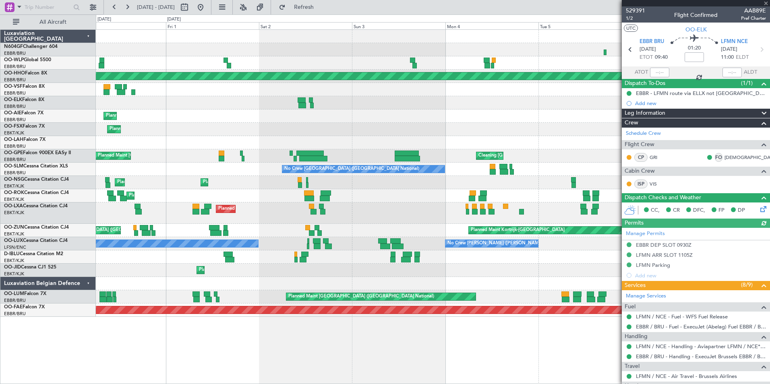
scroll to position [97, 0]
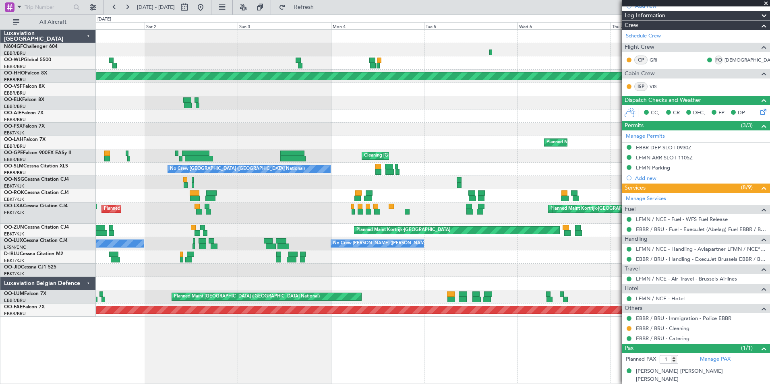
click at [283, 234] on div "Planned Maint Milan (Linate) Planned Maint Geneva ([GEOGRAPHIC_DATA]) Planned M…" at bounding box center [433, 173] width 674 height 287
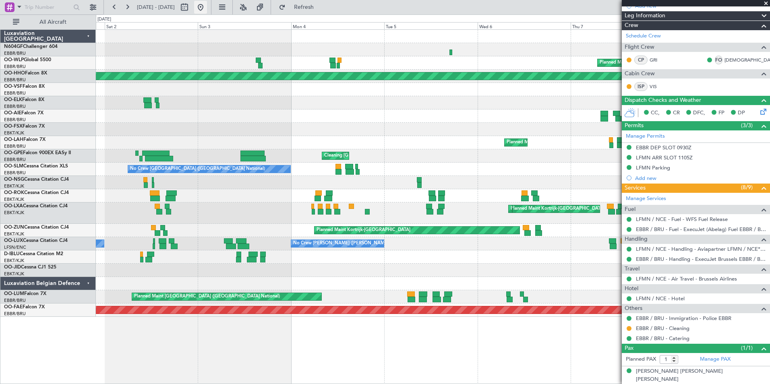
click at [207, 8] on button at bounding box center [200, 7] width 13 height 13
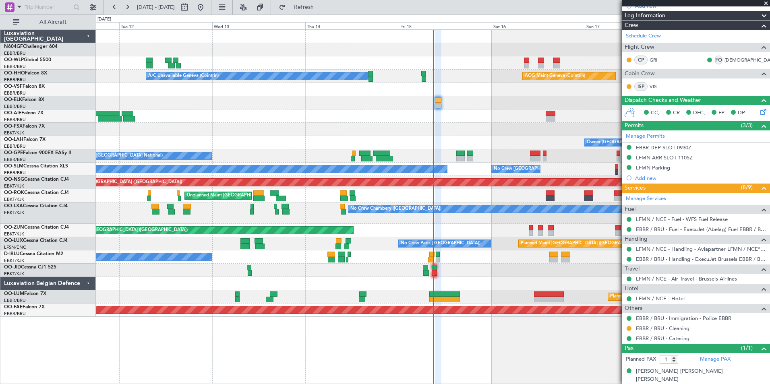
click at [321, 160] on div "A/C Unavailable Geneva (Cointrin) AOG Maint Geneva ([GEOGRAPHIC_DATA]) Owner [G…" at bounding box center [433, 173] width 674 height 287
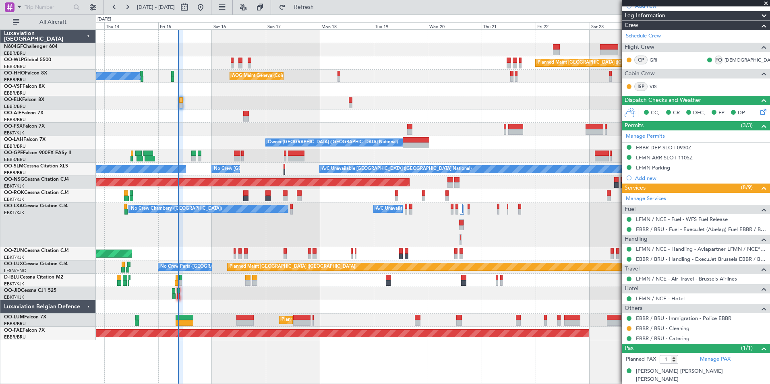
click at [382, 230] on div "No Crew Chambery ([GEOGRAPHIC_DATA]) A/C Unavailable Planned Maint [GEOGRAPHIC_…" at bounding box center [433, 225] width 674 height 45
click at [764, 3] on span at bounding box center [766, 3] width 8 height 7
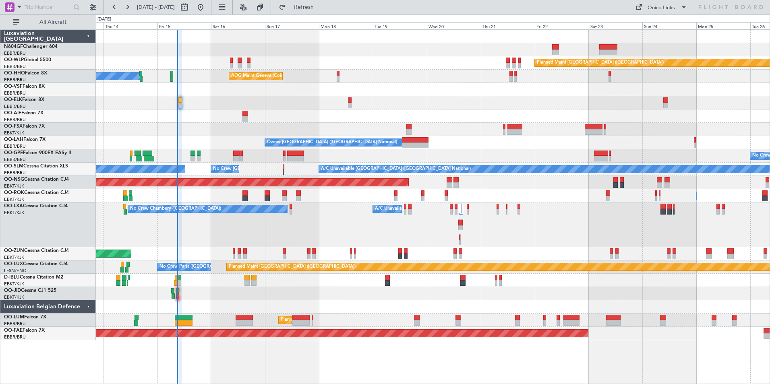
type input "0"
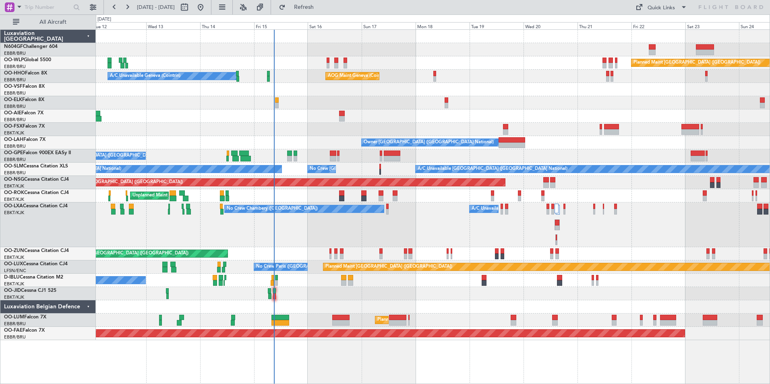
click at [305, 227] on div "No Crew Chambery ([GEOGRAPHIC_DATA]) A/C Unavailable" at bounding box center [433, 225] width 674 height 45
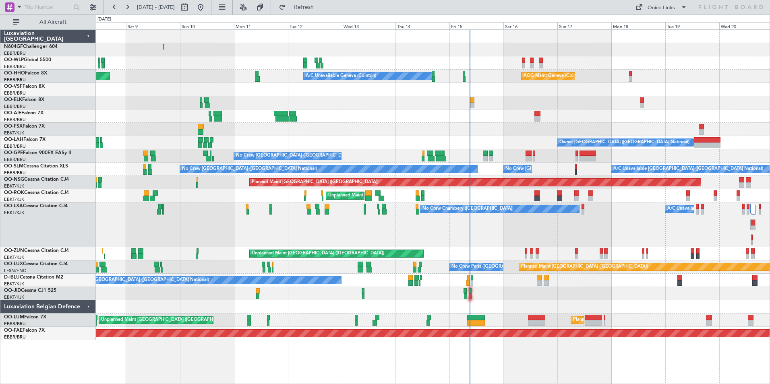
click at [552, 286] on div "Planned Maint Milan (Linate) Planned Maint [GEOGRAPHIC_DATA] ([GEOGRAPHIC_DATA]…" at bounding box center [433, 185] width 674 height 310
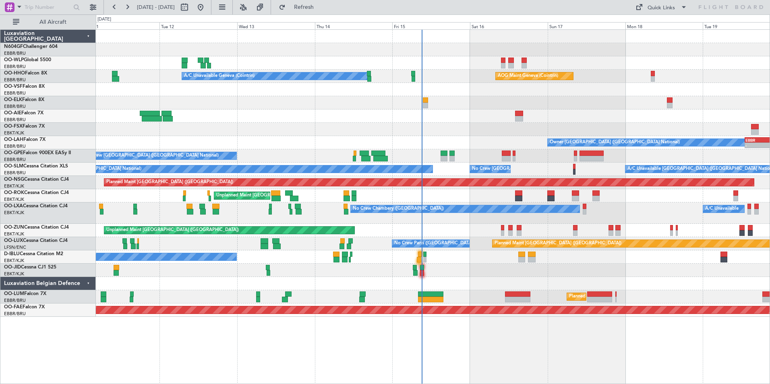
click at [480, 264] on div "Planned Maint [GEOGRAPHIC_DATA] ([GEOGRAPHIC_DATA]) AOG Maint Geneva ([GEOGRAPH…" at bounding box center [433, 173] width 674 height 287
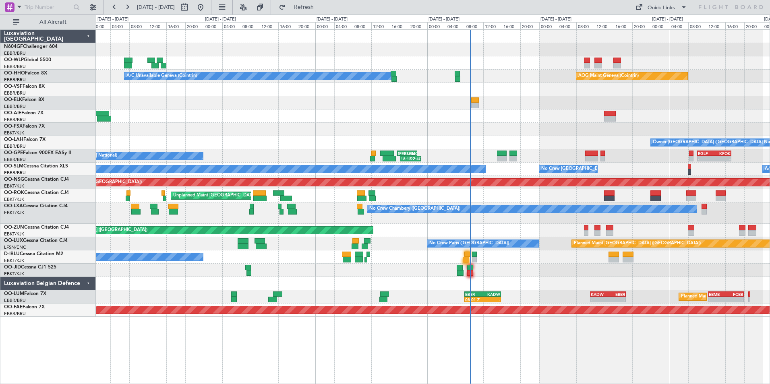
click at [596, 255] on div "No Crew [GEOGRAPHIC_DATA] ([GEOGRAPHIC_DATA] National)" at bounding box center [433, 256] width 674 height 13
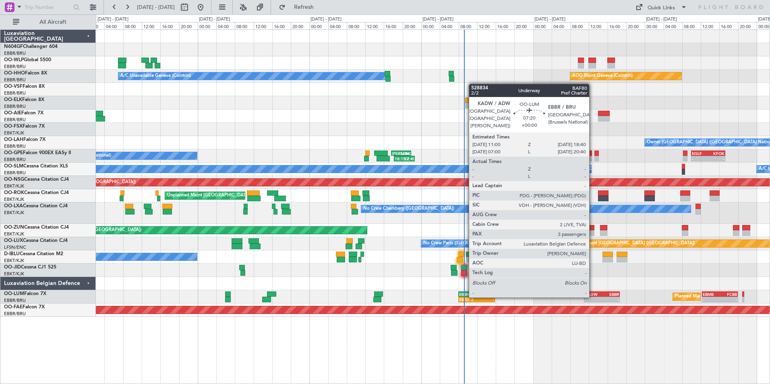
click at [593, 297] on div "- -" at bounding box center [602, 300] width 36 height 6
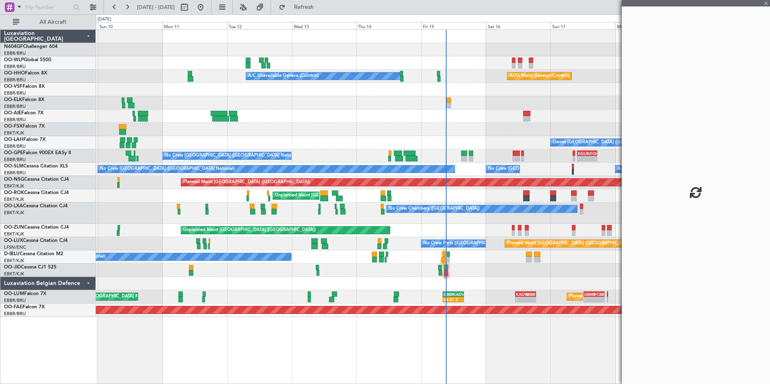
click at [497, 269] on div "Planned Maint [GEOGRAPHIC_DATA] ([GEOGRAPHIC_DATA]) Planned Maint Milan ([GEOGR…" at bounding box center [433, 173] width 674 height 287
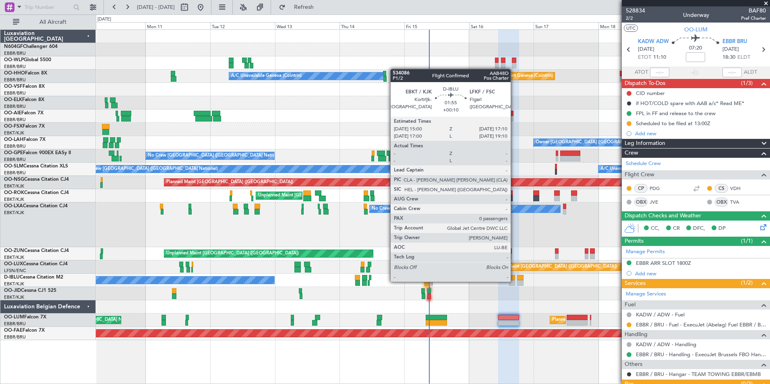
click at [514, 281] on div at bounding box center [512, 283] width 6 height 6
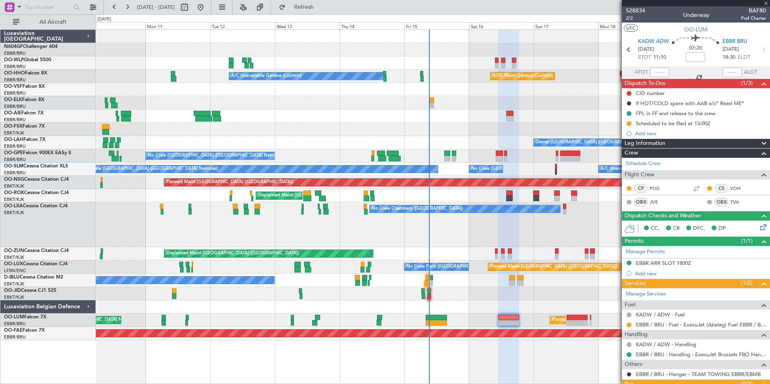
type input "+00:10"
type input "0"
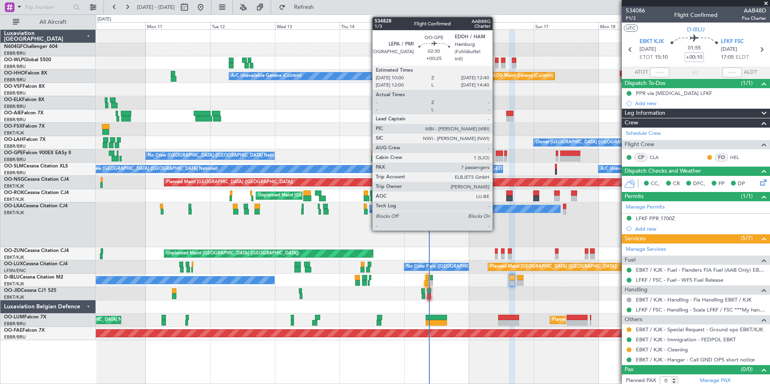
click at [496, 157] on div at bounding box center [499, 159] width 7 height 6
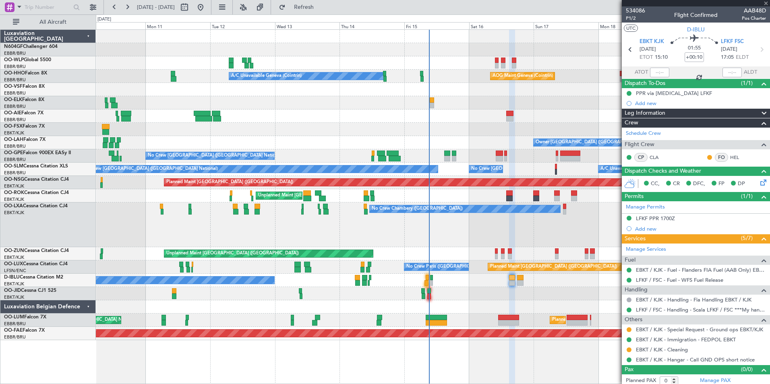
type input "+00:25"
type input "7"
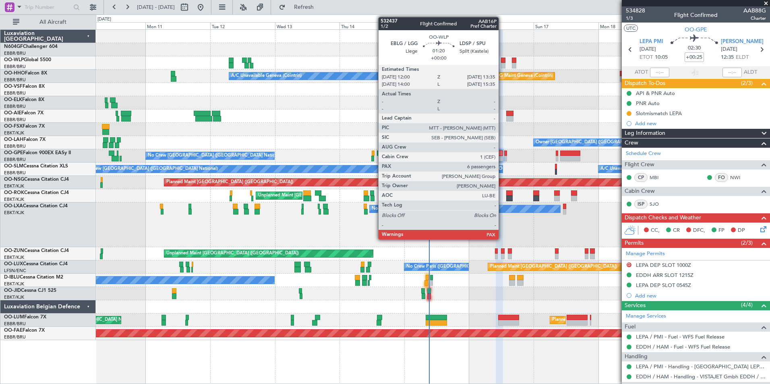
click at [502, 62] on div at bounding box center [503, 61] width 4 height 6
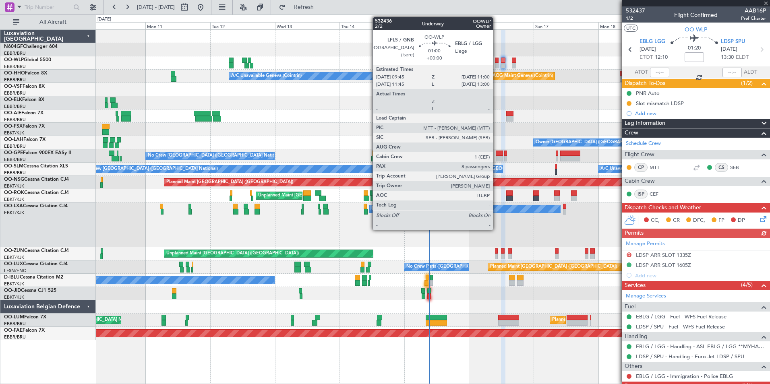
click at [496, 63] on div at bounding box center [497, 66] width 4 height 6
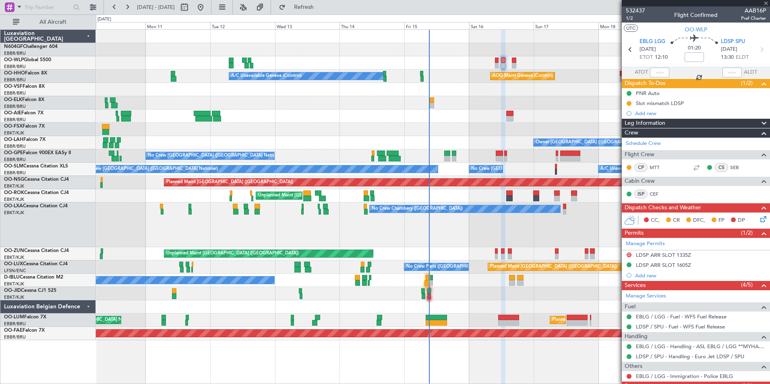
type input "8"
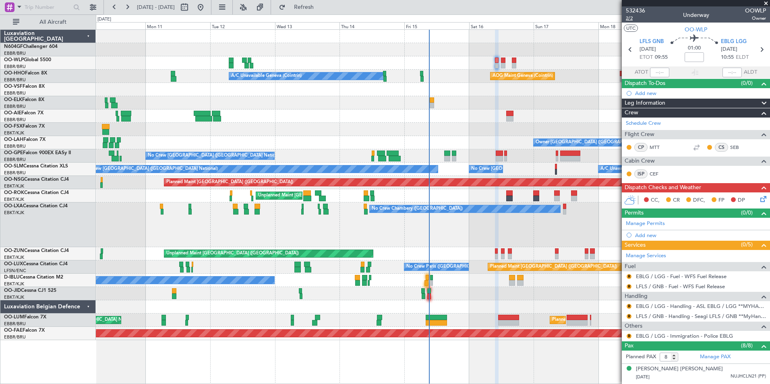
click at [627, 17] on span "2/2" at bounding box center [635, 18] width 19 height 7
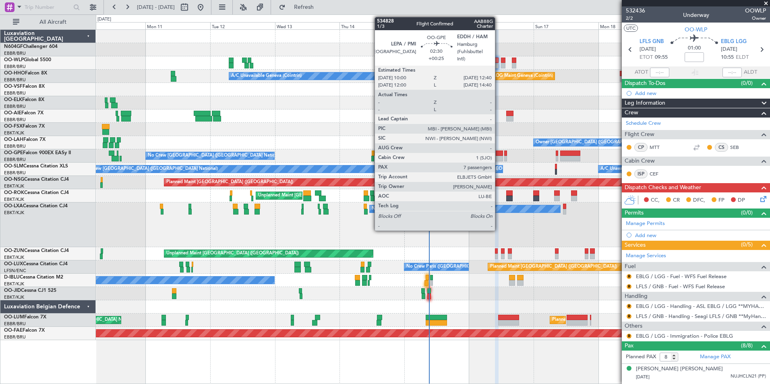
click at [499, 157] on div at bounding box center [499, 159] width 7 height 6
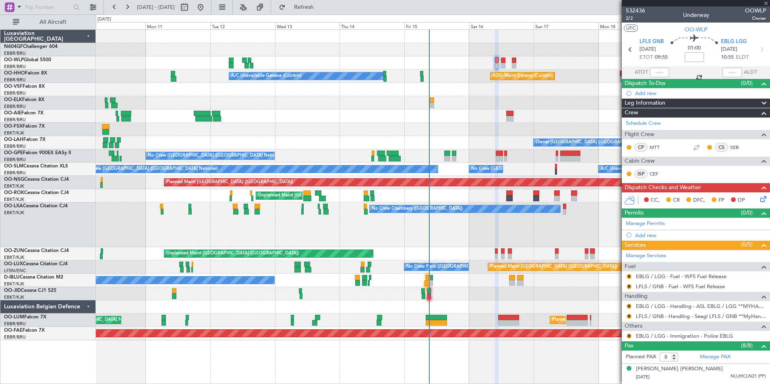
type input "+00:25"
type input "7"
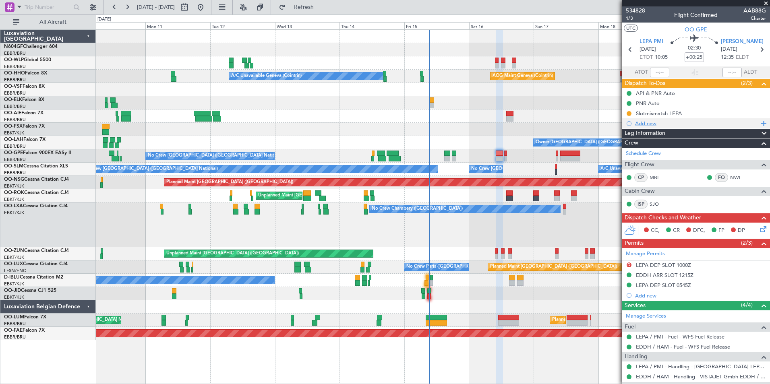
click at [636, 121] on div "Add new" at bounding box center [697, 123] width 124 height 7
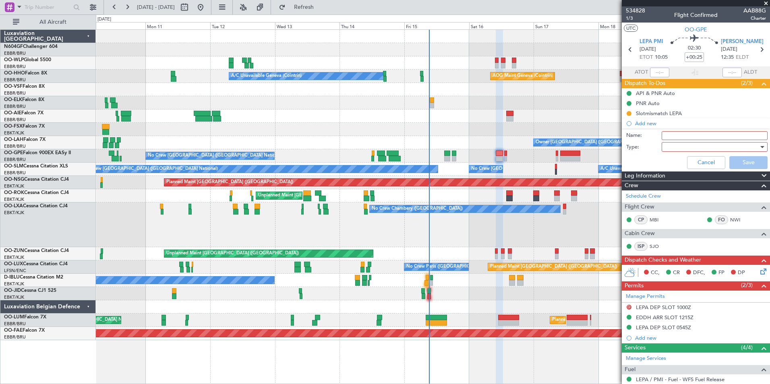
click at [674, 137] on input "Name:" at bounding box center [715, 135] width 106 height 9
type input "FPL Saved In FF"
click at [675, 146] on div at bounding box center [712, 147] width 94 height 12
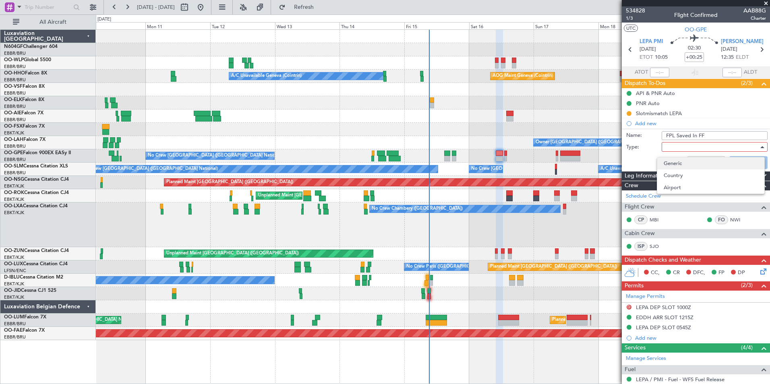
click at [670, 165] on span "Generic" at bounding box center [711, 163] width 94 height 12
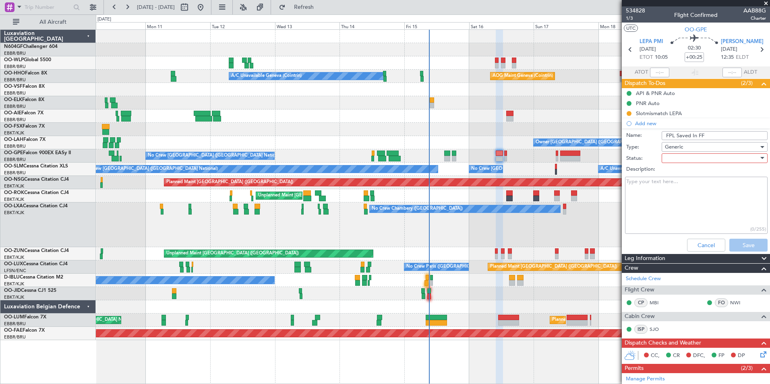
click at [665, 157] on div at bounding box center [712, 158] width 94 height 12
click at [674, 182] on span "In Progress" at bounding box center [711, 186] width 94 height 12
click at [729, 242] on button "Save" at bounding box center [748, 245] width 38 height 13
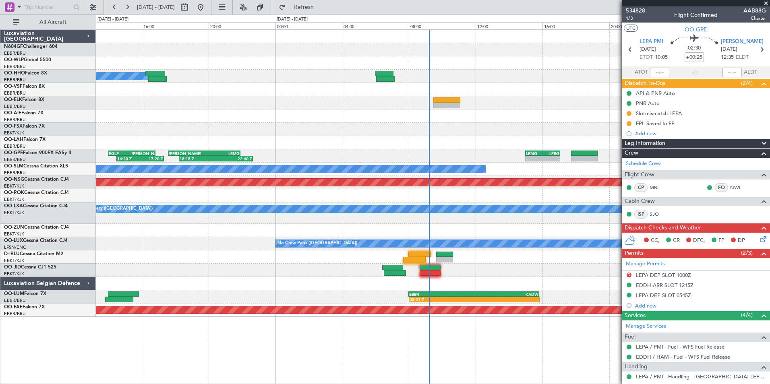
click at [465, 268] on div at bounding box center [433, 270] width 674 height 13
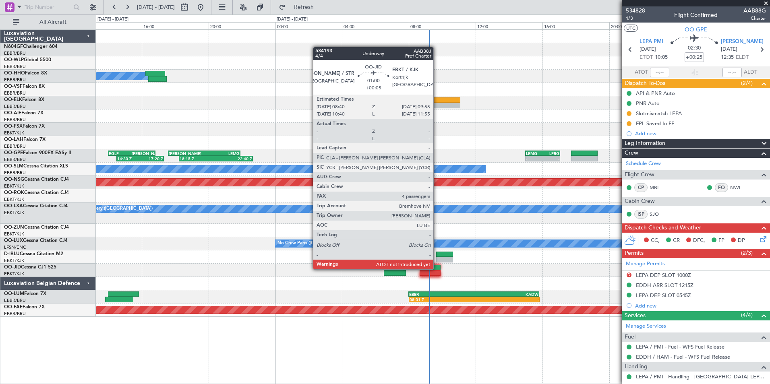
click at [437, 269] on div at bounding box center [430, 268] width 21 height 6
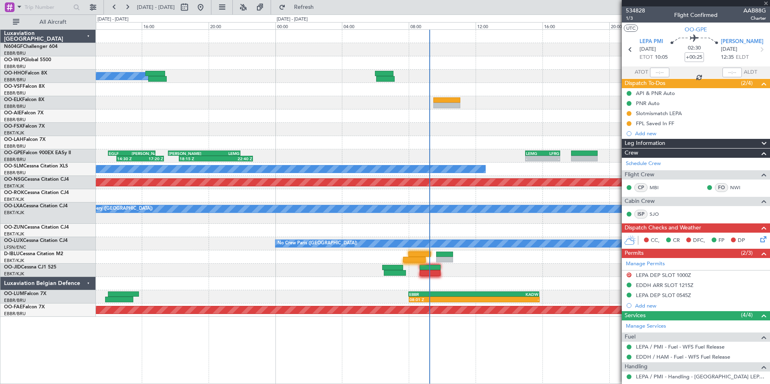
type input "+00:05"
type input "4"
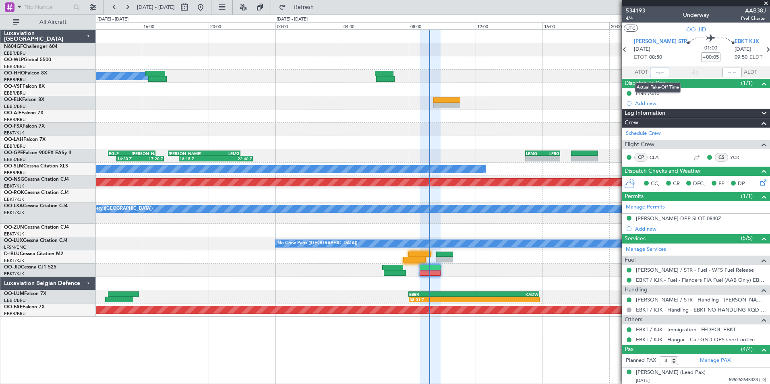
click at [657, 72] on input "text" at bounding box center [659, 73] width 19 height 10
click at [641, 25] on section "UTC OO-JID" at bounding box center [696, 29] width 148 height 12
type input "08:43"
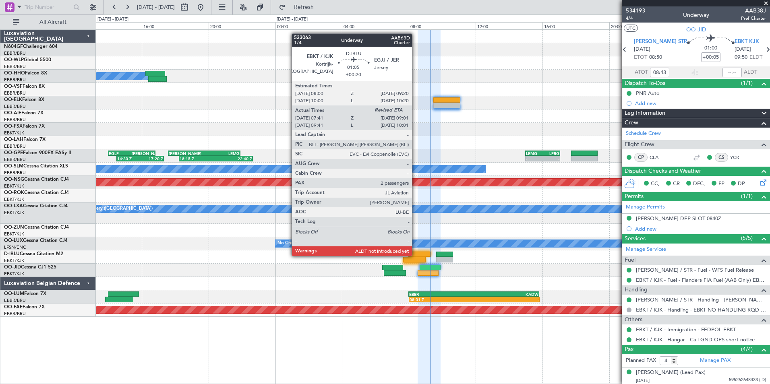
click at [416, 255] on div at bounding box center [419, 255] width 23 height 6
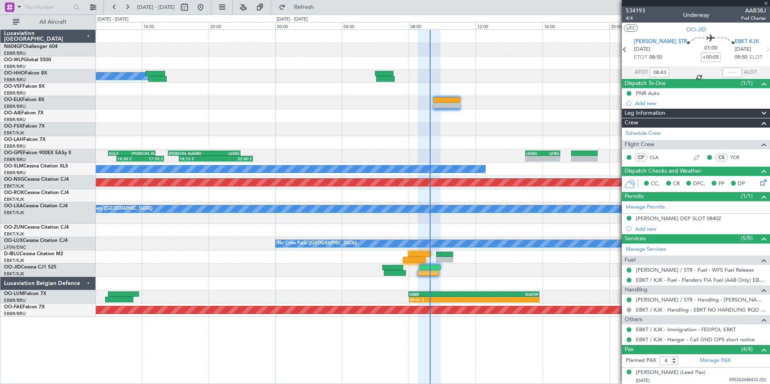
type input "+00:20"
type input "07:51"
type input "2"
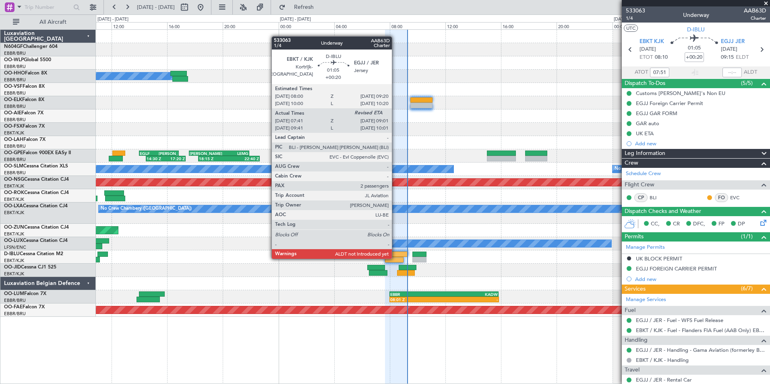
click at [395, 258] on div at bounding box center [394, 260] width 19 height 6
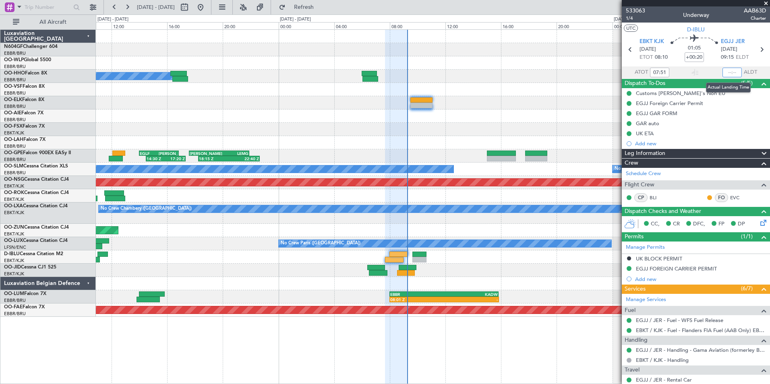
click at [724, 72] on input "text" at bounding box center [731, 73] width 19 height 10
type input "08:52"
click at [482, 194] on div at bounding box center [433, 195] width 674 height 13
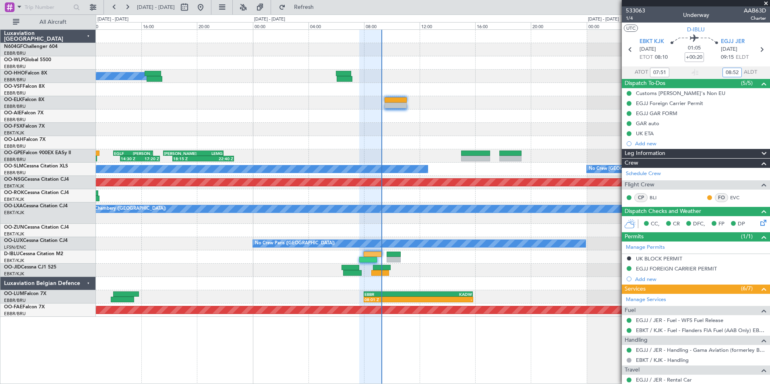
click at [413, 120] on div "AOG Maint Geneva (Cointrin) A/C Unavailable Geneva (Cointrin) KPBI 14:00 Z KFOK…" at bounding box center [433, 173] width 674 height 287
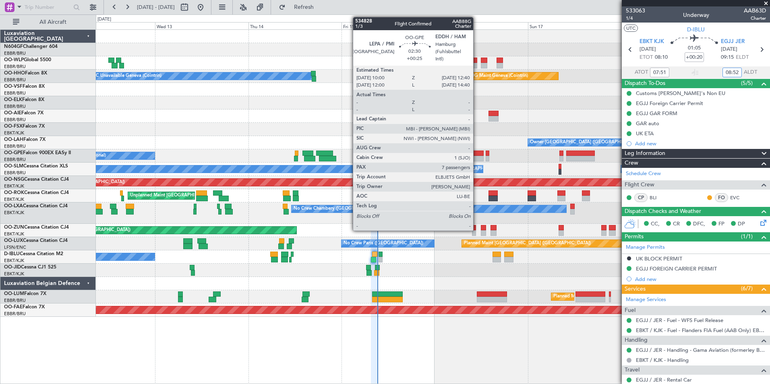
click at [477, 151] on div at bounding box center [478, 154] width 10 height 6
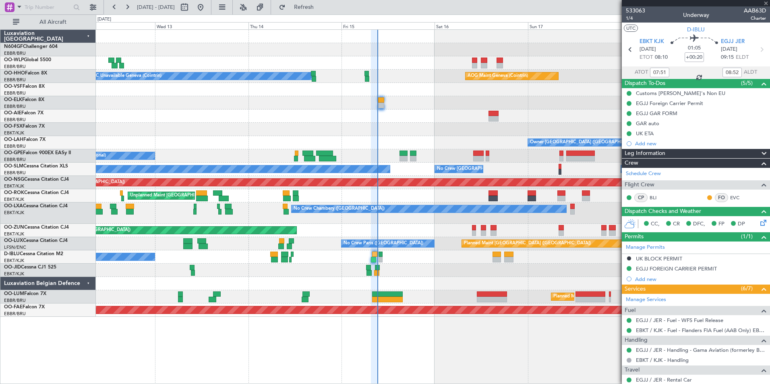
type input "+00:25"
type input "7"
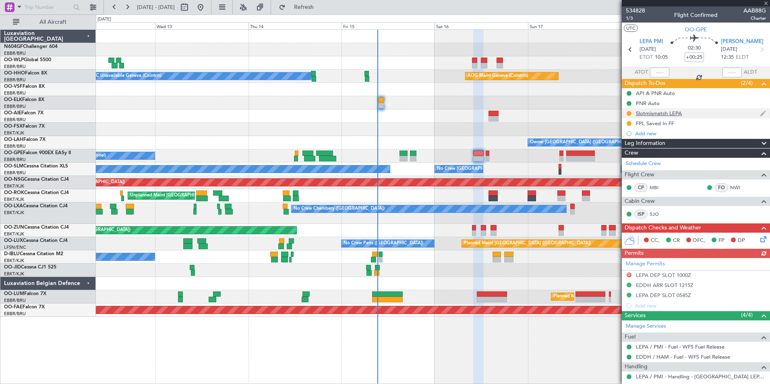
click at [665, 117] on div "Slotmismatch LEPA" at bounding box center [696, 113] width 148 height 10
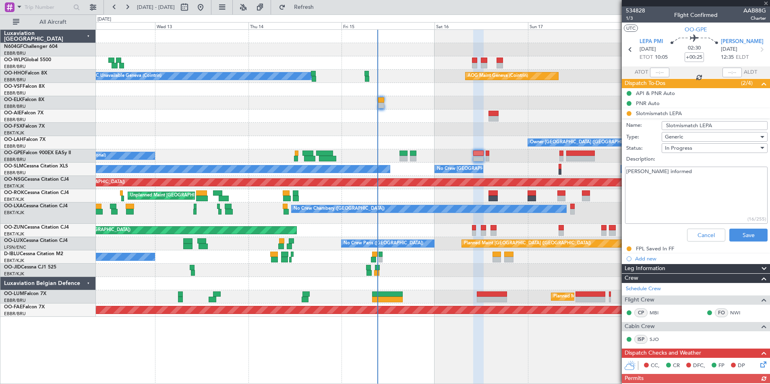
click at [670, 177] on textarea "Florian informed" at bounding box center [696, 196] width 143 height 58
click at [681, 183] on textarea "Florian informed If no improvement available slot at 08:15Z available for the a…" at bounding box center [696, 196] width 143 height 58
click at [691, 189] on textarea "Florian informed If no improvement available slot at 08:15Z available for the a…" at bounding box center [696, 196] width 143 height 58
type textarea "Florian informed If no improvement available slot at 08:15Z available for the a…"
click at [756, 233] on button "Save" at bounding box center [748, 235] width 38 height 13
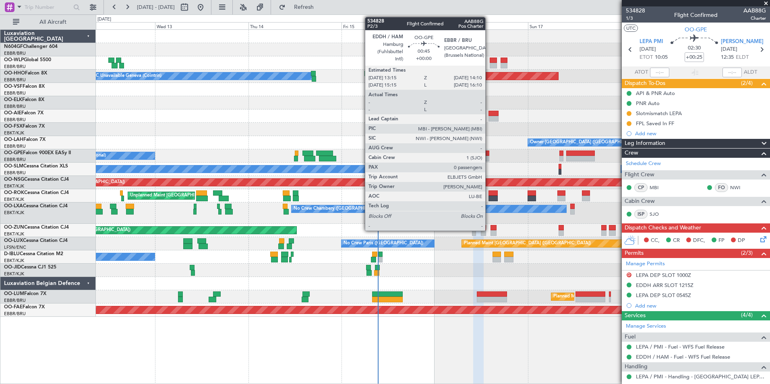
click at [489, 154] on div at bounding box center [488, 154] width 4 height 6
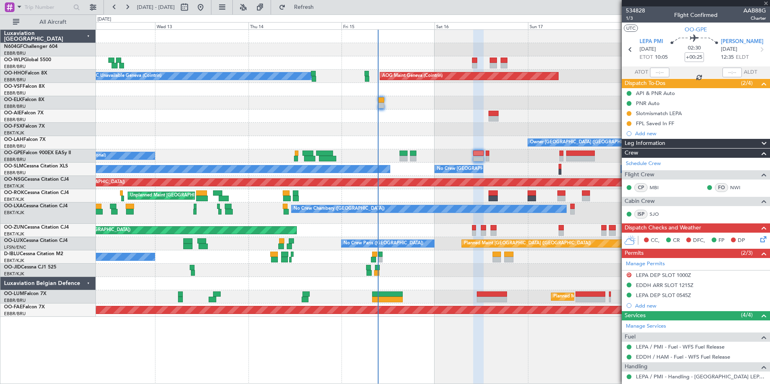
type input "0"
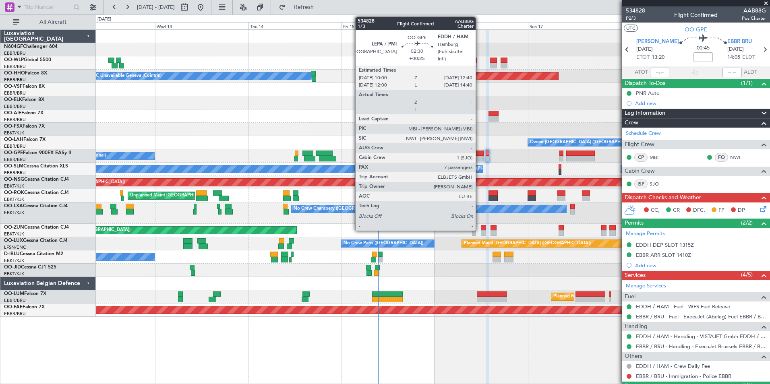
click at [479, 154] on div at bounding box center [478, 154] width 10 height 6
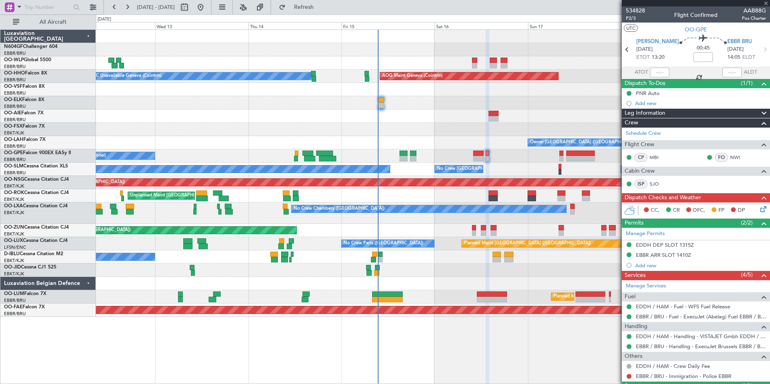
type input "+00:25"
type input "7"
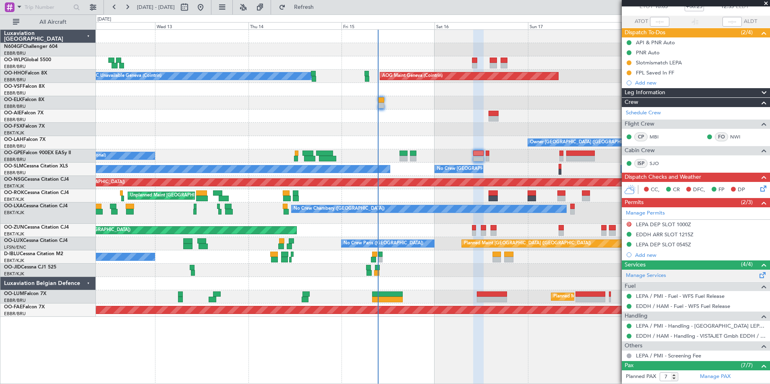
scroll to position [81, 0]
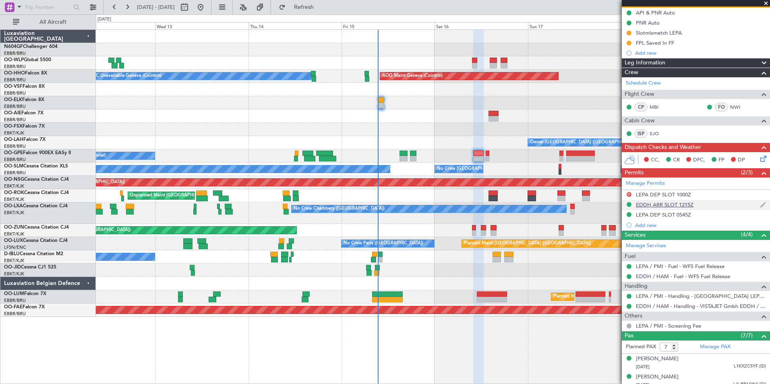
click at [651, 207] on div "EDDH ARR SLOT 1215Z" at bounding box center [665, 204] width 58 height 7
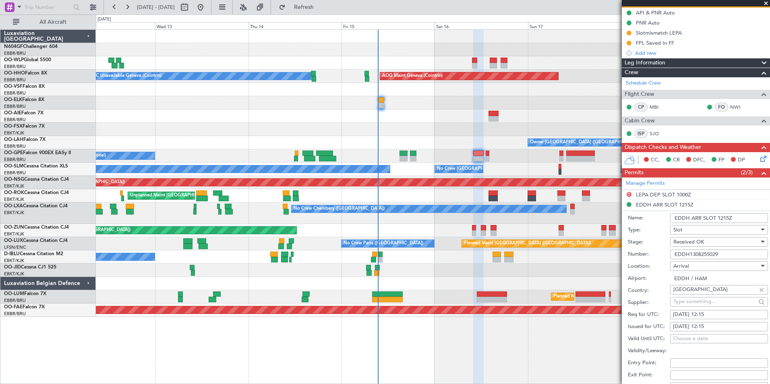
drag, startPoint x: 727, startPoint y: 255, endPoint x: 670, endPoint y: 253, distance: 56.8
click at [670, 253] on input "EDDH1308255029" at bounding box center [719, 255] width 98 height 10
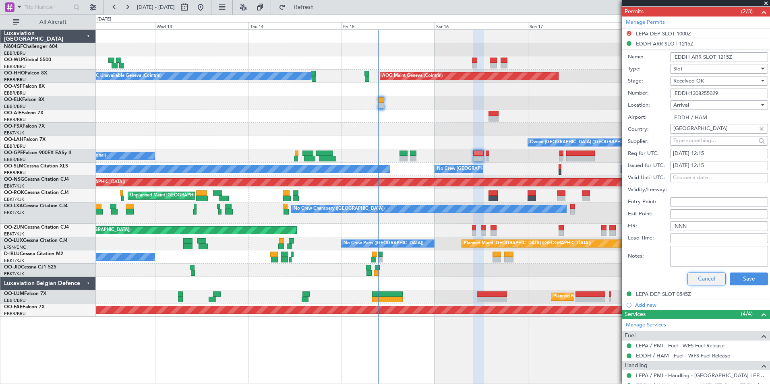
click at [691, 275] on button "Cancel" at bounding box center [706, 279] width 38 height 13
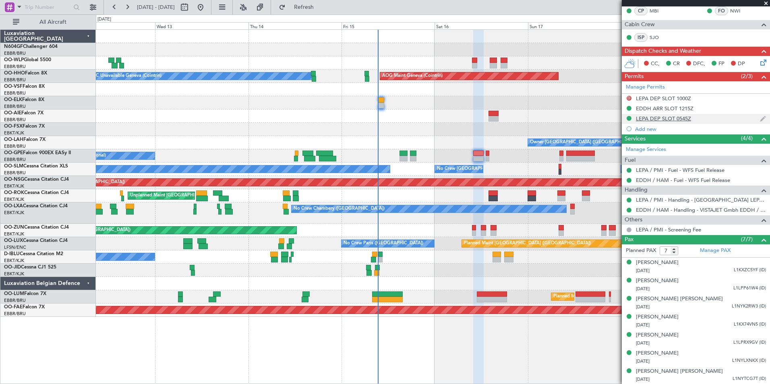
click at [658, 122] on div "LEPA DEP SLOT 0545Z" at bounding box center [696, 119] width 148 height 10
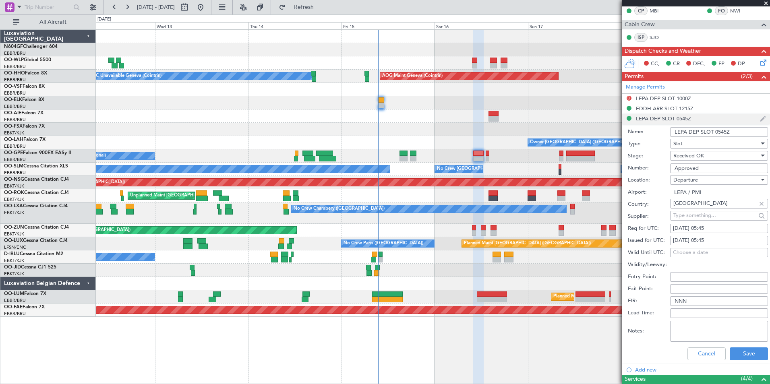
scroll to position [242, 0]
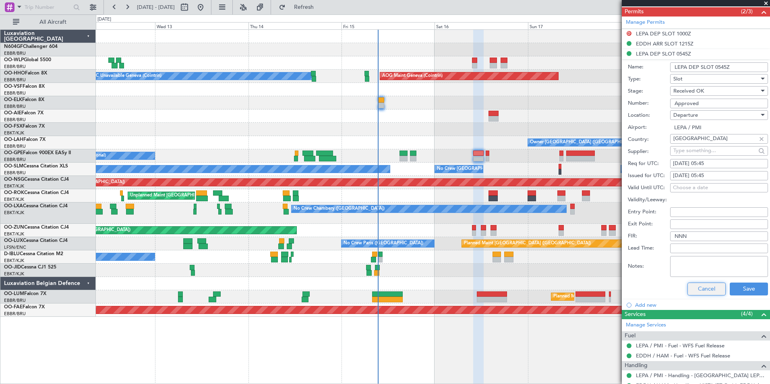
click at [705, 285] on button "Cancel" at bounding box center [706, 289] width 38 height 13
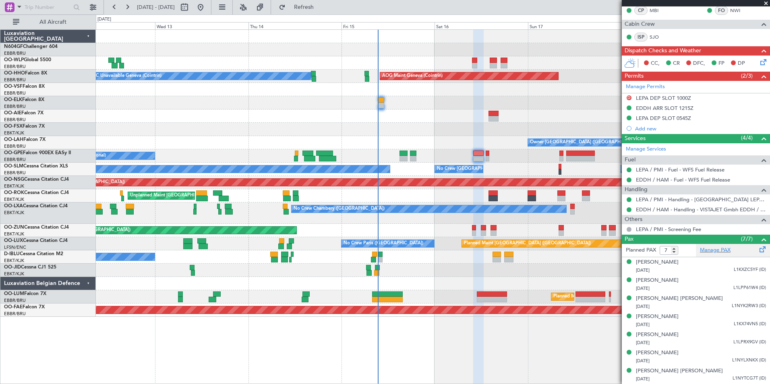
scroll to position [177, 0]
click at [488, 149] on div "Owner [GEOGRAPHIC_DATA] ([GEOGRAPHIC_DATA] National) - - EBBR 13:00 Z KVNY 00:4…" at bounding box center [433, 142] width 674 height 13
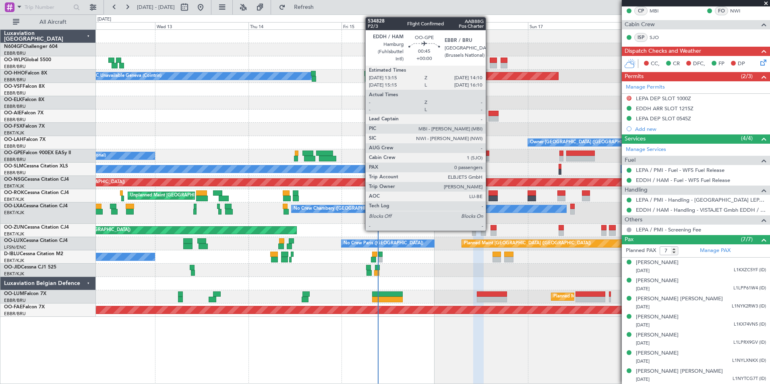
click at [489, 159] on div at bounding box center [488, 159] width 4 height 6
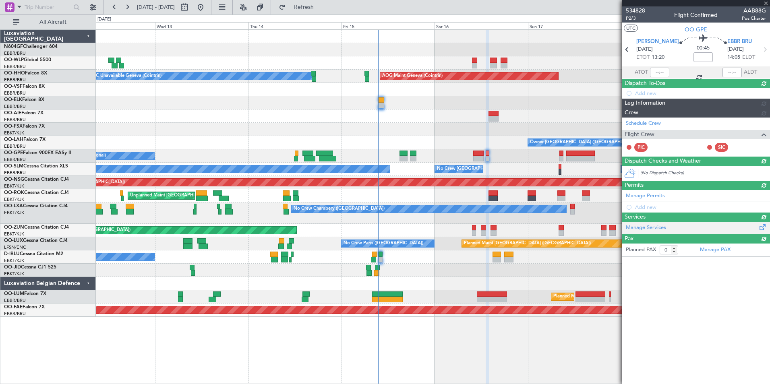
scroll to position [0, 0]
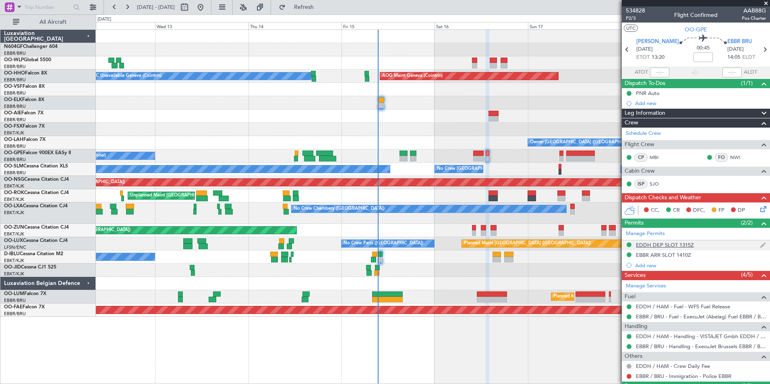
click at [659, 242] on div "EDDH DEP SLOT 1315Z" at bounding box center [665, 245] width 58 height 7
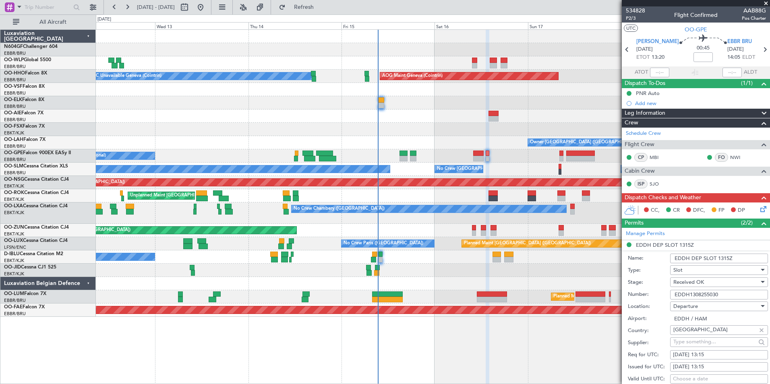
drag, startPoint x: 723, startPoint y: 298, endPoint x: 651, endPoint y: 294, distance: 72.2
click at [651, 294] on div "Number: EDDH1308255030" at bounding box center [698, 295] width 140 height 12
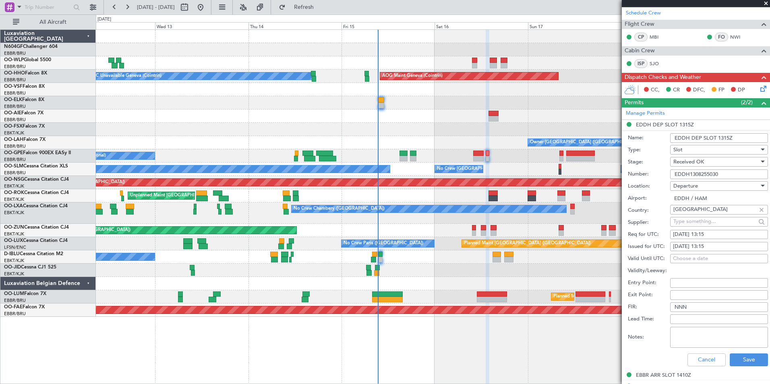
scroll to position [121, 0]
click at [695, 361] on button "Cancel" at bounding box center [706, 359] width 38 height 13
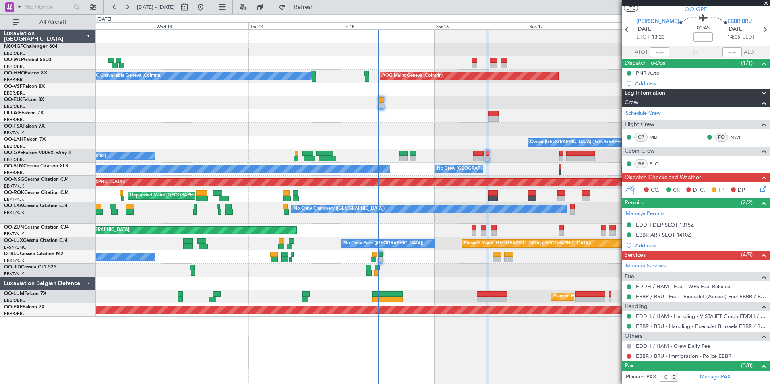
scroll to position [20, 0]
click at [650, 238] on div "EBBR ARR SLOT 1410Z" at bounding box center [663, 235] width 55 height 7
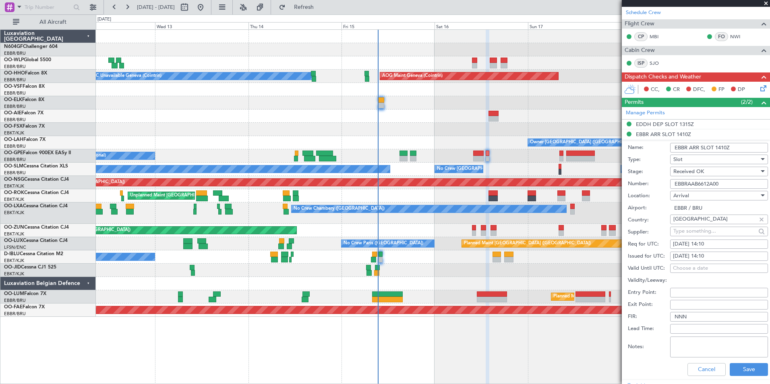
drag, startPoint x: 724, startPoint y: 183, endPoint x: 671, endPoint y: 187, distance: 52.9
click at [671, 187] on input "EBBRAAB6612A00" at bounding box center [719, 184] width 98 height 10
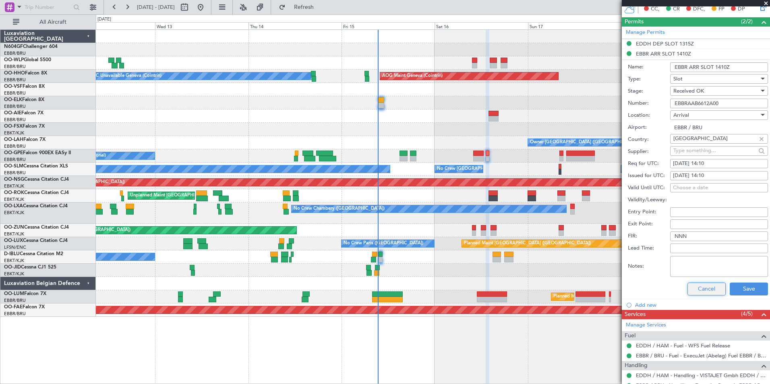
click at [694, 288] on button "Cancel" at bounding box center [706, 289] width 38 height 13
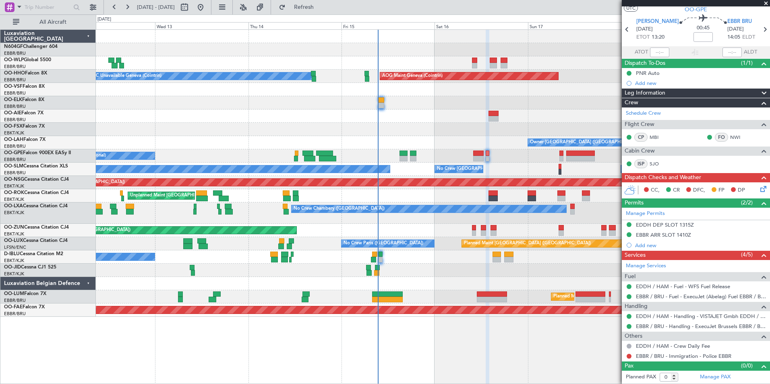
scroll to position [20, 0]
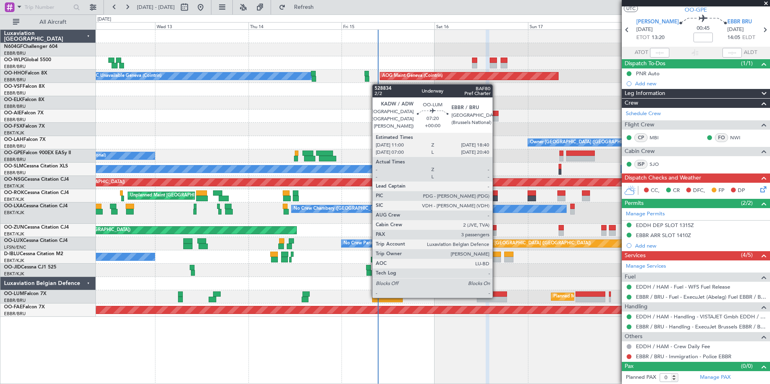
click at [496, 297] on div at bounding box center [492, 300] width 30 height 6
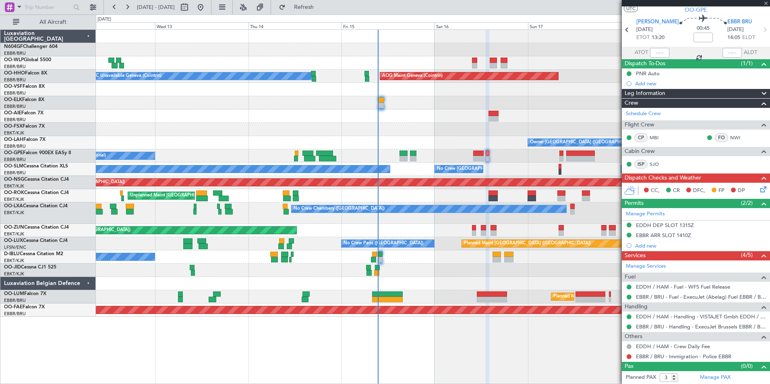
scroll to position [0, 0]
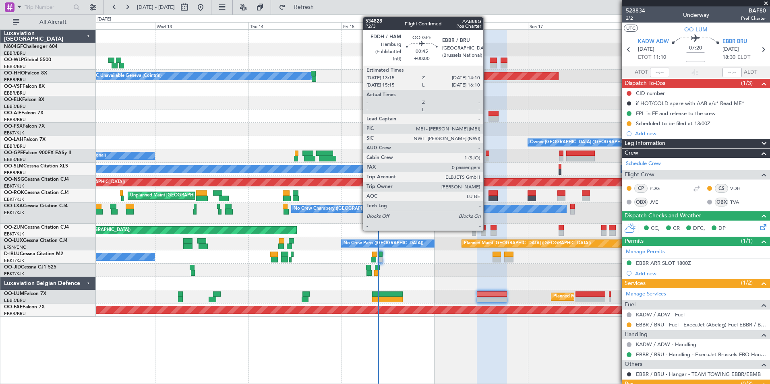
click at [487, 151] on div at bounding box center [488, 154] width 4 height 6
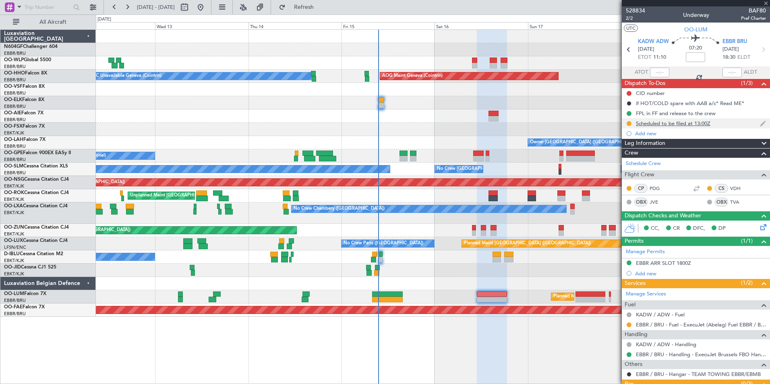
type input "0"
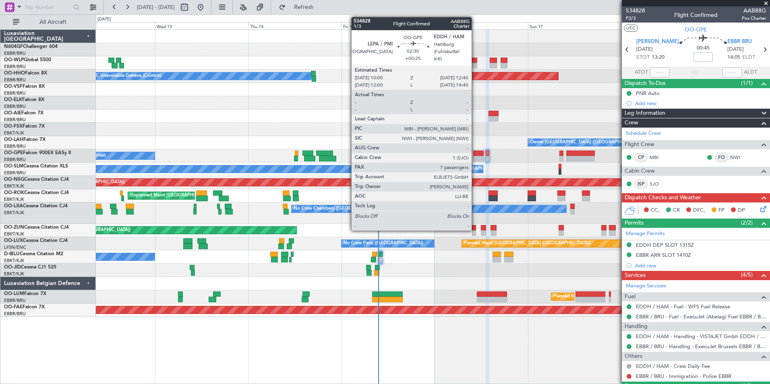
click at [475, 151] on div at bounding box center [478, 154] width 10 height 6
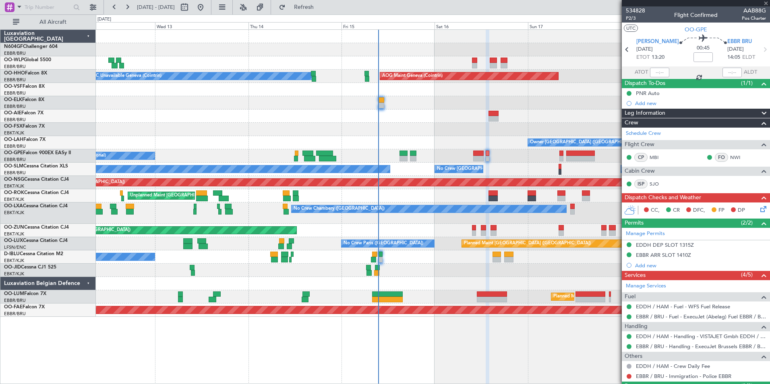
type input "+00:25"
type input "7"
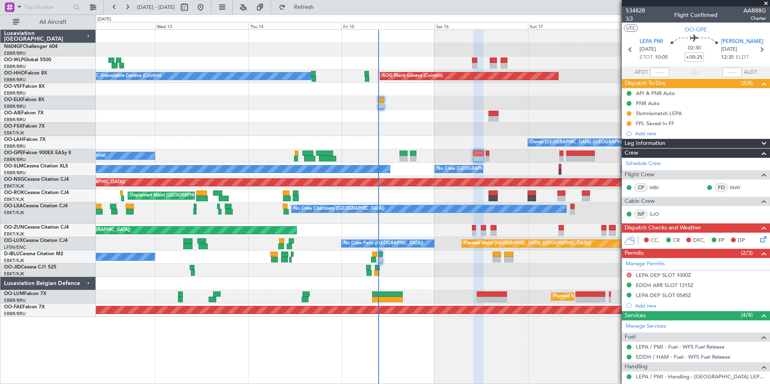
click at [632, 19] on span "1/3" at bounding box center [635, 18] width 19 height 7
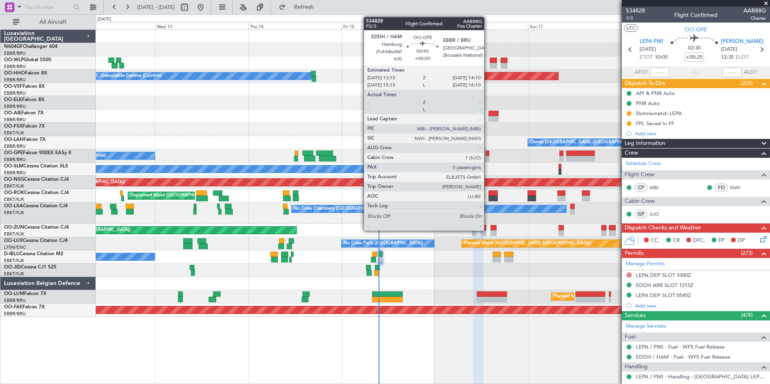
click at [488, 157] on div at bounding box center [488, 159] width 4 height 6
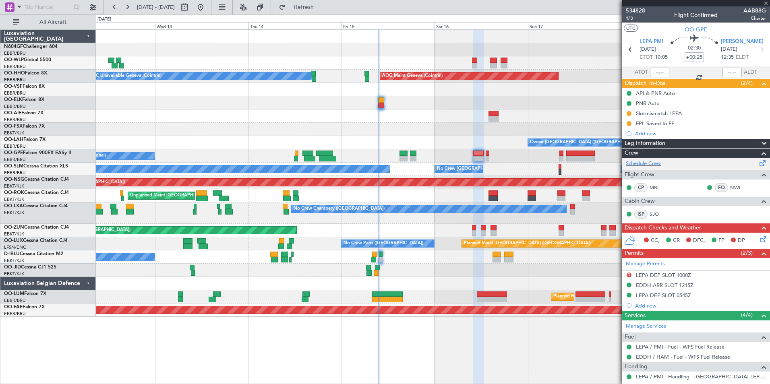
type input "0"
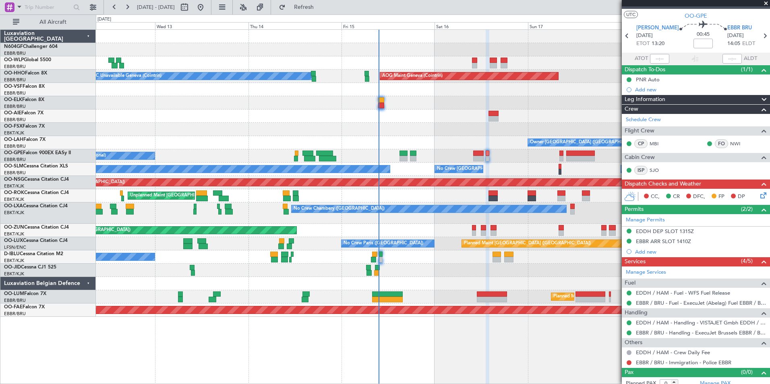
scroll to position [20, 0]
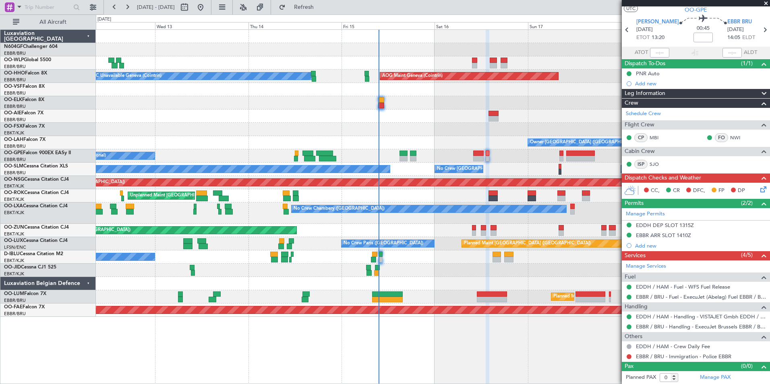
click at [759, 188] on icon at bounding box center [762, 188] width 6 height 6
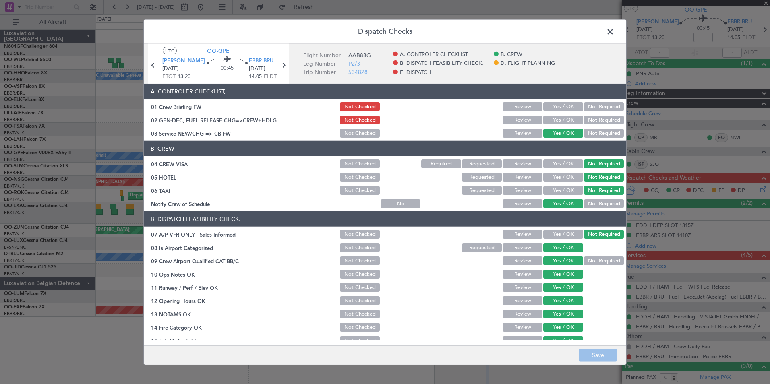
scroll to position [149, 0]
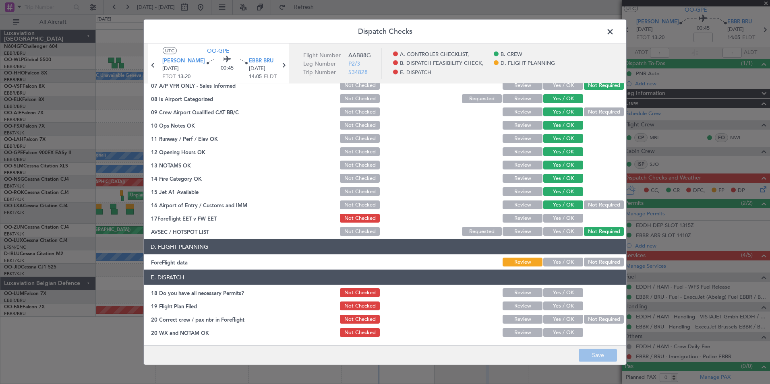
click at [556, 219] on button "Yes / OK" at bounding box center [563, 218] width 40 height 9
click at [557, 262] on button "Yes / OK" at bounding box center [563, 262] width 40 height 9
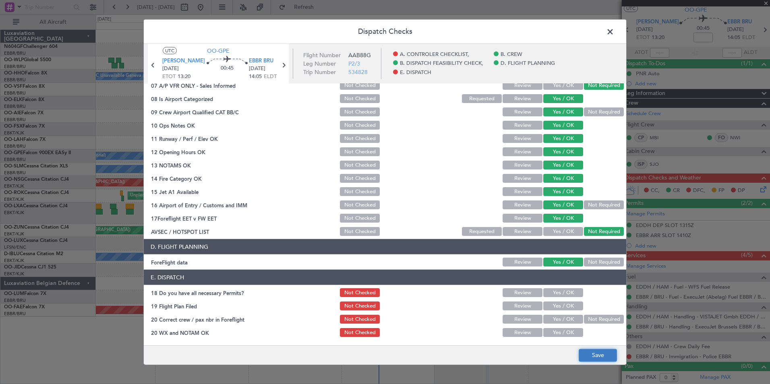
click at [589, 352] on button "Save" at bounding box center [598, 355] width 38 height 13
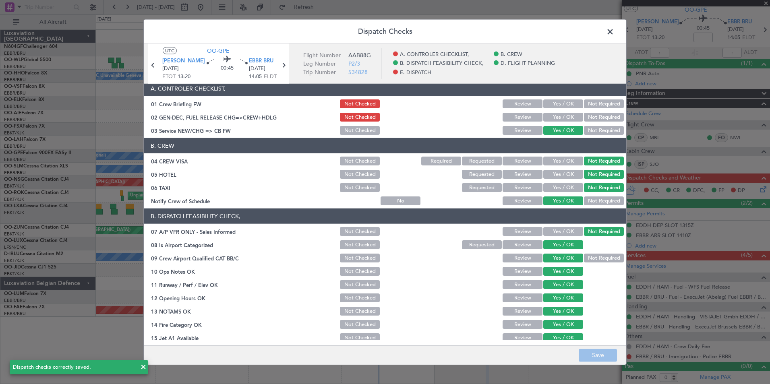
scroll to position [0, 0]
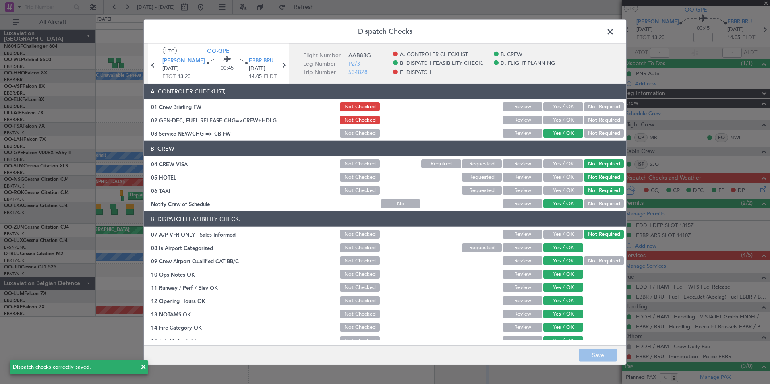
click at [614, 35] on span at bounding box center [614, 34] width 0 height 16
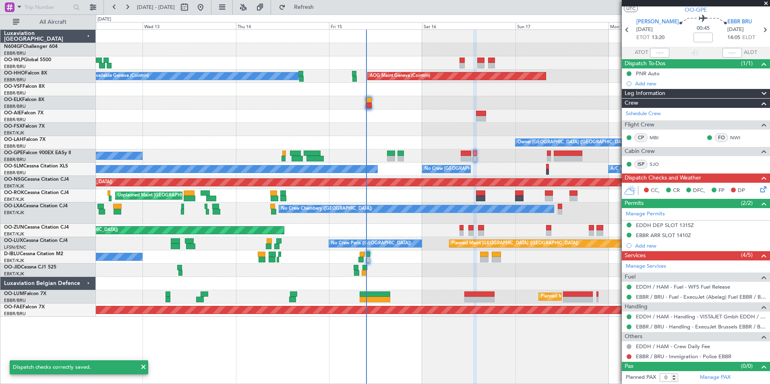
click at [457, 262] on div "No Crew [GEOGRAPHIC_DATA] ([GEOGRAPHIC_DATA] National)" at bounding box center [433, 256] width 674 height 13
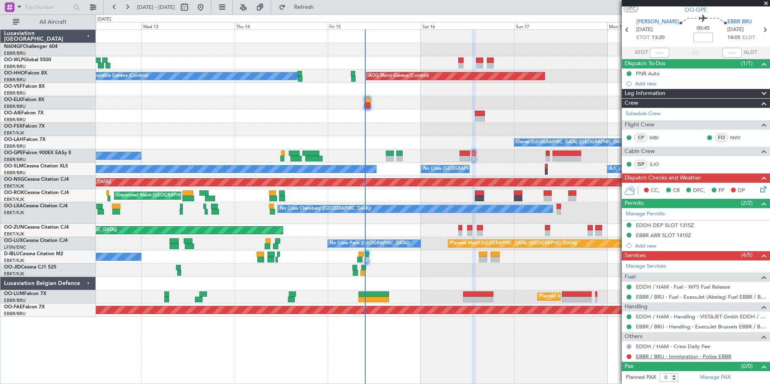
click at [643, 354] on link "EBBR / BRU - Immigration - Police EBBR" at bounding box center [683, 356] width 95 height 7
click at [310, 11] on button "Refresh" at bounding box center [299, 7] width 48 height 13
click at [628, 357] on button at bounding box center [629, 356] width 5 height 5
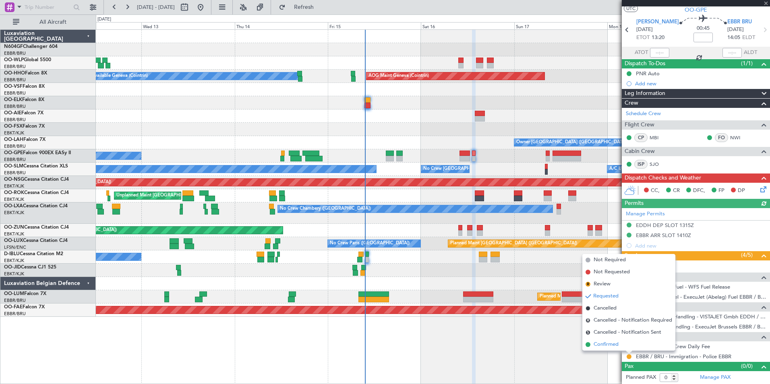
click at [608, 343] on span "Confirmed" at bounding box center [606, 345] width 25 height 8
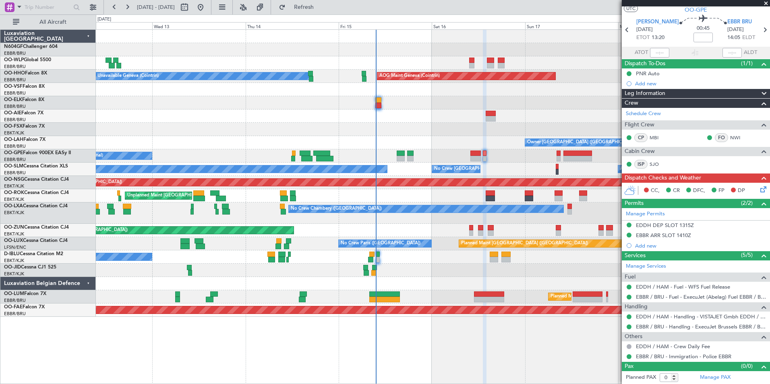
click at [508, 274] on div at bounding box center [433, 270] width 674 height 13
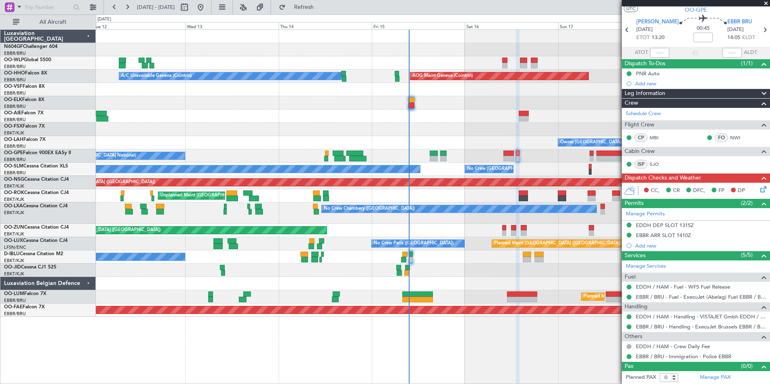
click at [520, 216] on div "No Crew Chambery ([GEOGRAPHIC_DATA]) A/C Unavailable" at bounding box center [433, 213] width 674 height 21
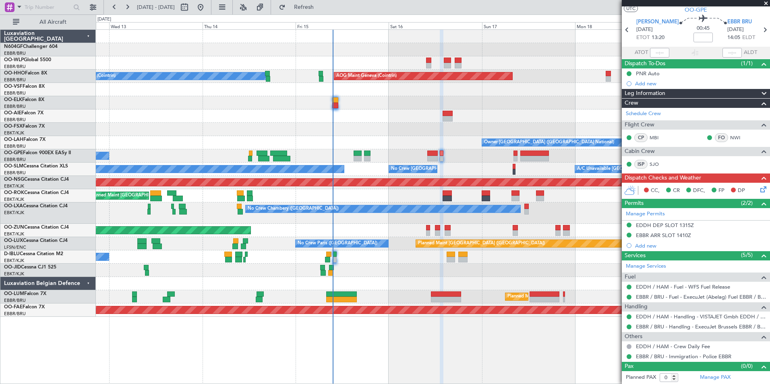
click at [532, 169] on div "A/C Unavailable Brussels (Brussels National) No Crew Brussels (Brussels Nationa…" at bounding box center [433, 169] width 674 height 13
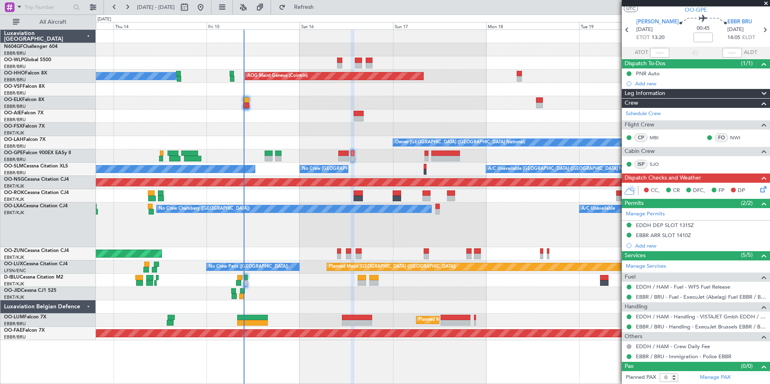
click at [317, 228] on div "No Crew Chambery ([GEOGRAPHIC_DATA]) A/C Unavailable" at bounding box center [433, 225] width 674 height 45
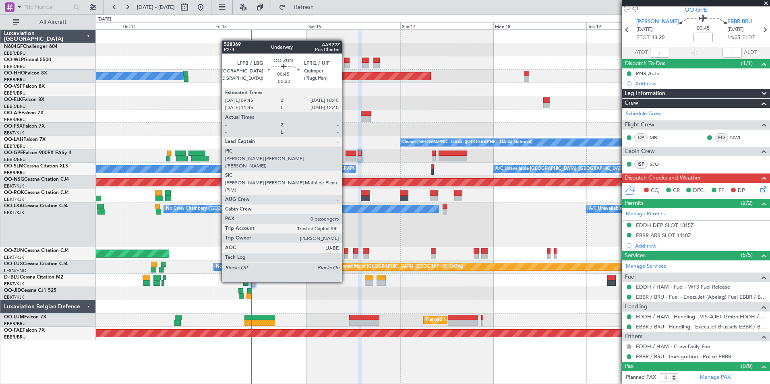
click at [345, 252] on div at bounding box center [346, 251] width 4 height 6
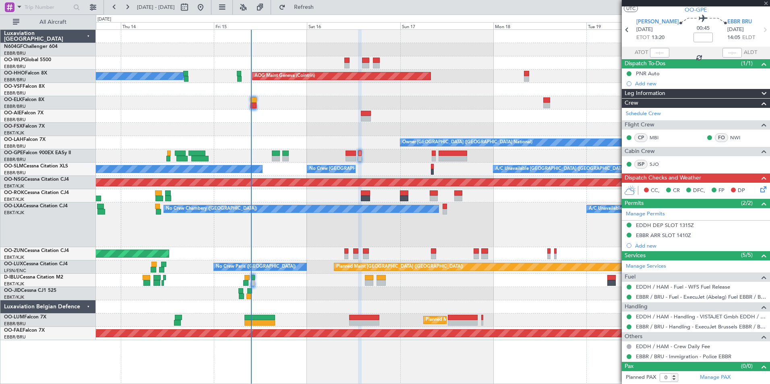
type input "-00:20"
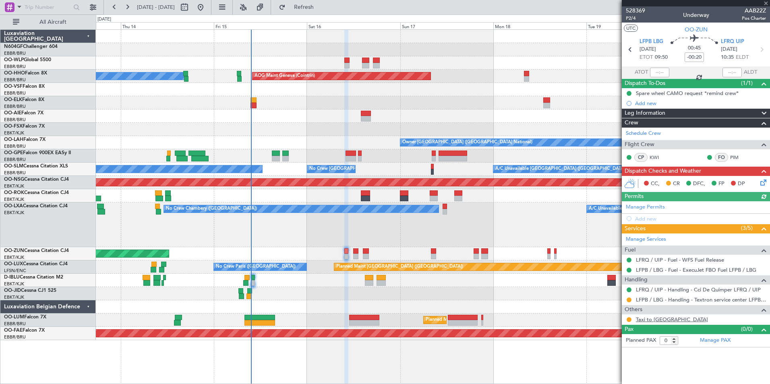
click at [661, 320] on link "Taxi to Le Bourget" at bounding box center [672, 319] width 72 height 7
click at [629, 317] on div at bounding box center [629, 320] width 6 height 6
click at [630, 318] on button at bounding box center [629, 319] width 5 height 5
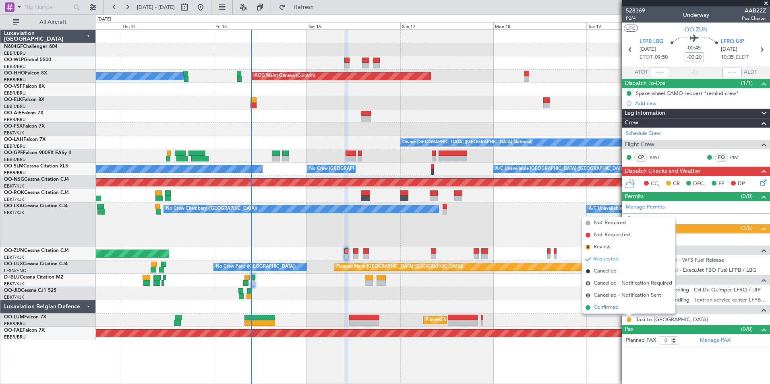
click at [612, 304] on span "Confirmed" at bounding box center [606, 308] width 25 height 8
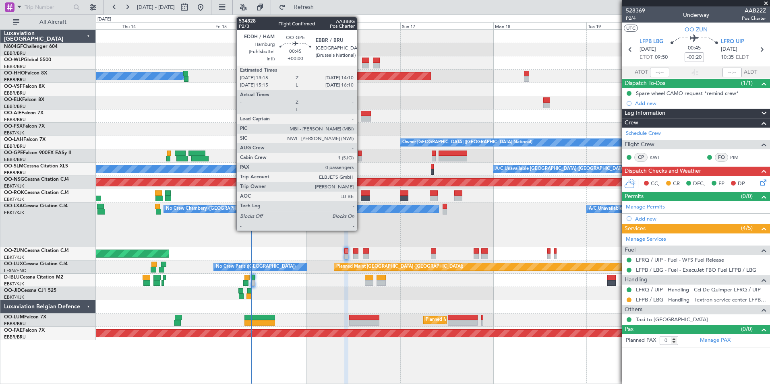
click at [360, 155] on div at bounding box center [360, 154] width 4 height 6
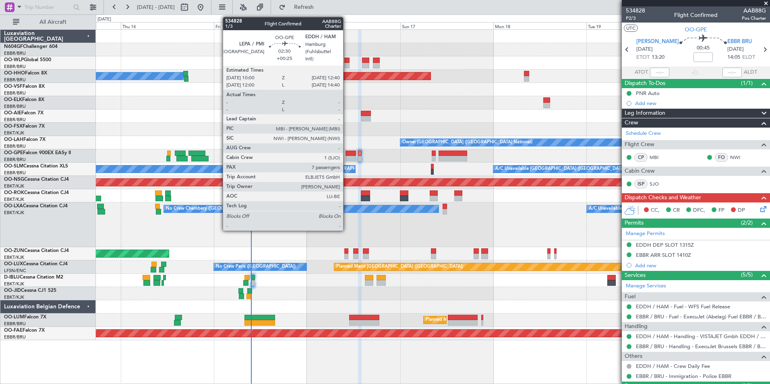
click at [347, 152] on div at bounding box center [350, 154] width 10 height 6
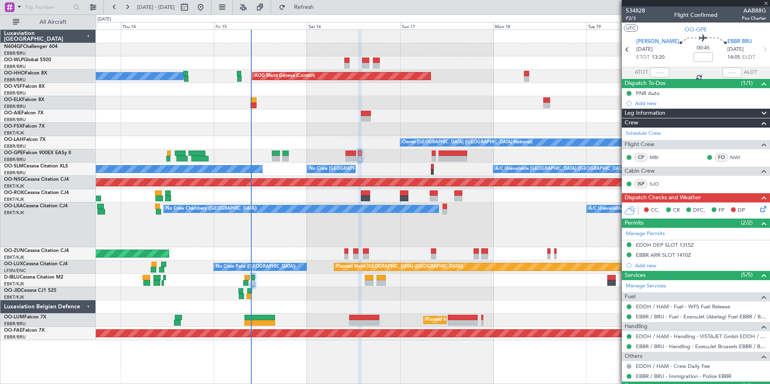
type input "+00:25"
type input "7"
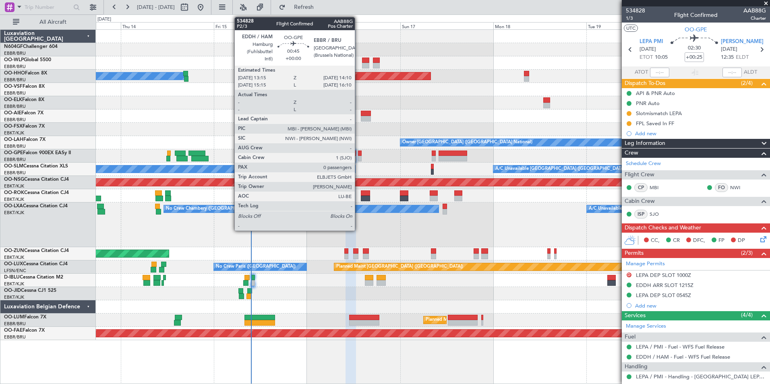
click at [358, 154] on div at bounding box center [360, 154] width 4 height 6
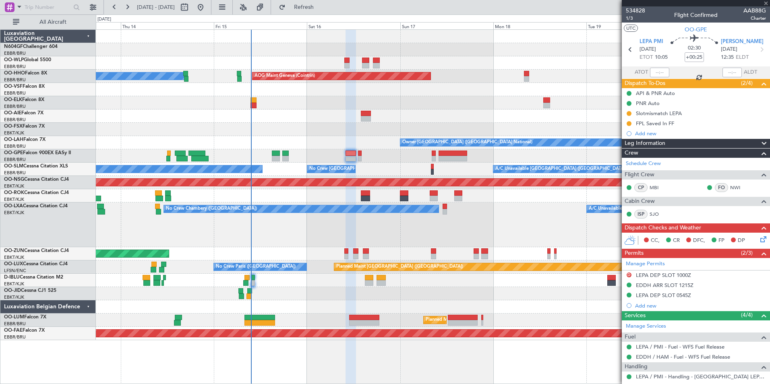
type input "0"
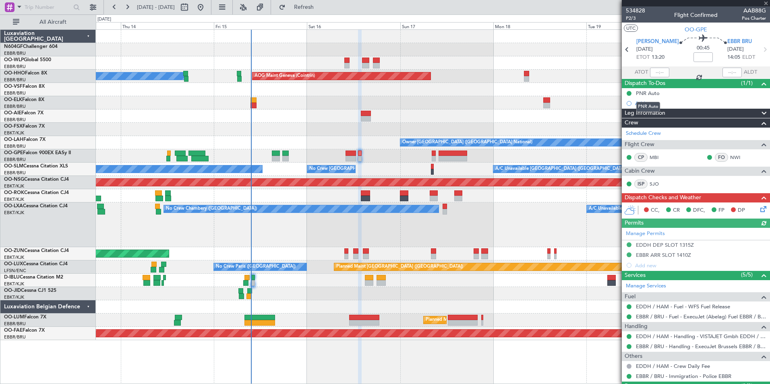
click at [650, 101] on mat-tooltip-component "PNR Auto" at bounding box center [648, 106] width 35 height 21
click at [644, 101] on div "Add new" at bounding box center [697, 103] width 124 height 7
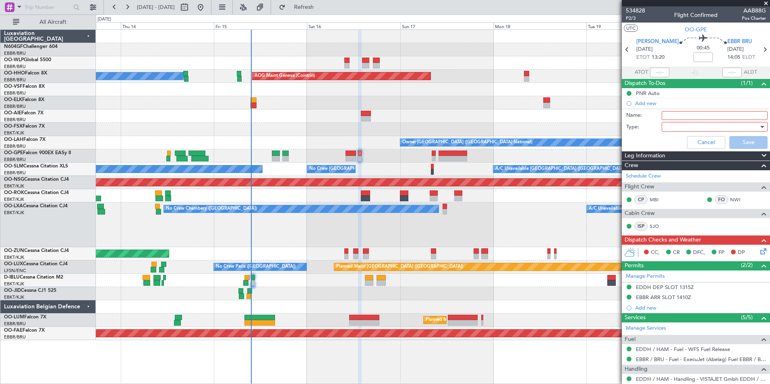
click at [669, 116] on input "Name:" at bounding box center [715, 115] width 106 height 9
type input "FPL Saved In FF"
click at [679, 124] on div at bounding box center [712, 127] width 94 height 12
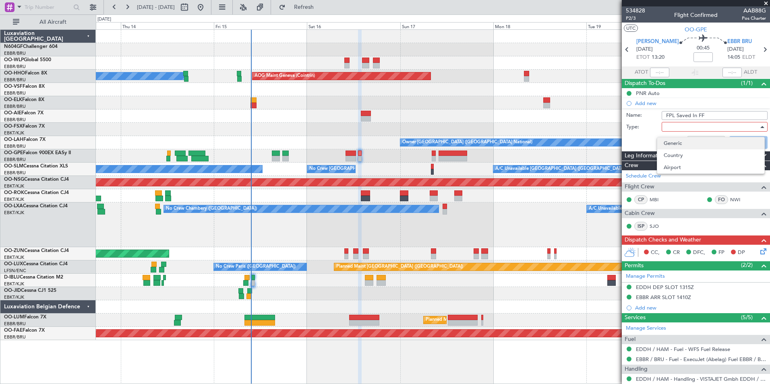
click at [683, 139] on span "Generic" at bounding box center [711, 143] width 94 height 12
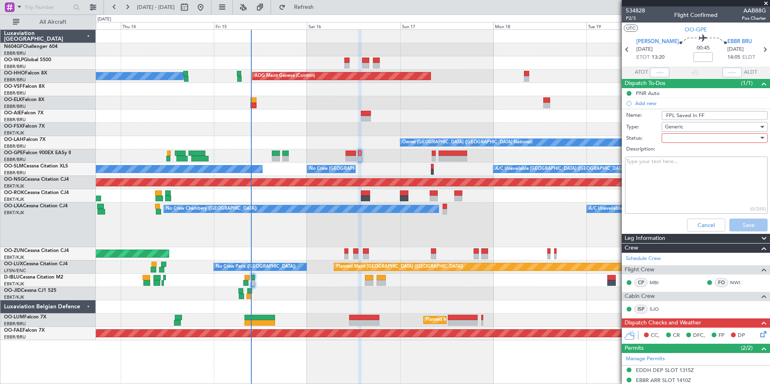
click at [681, 137] on div at bounding box center [712, 138] width 94 height 12
click at [677, 168] on span "In Progress" at bounding box center [711, 166] width 94 height 12
click at [734, 224] on button "Save" at bounding box center [748, 225] width 38 height 13
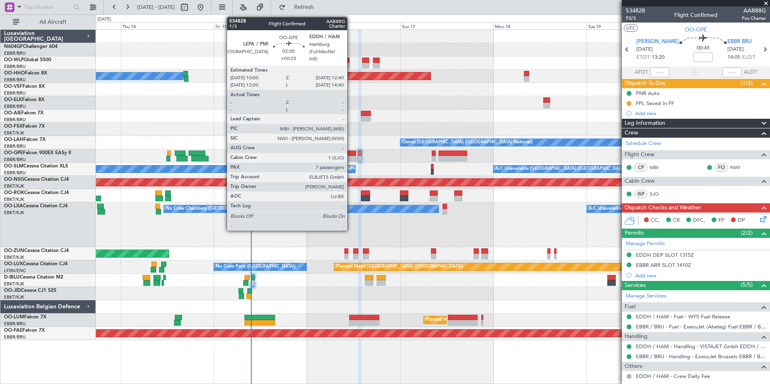
click at [351, 154] on div at bounding box center [350, 154] width 10 height 6
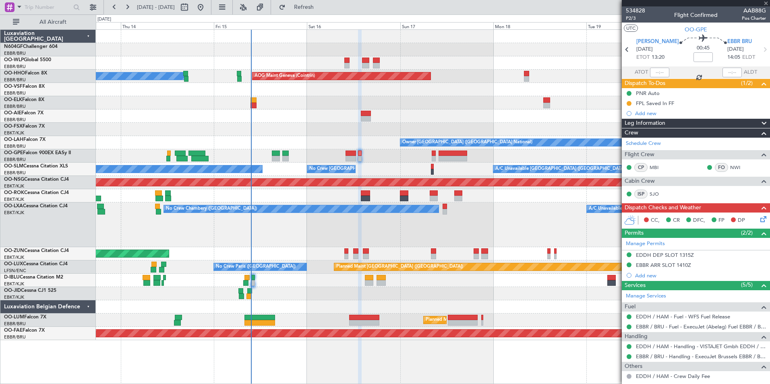
type input "+00:25"
type input "7"
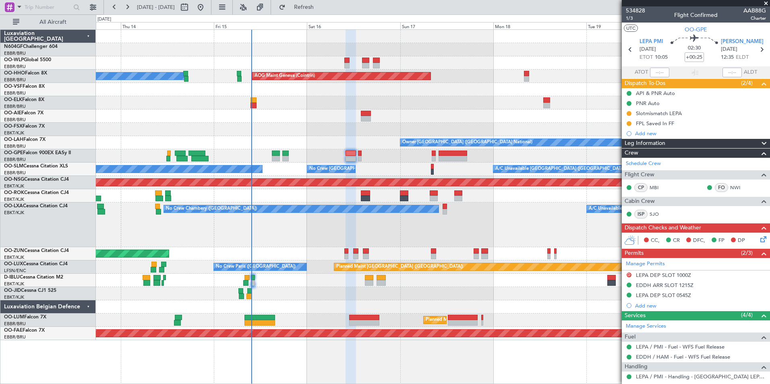
click at [759, 241] on icon at bounding box center [762, 238] width 6 height 6
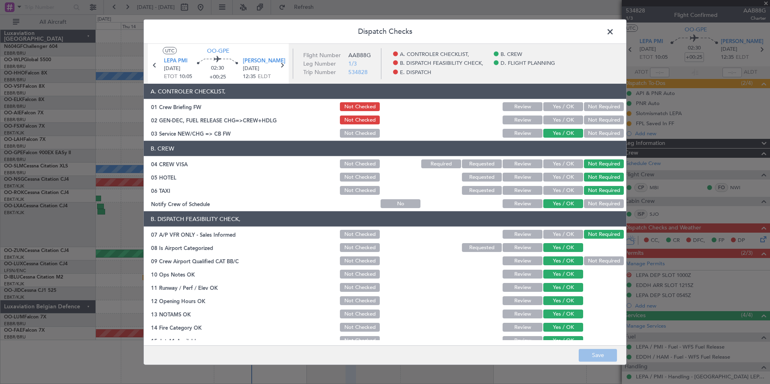
click at [550, 120] on button "Yes / OK" at bounding box center [563, 120] width 40 height 9
click at [596, 354] on button "Save" at bounding box center [598, 355] width 38 height 13
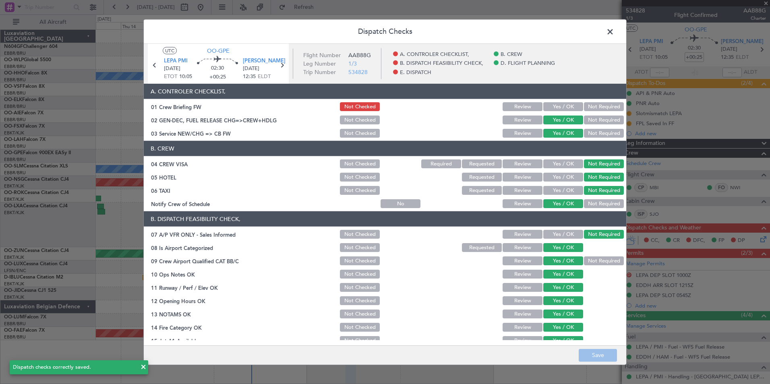
click at [614, 33] on span at bounding box center [614, 34] width 0 height 16
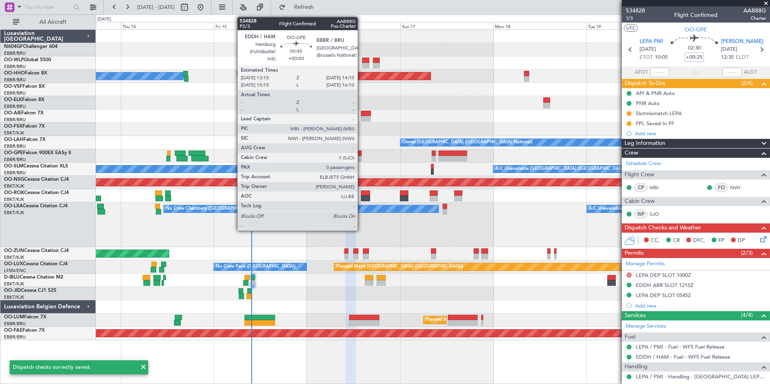
click at [361, 155] on div at bounding box center [360, 154] width 4 height 6
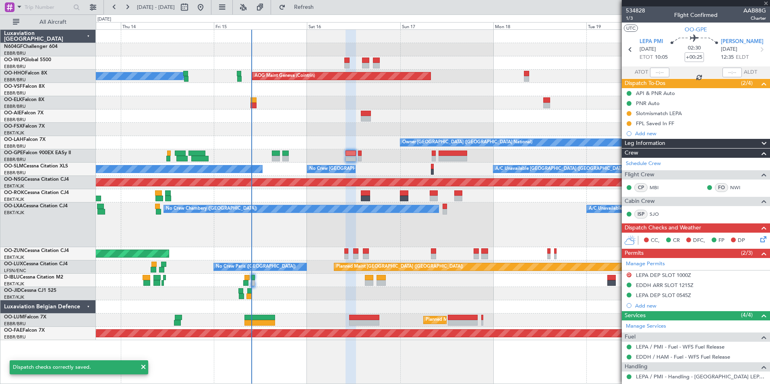
type input "0"
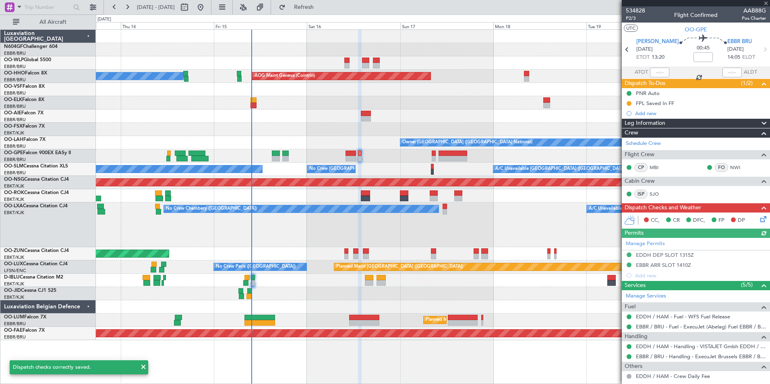
click at [759, 220] on icon at bounding box center [762, 218] width 6 height 6
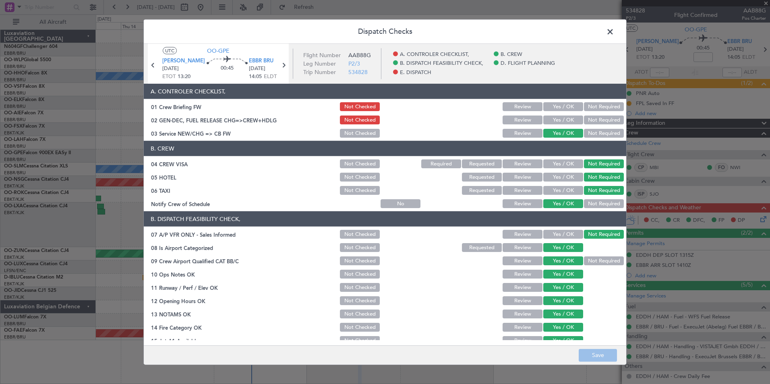
click at [553, 122] on button "Yes / OK" at bounding box center [563, 120] width 40 height 9
click at [592, 350] on button "Save" at bounding box center [598, 355] width 38 height 13
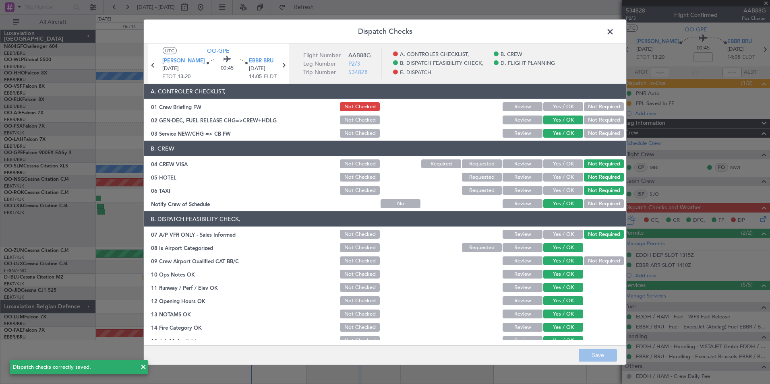
click at [614, 30] on span at bounding box center [614, 34] width 0 height 16
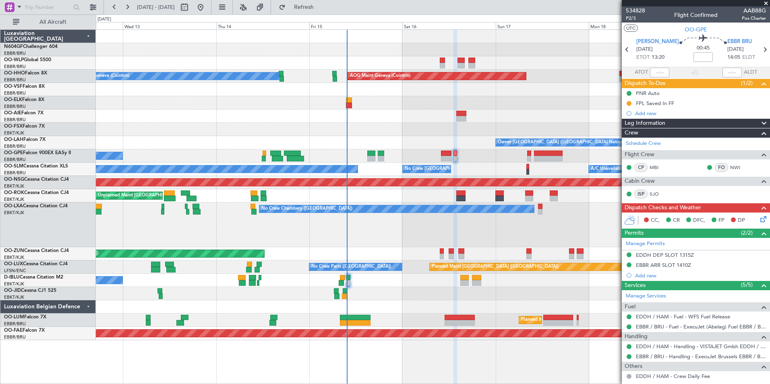
click at [424, 213] on div "No Crew Chambery ([GEOGRAPHIC_DATA]) A/C Unavailable" at bounding box center [433, 225] width 674 height 45
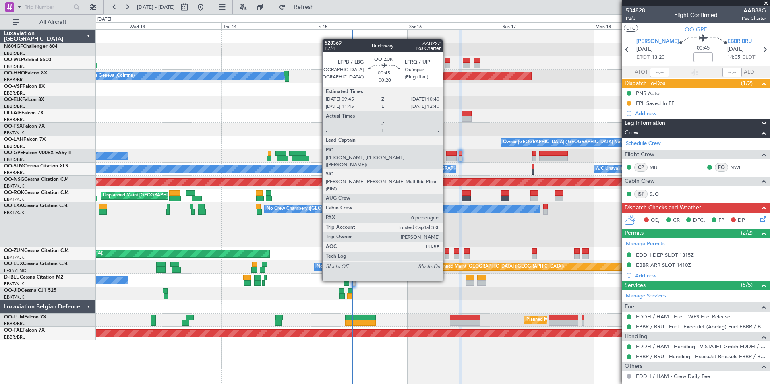
click at [447, 251] on div at bounding box center [447, 251] width 4 height 6
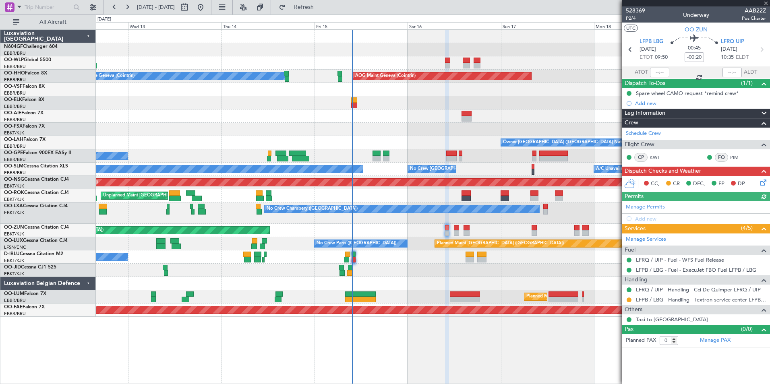
click at [762, 181] on icon at bounding box center [762, 181] width 6 height 6
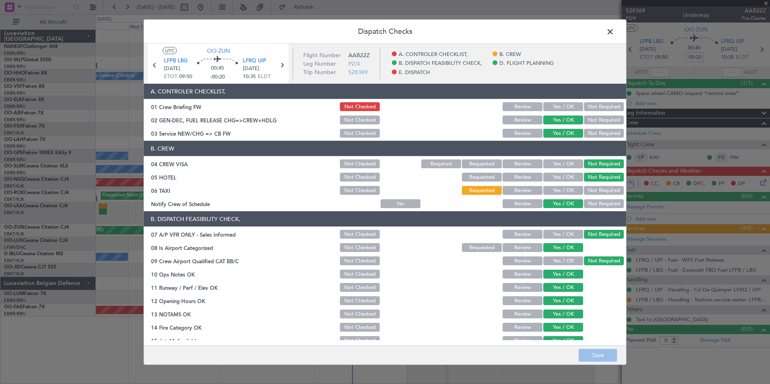
click at [614, 31] on span at bounding box center [614, 34] width 0 height 16
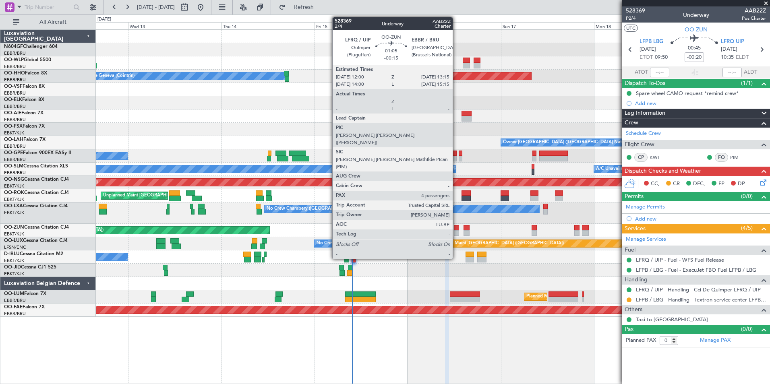
click at [456, 228] on div at bounding box center [456, 228] width 5 height 6
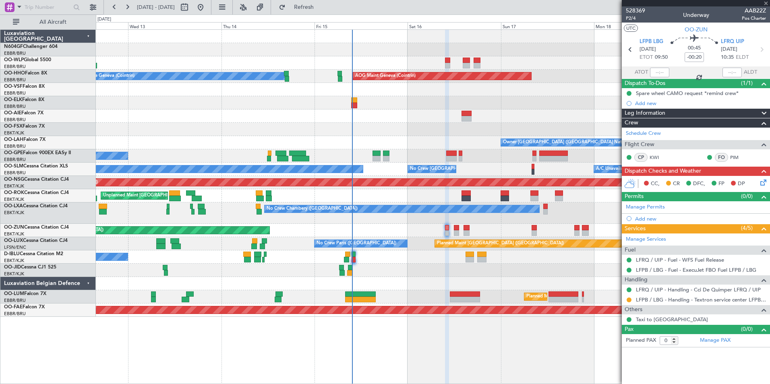
type input "-00:15"
type input "4"
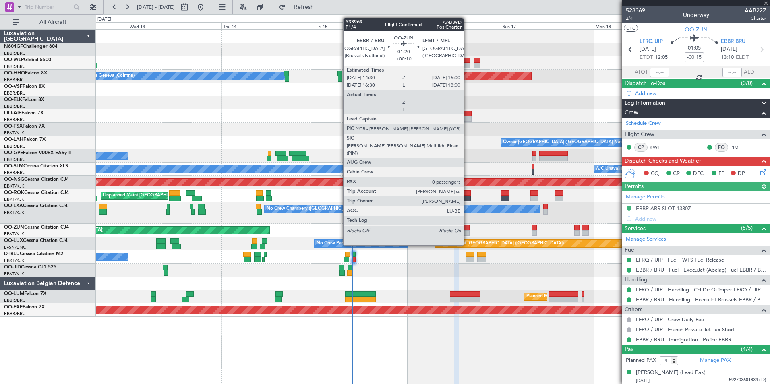
click at [467, 231] on div at bounding box center [466, 233] width 6 height 6
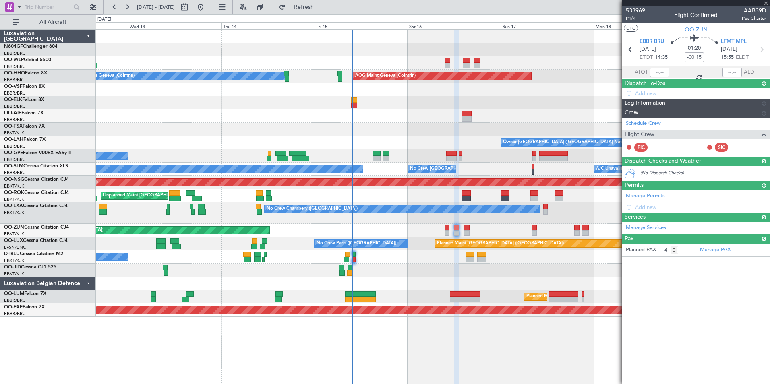
type input "+00:10"
type input "0"
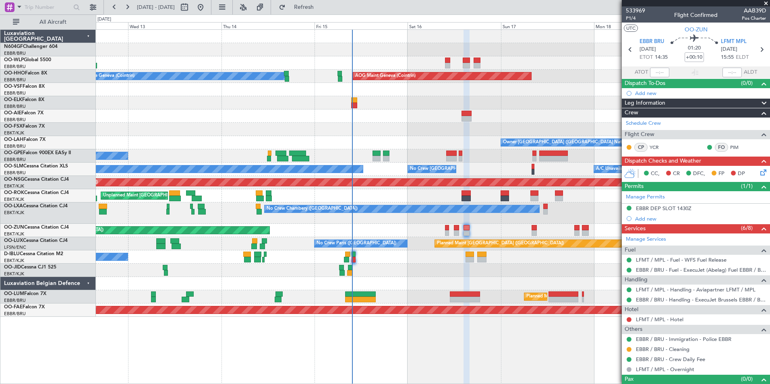
click at [445, 233] on div "Unplanned Maint [GEOGRAPHIC_DATA] ([GEOGRAPHIC_DATA])" at bounding box center [433, 230] width 674 height 13
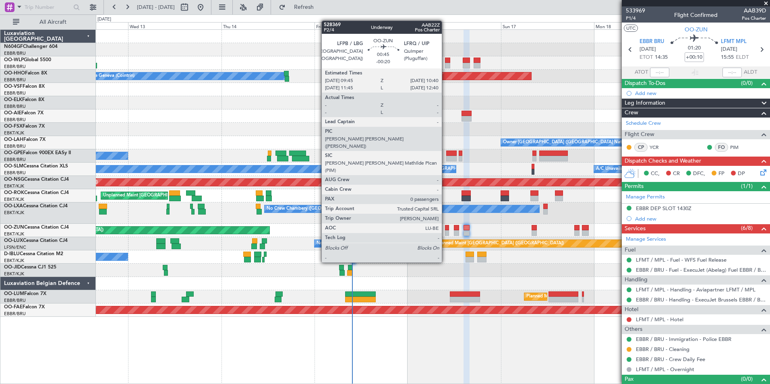
click at [446, 233] on div at bounding box center [447, 233] width 4 height 6
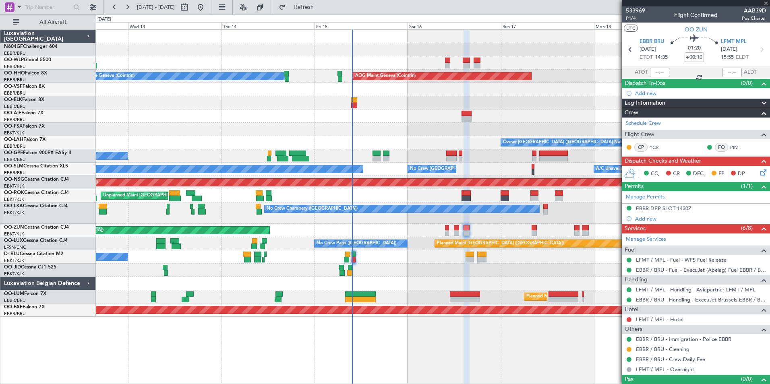
type input "-00:20"
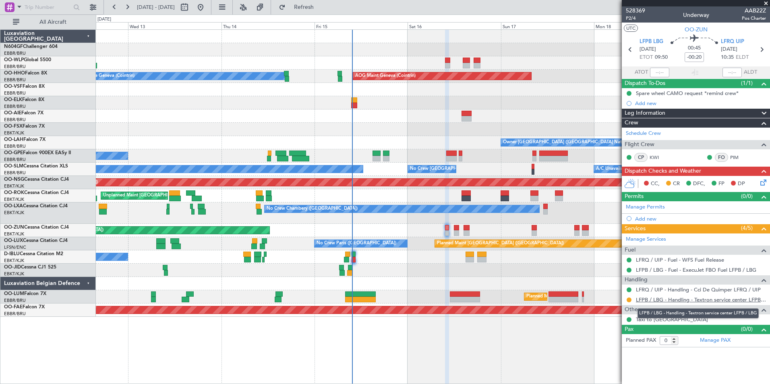
click at [639, 298] on link "LFPB / LBG - Handling - Textron service center LFPB / LBG" at bounding box center [701, 299] width 130 height 7
click at [321, 10] on span "Refresh" at bounding box center [304, 7] width 34 height 6
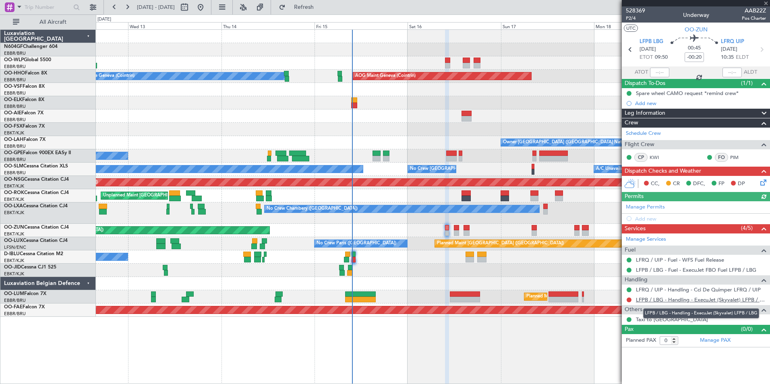
click at [701, 298] on link "LFPB / LBG - Handling - ExecuJet (Skyvalet) LFPB / LBG" at bounding box center [701, 299] width 130 height 7
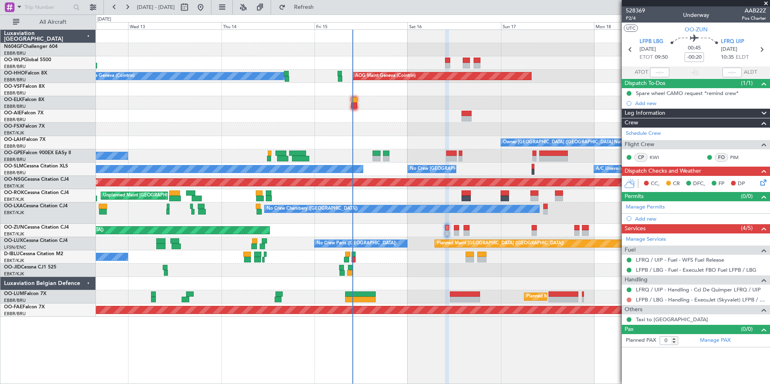
click at [629, 299] on button at bounding box center [629, 300] width 5 height 5
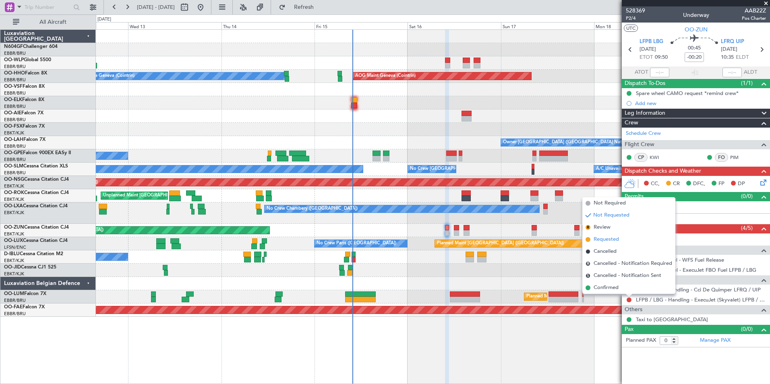
click at [600, 242] on span "Requested" at bounding box center [606, 240] width 25 height 8
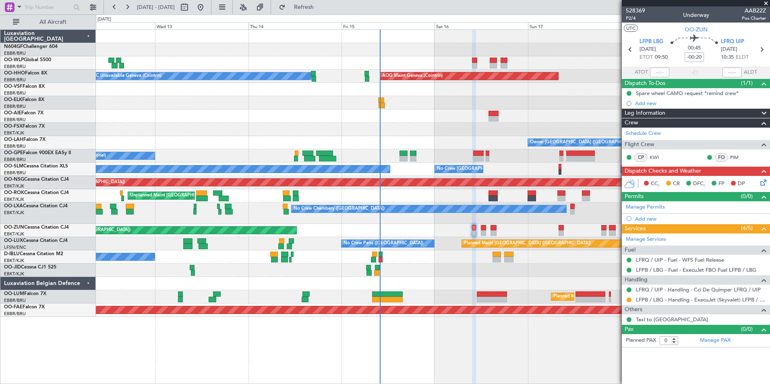
click at [403, 139] on div "Owner [GEOGRAPHIC_DATA] ([GEOGRAPHIC_DATA] National) - - EBBR 13:00 Z KVNY 00:4…" at bounding box center [433, 142] width 674 height 13
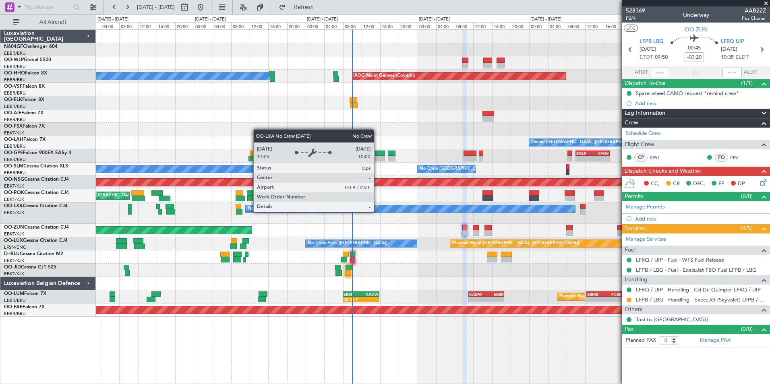
click at [382, 223] on div "No Crew Chambery ([GEOGRAPHIC_DATA]) A/C Unavailable" at bounding box center [433, 213] width 674 height 21
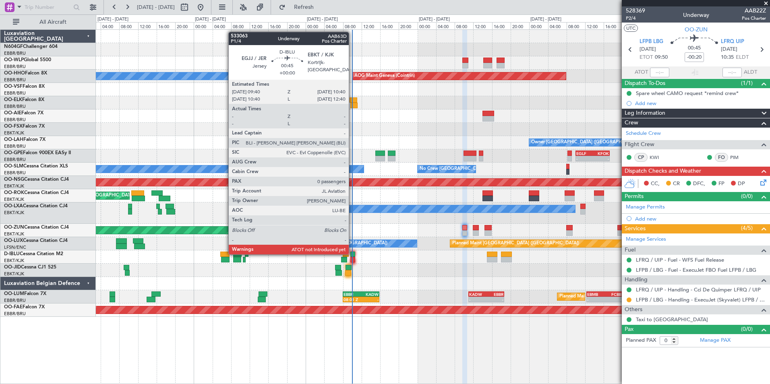
click at [353, 254] on div at bounding box center [352, 255] width 5 height 6
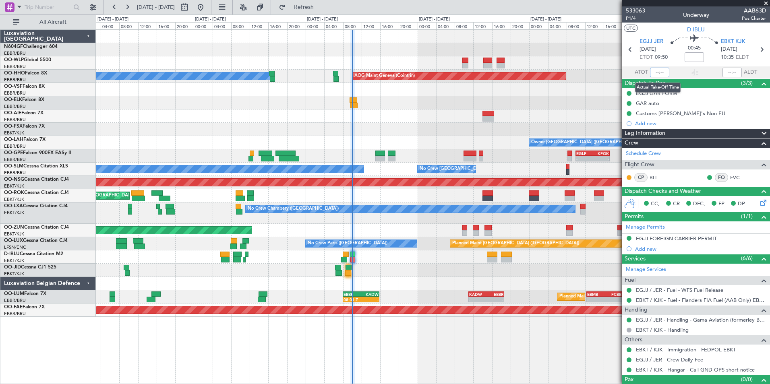
click at [653, 74] on input "text" at bounding box center [659, 73] width 19 height 10
click at [650, 31] on section "UTC D-IBLU" at bounding box center [696, 29] width 148 height 12
type input "09:20"
click at [385, 269] on div at bounding box center [433, 270] width 674 height 13
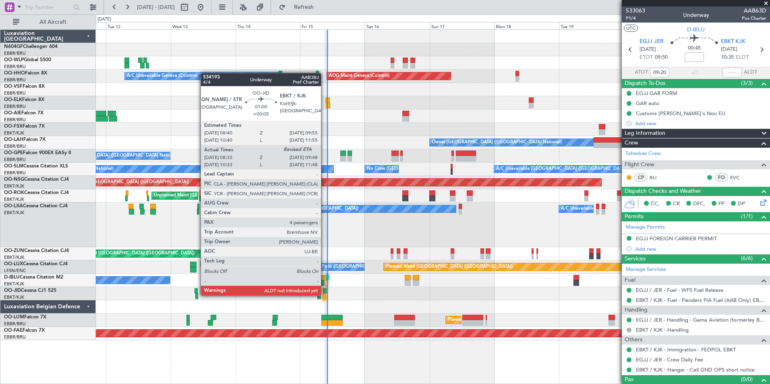
click at [325, 295] on div at bounding box center [325, 297] width 4 height 6
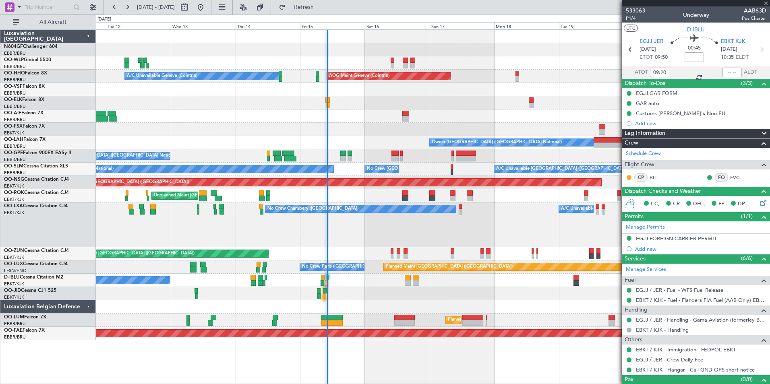
type input "+00:05"
type input "08:43"
type input "4"
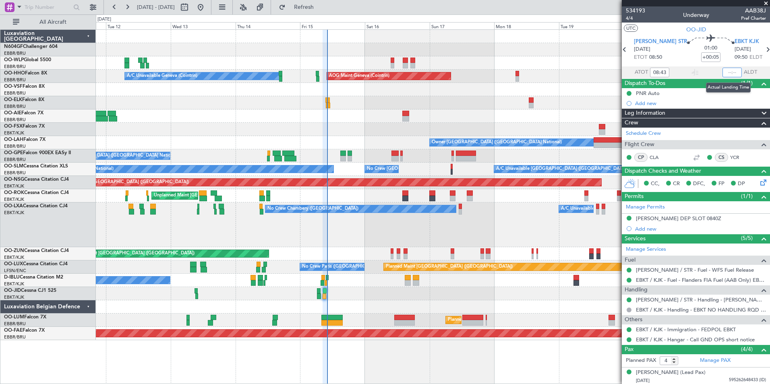
click at [726, 72] on input "text" at bounding box center [731, 73] width 19 height 10
type input "09:41"
click at [747, 28] on section "UTC OO-JID" at bounding box center [696, 29] width 148 height 12
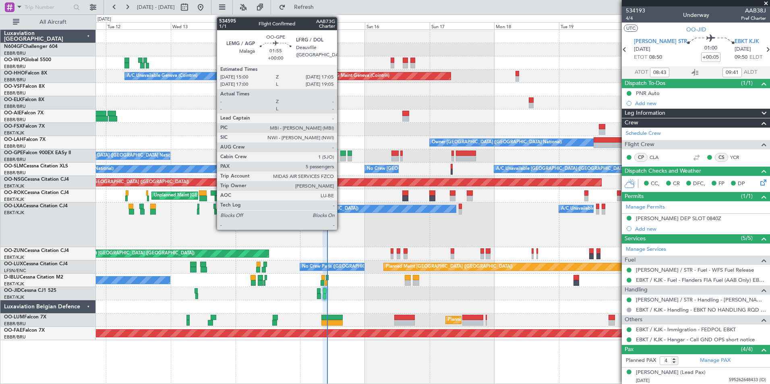
click at [341, 158] on div at bounding box center [343, 159] width 6 height 6
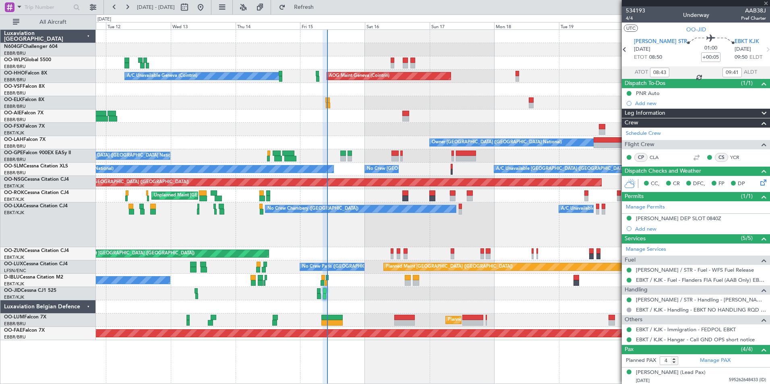
type input "5"
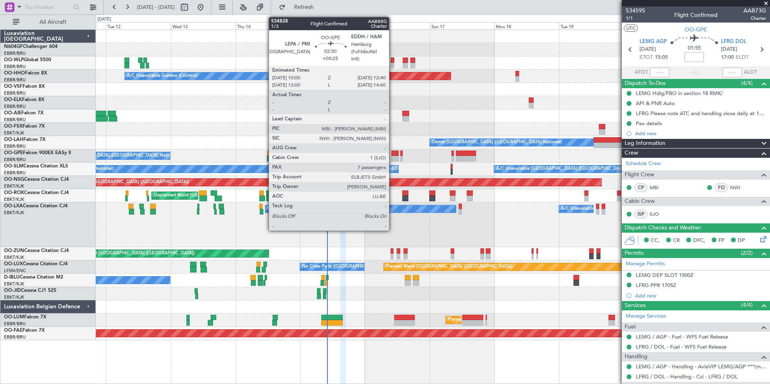
click at [393, 151] on div at bounding box center [394, 154] width 7 height 6
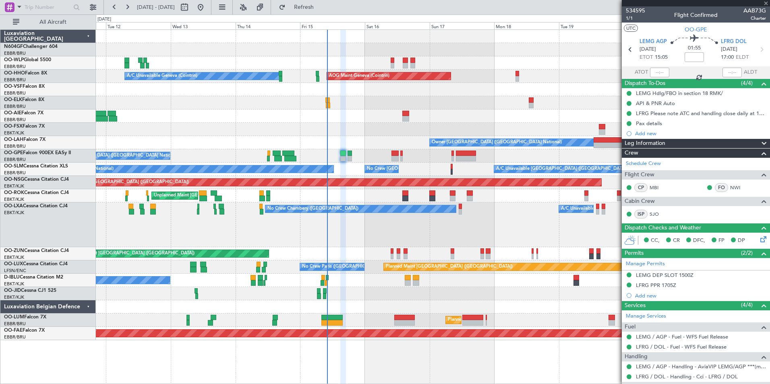
type input "+00:25"
type input "7"
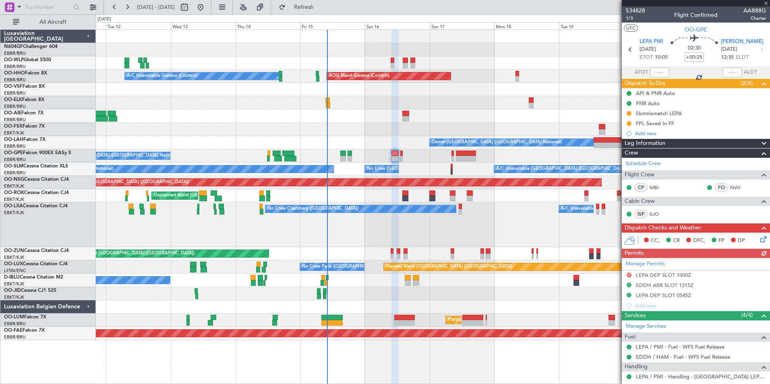
scroll to position [121, 0]
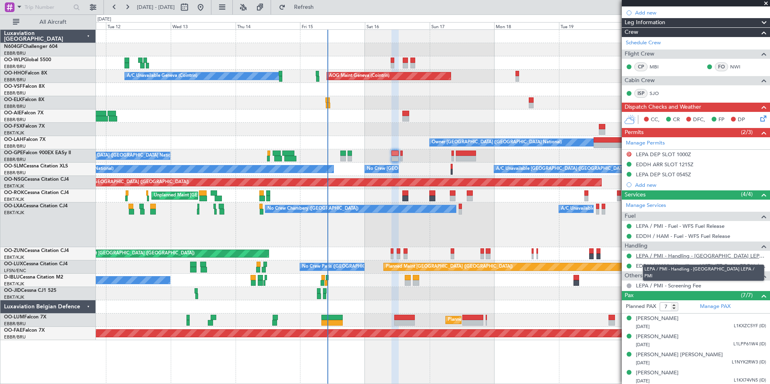
click at [658, 256] on link "LEPA / PMI - Handling - [GEOGRAPHIC_DATA] LEPA / PMI" at bounding box center [701, 255] width 130 height 7
click at [345, 231] on div "No Crew Chambery ([GEOGRAPHIC_DATA]) A/C Unavailable" at bounding box center [433, 225] width 674 height 45
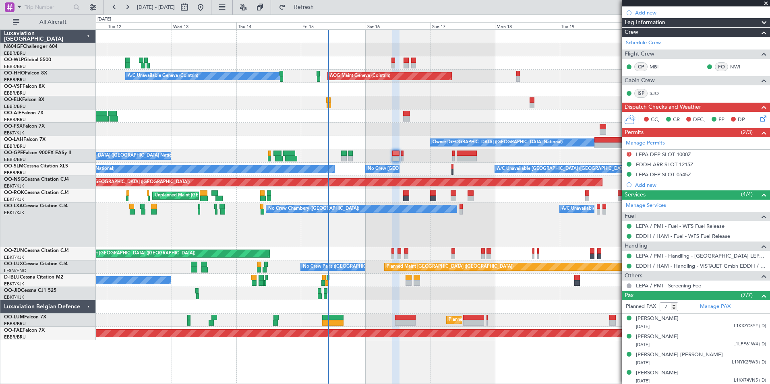
click at [382, 132] on div "Planned Maint [GEOGRAPHIC_DATA] ([GEOGRAPHIC_DATA]) A/C Unavailable Geneva (Coi…" at bounding box center [433, 185] width 674 height 310
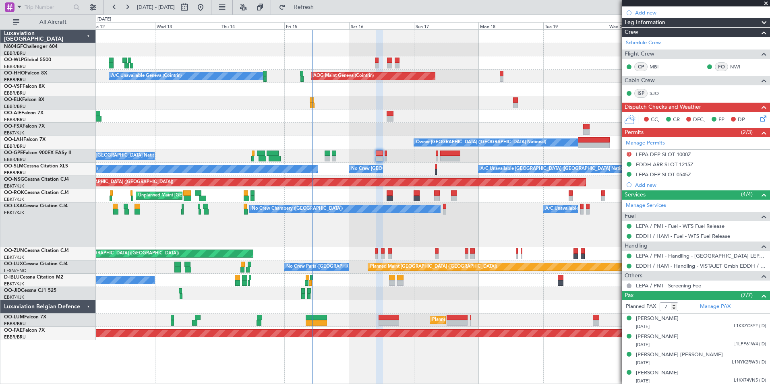
click at [358, 156] on div "No Crew [GEOGRAPHIC_DATA] ([GEOGRAPHIC_DATA] National)" at bounding box center [433, 155] width 674 height 13
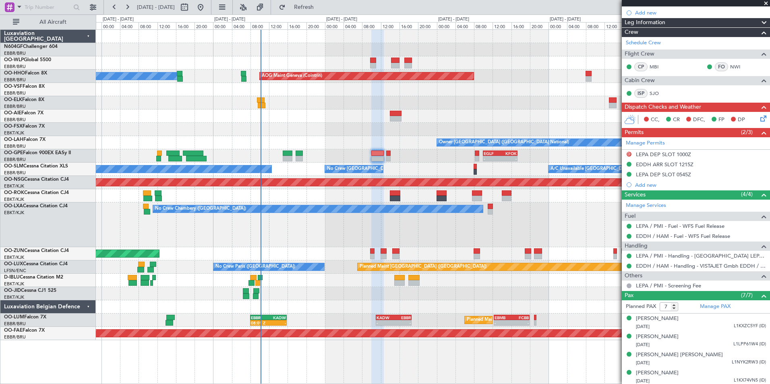
click at [347, 153] on div "- - EGLF 10:00 Z KFOK 17:20 Z No Crew [GEOGRAPHIC_DATA] (Brussels National)" at bounding box center [433, 155] width 674 height 13
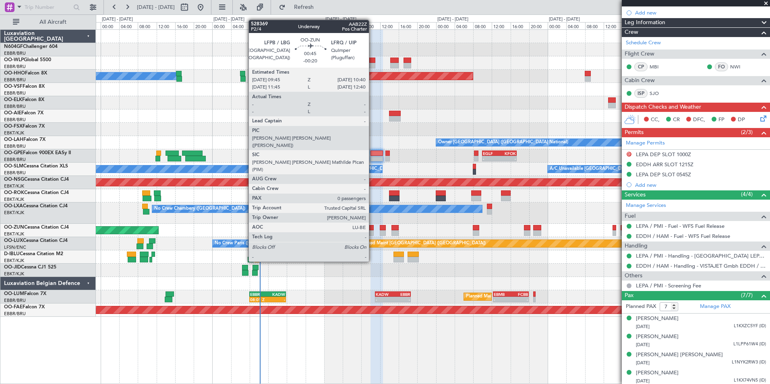
click at [372, 232] on div at bounding box center [371, 233] width 4 height 6
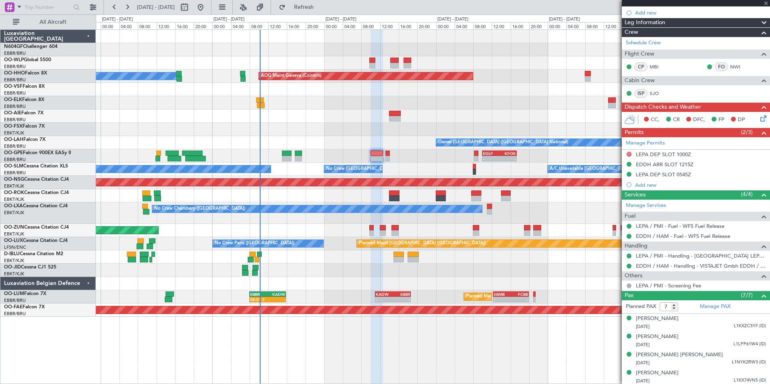
type input "-00:20"
type input "0"
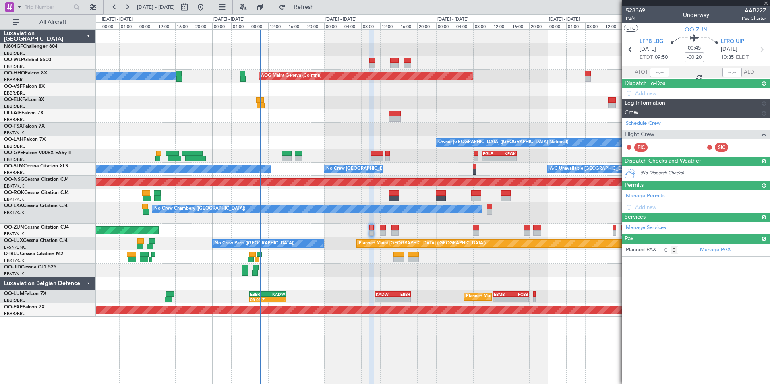
scroll to position [0, 0]
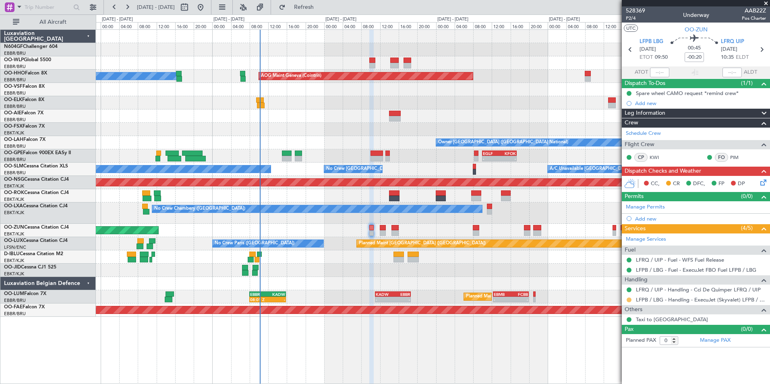
click at [628, 300] on button at bounding box center [629, 300] width 5 height 5
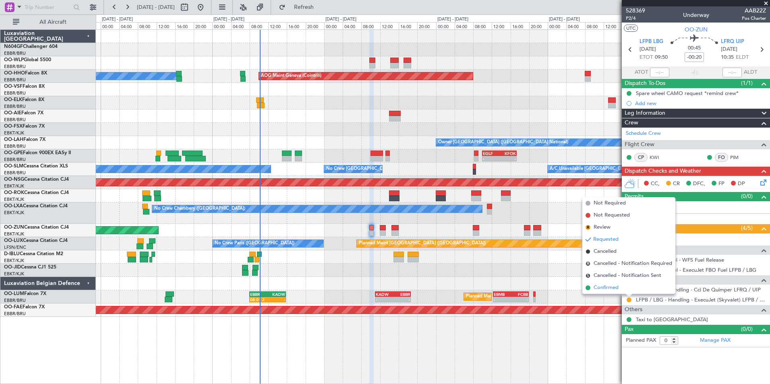
click at [614, 290] on span "Confirmed" at bounding box center [606, 288] width 25 height 8
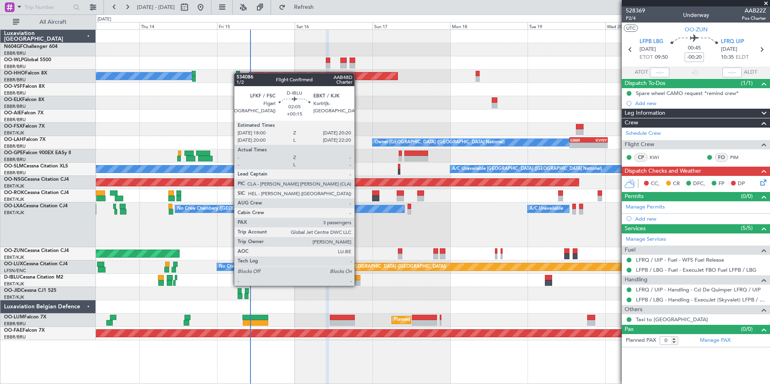
click at [358, 285] on div at bounding box center [357, 283] width 8 height 6
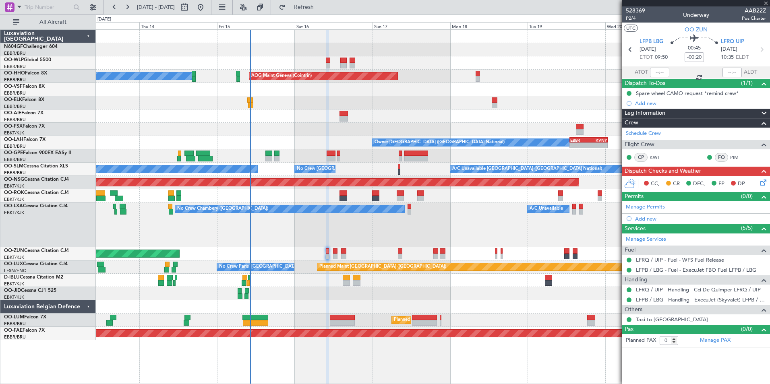
type input "+00:15"
type input "3"
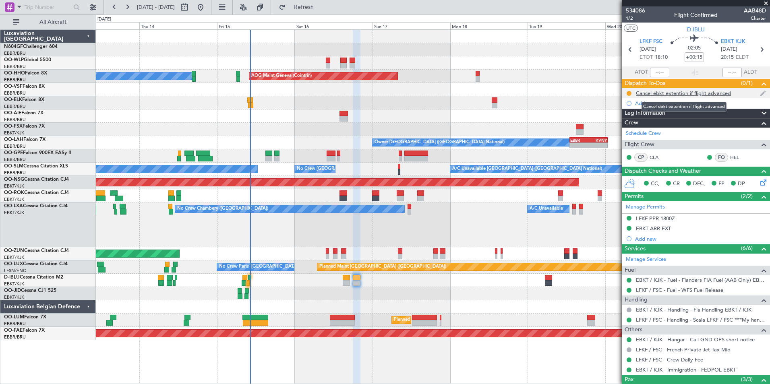
click at [689, 93] on div "Cancel ebkt extention if flight advanced" at bounding box center [683, 93] width 95 height 7
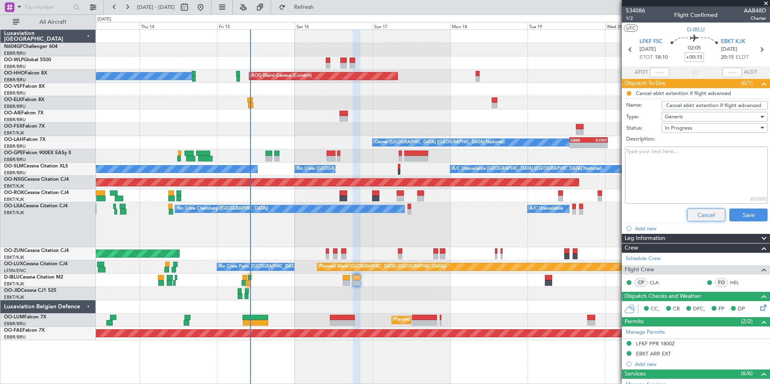
click at [697, 216] on button "Cancel" at bounding box center [706, 215] width 38 height 13
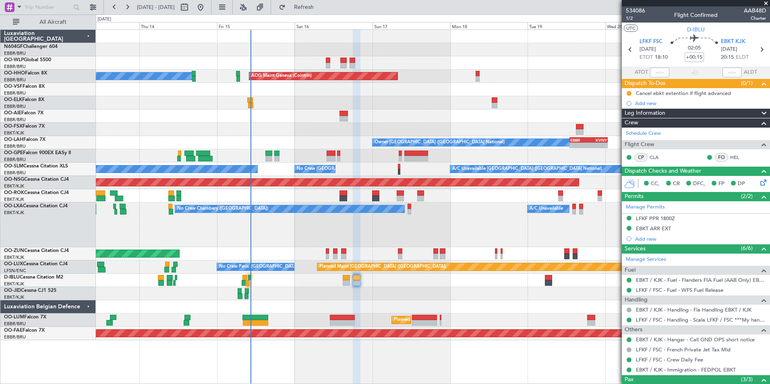
click at [400, 294] on div at bounding box center [433, 293] width 674 height 13
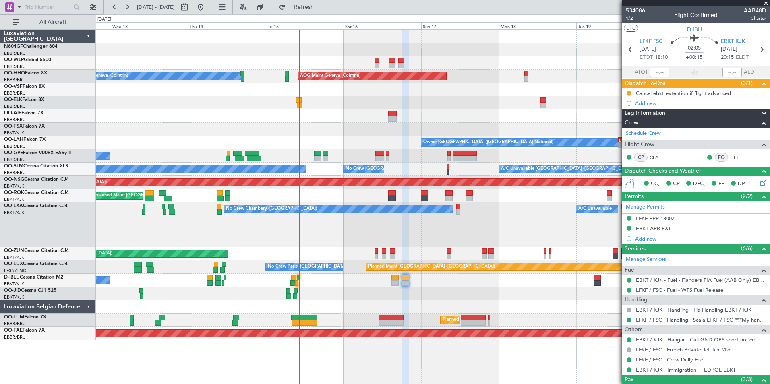
click at [457, 296] on div at bounding box center [433, 293] width 674 height 13
click at [674, 322] on link "LFKF / FSC - Handling - Scala LFKF / FSC ***My handling***" at bounding box center [701, 320] width 130 height 7
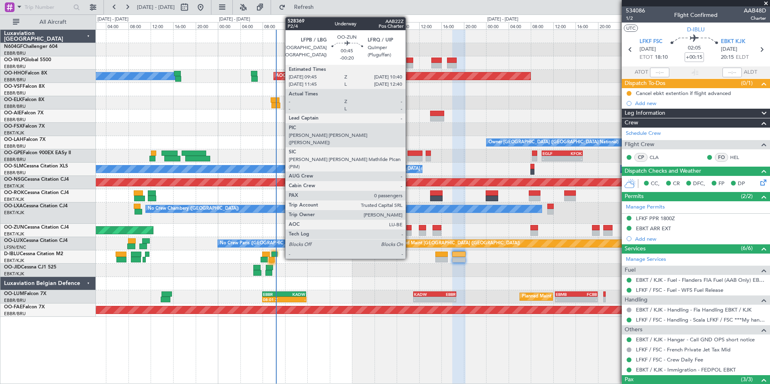
click at [409, 229] on div at bounding box center [408, 228] width 5 height 6
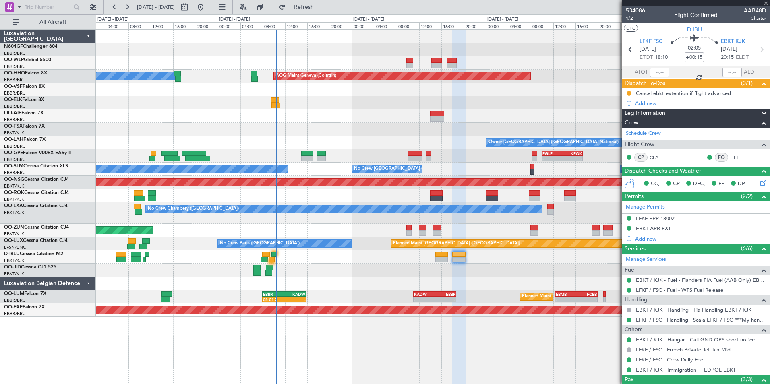
type input "-00:20"
type input "0"
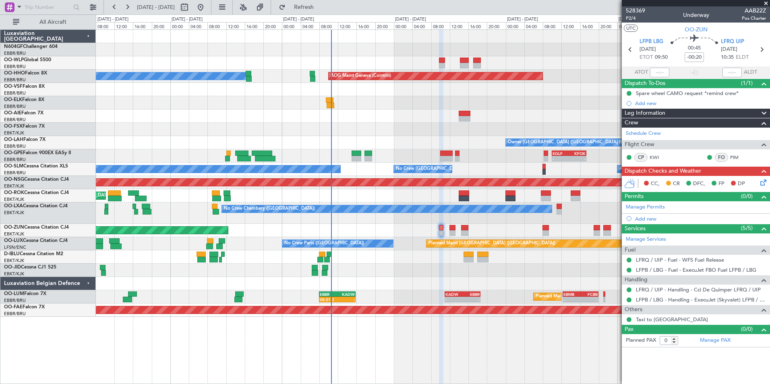
click at [390, 279] on div "A/C Unavailable Geneva (Cointrin) AOG Maint Geneva (Cointrin) Owner Brussels (B…" at bounding box center [433, 173] width 674 height 287
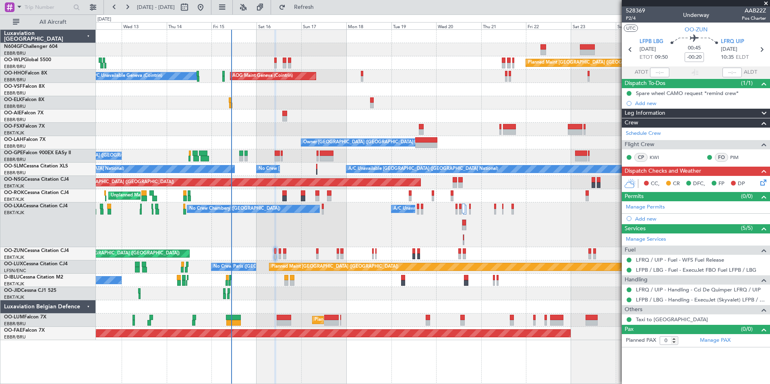
click at [458, 144] on div "Owner [GEOGRAPHIC_DATA] ([GEOGRAPHIC_DATA] National)" at bounding box center [433, 142] width 674 height 13
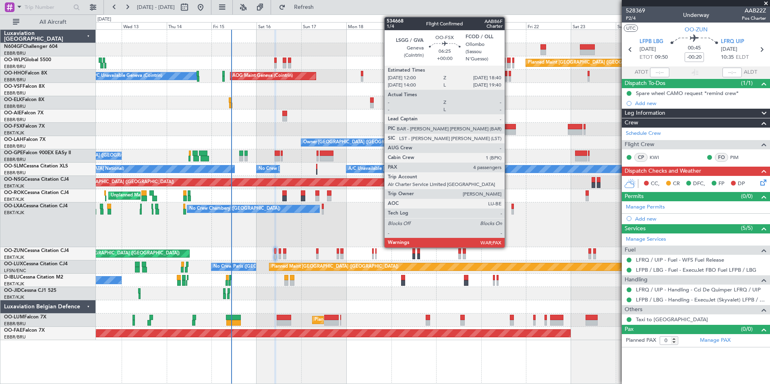
click at [507, 128] on div at bounding box center [509, 127] width 12 height 6
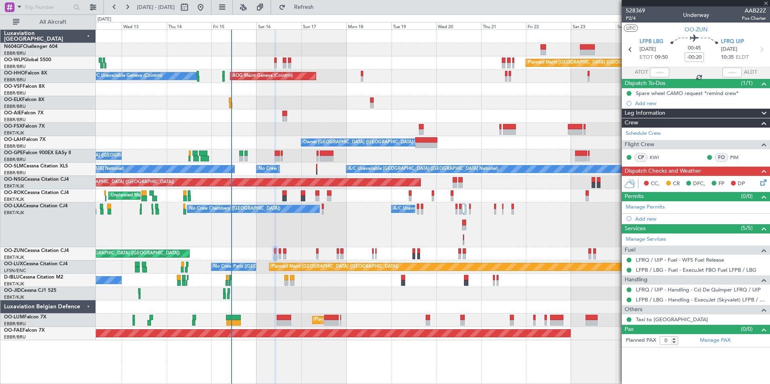
type input "4"
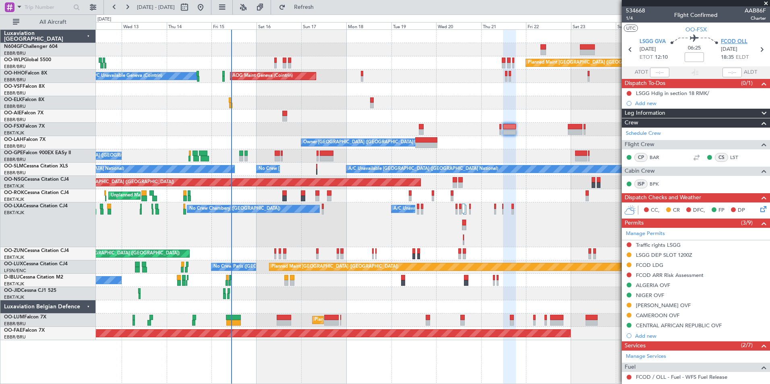
click at [728, 39] on span "FCOD OLL" at bounding box center [734, 42] width 27 height 8
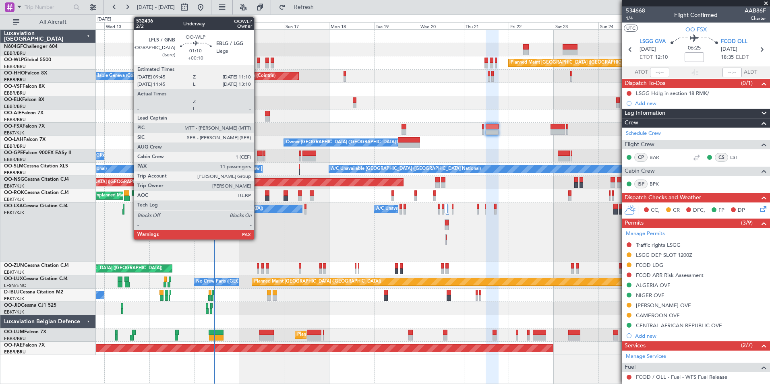
click at [258, 59] on div at bounding box center [258, 61] width 3 height 6
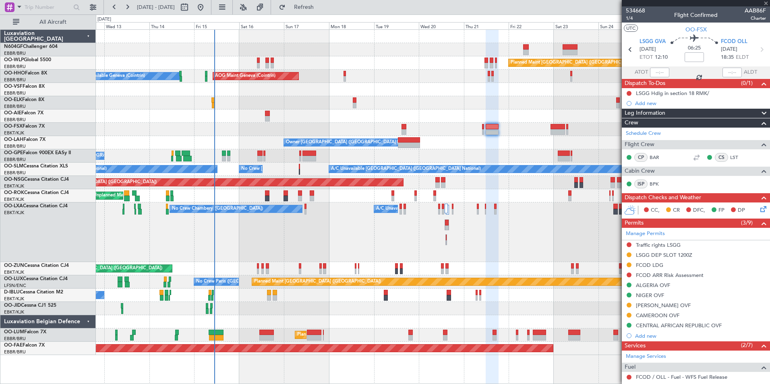
type input "+00:10"
type input "11"
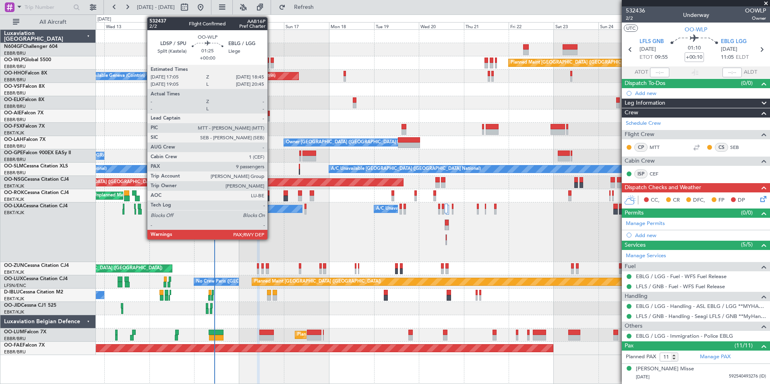
click at [271, 63] on div at bounding box center [272, 66] width 3 height 6
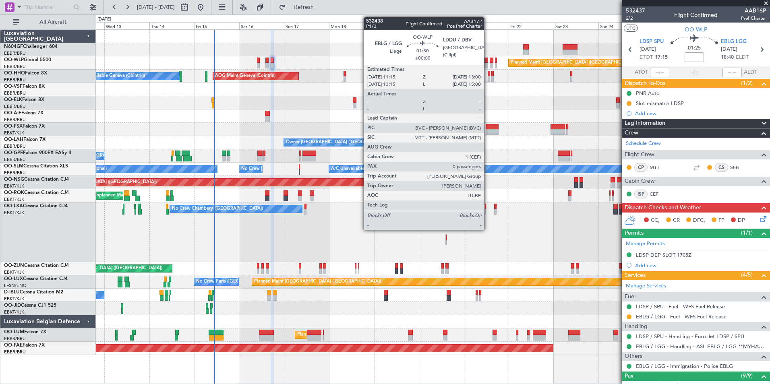
click at [488, 60] on div at bounding box center [486, 61] width 4 height 6
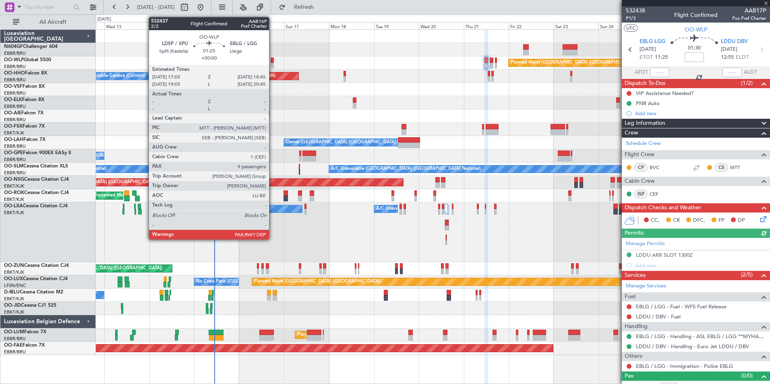
click at [273, 62] on div at bounding box center [272, 61] width 3 height 6
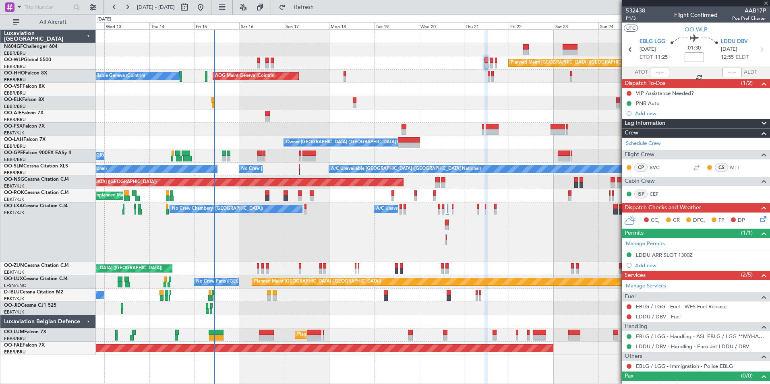
type input "9"
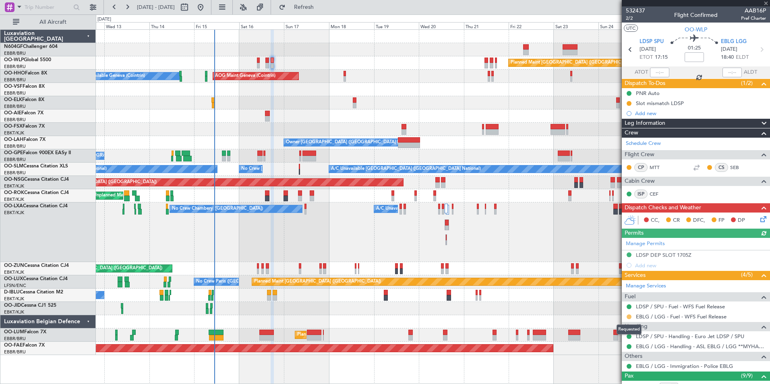
click at [627, 316] on button at bounding box center [629, 316] width 5 height 5
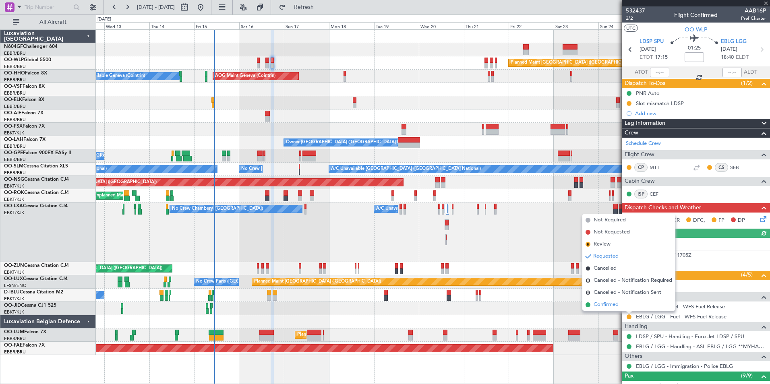
click at [612, 302] on span "Confirmed" at bounding box center [606, 305] width 25 height 8
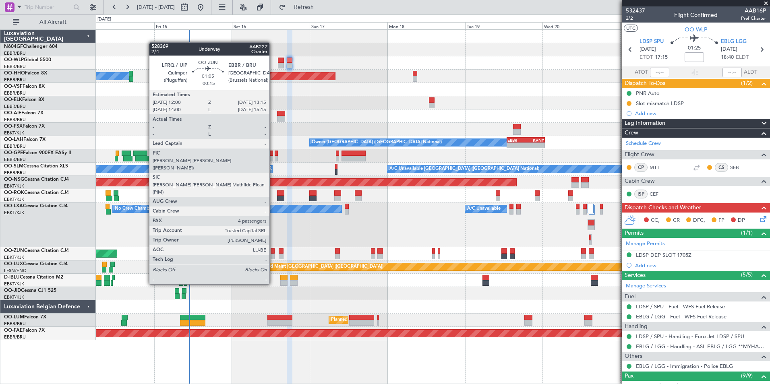
click at [273, 255] on div at bounding box center [273, 257] width 4 height 6
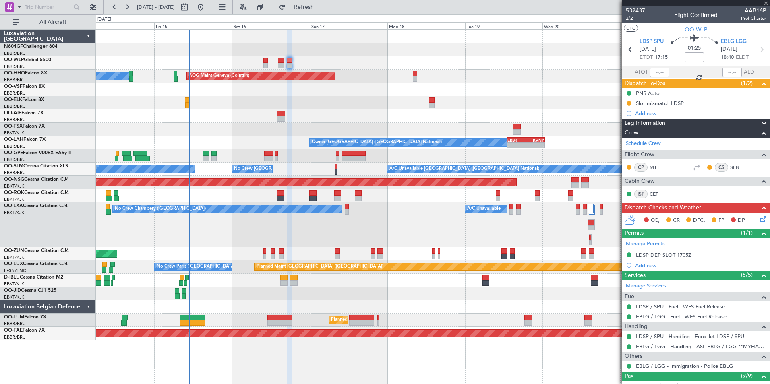
type input "-00:15"
type input "4"
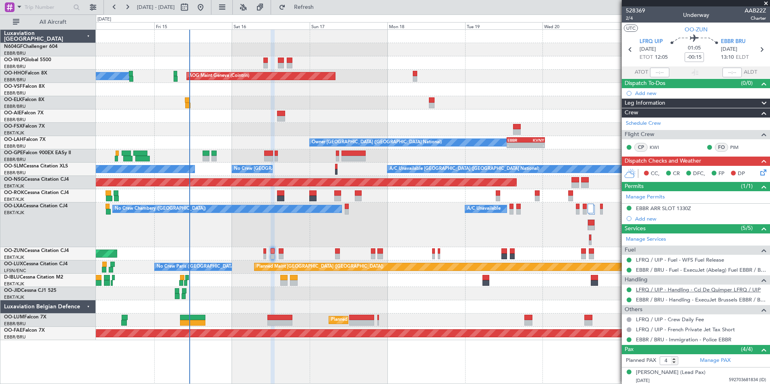
click at [694, 290] on link "LFRQ / UIP - Handling - Cci De Quimper LFRQ / UIP" at bounding box center [698, 289] width 125 height 7
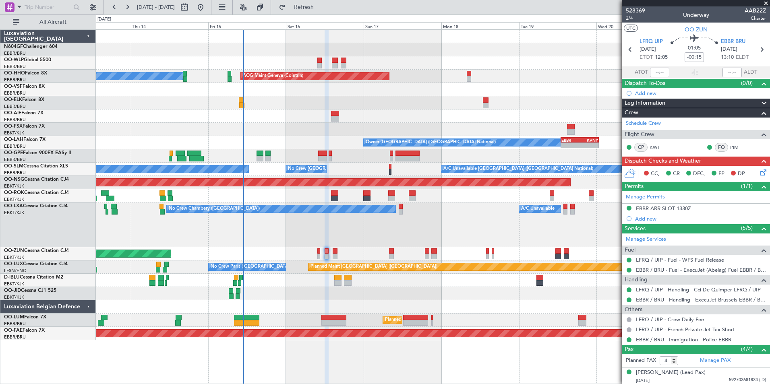
click at [337, 237] on div "No Crew Chambery ([GEOGRAPHIC_DATA]) A/C Unavailable" at bounding box center [433, 225] width 674 height 45
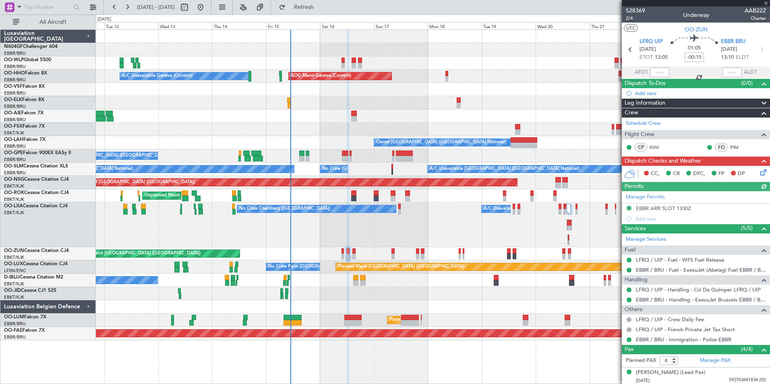
click at [304, 236] on div "No Crew Chambery ([GEOGRAPHIC_DATA]) A/C Unavailable" at bounding box center [433, 225] width 674 height 45
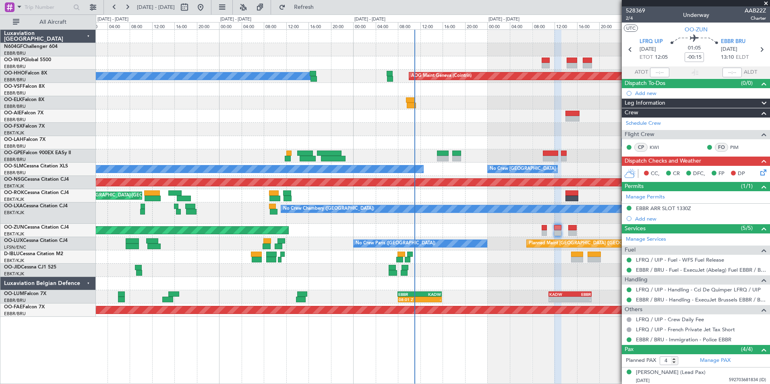
click at [542, 223] on div "AOG Maint Geneva (Cointrin) A/C Unavailable Geneva (Cointrin) 18:40 Z 00:50 Z E…" at bounding box center [433, 173] width 674 height 287
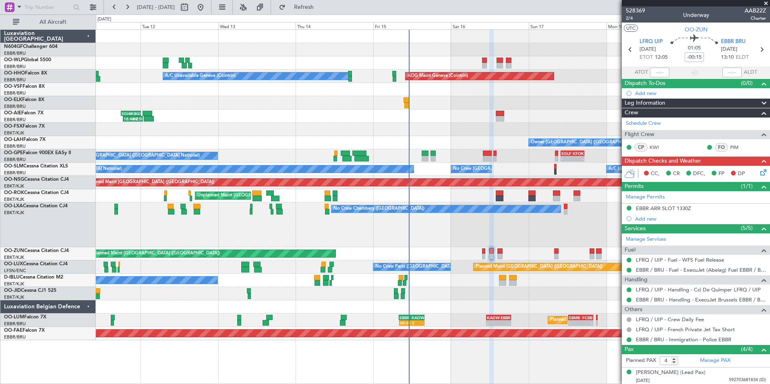
click at [435, 221] on div "No Crew Chambery ([GEOGRAPHIC_DATA]) A/C Unavailable" at bounding box center [433, 225] width 674 height 45
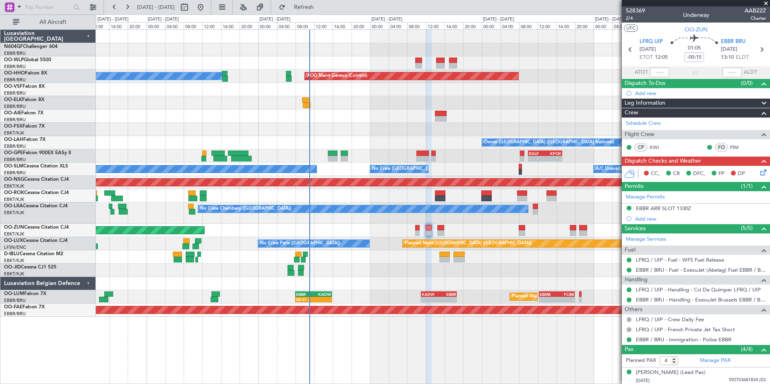
click at [447, 267] on div at bounding box center [433, 270] width 674 height 13
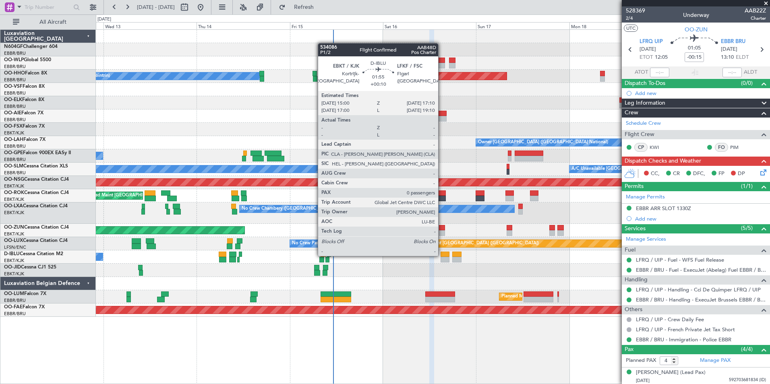
click at [442, 255] on div at bounding box center [445, 255] width 8 height 6
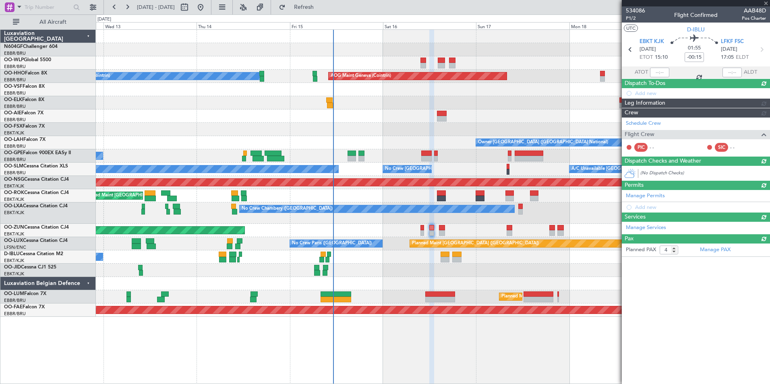
type input "+00:10"
type input "0"
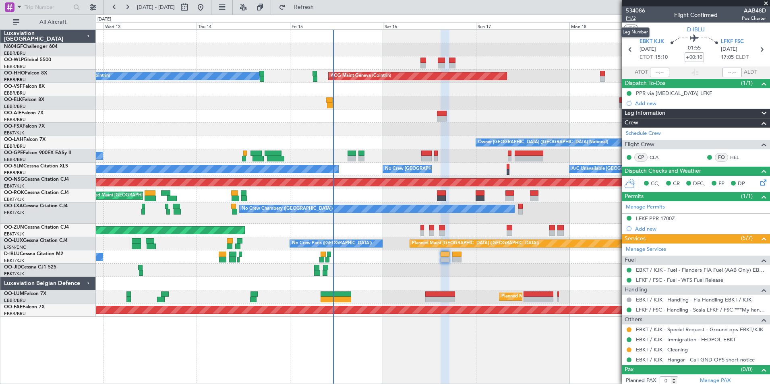
click at [633, 20] on span "P1/2" at bounding box center [635, 18] width 19 height 7
click at [319, 7] on span "Refresh" at bounding box center [304, 7] width 34 height 6
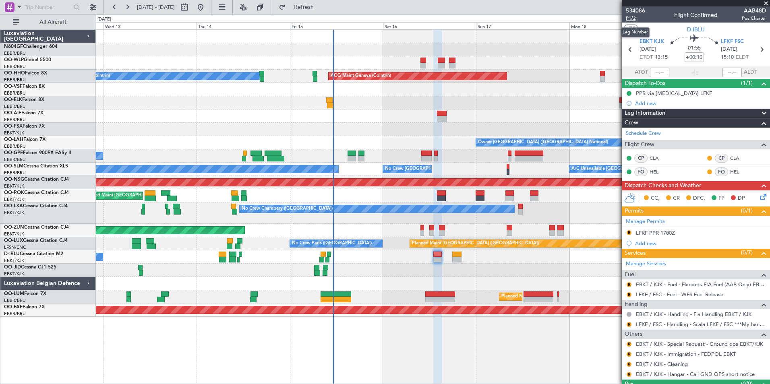
click at [631, 18] on span "P1/2" at bounding box center [635, 18] width 19 height 7
click at [323, 12] on button "Refresh" at bounding box center [299, 7] width 48 height 13
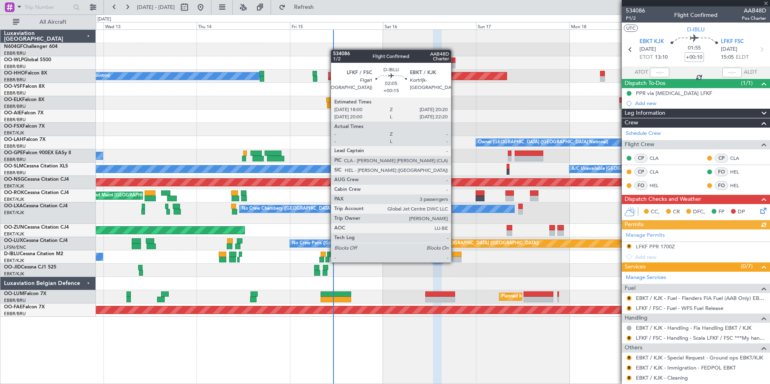
click at [455, 262] on div at bounding box center [456, 260] width 9 height 6
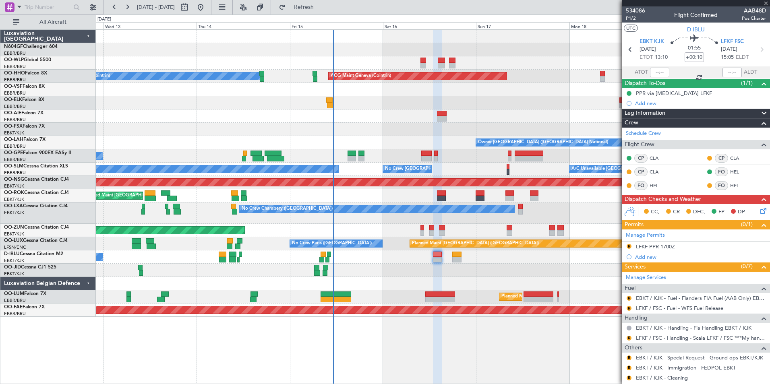
type input "+00:15"
type input "3"
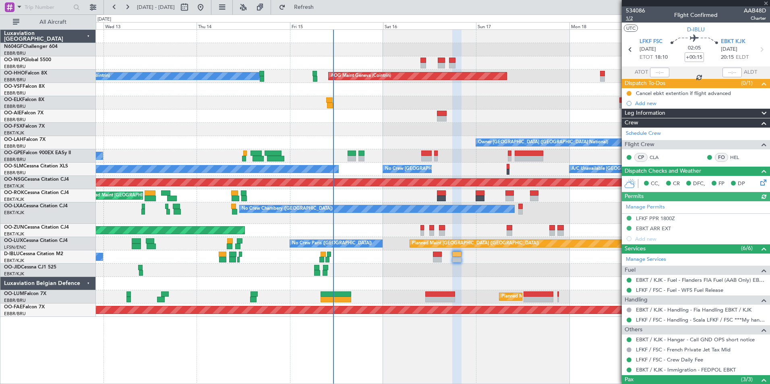
click at [627, 19] on span "1/2" at bounding box center [635, 18] width 19 height 7
click at [317, 6] on span "Refresh" at bounding box center [304, 7] width 34 height 6
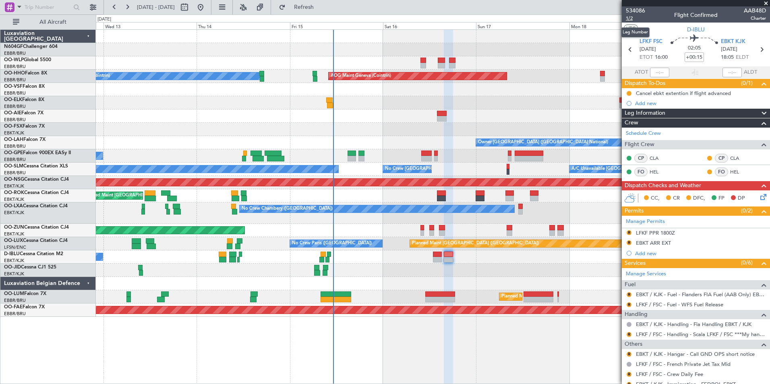
click at [631, 19] on span "1/2" at bounding box center [635, 18] width 19 height 7
click at [311, 10] on button "Refresh" at bounding box center [299, 7] width 48 height 13
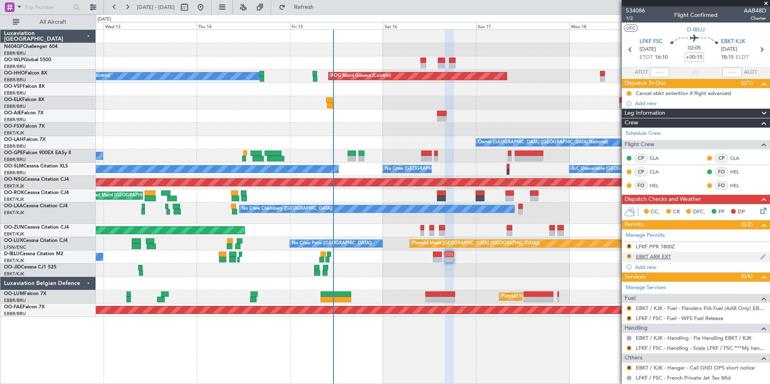
click at [629, 255] on button "R" at bounding box center [629, 256] width 5 height 5
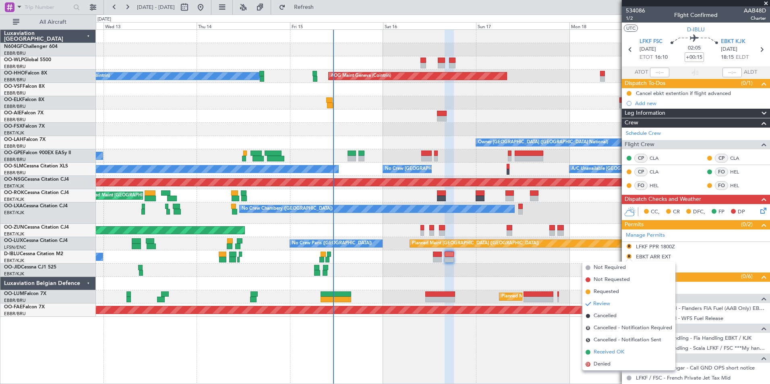
click at [607, 352] on span "Received OK" at bounding box center [609, 352] width 31 height 8
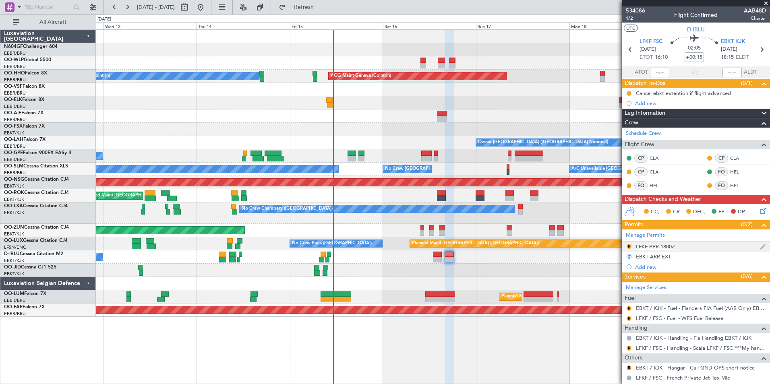
click at [640, 246] on div "LFKF PPR 1800Z" at bounding box center [655, 246] width 39 height 7
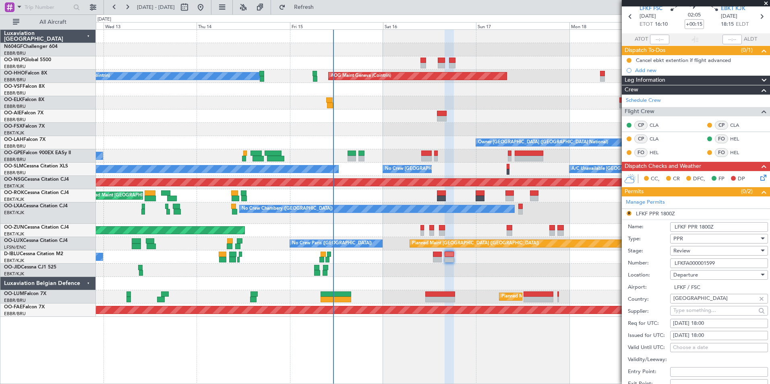
scroll to position [81, 0]
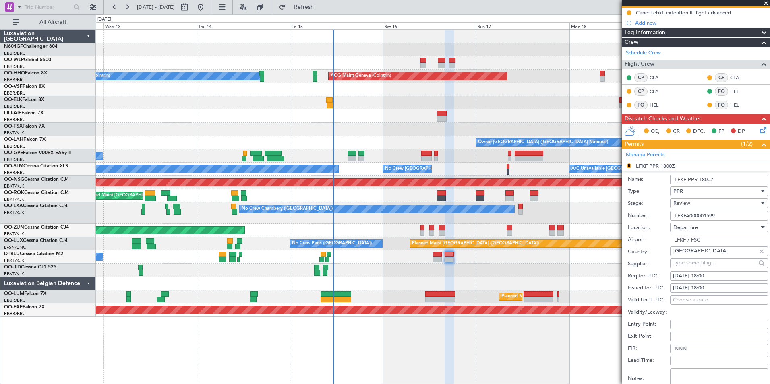
click at [700, 277] on div "[DATE] 18:00" at bounding box center [719, 276] width 92 height 8
select select "8"
select select "2025"
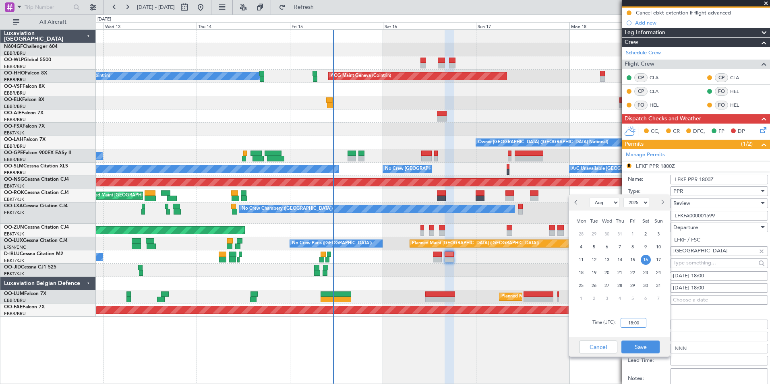
click at [631, 321] on input "18:00" at bounding box center [634, 323] width 26 height 10
type input "16:00"
click at [658, 338] on div "Cancel Save" at bounding box center [619, 346] width 101 height 19
click at [641, 349] on button "Save" at bounding box center [640, 347] width 38 height 13
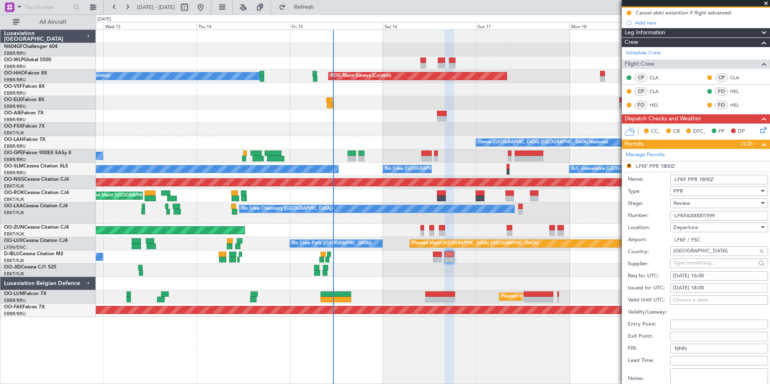
click at [699, 284] on div "[DATE] 18:00" at bounding box center [719, 288] width 92 height 8
select select "8"
select select "2025"
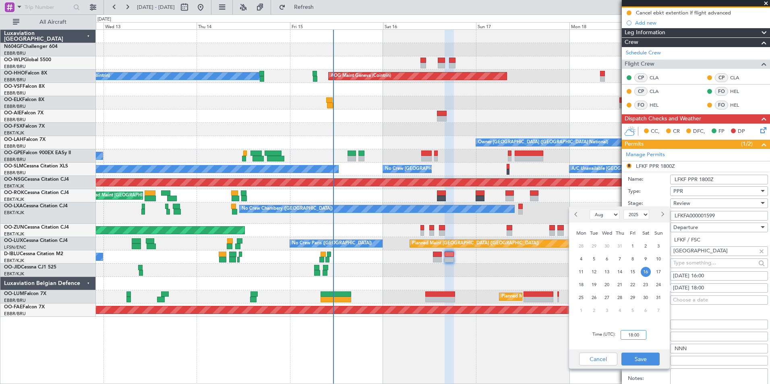
click at [631, 338] on input "18:00" at bounding box center [634, 335] width 26 height 10
type input "16:00"
click at [652, 333] on div "Time (UTC): 16:00" at bounding box center [619, 335] width 101 height 29
click at [638, 362] on button "Save" at bounding box center [640, 359] width 38 height 13
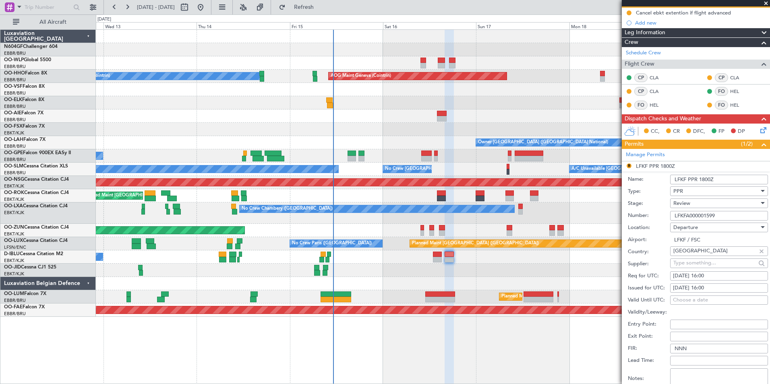
scroll to position [161, 0]
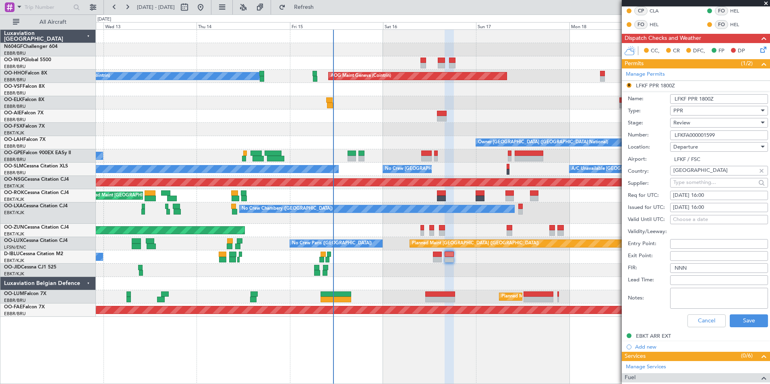
click at [697, 125] on div "Review" at bounding box center [716, 123] width 86 height 12
click at [700, 184] on span "Received OK" at bounding box center [716, 187] width 85 height 12
click at [736, 314] on button "Save" at bounding box center [749, 320] width 38 height 13
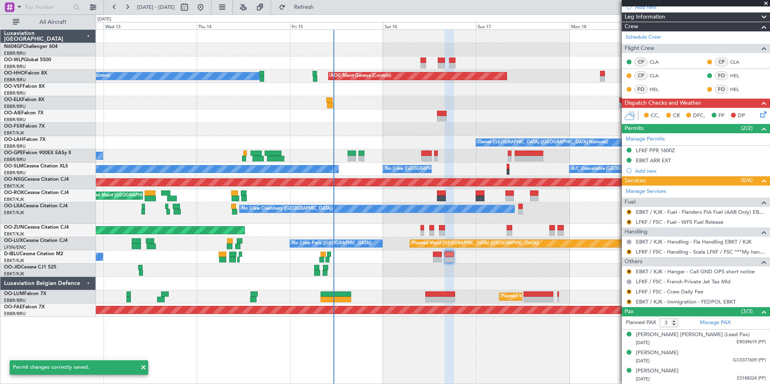
scroll to position [96, 0]
click at [629, 250] on button "R" at bounding box center [629, 252] width 5 height 5
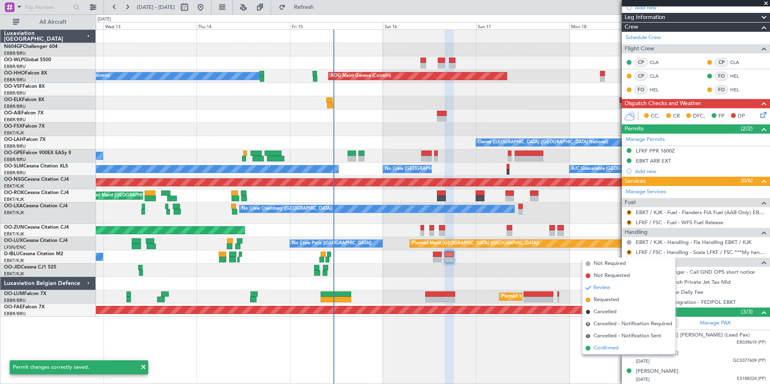
click at [600, 350] on span "Confirmed" at bounding box center [606, 348] width 25 height 8
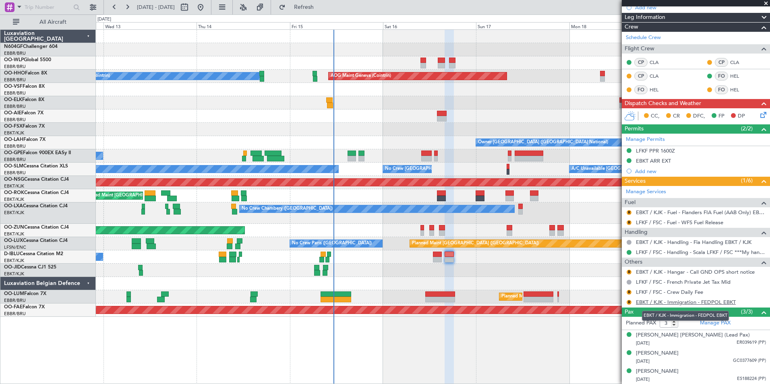
click at [661, 299] on link "EBKT / KJK - Immigration - FEDPOL EBKT" at bounding box center [686, 302] width 100 height 7
click at [319, 11] on button "Refresh" at bounding box center [299, 7] width 48 height 13
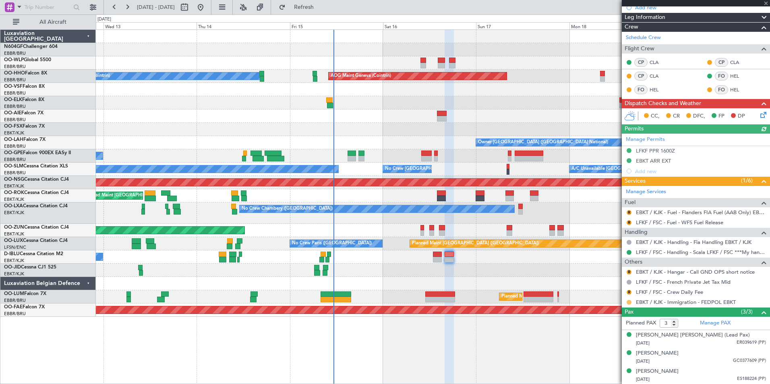
click at [629, 303] on button at bounding box center [629, 302] width 5 height 5
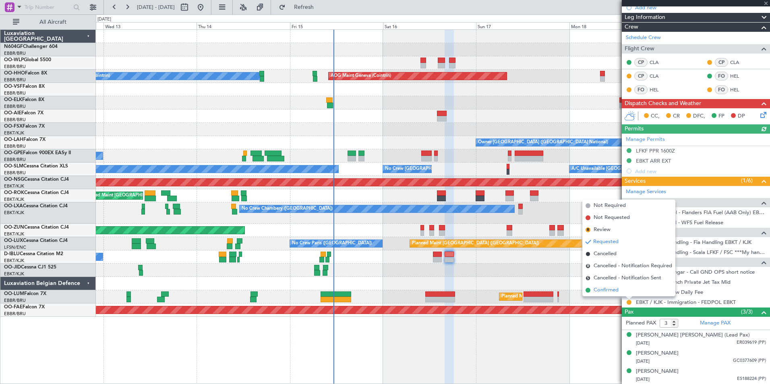
click at [612, 295] on li "Confirmed" at bounding box center [628, 290] width 93 height 12
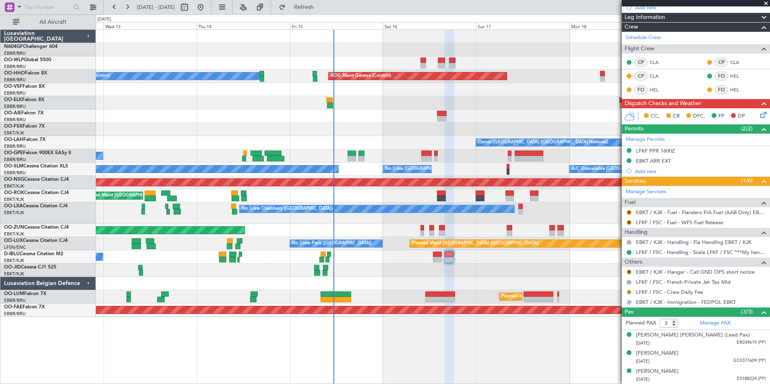
click at [627, 290] on button "R" at bounding box center [629, 292] width 5 height 5
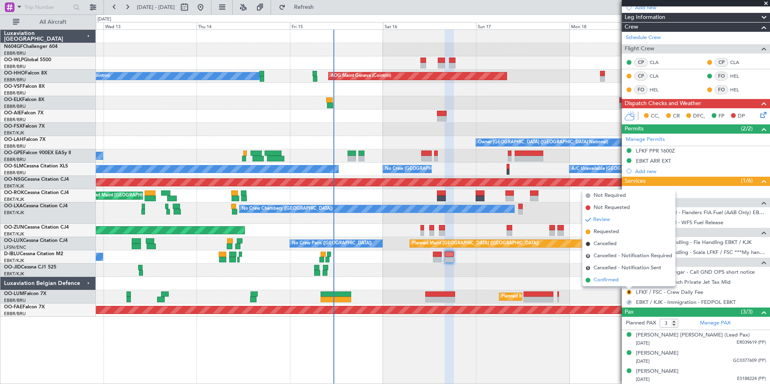
click at [606, 275] on li "Confirmed" at bounding box center [628, 280] width 93 height 12
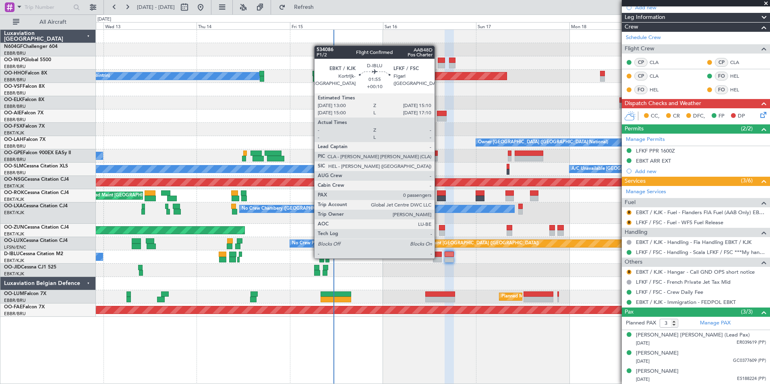
click at [438, 258] on div at bounding box center [437, 260] width 8 height 6
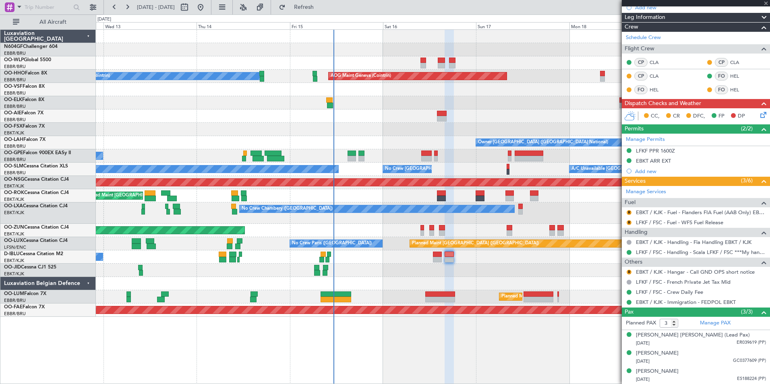
type input "+00:10"
type input "0"
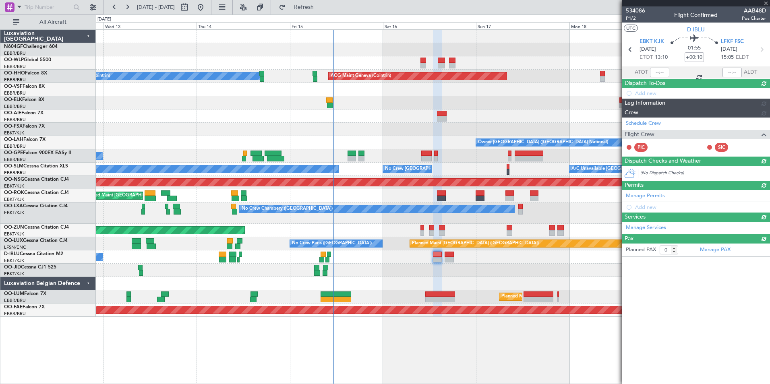
scroll to position [0, 0]
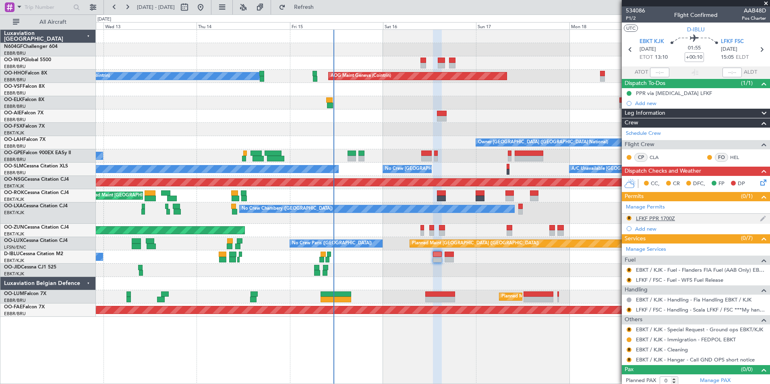
click at [661, 218] on div "LFKF PPR 1700Z" at bounding box center [655, 218] width 39 height 7
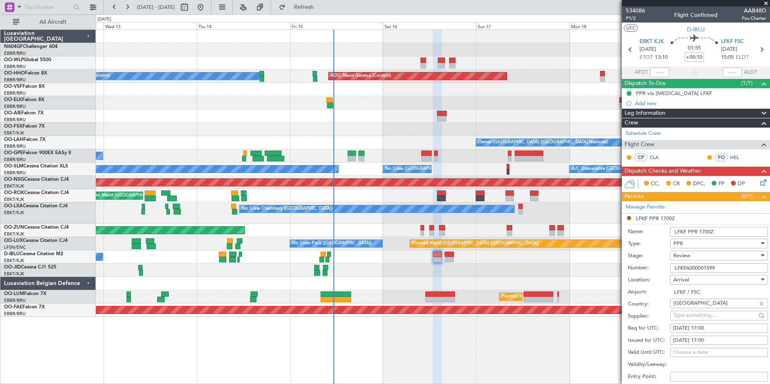
click at [706, 253] on div "Review" at bounding box center [716, 256] width 86 height 12
click at [700, 322] on span "Received OK" at bounding box center [716, 320] width 85 height 12
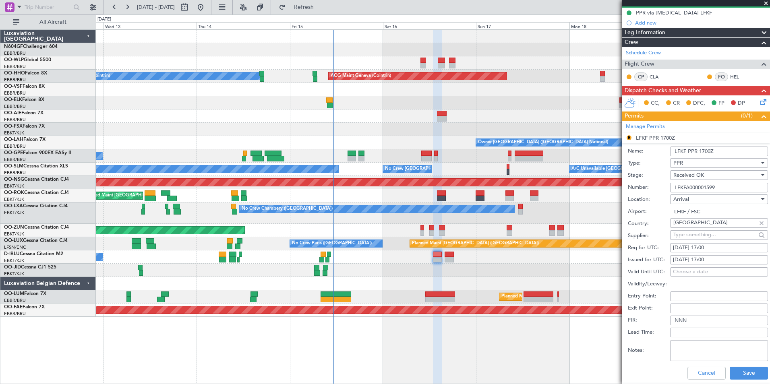
click at [708, 249] on div "[DATE] 17:00" at bounding box center [719, 248] width 92 height 8
select select "8"
select select "2025"
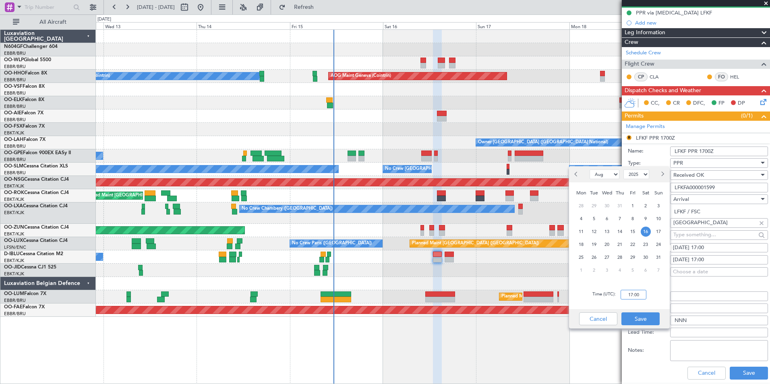
click at [627, 295] on input "17:00" at bounding box center [634, 295] width 26 height 10
type input "15:10"
click at [658, 297] on div "Time (UTC): 15:10" at bounding box center [619, 294] width 101 height 29
click at [641, 323] on button "Save" at bounding box center [640, 318] width 38 height 13
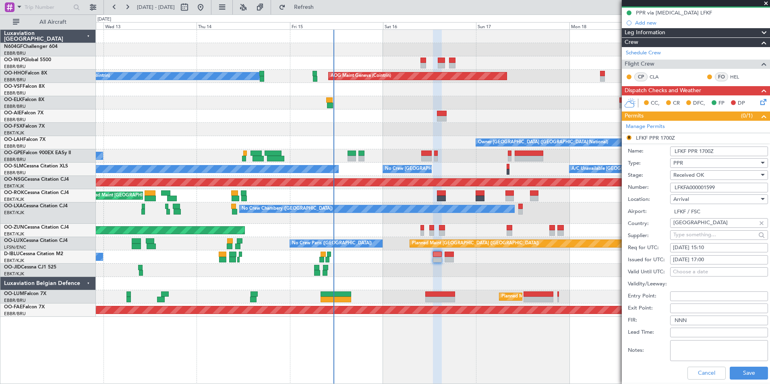
click at [712, 260] on div "[DATE] 17:00" at bounding box center [719, 260] width 92 height 8
select select "8"
select select "2025"
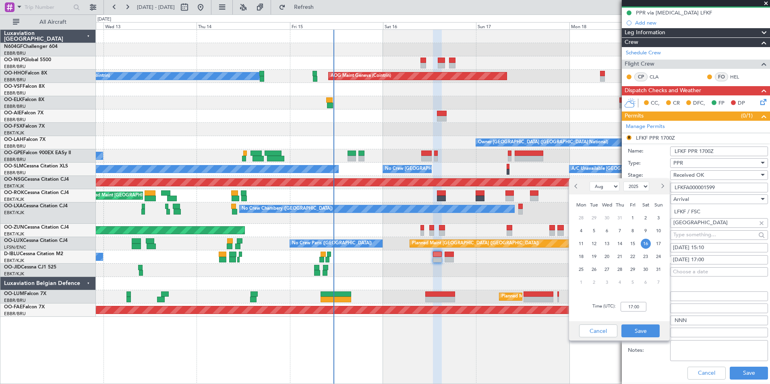
click at [632, 312] on div "Time (UTC): 17:00" at bounding box center [619, 306] width 101 height 29
click at [633, 309] on input "17:00" at bounding box center [634, 307] width 26 height 10
type input "15:10"
click at [651, 310] on div "Time (UTC): 15:10" at bounding box center [619, 306] width 101 height 29
click at [632, 333] on button "Save" at bounding box center [640, 331] width 38 height 13
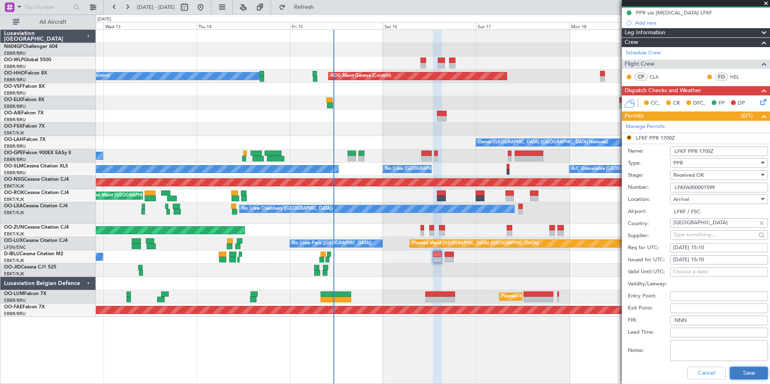
click at [742, 369] on button "Save" at bounding box center [749, 373] width 38 height 13
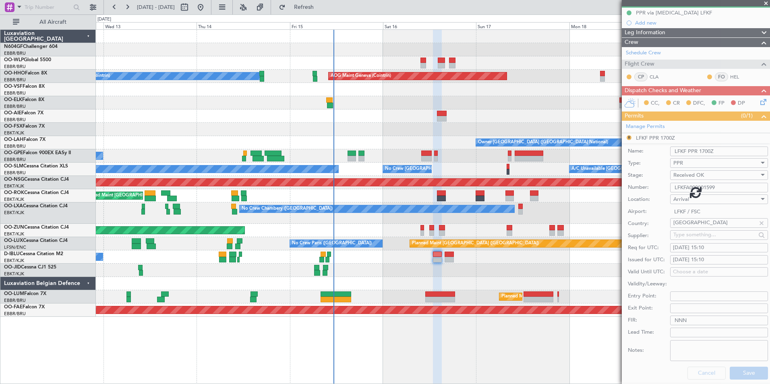
scroll to position [3, 0]
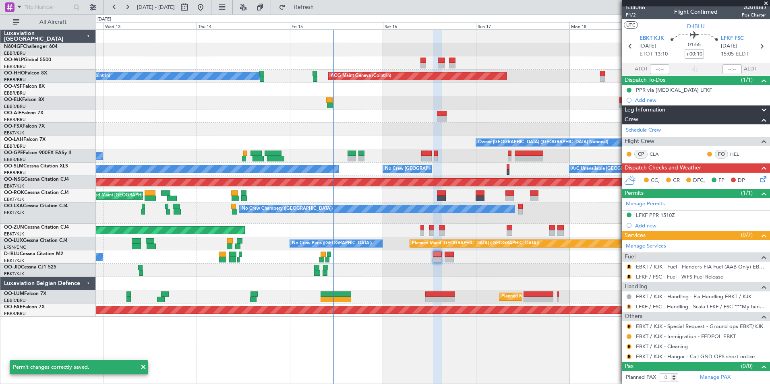
click at [629, 305] on button "R" at bounding box center [629, 306] width 5 height 5
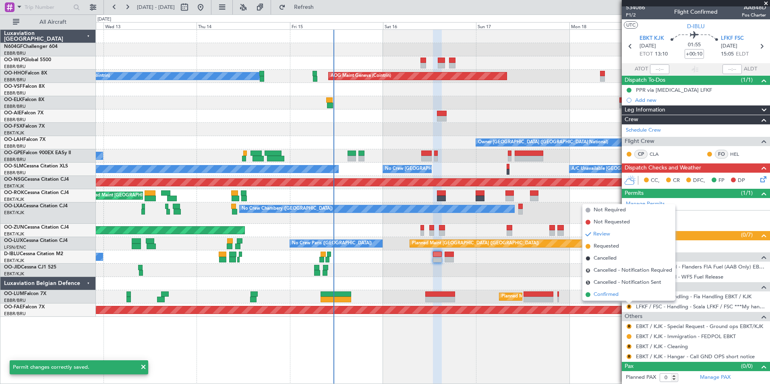
click at [609, 299] on li "Confirmed" at bounding box center [628, 295] width 93 height 12
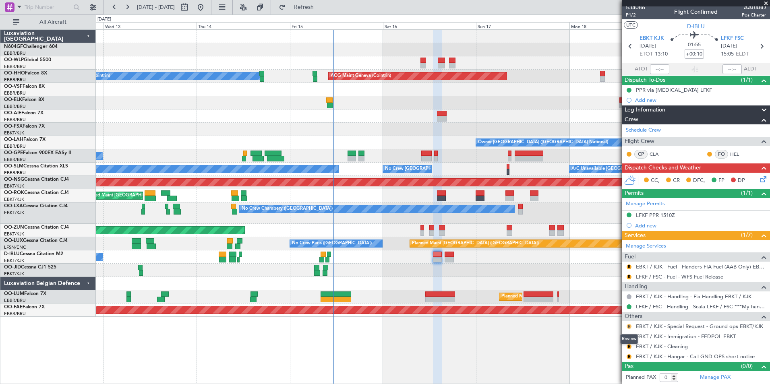
click at [630, 325] on button "R" at bounding box center [629, 326] width 5 height 5
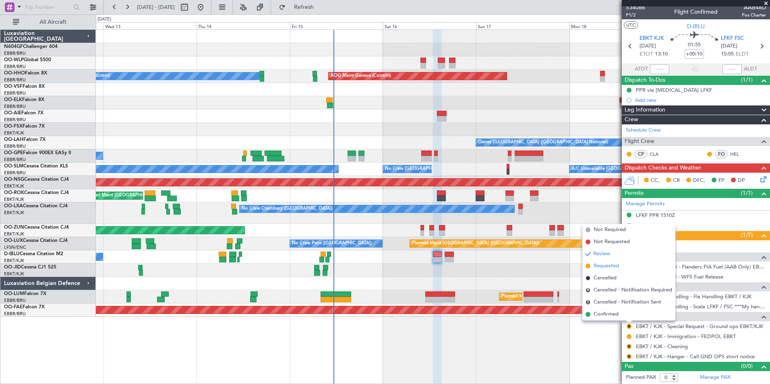
click at [608, 271] on li "Requested" at bounding box center [628, 266] width 93 height 12
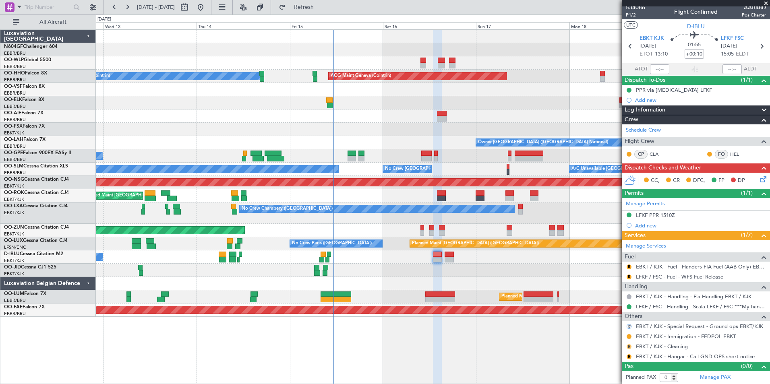
click at [628, 345] on button "R" at bounding box center [629, 346] width 5 height 5
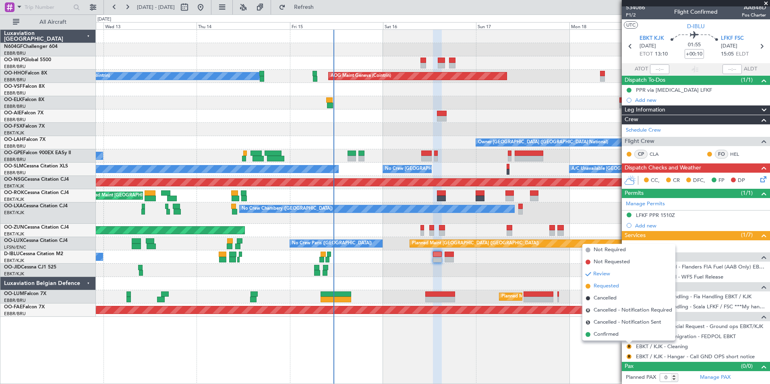
click at [614, 284] on span "Requested" at bounding box center [606, 286] width 25 height 8
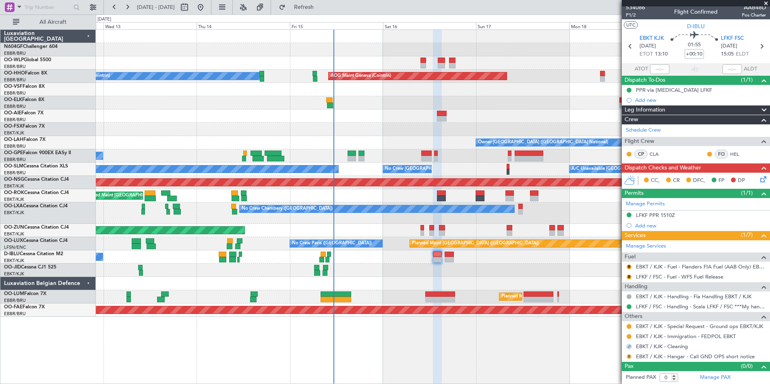
click at [629, 357] on button "R" at bounding box center [629, 356] width 5 height 5
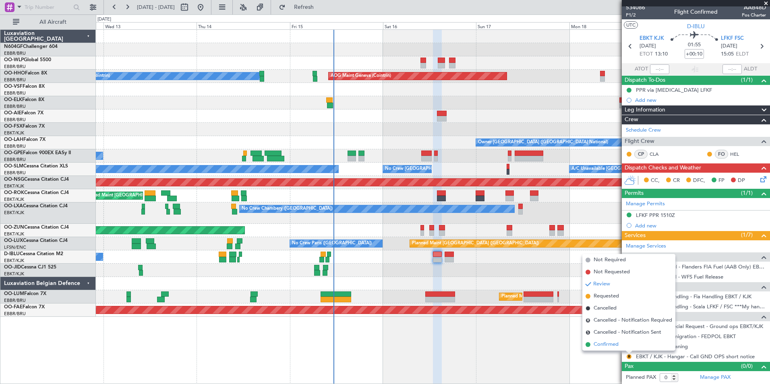
click at [619, 344] on li "Confirmed" at bounding box center [628, 345] width 93 height 12
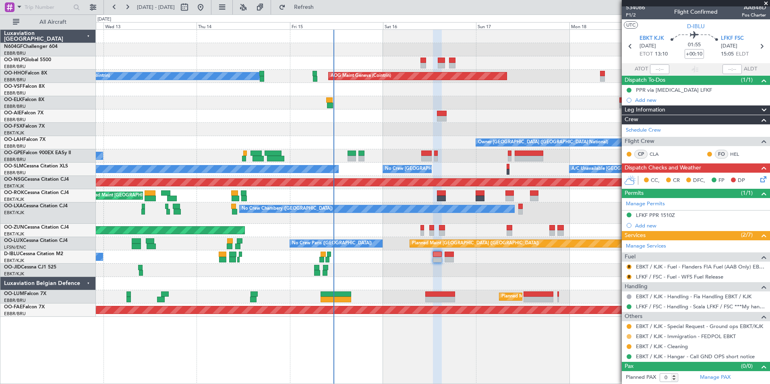
click at [629, 335] on button at bounding box center [629, 336] width 5 height 5
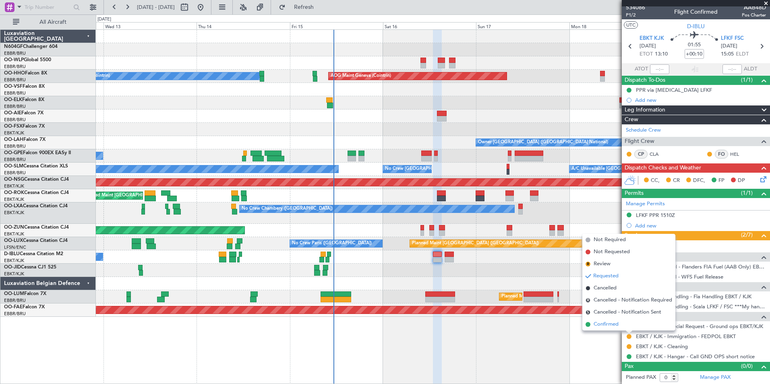
click at [596, 325] on span "Confirmed" at bounding box center [606, 325] width 25 height 8
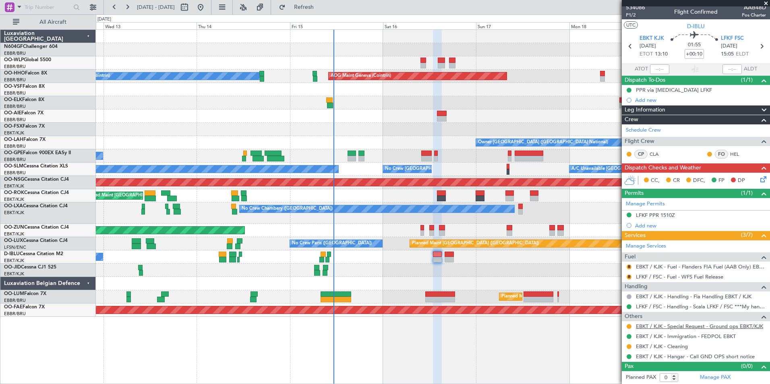
click at [682, 327] on link "EBKT / KJK - Special Request - Ground ops EBKT/KJK" at bounding box center [699, 326] width 127 height 7
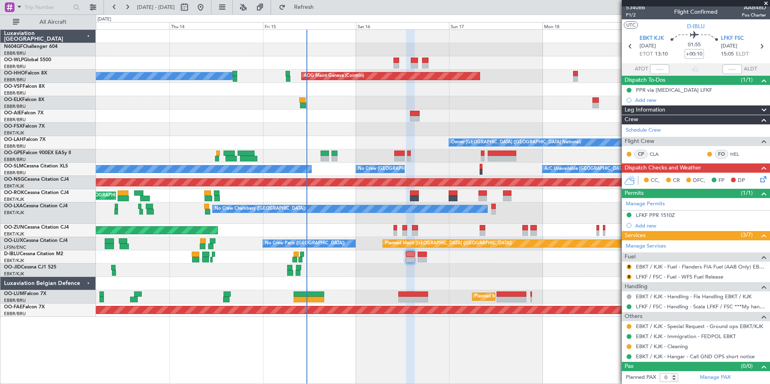
click at [399, 266] on div at bounding box center [433, 270] width 674 height 13
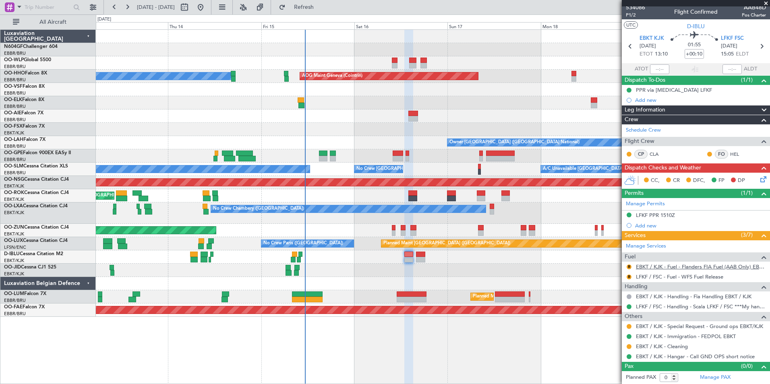
click at [668, 267] on link "EBKT / KJK - Fuel - Flanders FIA Fuel (AAB Only) EBKT / KJK" at bounding box center [701, 266] width 130 height 7
click at [629, 265] on button "R" at bounding box center [629, 267] width 5 height 5
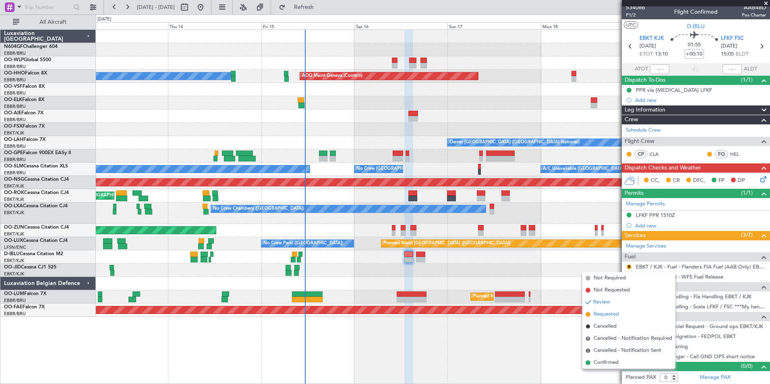
click at [608, 312] on span "Requested" at bounding box center [606, 314] width 25 height 8
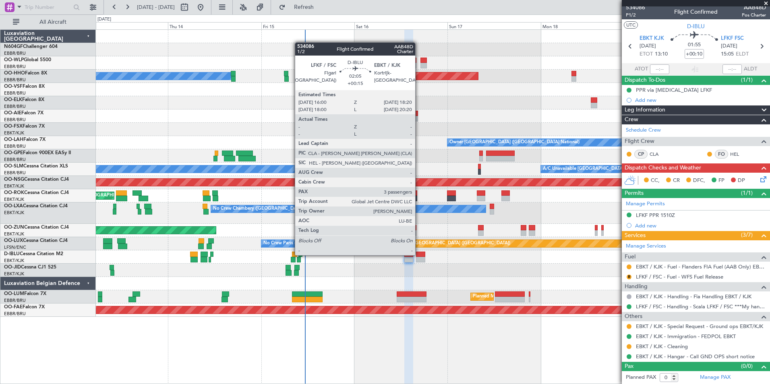
click at [419, 254] on div at bounding box center [420, 255] width 9 height 6
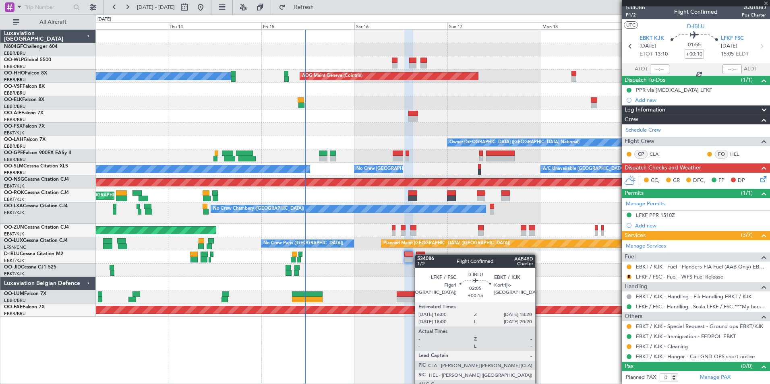
type input "+00:15"
type input "3"
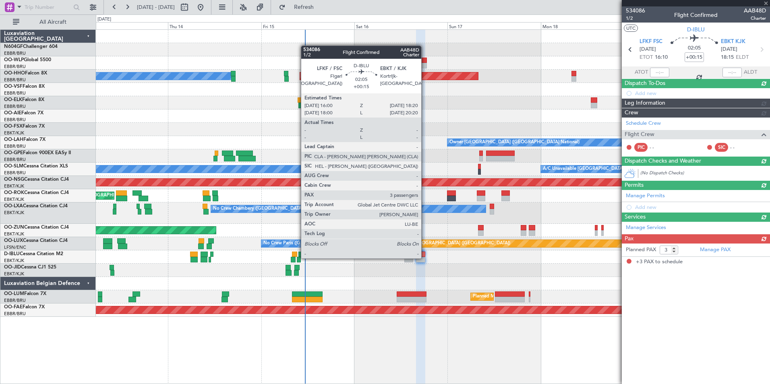
scroll to position [0, 0]
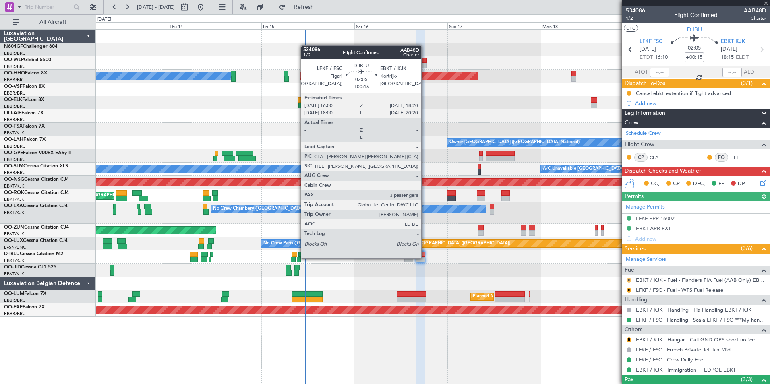
click at [629, 279] on button "R" at bounding box center [629, 280] width 5 height 5
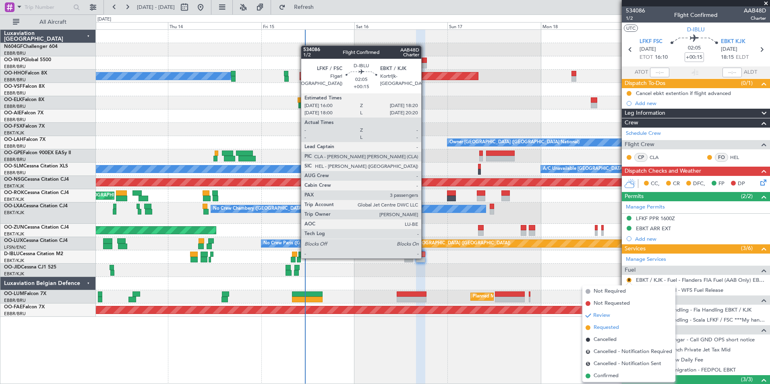
click at [610, 329] on span "Requested" at bounding box center [606, 328] width 25 height 8
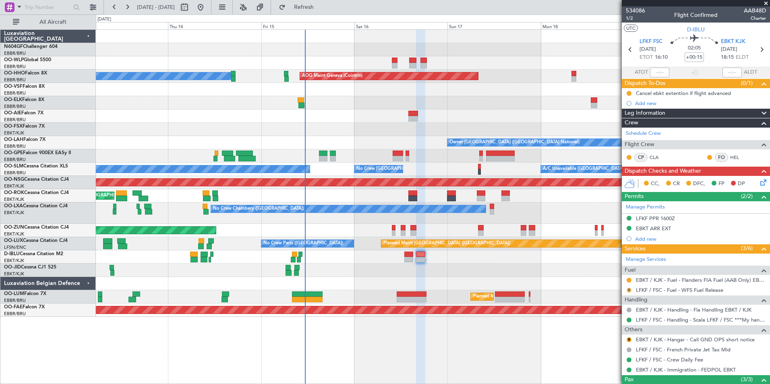
click at [629, 290] on button "R" at bounding box center [629, 290] width 5 height 5
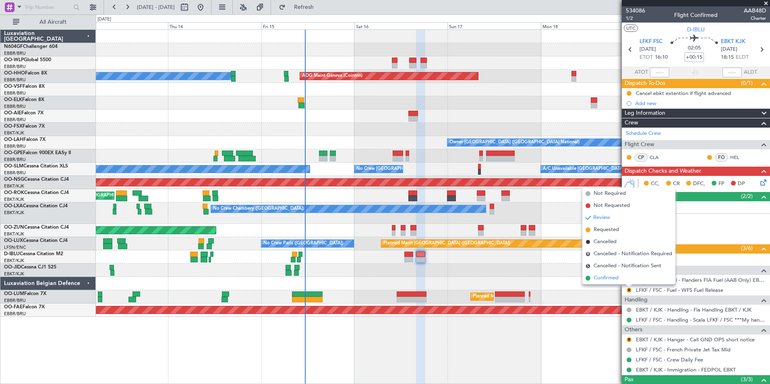
click at [616, 275] on span "Confirmed" at bounding box center [606, 278] width 25 height 8
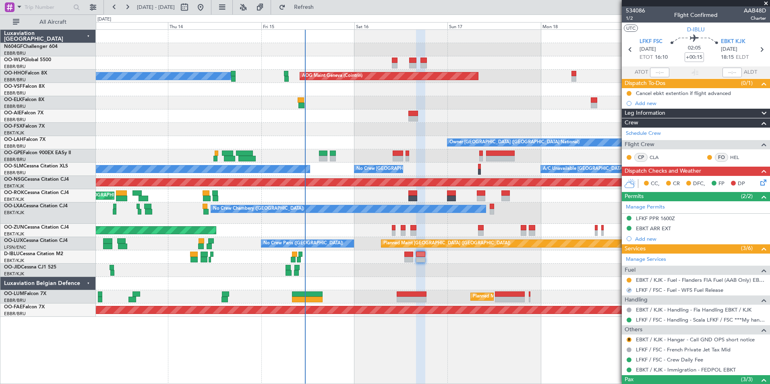
click at [630, 288] on div at bounding box center [629, 290] width 5 height 5
click at [629, 339] on mat-tooltip-component "Confirmed" at bounding box center [629, 332] width 36 height 21
click at [630, 340] on button "R" at bounding box center [629, 339] width 5 height 5
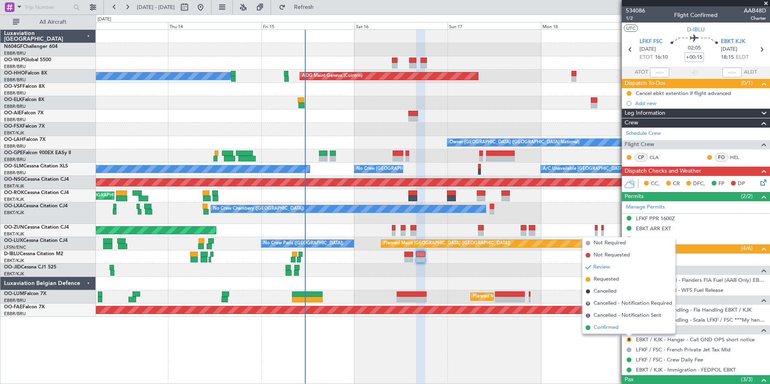
click at [621, 332] on li "Confirmed" at bounding box center [628, 328] width 93 height 12
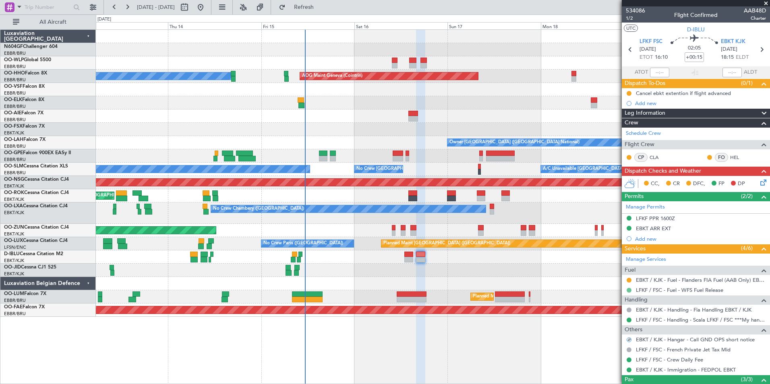
click at [629, 289] on button at bounding box center [629, 290] width 5 height 5
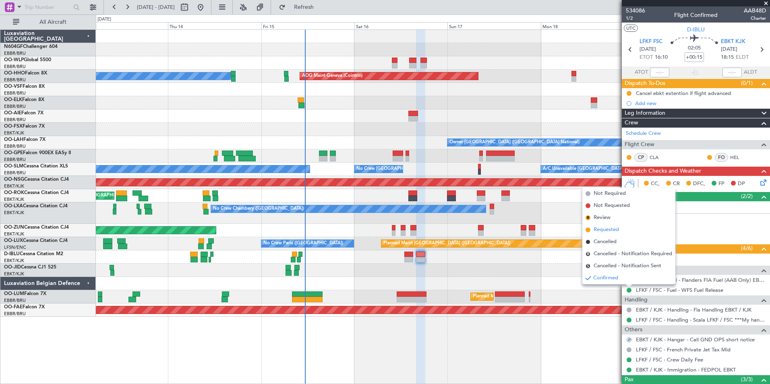
click at [607, 232] on span "Requested" at bounding box center [606, 230] width 25 height 8
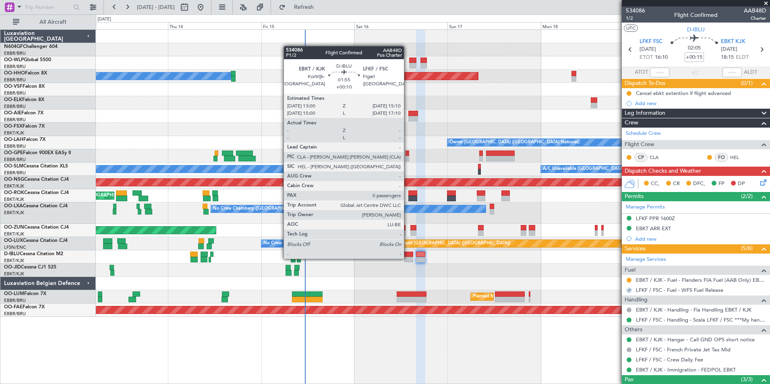
click at [408, 258] on div at bounding box center [408, 260] width 8 height 6
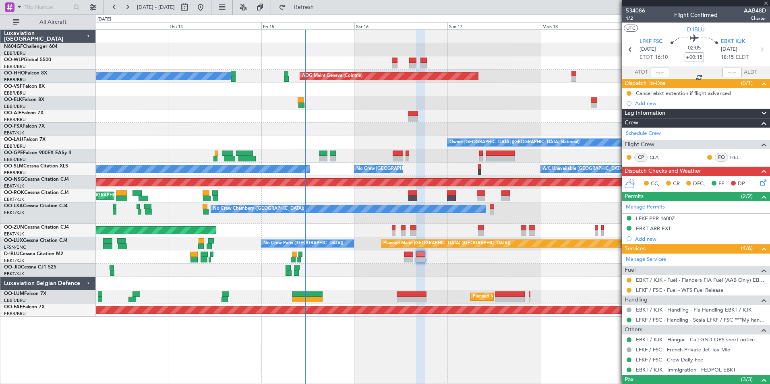
type input "+00:10"
type input "0"
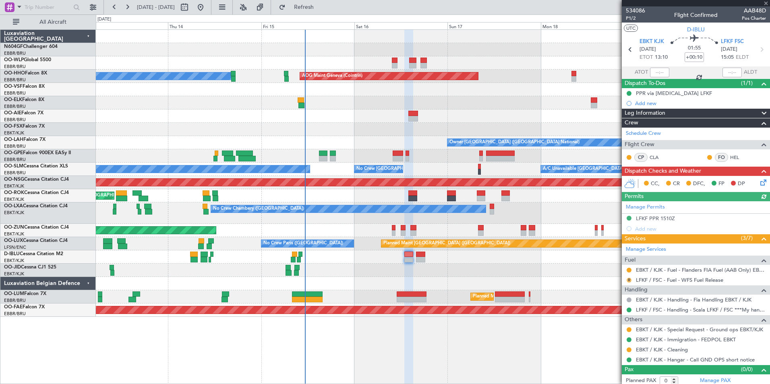
click at [628, 281] on button "R" at bounding box center [629, 280] width 5 height 5
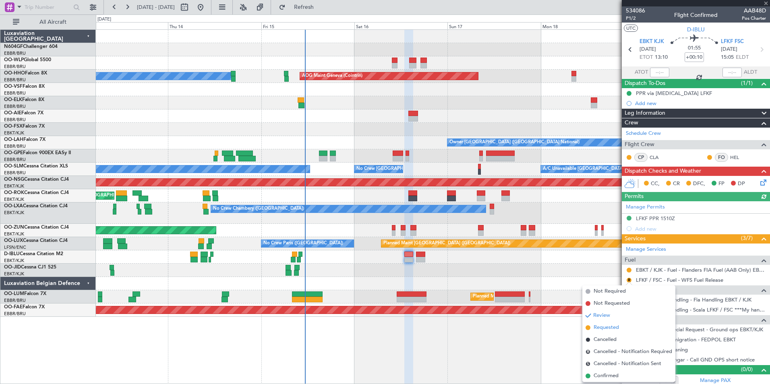
click at [614, 325] on span "Requested" at bounding box center [606, 328] width 25 height 8
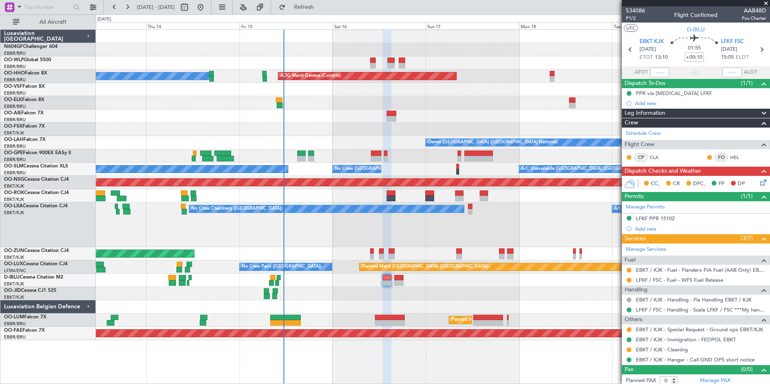
click at [469, 278] on div "No Crew [GEOGRAPHIC_DATA] ([GEOGRAPHIC_DATA] National)" at bounding box center [433, 280] width 674 height 13
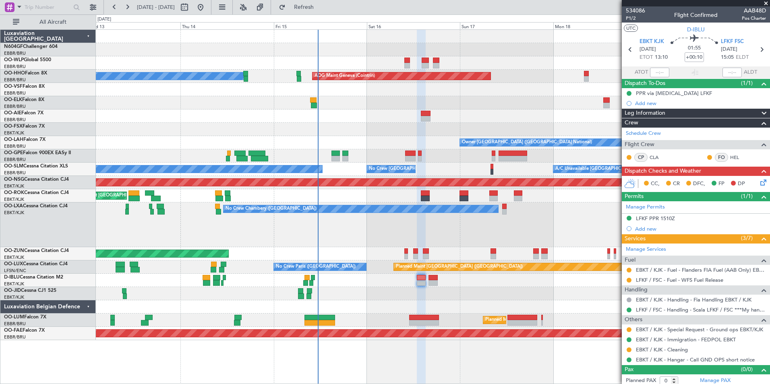
click at [751, 182] on div "CC, CR DFC, FP DP" at bounding box center [699, 184] width 118 height 12
click at [759, 182] on icon at bounding box center [762, 181] width 6 height 6
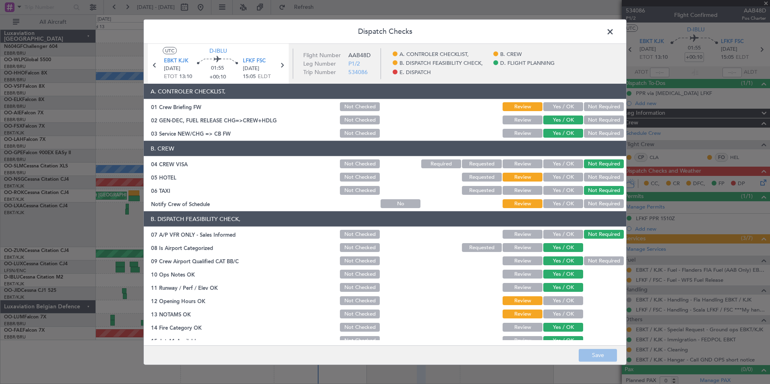
scroll to position [149, 0]
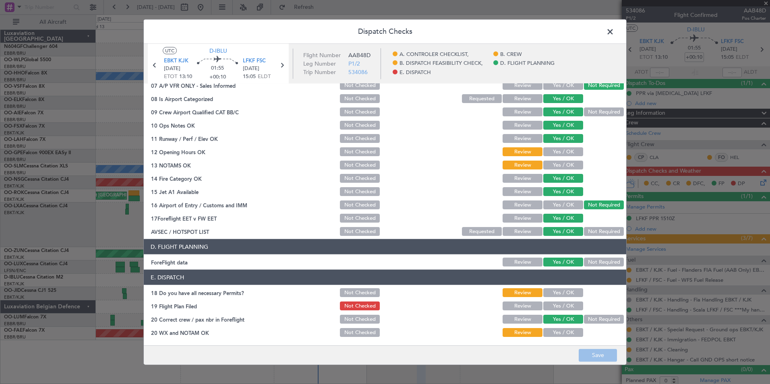
click at [556, 293] on button "Yes / OK" at bounding box center [563, 292] width 40 height 9
click at [559, 300] on div "Yes / OK" at bounding box center [562, 305] width 41 height 11
click at [560, 308] on button "Yes / OK" at bounding box center [563, 306] width 40 height 9
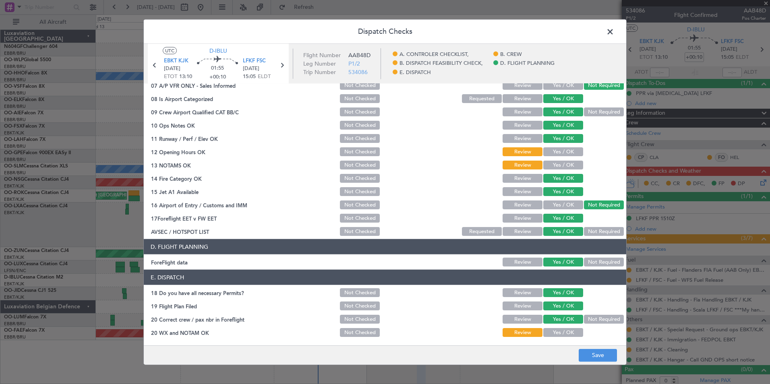
click at [561, 331] on button "Yes / OK" at bounding box center [563, 332] width 40 height 9
click at [594, 353] on button "Save" at bounding box center [598, 355] width 38 height 13
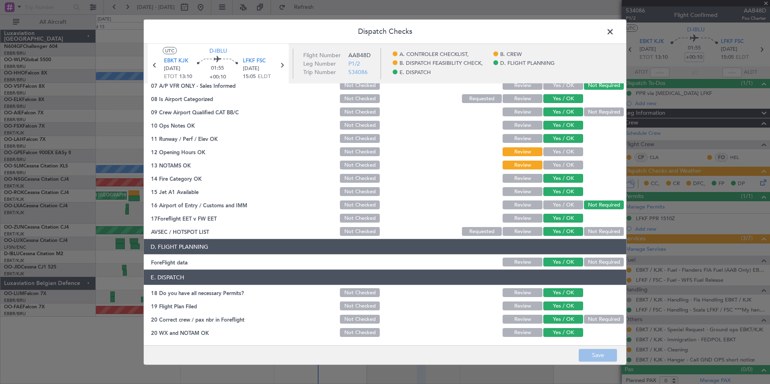
click at [614, 33] on span at bounding box center [614, 34] width 0 height 16
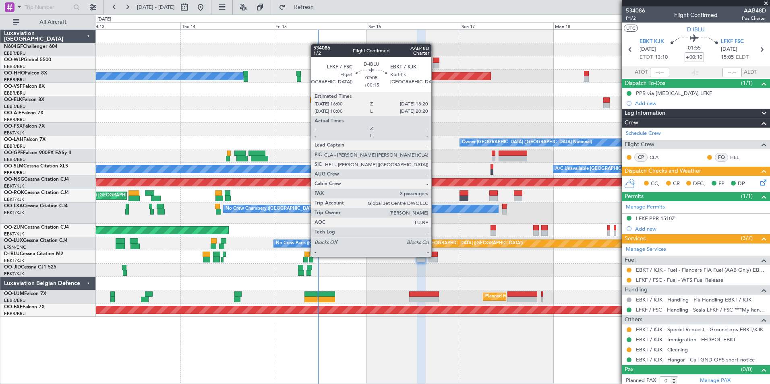
click at [435, 256] on div at bounding box center [432, 255] width 9 height 6
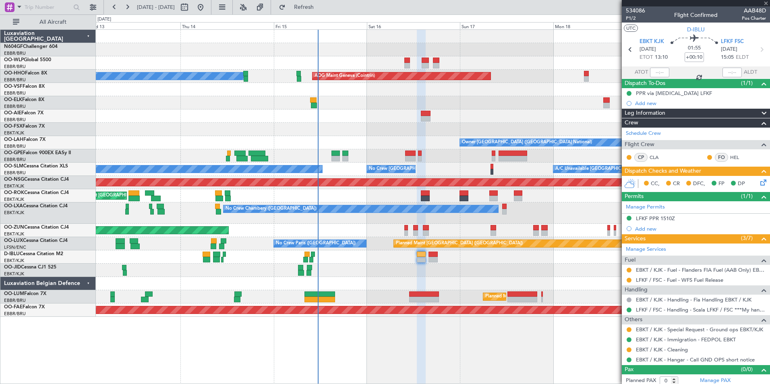
type input "+00:15"
type input "3"
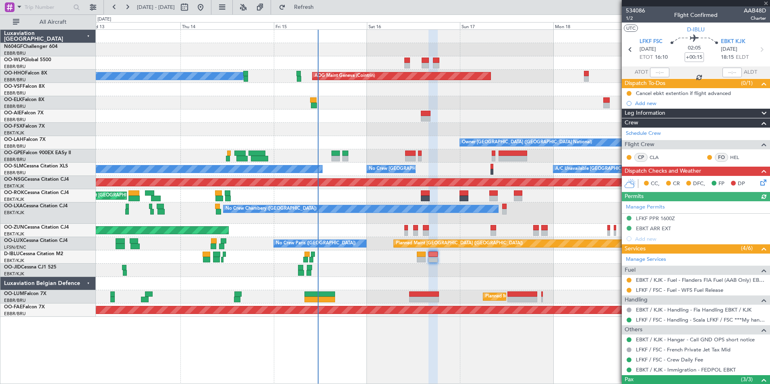
click at [759, 183] on icon at bounding box center [762, 181] width 6 height 6
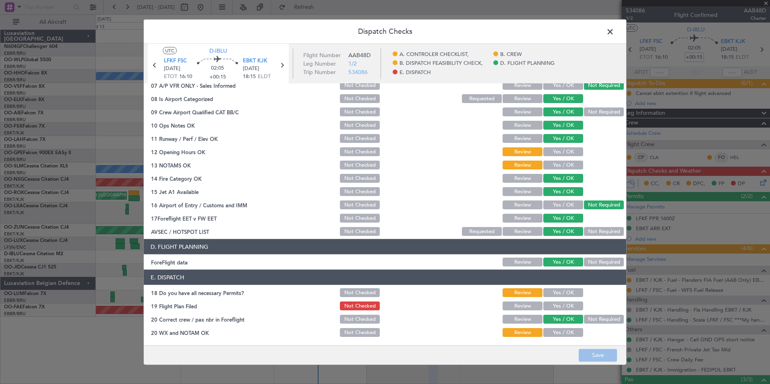
click at [563, 296] on button "Yes / OK" at bounding box center [563, 292] width 40 height 9
click at [559, 305] on button "Yes / OK" at bounding box center [563, 306] width 40 height 9
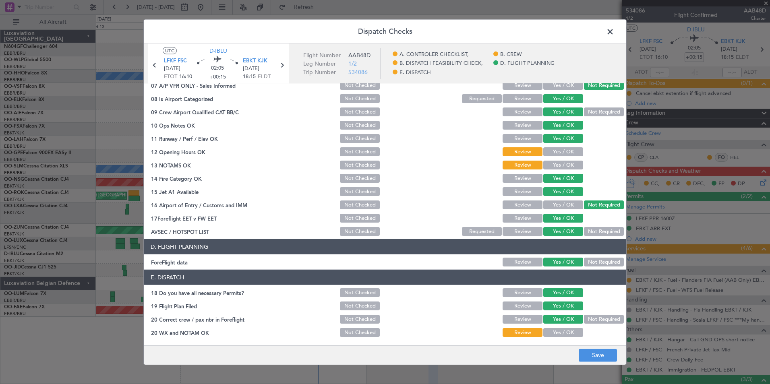
click at [557, 327] on div "Yes / OK" at bounding box center [562, 332] width 41 height 11
click at [563, 333] on button "Yes / OK" at bounding box center [563, 332] width 40 height 9
click at [599, 354] on button "Save" at bounding box center [598, 355] width 38 height 13
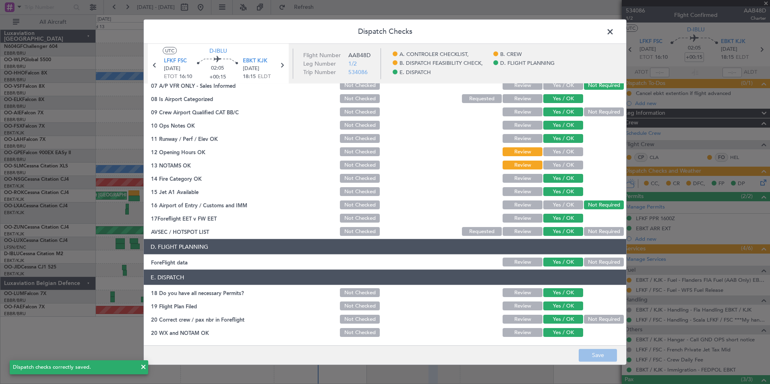
click at [558, 152] on button "Yes / OK" at bounding box center [563, 151] width 40 height 9
click at [557, 168] on button "Yes / OK" at bounding box center [563, 165] width 40 height 9
click at [591, 351] on button "Save" at bounding box center [598, 355] width 38 height 13
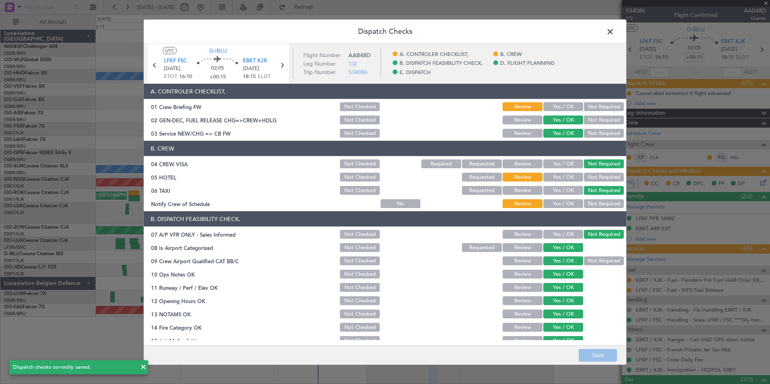
click at [600, 179] on button "Not Required" at bounding box center [604, 177] width 40 height 9
click at [560, 206] on button "Yes / OK" at bounding box center [563, 203] width 40 height 9
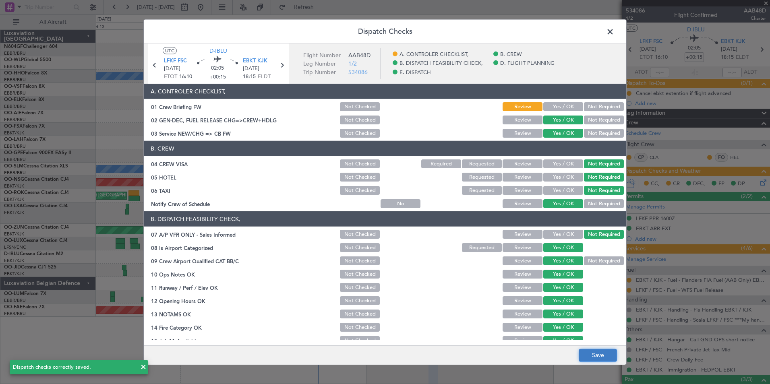
click at [596, 358] on button "Save" at bounding box center [598, 355] width 38 height 13
click at [614, 35] on span at bounding box center [614, 34] width 0 height 16
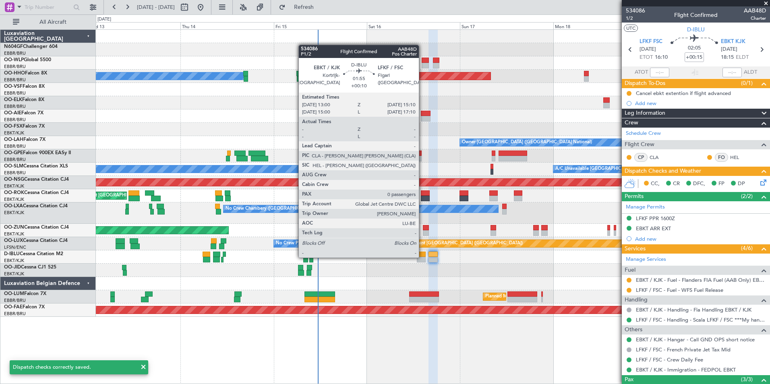
click at [422, 257] on div at bounding box center [421, 260] width 8 height 6
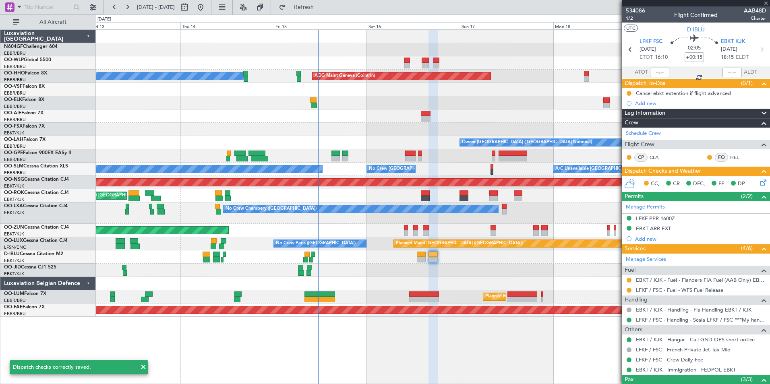
type input "+00:10"
type input "0"
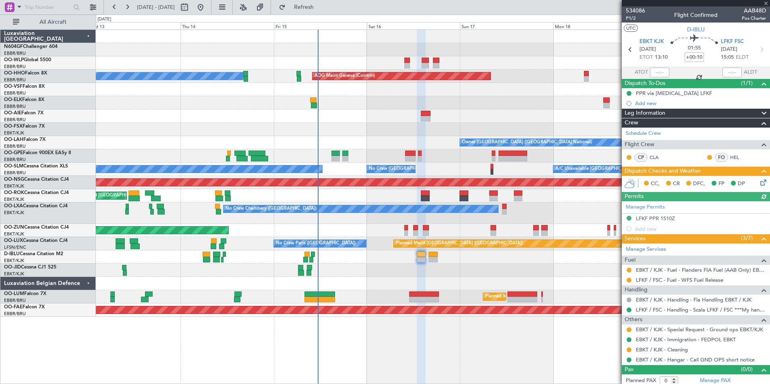
click at [759, 180] on icon at bounding box center [762, 181] width 6 height 6
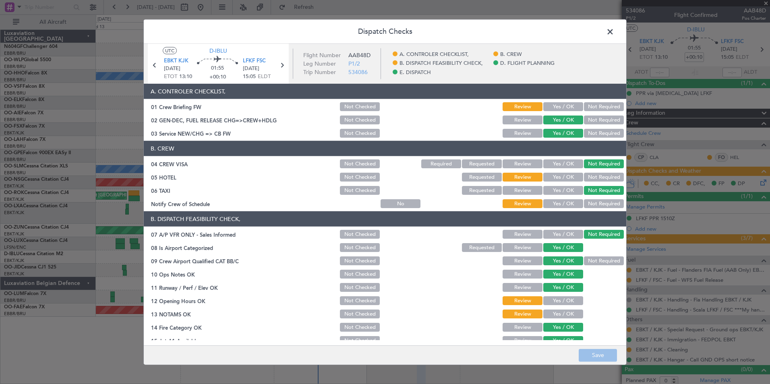
click at [598, 180] on button "Not Required" at bounding box center [604, 177] width 40 height 9
click at [563, 207] on button "Yes / OK" at bounding box center [563, 203] width 40 height 9
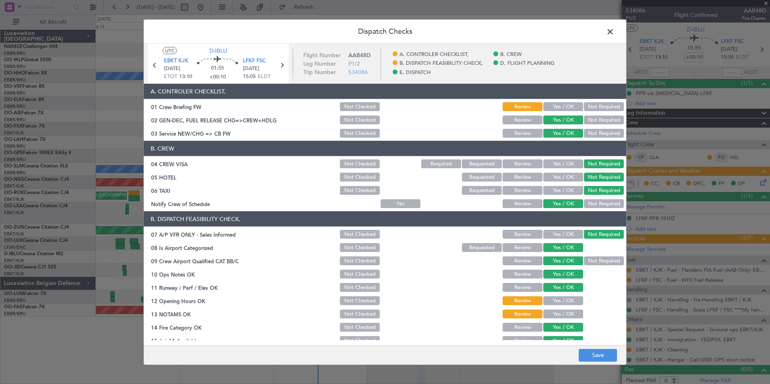
scroll to position [81, 0]
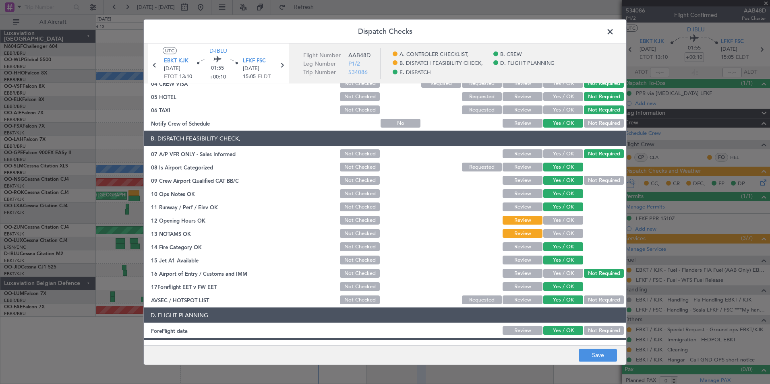
click at [552, 225] on div "Yes / OK" at bounding box center [562, 220] width 41 height 11
click at [550, 216] on button "Yes / OK" at bounding box center [563, 220] width 40 height 9
click at [551, 227] on section "B. DISPATCH FEASIBILITY CHECK, 07 A/P VFR ONLY - Sales Informed Not Checked Rev…" at bounding box center [385, 218] width 482 height 175
click at [546, 232] on button "Yes / OK" at bounding box center [563, 233] width 40 height 9
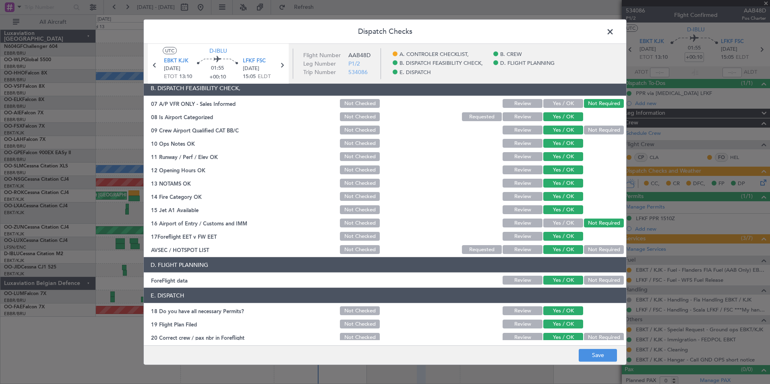
scroll to position [149, 0]
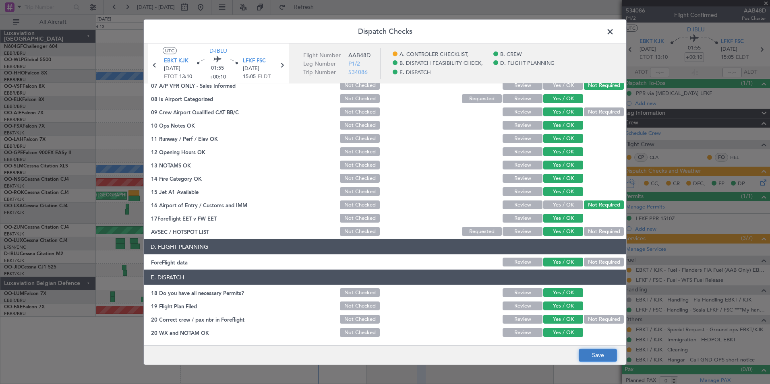
click at [593, 351] on button "Save" at bounding box center [598, 355] width 38 height 13
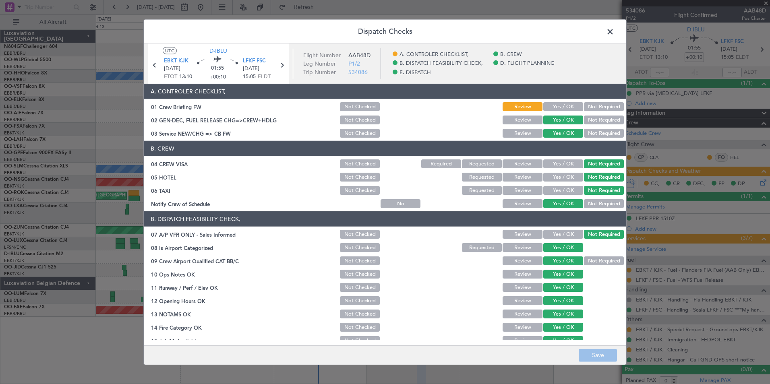
click at [614, 34] on span at bounding box center [614, 34] width 0 height 16
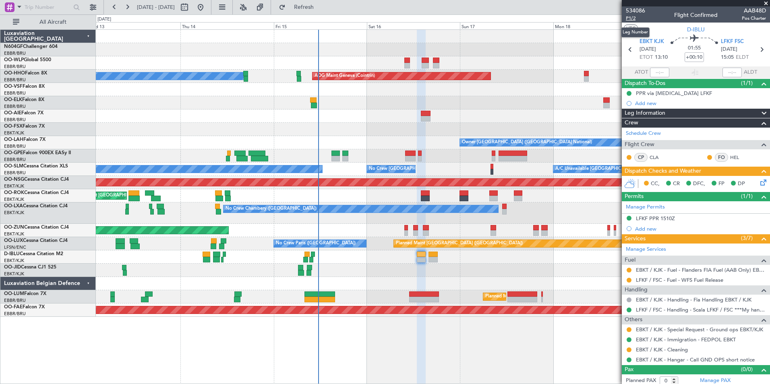
click at [631, 21] on span "P1/2" at bounding box center [635, 18] width 19 height 7
click at [629, 280] on button at bounding box center [629, 280] width 5 height 5
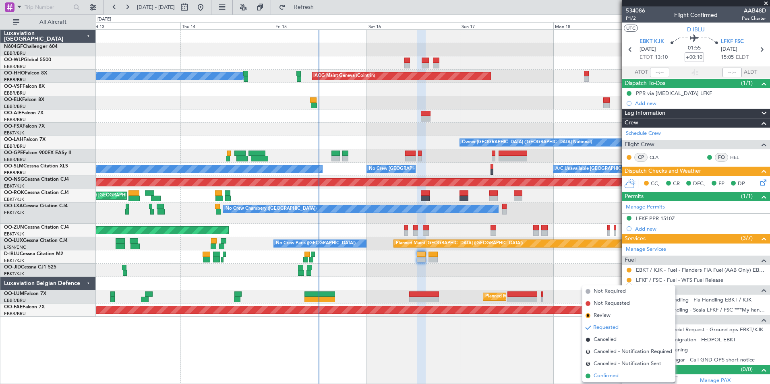
click at [604, 374] on span "Confirmed" at bounding box center [606, 376] width 25 height 8
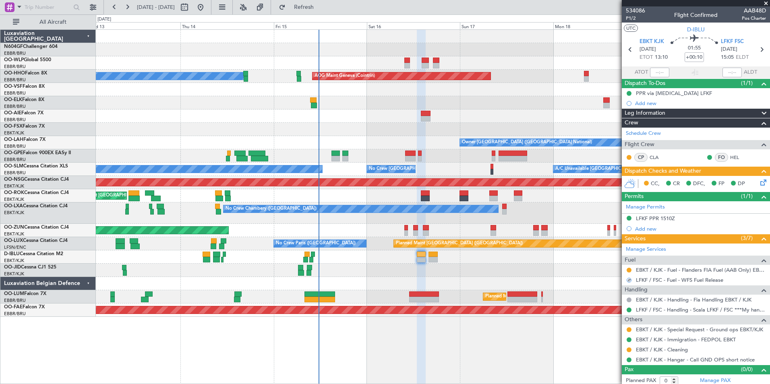
click at [759, 183] on icon at bounding box center [762, 181] width 6 height 6
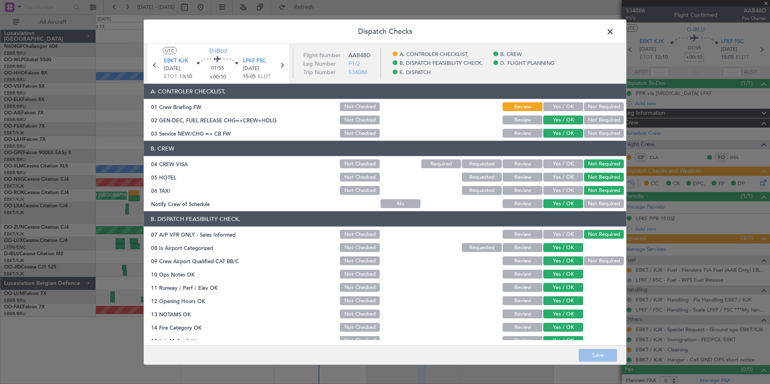
click at [558, 110] on button "Yes / OK" at bounding box center [563, 106] width 40 height 9
click at [595, 353] on button "Save" at bounding box center [598, 355] width 38 height 13
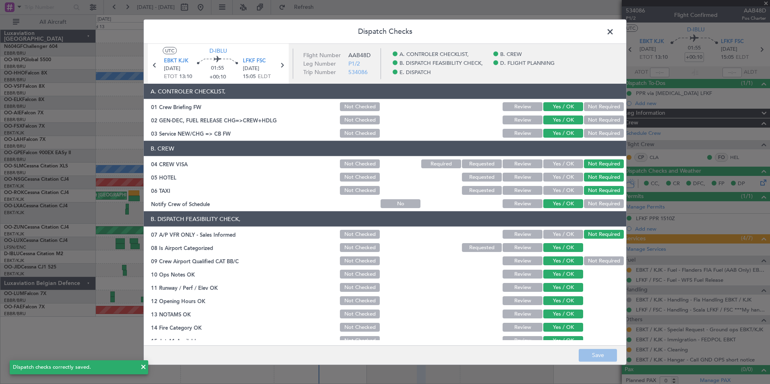
click at [614, 36] on span at bounding box center [614, 34] width 0 height 16
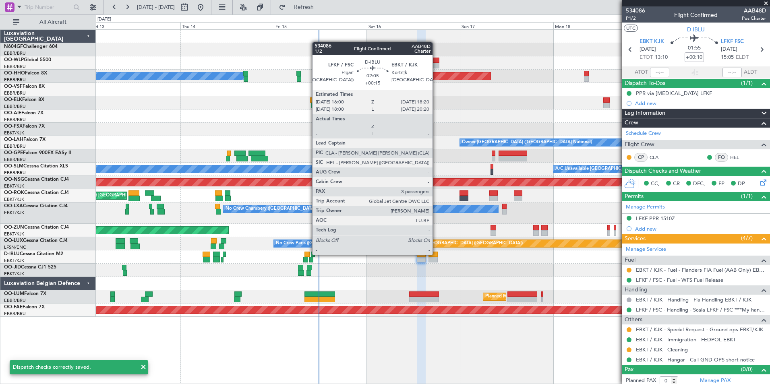
click at [436, 254] on div at bounding box center [432, 255] width 9 height 6
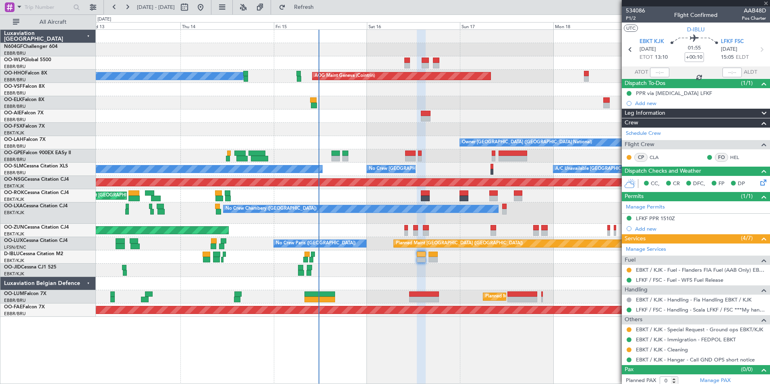
type input "+00:15"
type input "3"
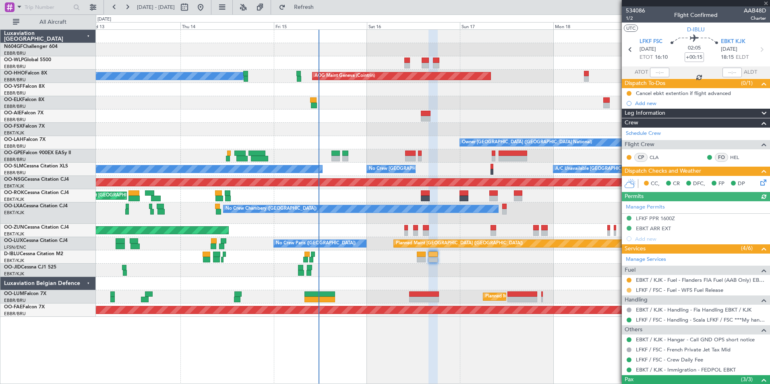
click at [629, 291] on button at bounding box center [629, 290] width 5 height 5
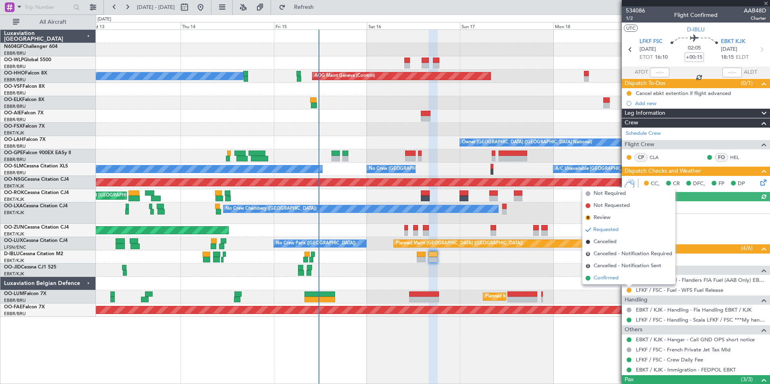
click at [615, 281] on span "Confirmed" at bounding box center [606, 278] width 25 height 8
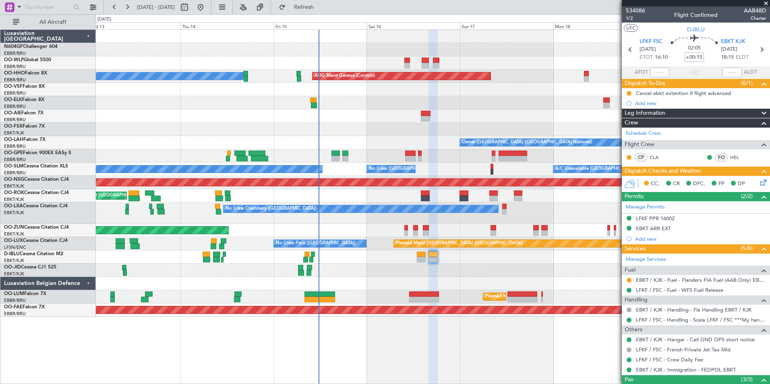
click at [759, 179] on icon at bounding box center [762, 181] width 6 height 6
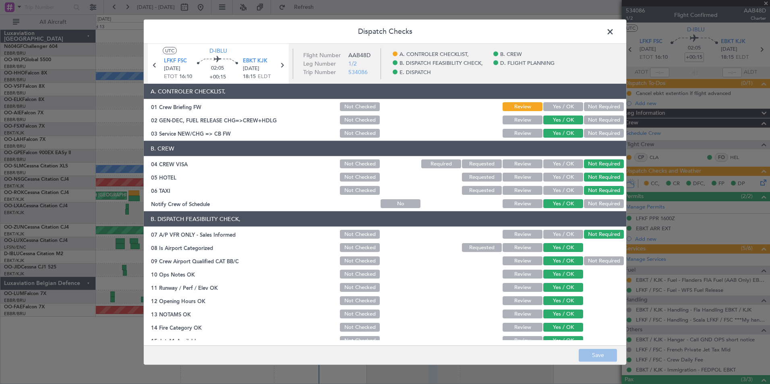
click at [565, 108] on button "Yes / OK" at bounding box center [563, 106] width 40 height 9
click at [586, 363] on footer "Save" at bounding box center [385, 354] width 482 height 19
click at [586, 358] on button "Save" at bounding box center [598, 355] width 38 height 13
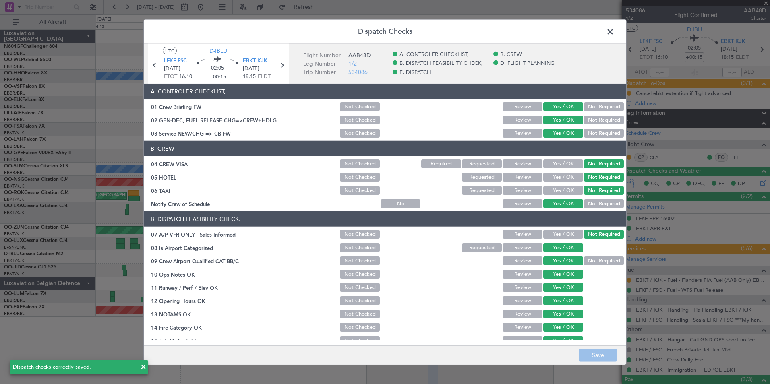
click at [614, 34] on span at bounding box center [614, 34] width 0 height 16
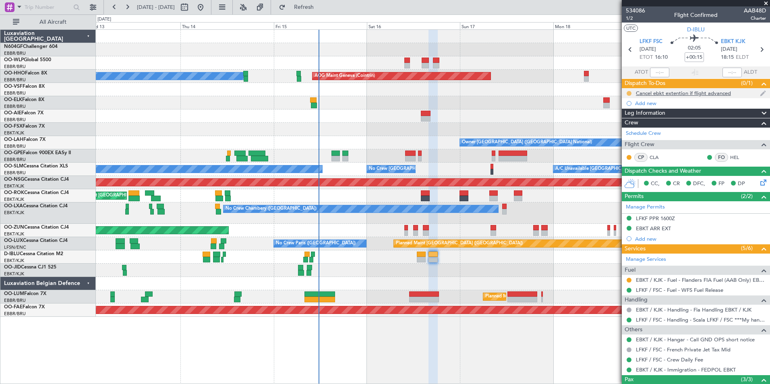
click at [628, 93] on button at bounding box center [629, 93] width 5 height 5
click at [616, 103] on li "Not Started" at bounding box center [629, 105] width 43 height 12
click at [486, 262] on div "No Crew [GEOGRAPHIC_DATA] ([GEOGRAPHIC_DATA] National)" at bounding box center [433, 256] width 674 height 13
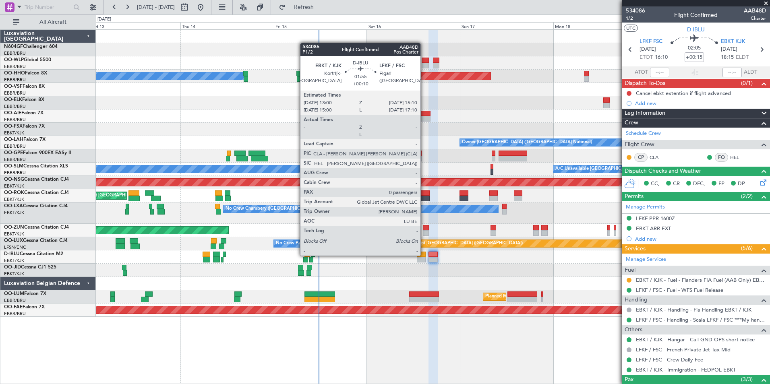
click at [424, 255] on div at bounding box center [421, 255] width 8 height 6
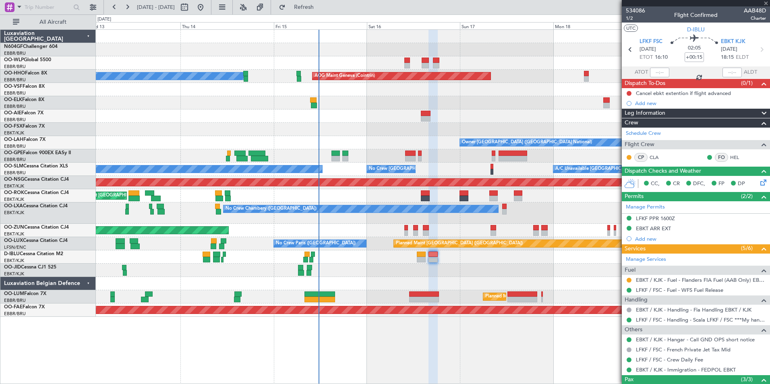
type input "+00:10"
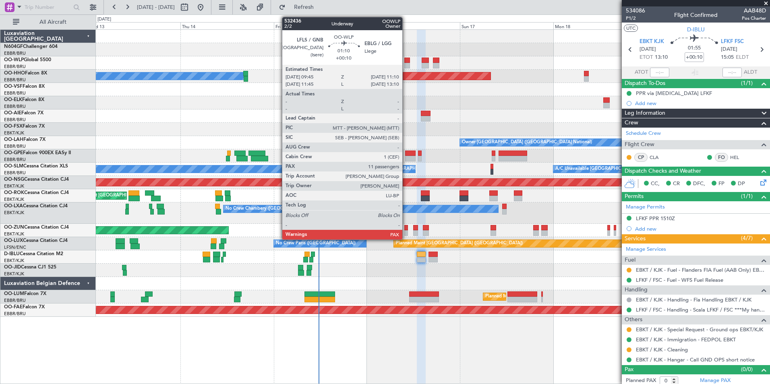
click at [406, 60] on div at bounding box center [407, 61] width 6 height 6
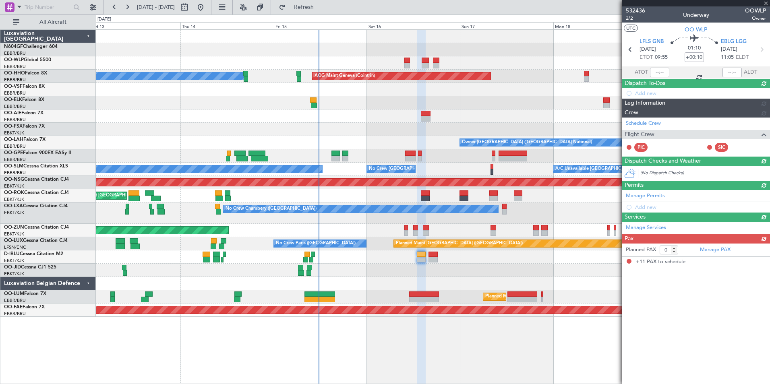
type input "11"
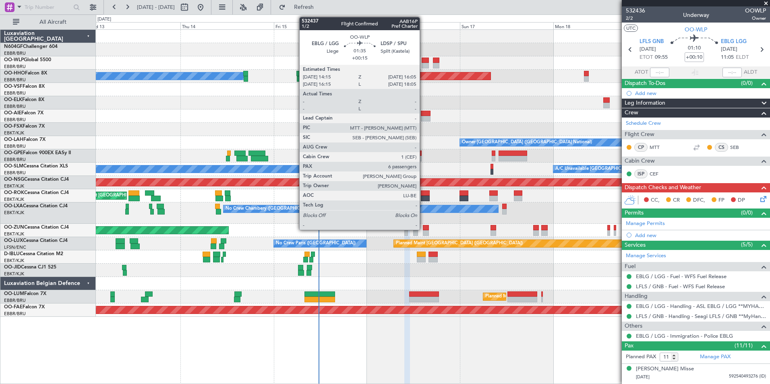
click at [423, 60] on div at bounding box center [425, 61] width 7 height 6
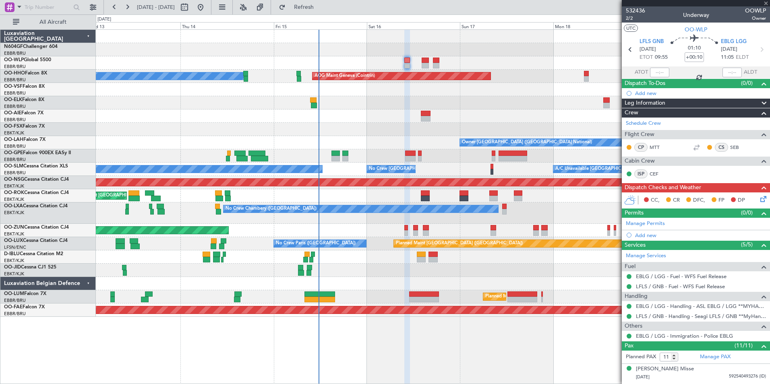
type input "+00:15"
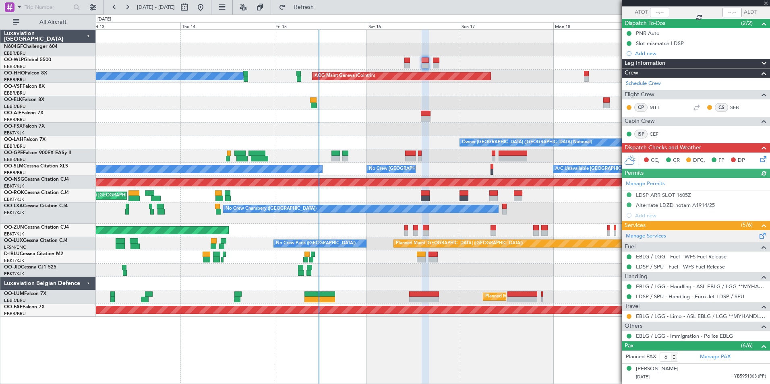
scroll to position [121, 0]
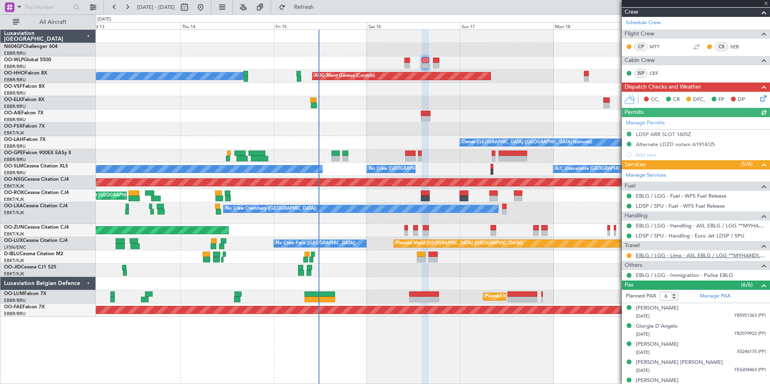
click at [679, 255] on link "EBLG / LGG - Limo - ASL EBLG / LGG **MYHANDLING**" at bounding box center [701, 255] width 130 height 7
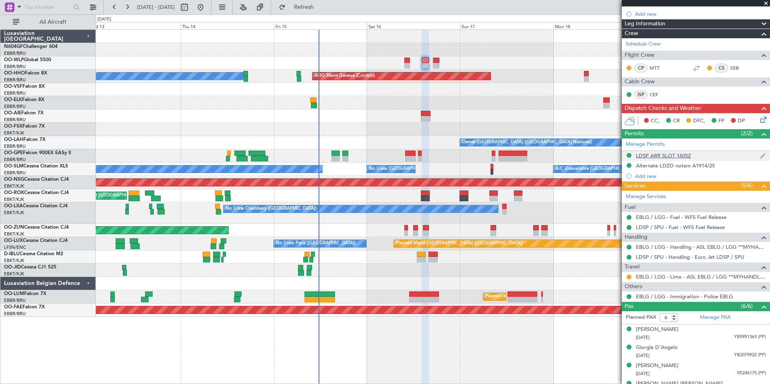
scroll to position [148, 0]
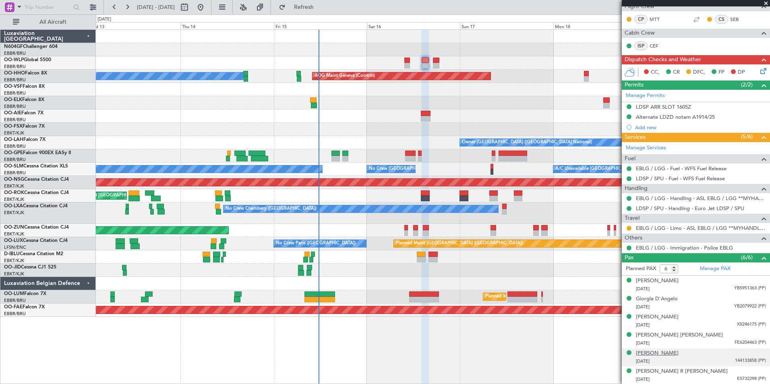
click at [678, 352] on div "Raymond Keneth FIDLER" at bounding box center [657, 354] width 43 height 8
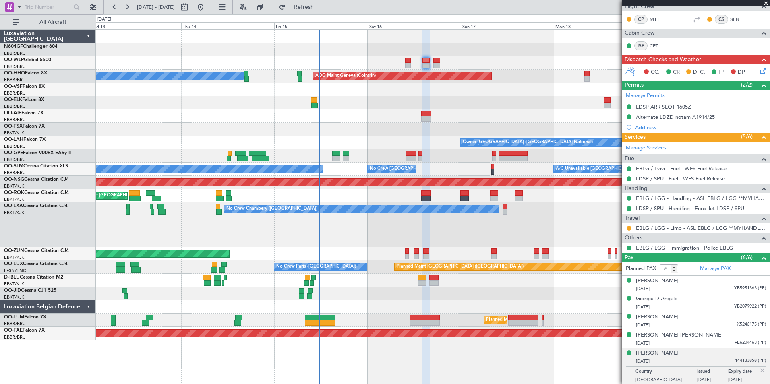
scroll to position [0, 0]
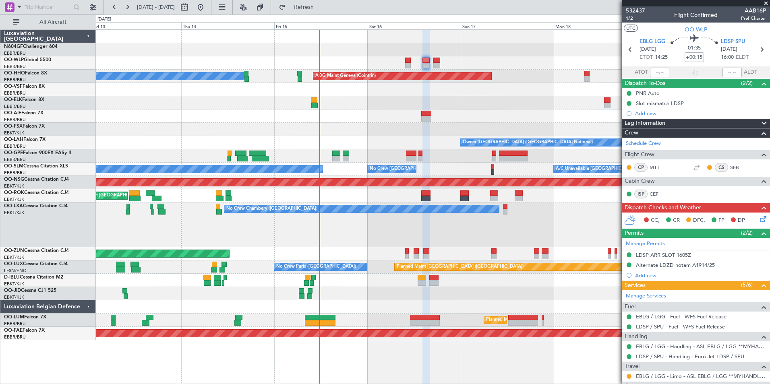
click at [766, 2] on span at bounding box center [766, 3] width 8 height 7
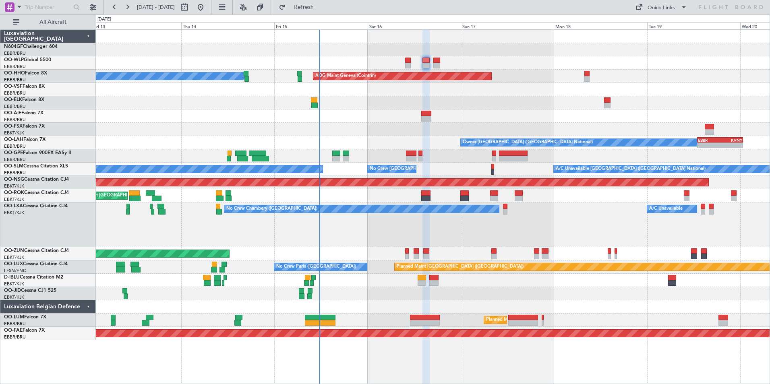
type input "0"
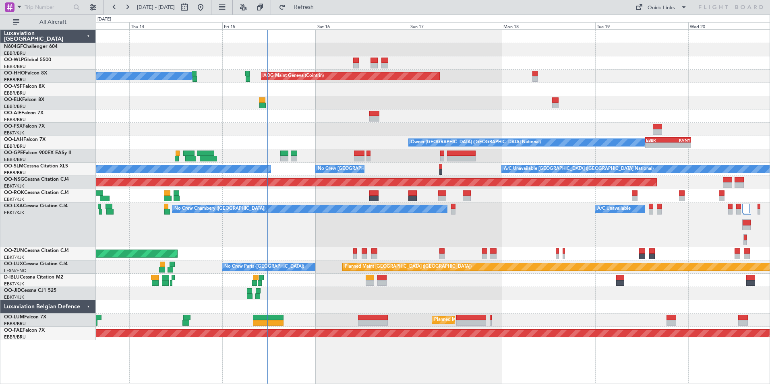
click at [345, 295] on div "Planned Maint Berlin (Brandenburg) A/C Unavailable Geneva (Cointrin) AOG Maint …" at bounding box center [433, 185] width 674 height 310
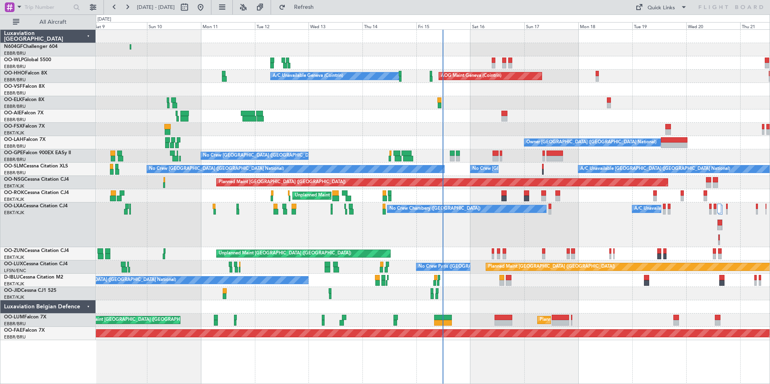
click at [508, 89] on div at bounding box center [433, 89] width 674 height 13
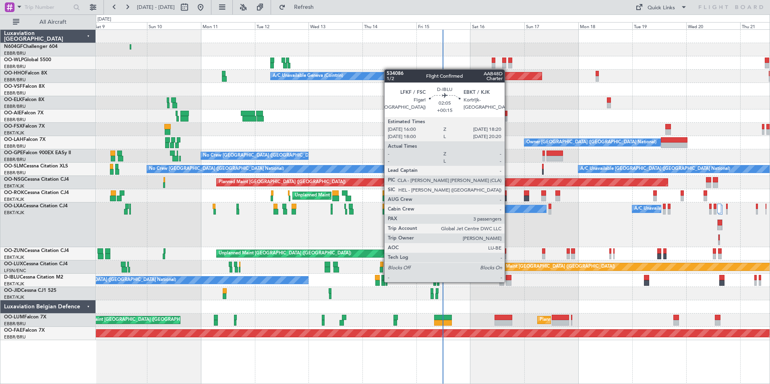
click at [508, 281] on div at bounding box center [509, 283] width 6 height 6
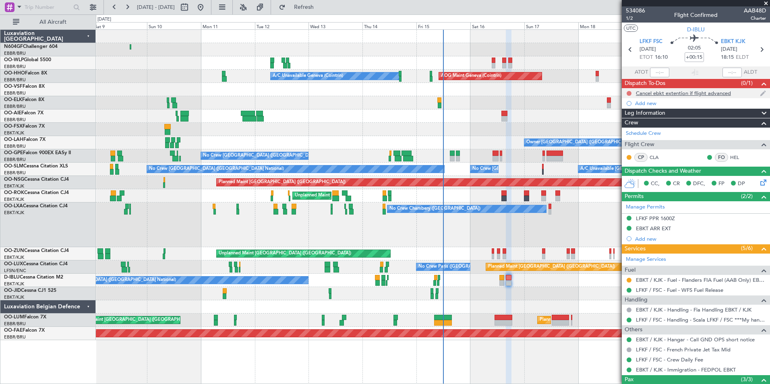
click at [628, 92] on button at bounding box center [629, 93] width 5 height 5
click at [614, 116] on span at bounding box center [613, 116] width 5 height 5
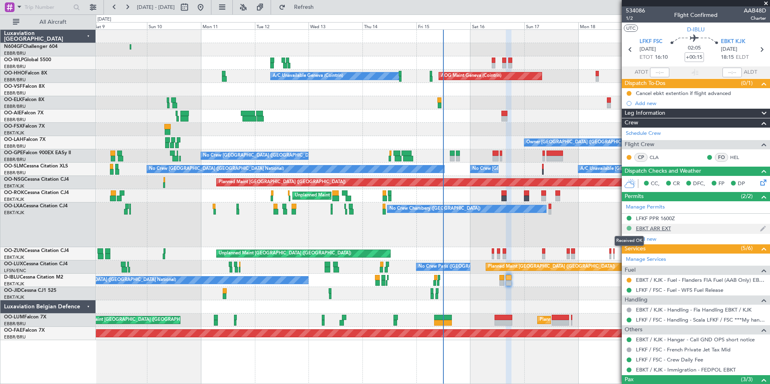
click at [629, 228] on button at bounding box center [629, 228] width 5 height 5
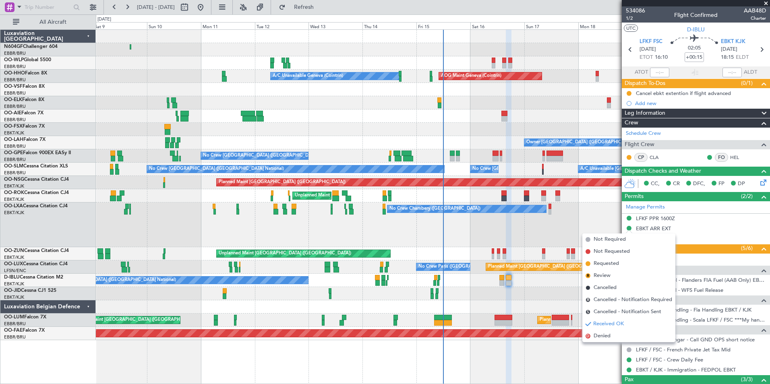
click at [602, 228] on div "No Crew Chambery (Aix-les-bains) A/C Unavailable AOG Maint Kortrijk-Wevelgem Pl…" at bounding box center [433, 225] width 674 height 45
click at [662, 91] on div "Cancel ebkt extention if flight advanced" at bounding box center [683, 93] width 95 height 7
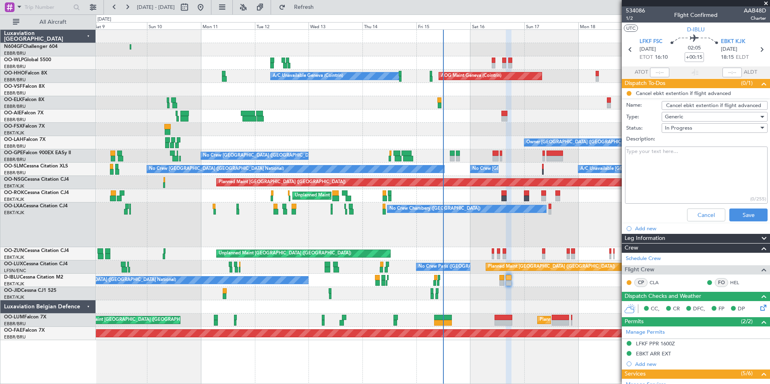
click at [661, 153] on textarea "Description:" at bounding box center [696, 176] width 143 height 58
type textarea "C"
drag, startPoint x: 683, startPoint y: 147, endPoint x: 682, endPoint y: 152, distance: 5.4
click at [683, 147] on textarea "C" at bounding box center [696, 176] width 143 height 58
click at [719, 152] on textarea "Cancellation mail sent. Waiting for their confirmation." at bounding box center [696, 176] width 143 height 58
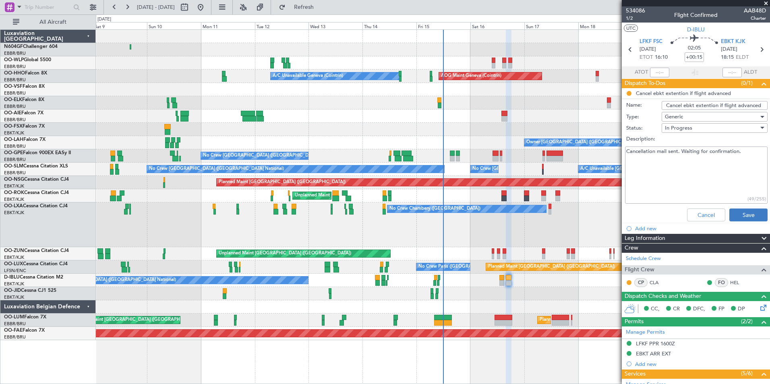
type textarea "Cancellation mail sent. Waiting for confirmation."
click at [750, 209] on button "Save" at bounding box center [748, 215] width 38 height 13
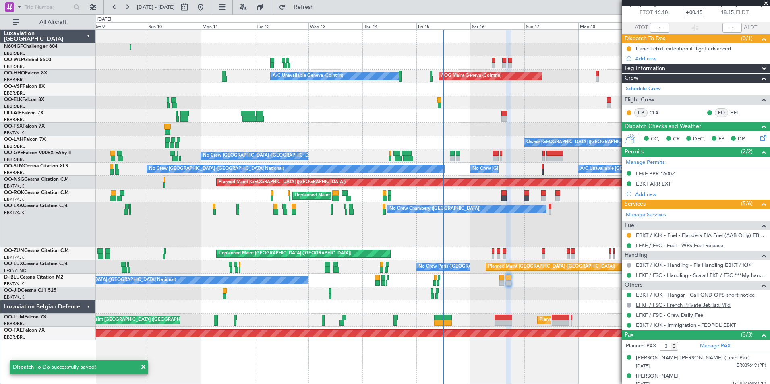
scroll to position [68, 0]
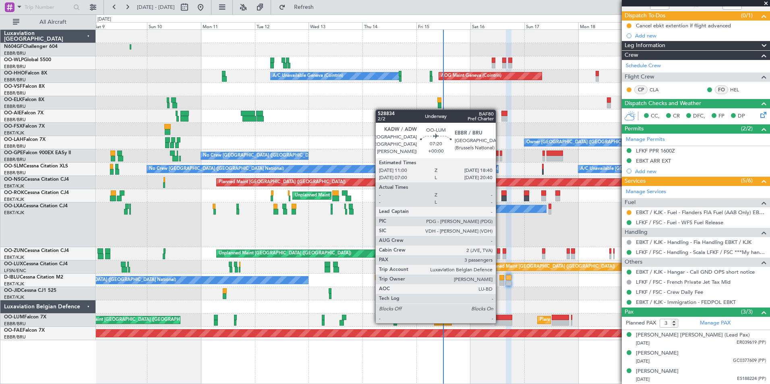
click at [499, 323] on div at bounding box center [502, 323] width 17 height 6
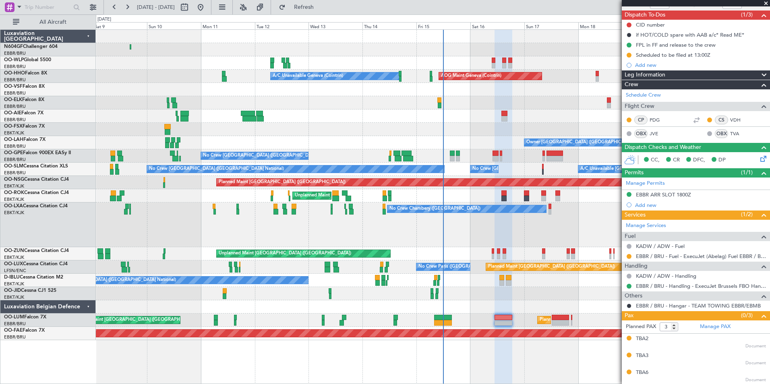
scroll to position [0, 0]
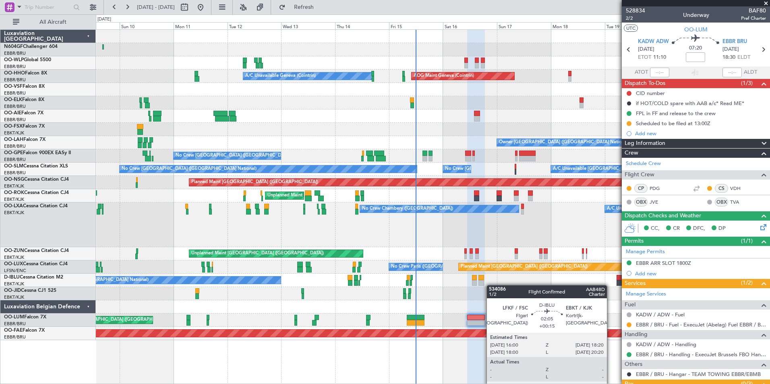
click at [482, 283] on div "Planned Maint Berlin (Brandenburg) Planned Maint Milan (Linate) AOG Maint Genev…" at bounding box center [433, 185] width 674 height 310
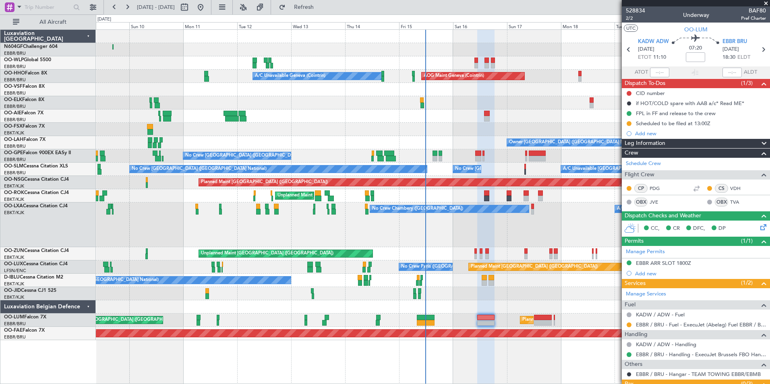
click at [455, 267] on div "Planned Maint Paris (Le Bourget) No Crew Paris (Le Bourget)" at bounding box center [433, 267] width 674 height 13
click at [627, 325] on button at bounding box center [629, 325] width 5 height 5
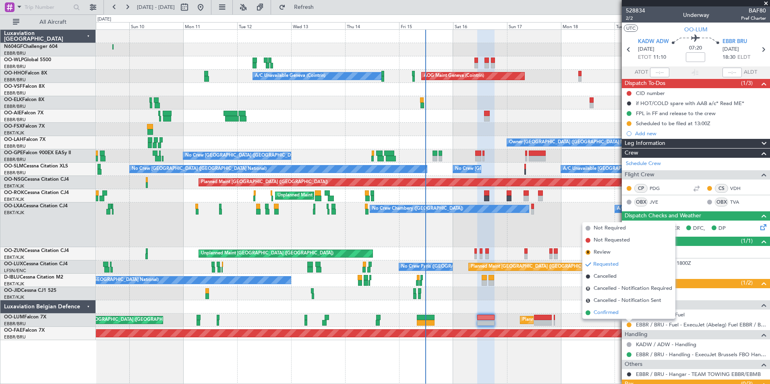
click at [612, 317] on span "Confirmed" at bounding box center [606, 313] width 25 height 8
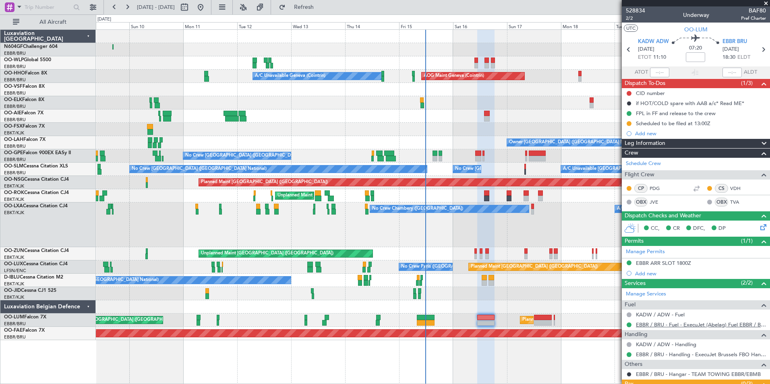
click at [640, 325] on link "EBBR / BRU - Fuel - ExecuJet (Abelag) Fuel EBBR / BRU" at bounding box center [701, 324] width 130 height 7
click at [628, 325] on button at bounding box center [629, 325] width 5 height 5
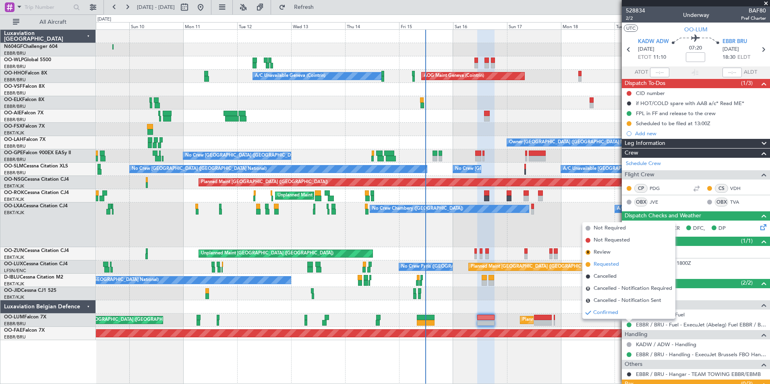
click at [601, 259] on li "Requested" at bounding box center [628, 265] width 93 height 12
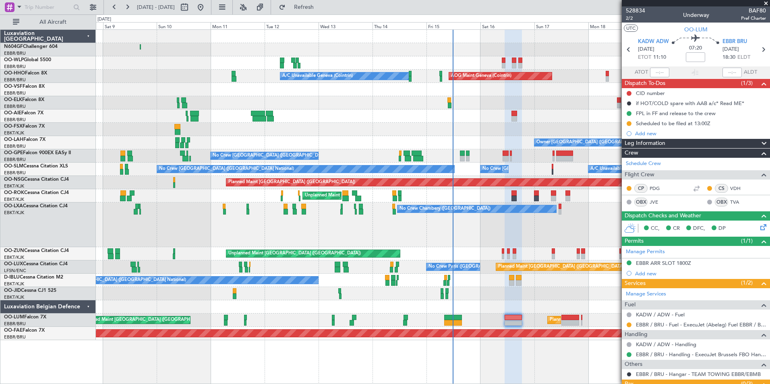
click at [548, 294] on div at bounding box center [433, 293] width 674 height 13
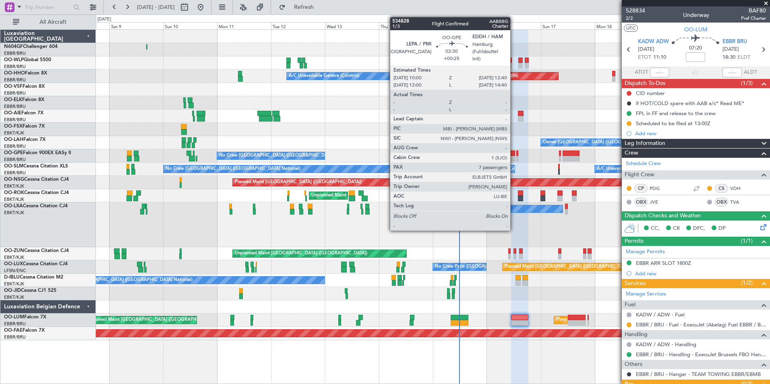
click at [514, 155] on div at bounding box center [512, 154] width 6 height 6
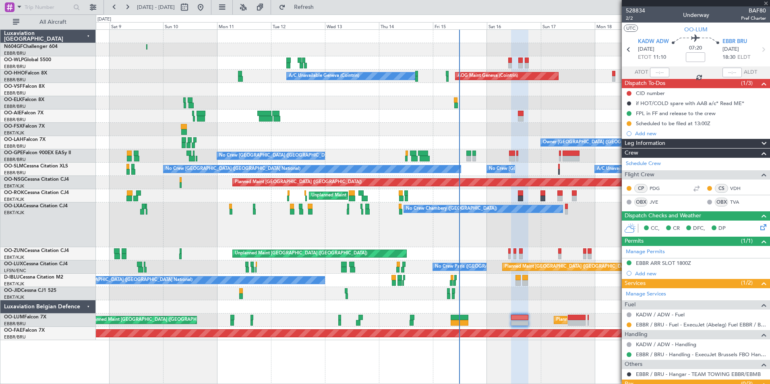
type input "+00:25"
type input "7"
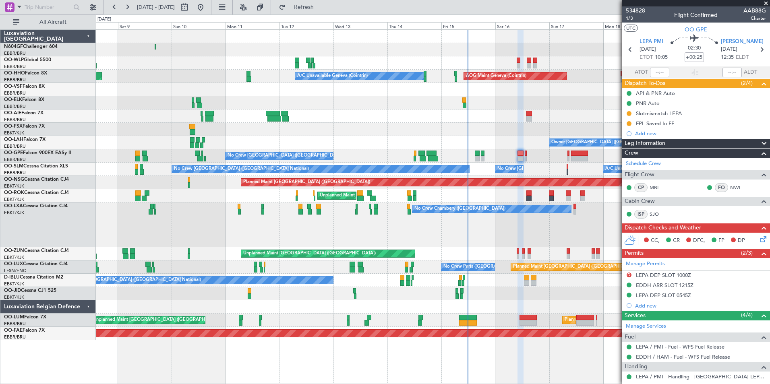
click at [521, 295] on div at bounding box center [433, 293] width 674 height 13
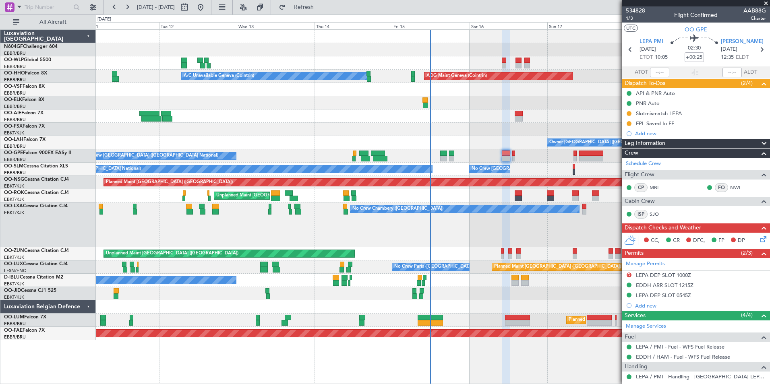
click at [467, 134] on div "Planned Maint Berlin (Brandenburg) AOG Maint Geneva (Cointrin) A/C Unavailable …" at bounding box center [433, 185] width 674 height 310
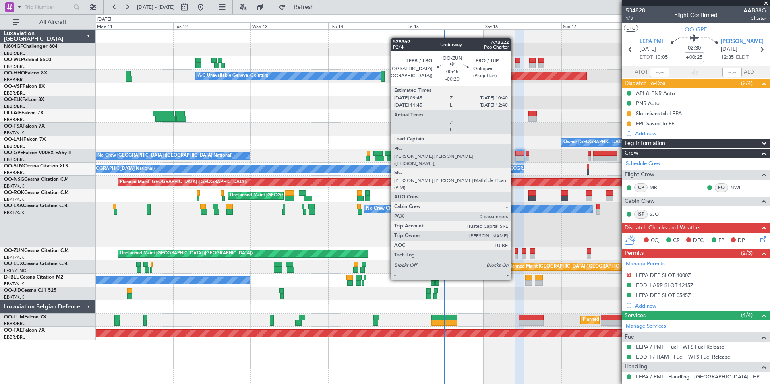
click at [515, 250] on div at bounding box center [516, 251] width 3 height 6
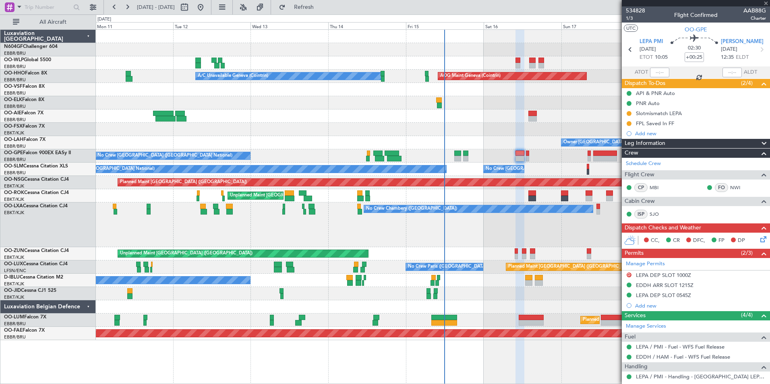
type input "-00:20"
type input "0"
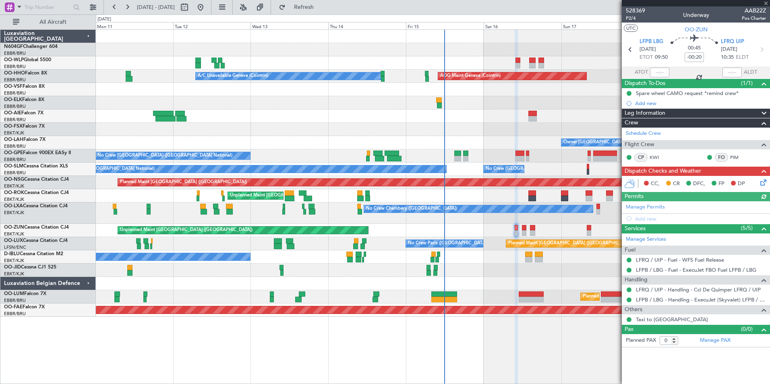
click at [494, 263] on div "No Crew [GEOGRAPHIC_DATA] ([GEOGRAPHIC_DATA] National)" at bounding box center [433, 256] width 674 height 13
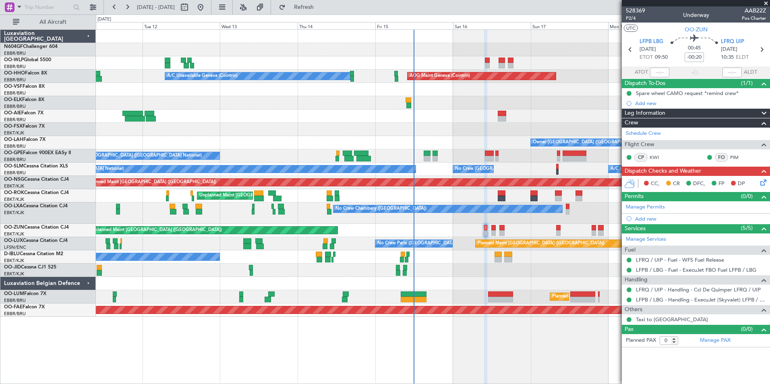
click at [470, 258] on div "Planned Maint Berlin (Brandenburg) AOG Maint Geneva (Cointrin) A/C Unavailable …" at bounding box center [433, 173] width 674 height 287
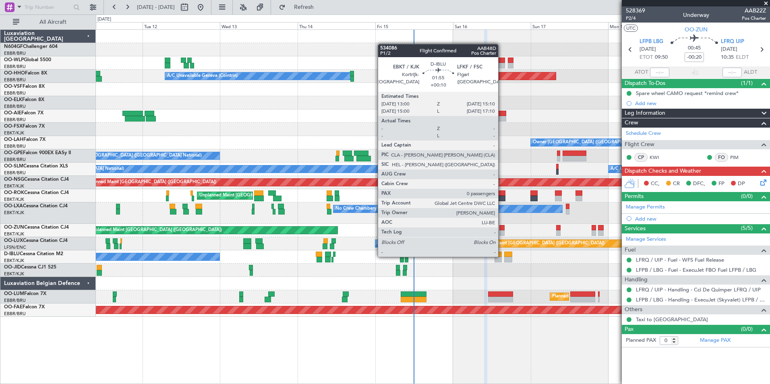
click at [502, 256] on div at bounding box center [497, 255] width 7 height 6
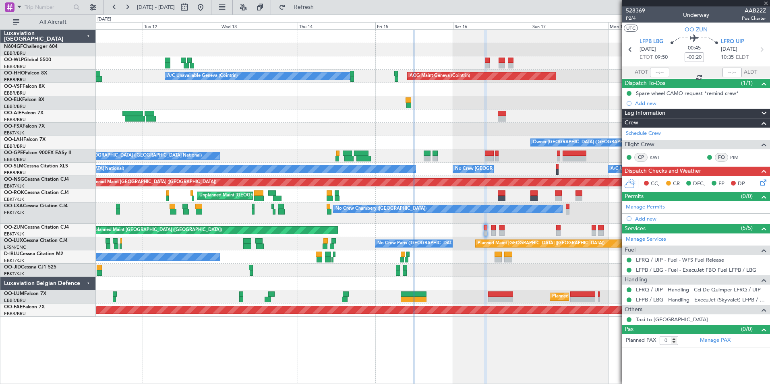
type input "+00:10"
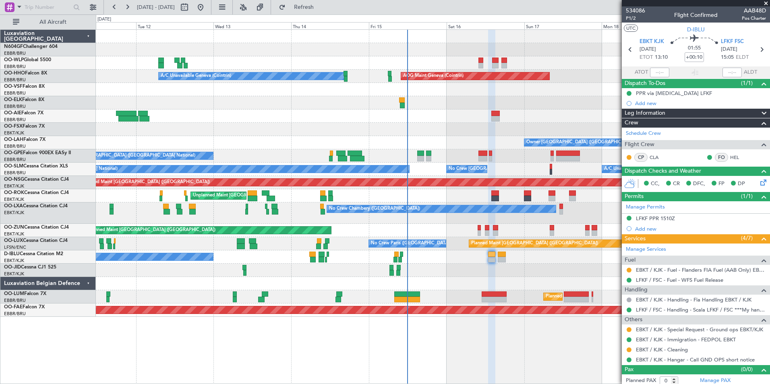
click at [454, 141] on div "Owner Brussels (Brussels National) - - EBBR 13:00 Z KVNY 00:45 Z" at bounding box center [433, 142] width 674 height 13
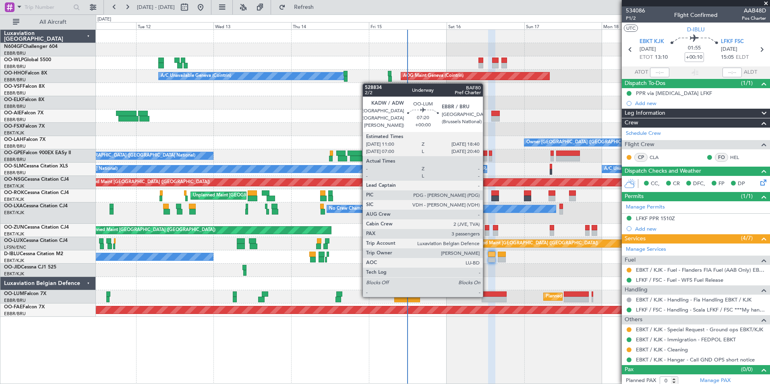
click at [486, 296] on div at bounding box center [494, 295] width 25 height 6
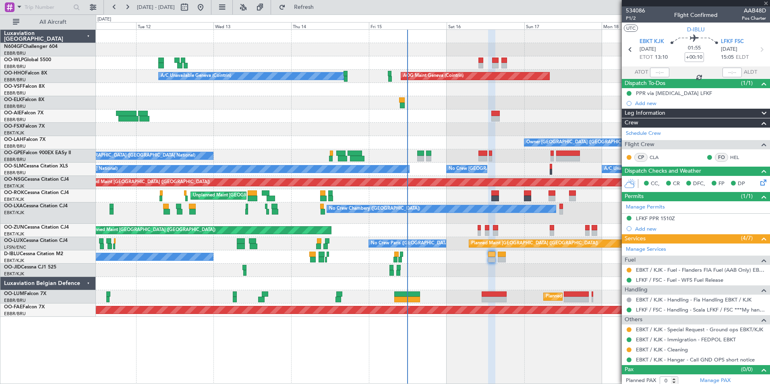
type input "3"
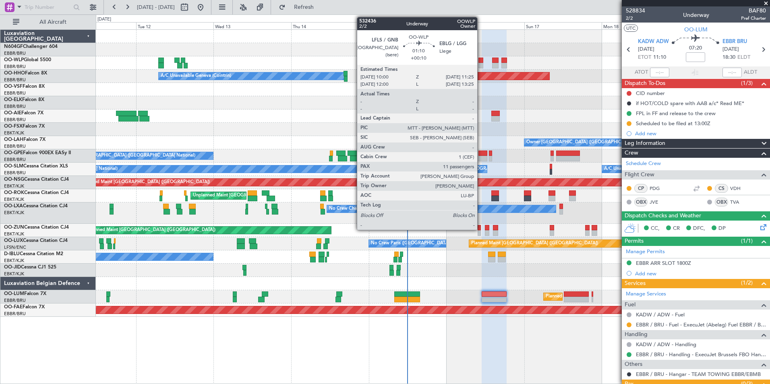
click at [481, 64] on div at bounding box center [480, 66] width 5 height 6
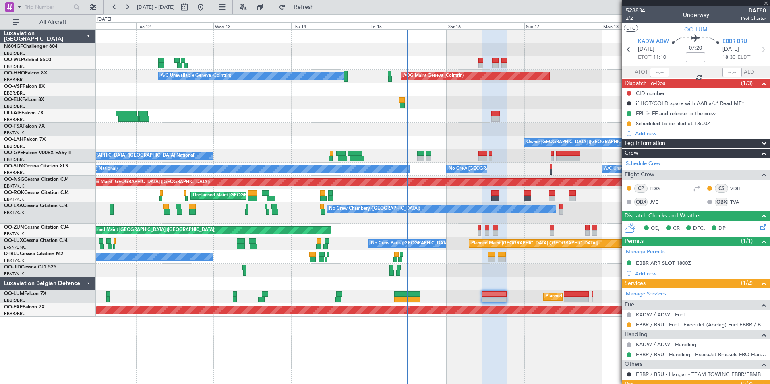
type input "+00:10"
type input "11"
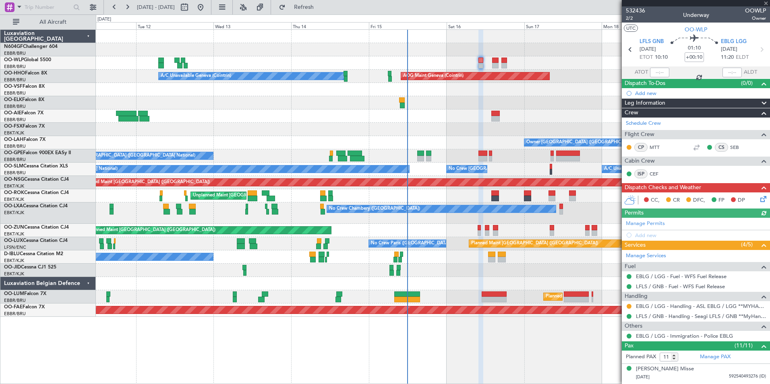
click at [752, 198] on div "CC, CR DFC, FP DP" at bounding box center [699, 200] width 118 height 12
click at [759, 198] on icon at bounding box center [762, 197] width 6 height 6
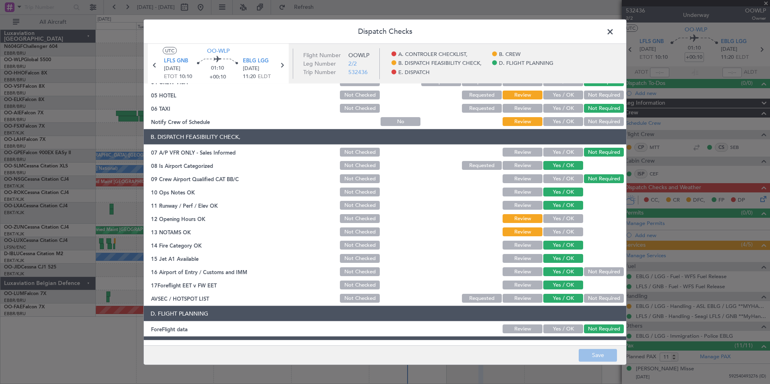
scroll to position [149, 0]
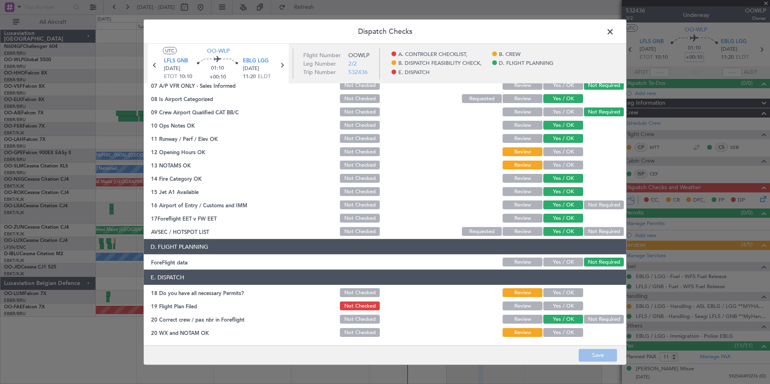
click at [614, 32] on span at bounding box center [614, 34] width 0 height 16
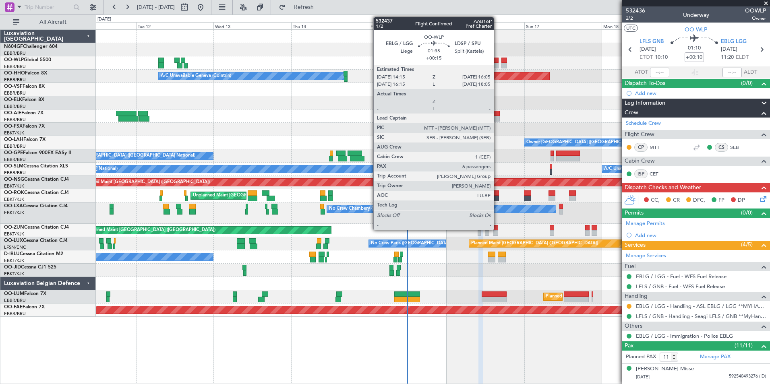
click at [497, 60] on div at bounding box center [495, 61] width 6 height 6
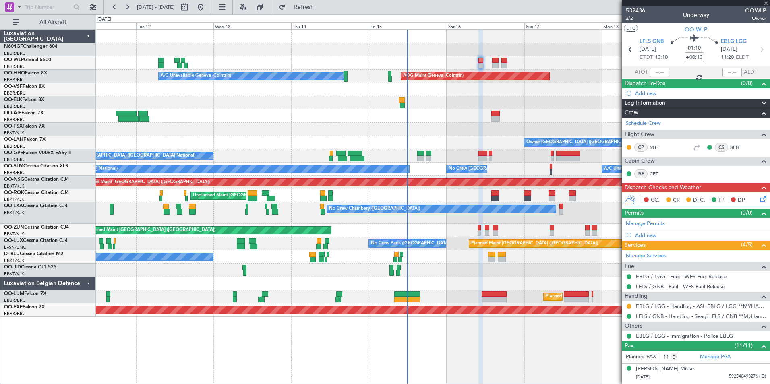
type input "+00:15"
type input "6"
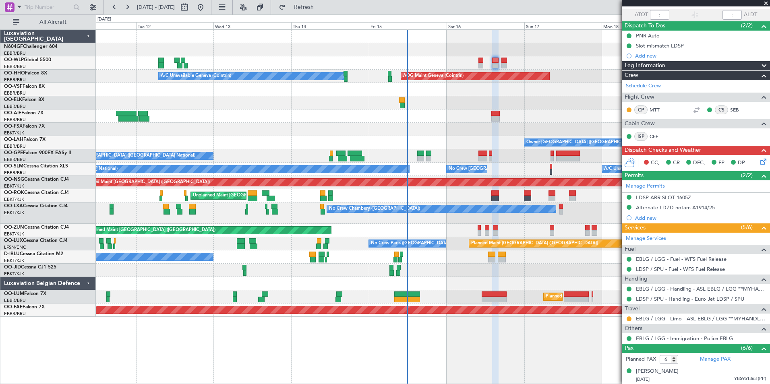
scroll to position [0, 0]
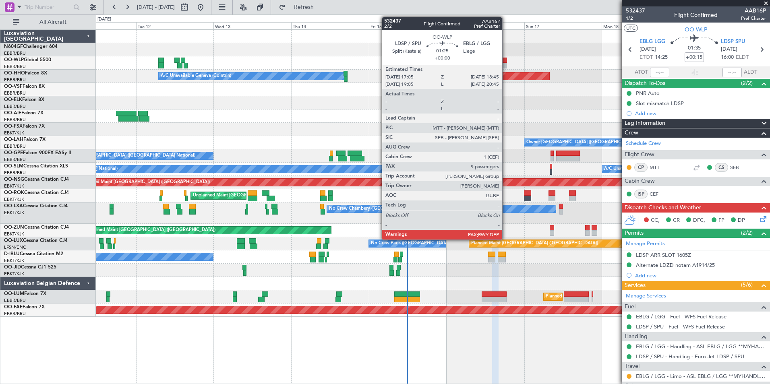
click at [506, 63] on div at bounding box center [504, 66] width 6 height 6
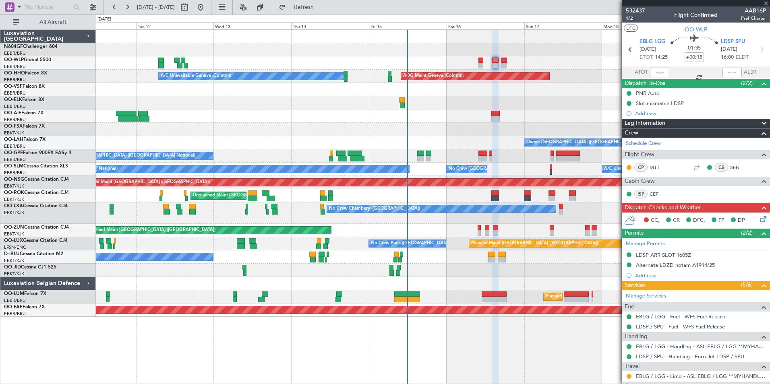
type input "9"
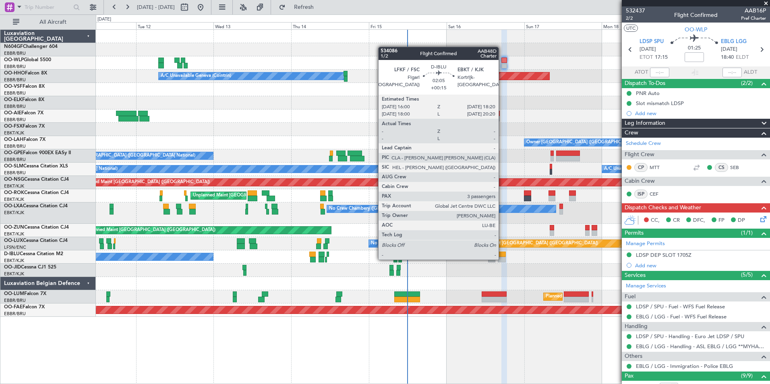
click at [502, 259] on div at bounding box center [502, 260] width 8 height 6
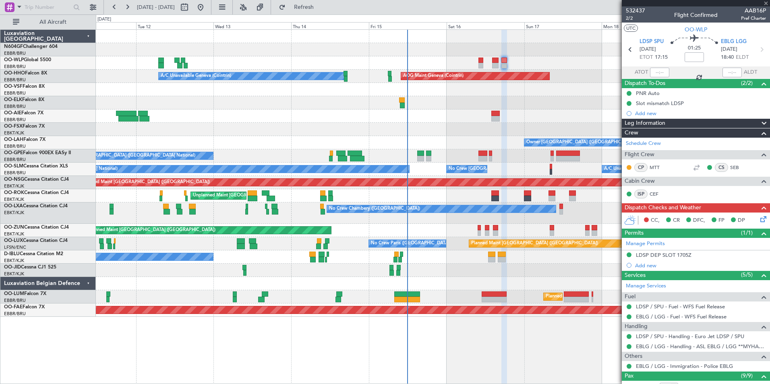
type input "+00:15"
type input "3"
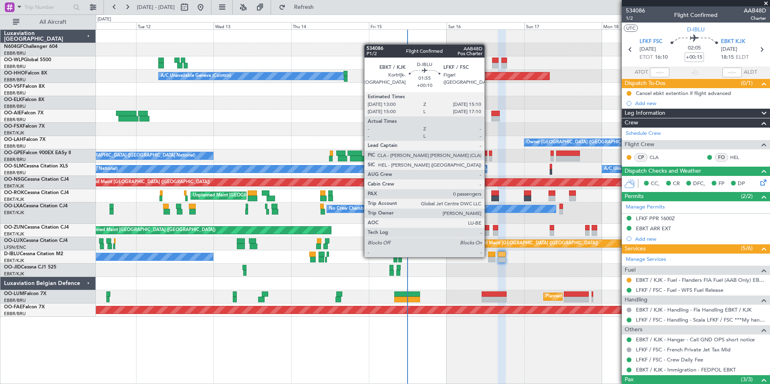
click at [488, 257] on div at bounding box center [491, 255] width 7 height 6
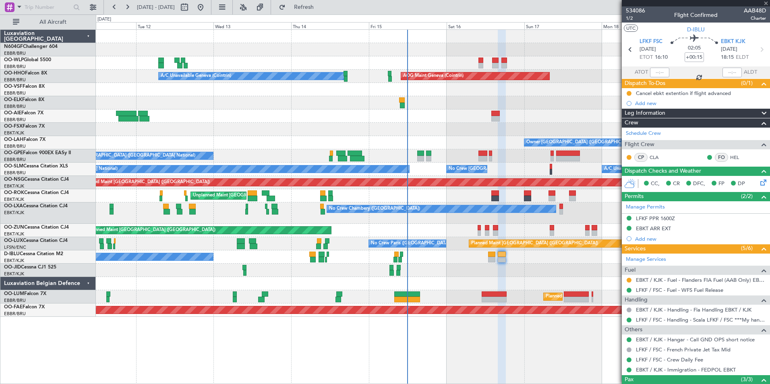
type input "+00:10"
type input "0"
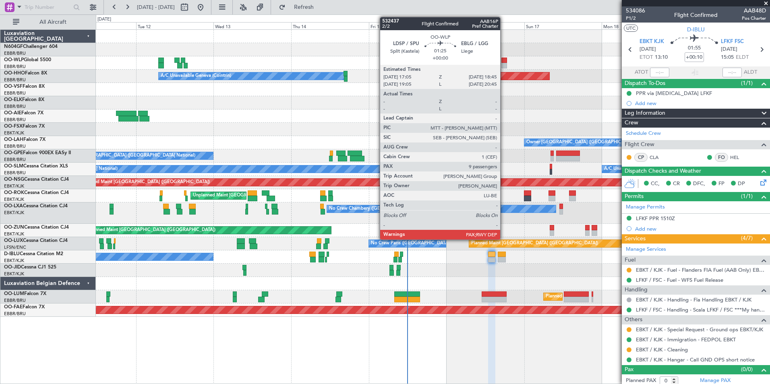
click at [504, 63] on div at bounding box center [504, 66] width 6 height 6
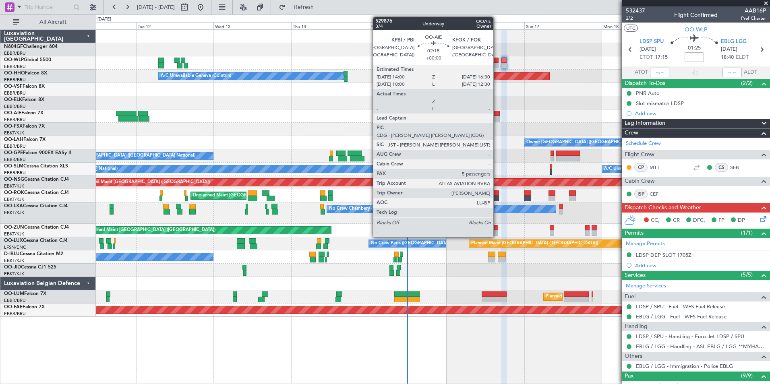
click at [497, 120] on div at bounding box center [495, 119] width 8 height 6
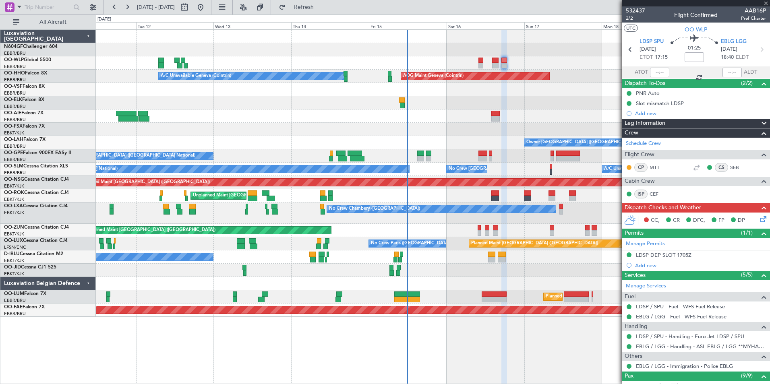
type input "5"
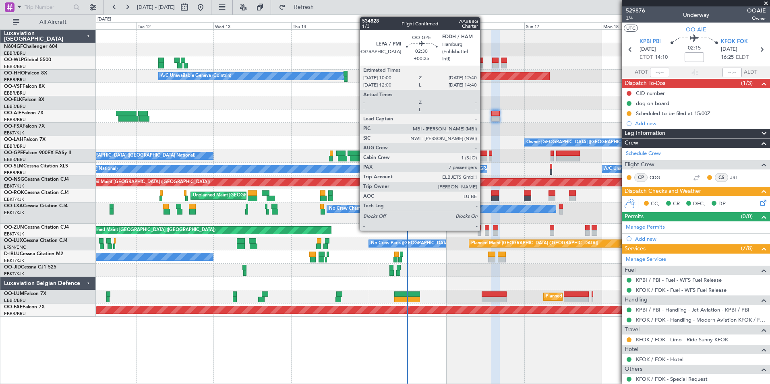
click at [484, 155] on div at bounding box center [482, 154] width 9 height 6
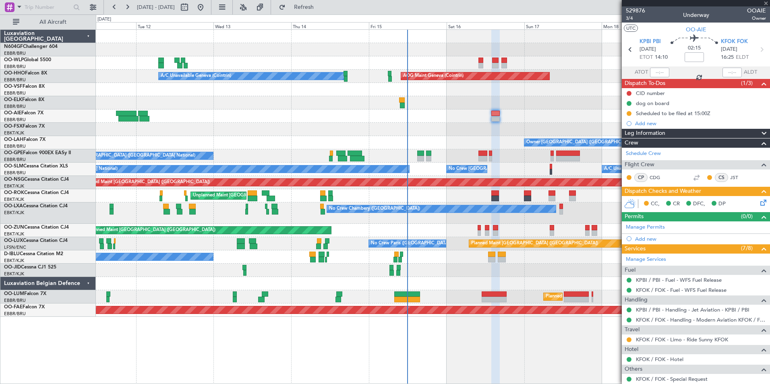
type input "+00:25"
type input "7"
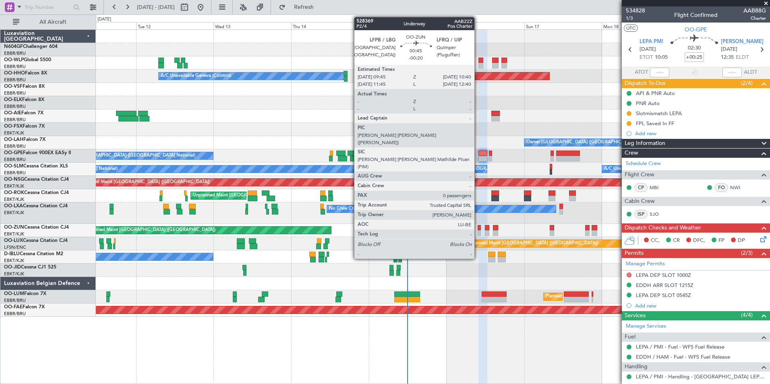
click at [478, 226] on div at bounding box center [479, 228] width 3 height 6
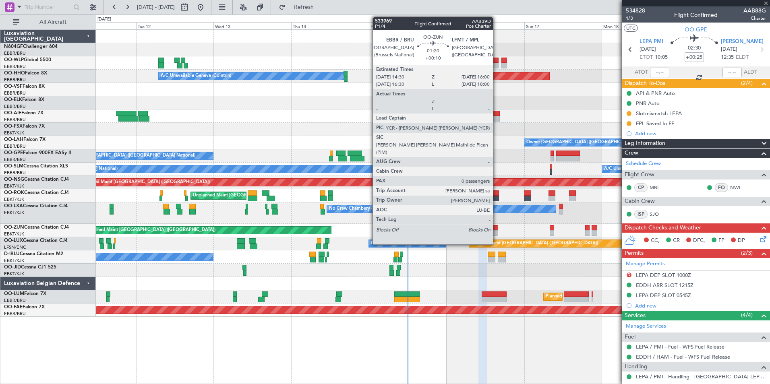
type input "-00:20"
type input "0"
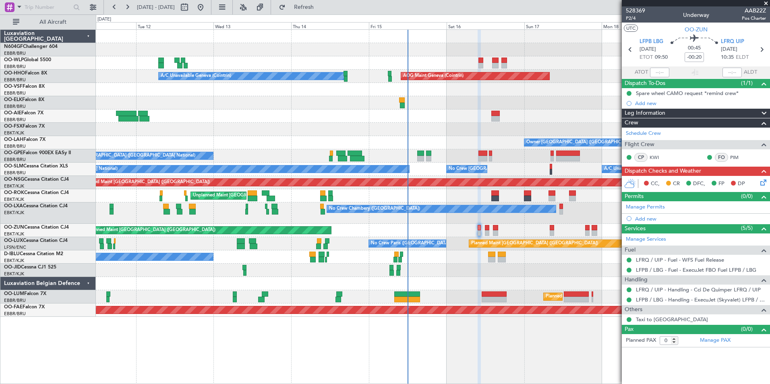
click at [761, 184] on icon at bounding box center [762, 181] width 6 height 6
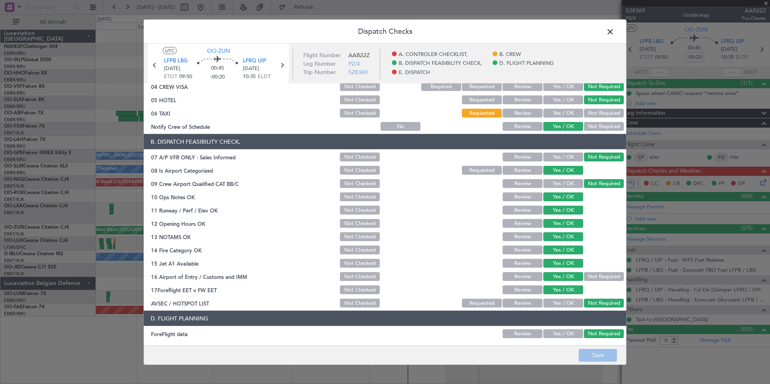
scroll to position [149, 0]
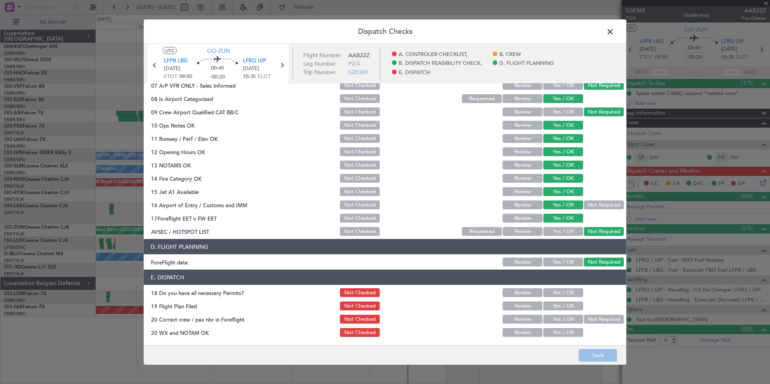
click at [614, 33] on span at bounding box center [614, 34] width 0 height 16
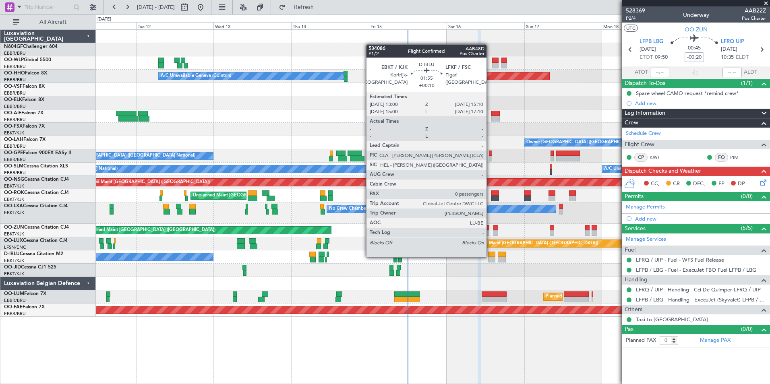
click at [490, 257] on div at bounding box center [491, 255] width 7 height 6
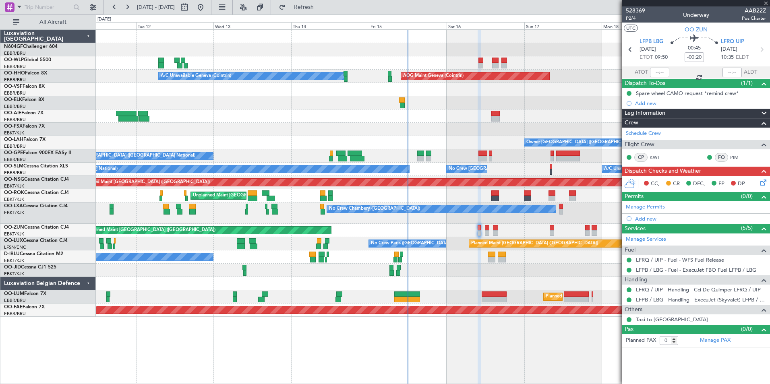
type input "+00:10"
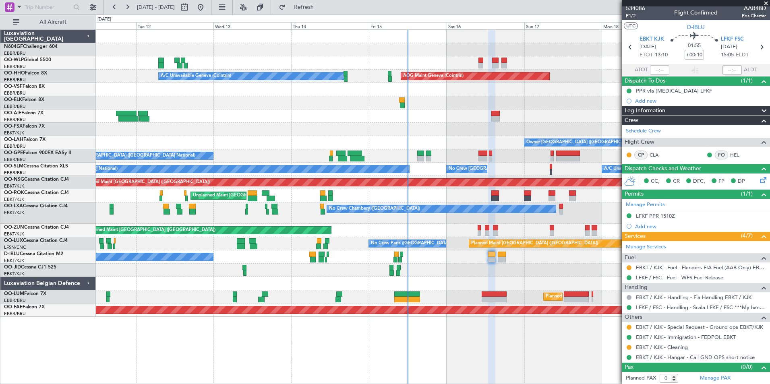
scroll to position [3, 0]
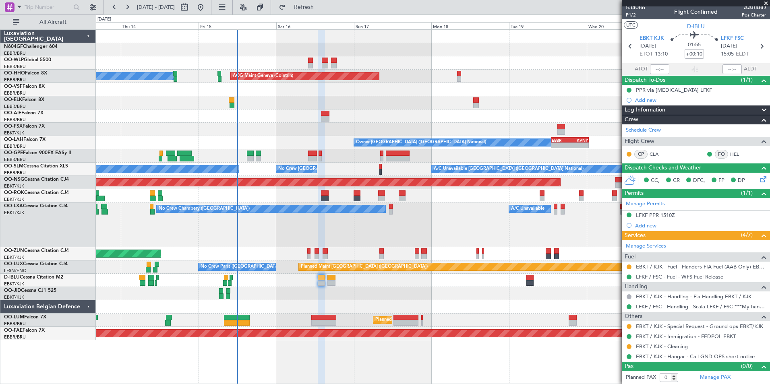
click at [386, 226] on div "No Crew Chambery ([GEOGRAPHIC_DATA]) A/C Unavailable" at bounding box center [433, 225] width 674 height 45
click at [765, 4] on span at bounding box center [766, 3] width 8 height 7
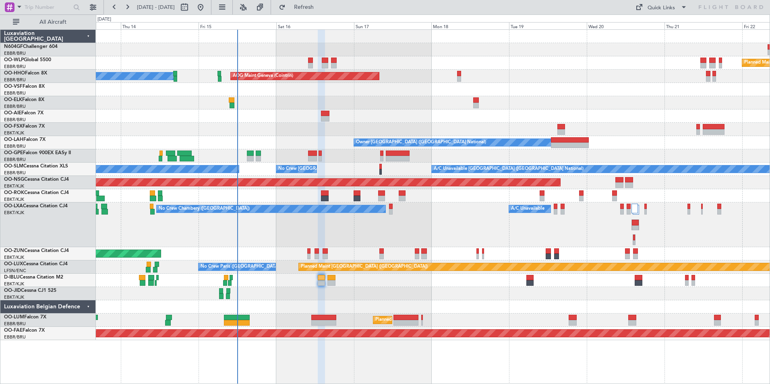
scroll to position [0, 0]
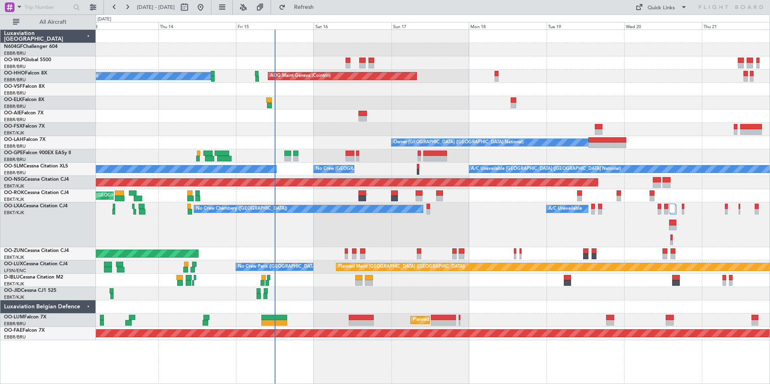
click at [412, 227] on div "No Crew Chambery ([GEOGRAPHIC_DATA]) A/C Unavailable" at bounding box center [433, 225] width 674 height 45
